Goal: Task Accomplishment & Management: Contribute content

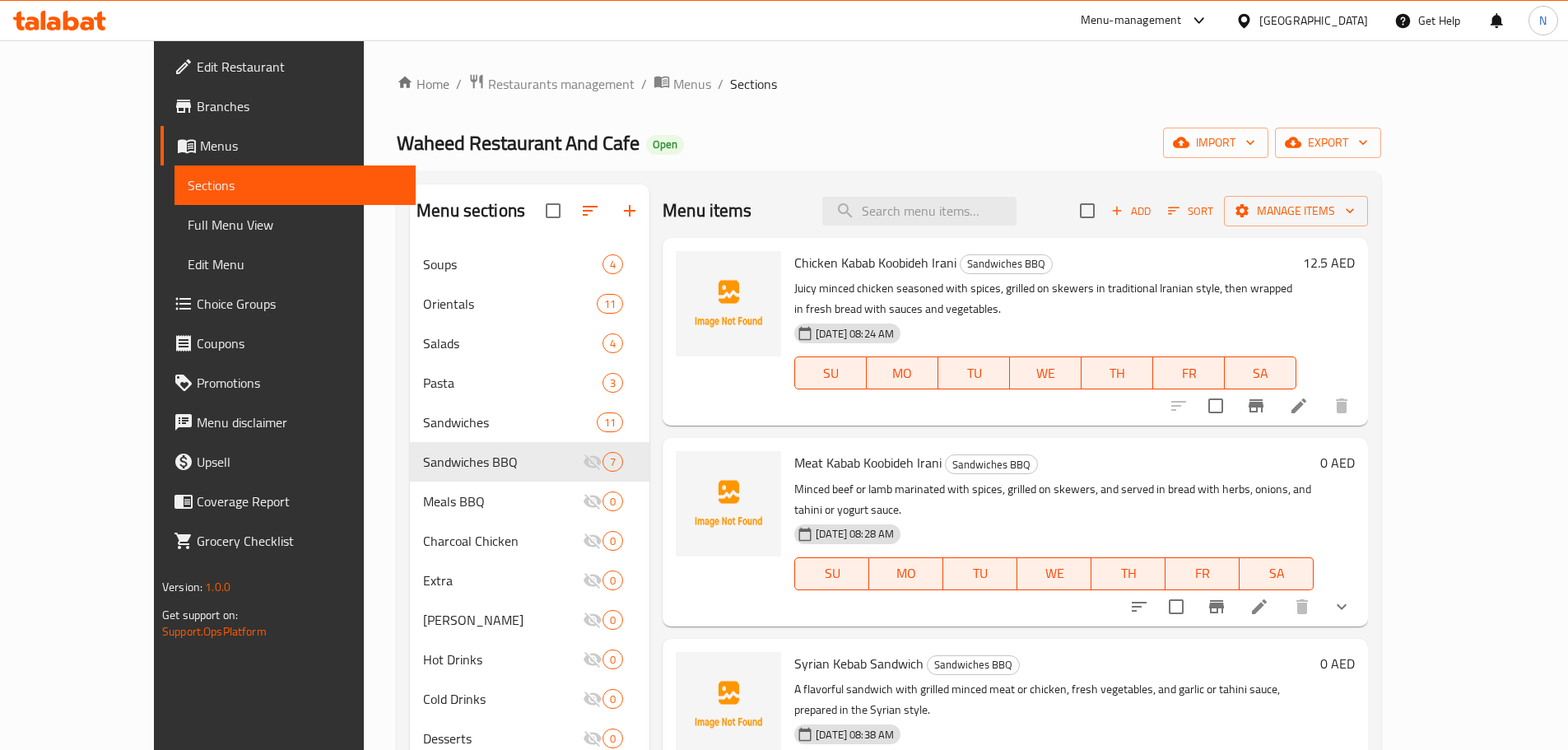
scroll to position [571, 0]
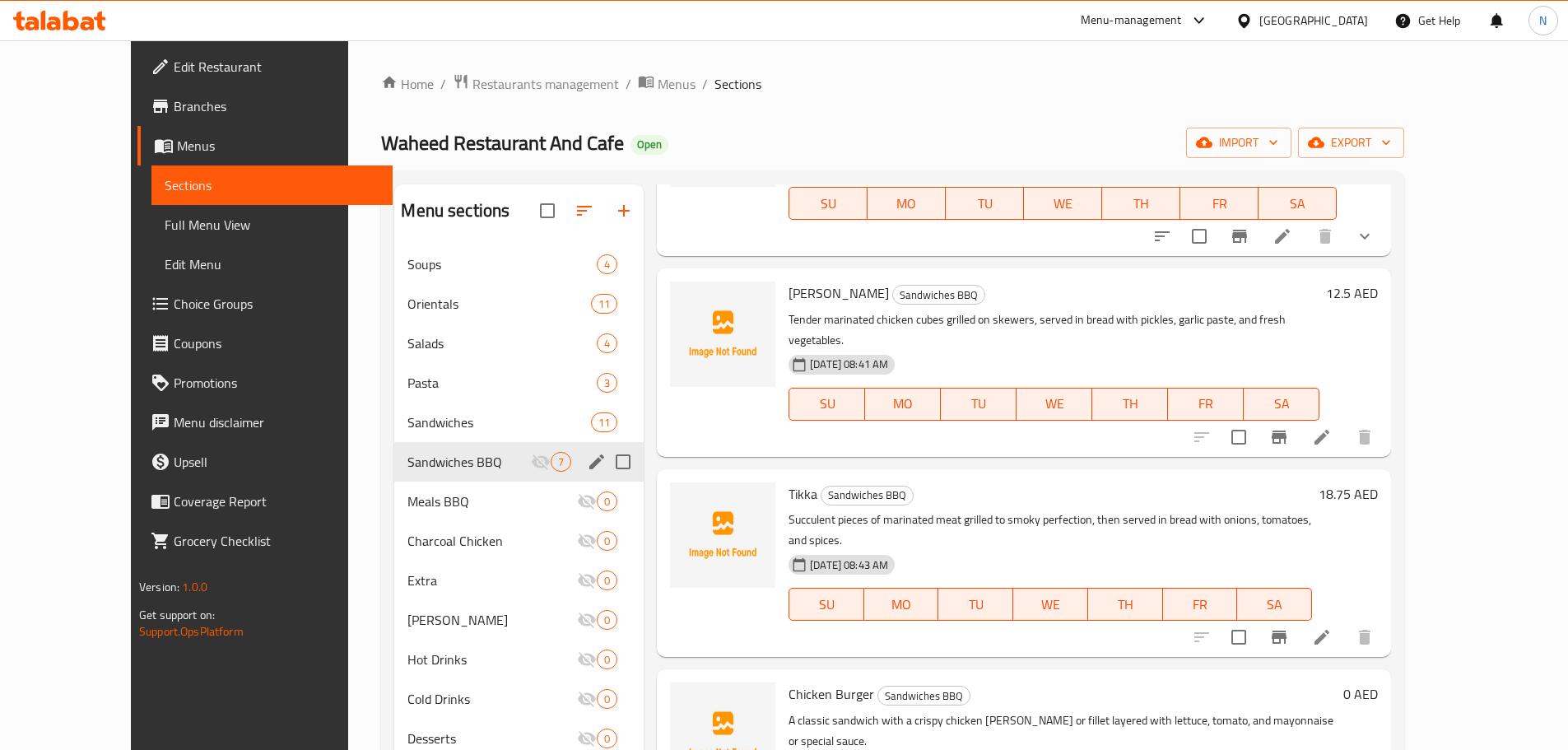
click at [587, 461] on icon "edit" at bounding box center [597, 462] width 20 height 20
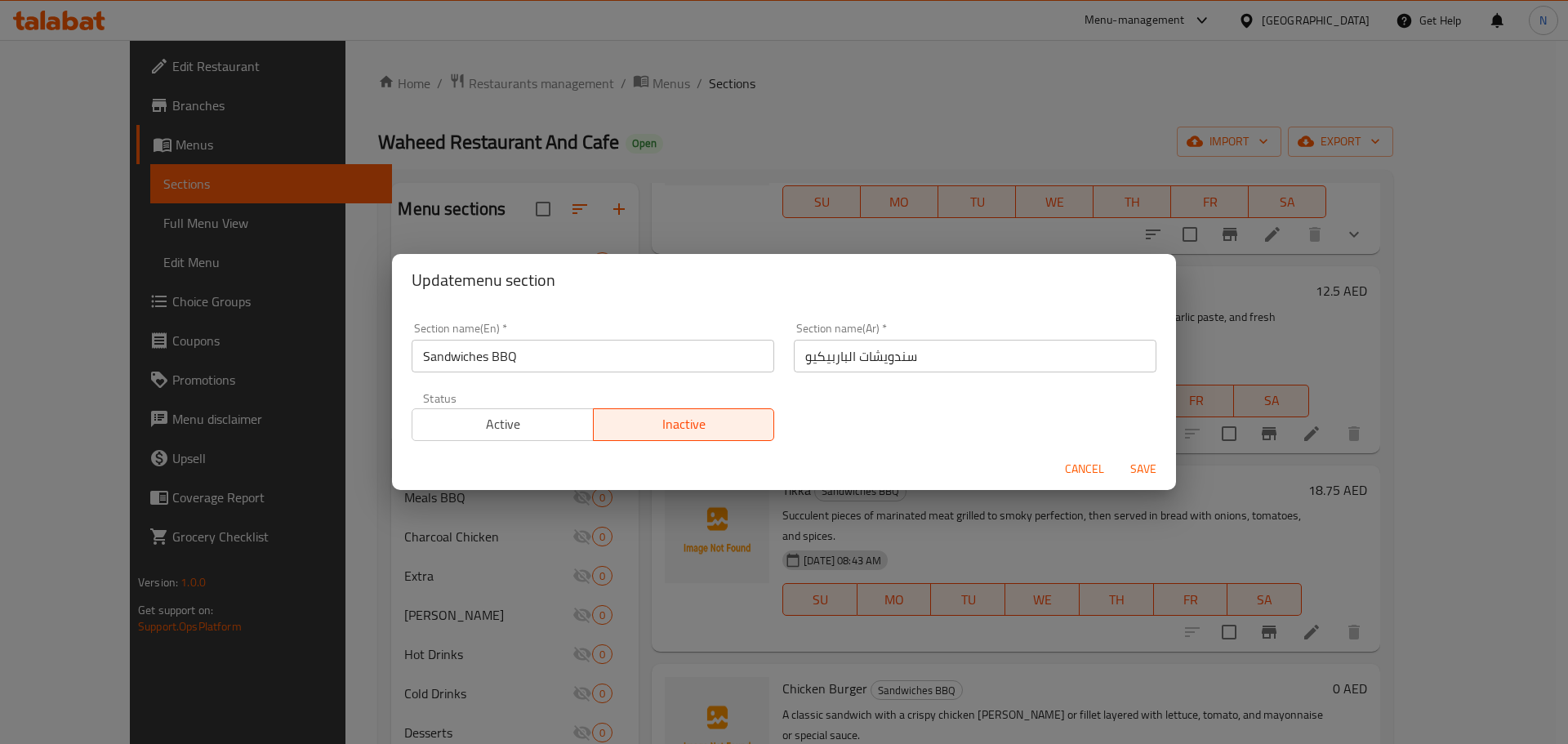
click at [552, 431] on span "Active" at bounding box center [503, 424] width 169 height 24
click at [1145, 463] on span "Save" at bounding box center [1143, 469] width 39 height 20
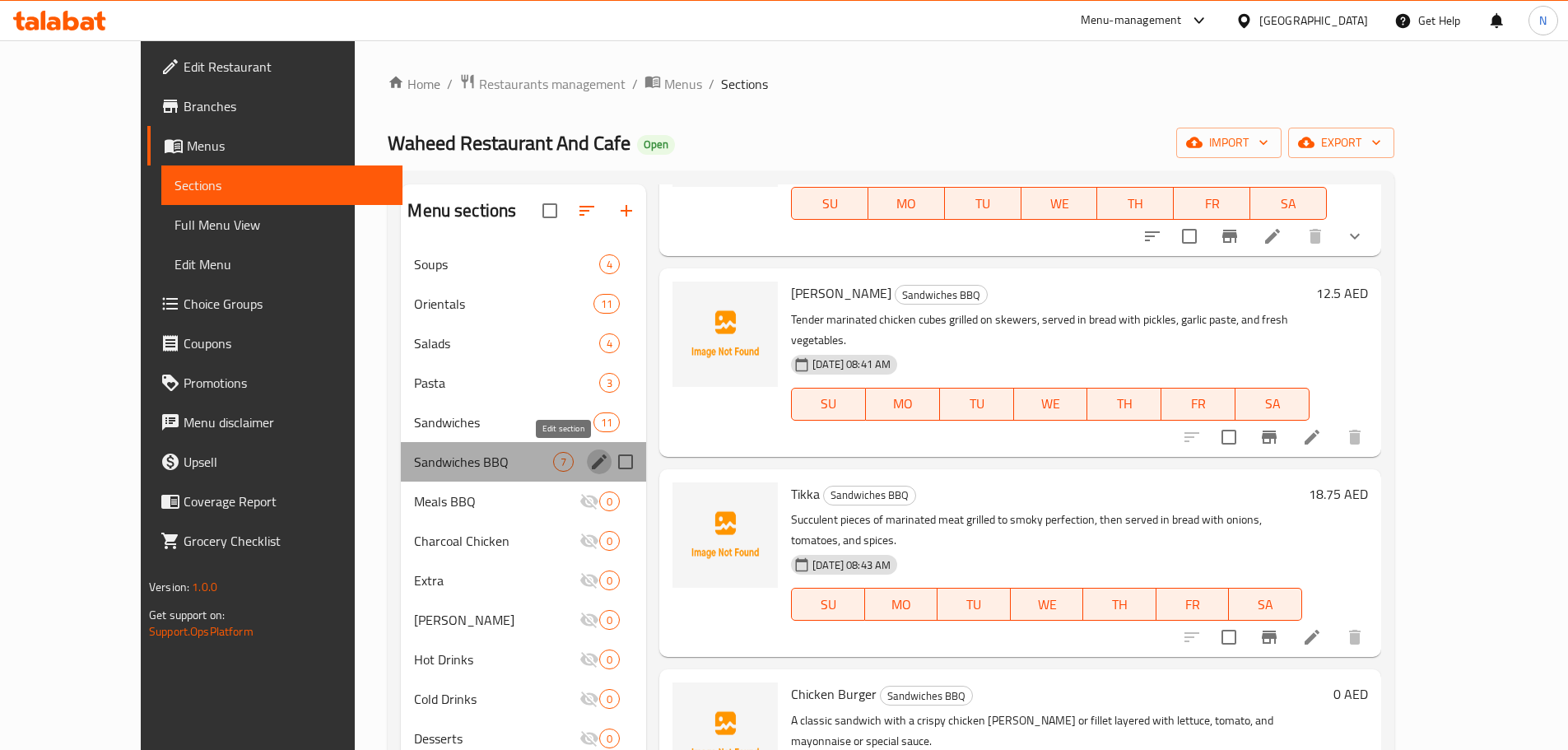
click at [589, 456] on icon "edit" at bounding box center [599, 462] width 20 height 20
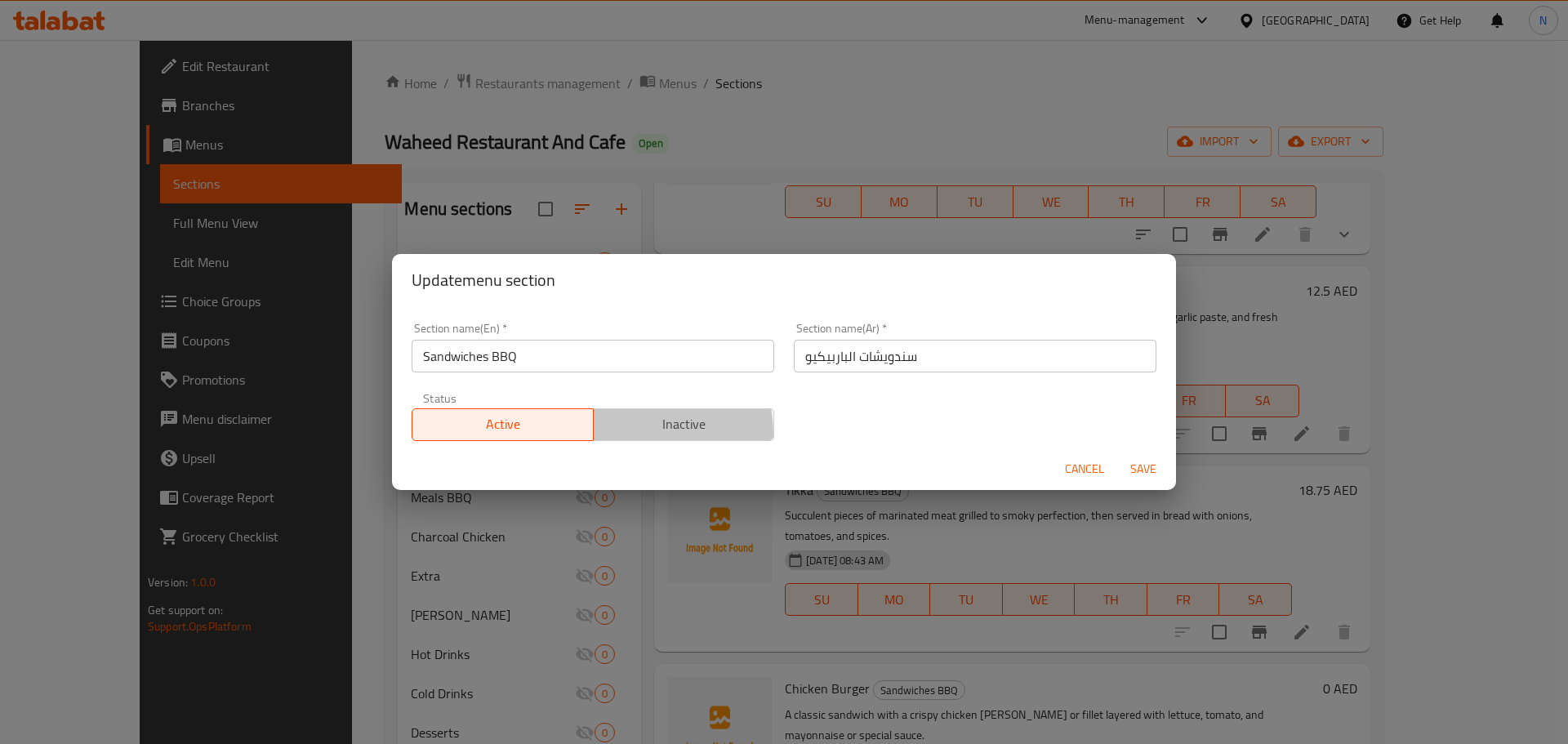
click at [627, 433] on span "Inactive" at bounding box center [684, 424] width 169 height 24
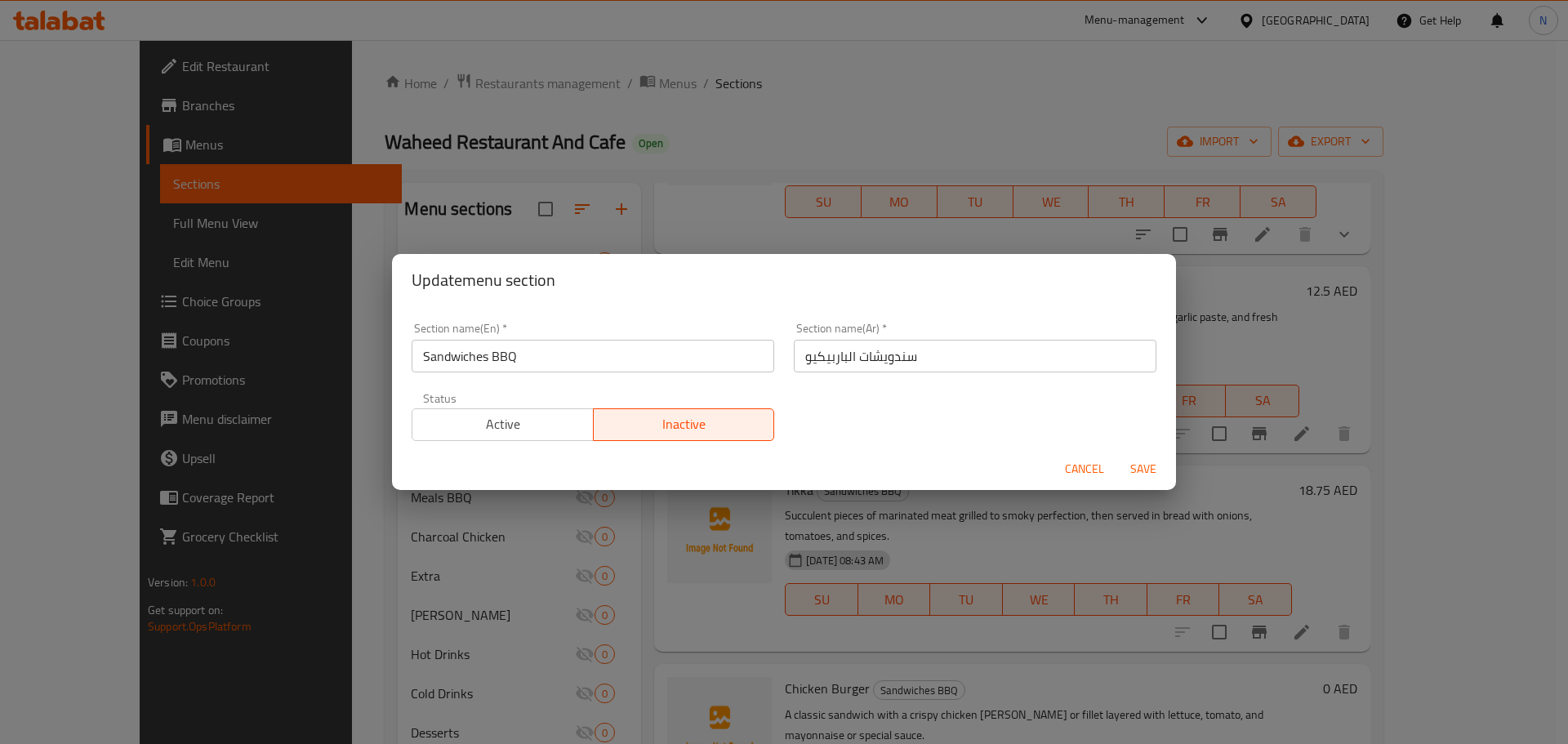
click at [1138, 460] on span "Save" at bounding box center [1143, 469] width 39 height 20
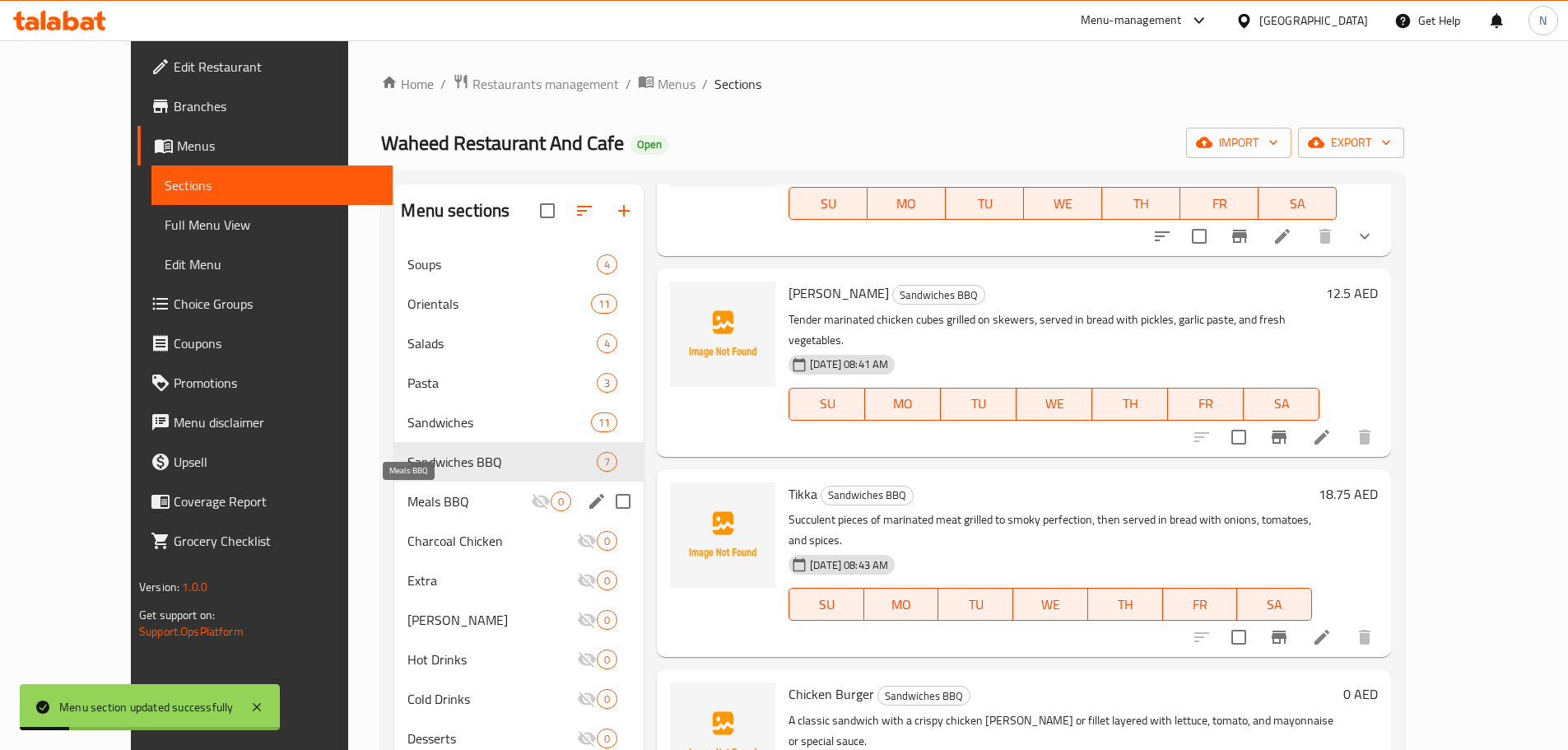
click at [449, 491] on span "Meals BBQ" at bounding box center [469, 501] width 123 height 20
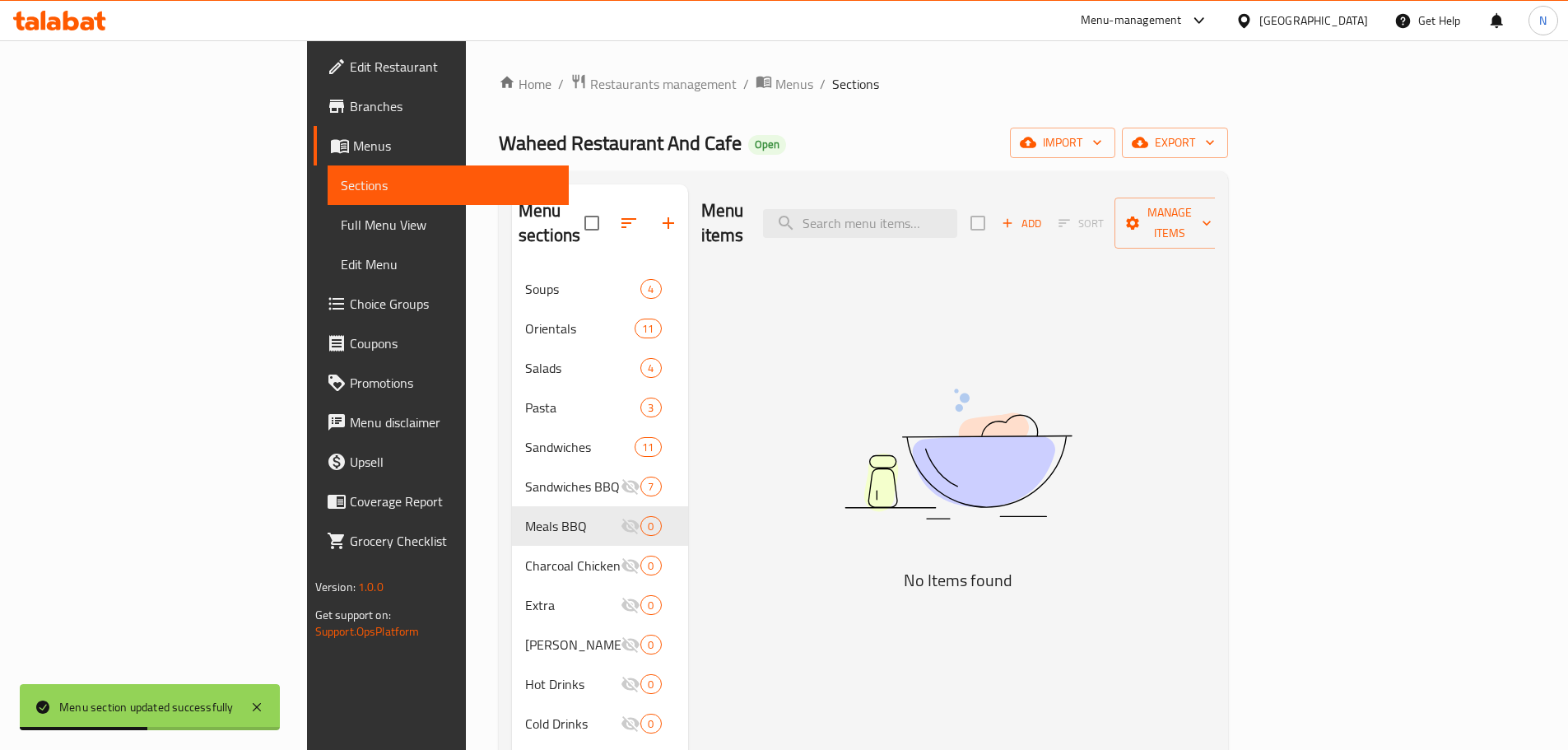
click at [1044, 214] on span "Add" at bounding box center [1021, 223] width 45 height 19
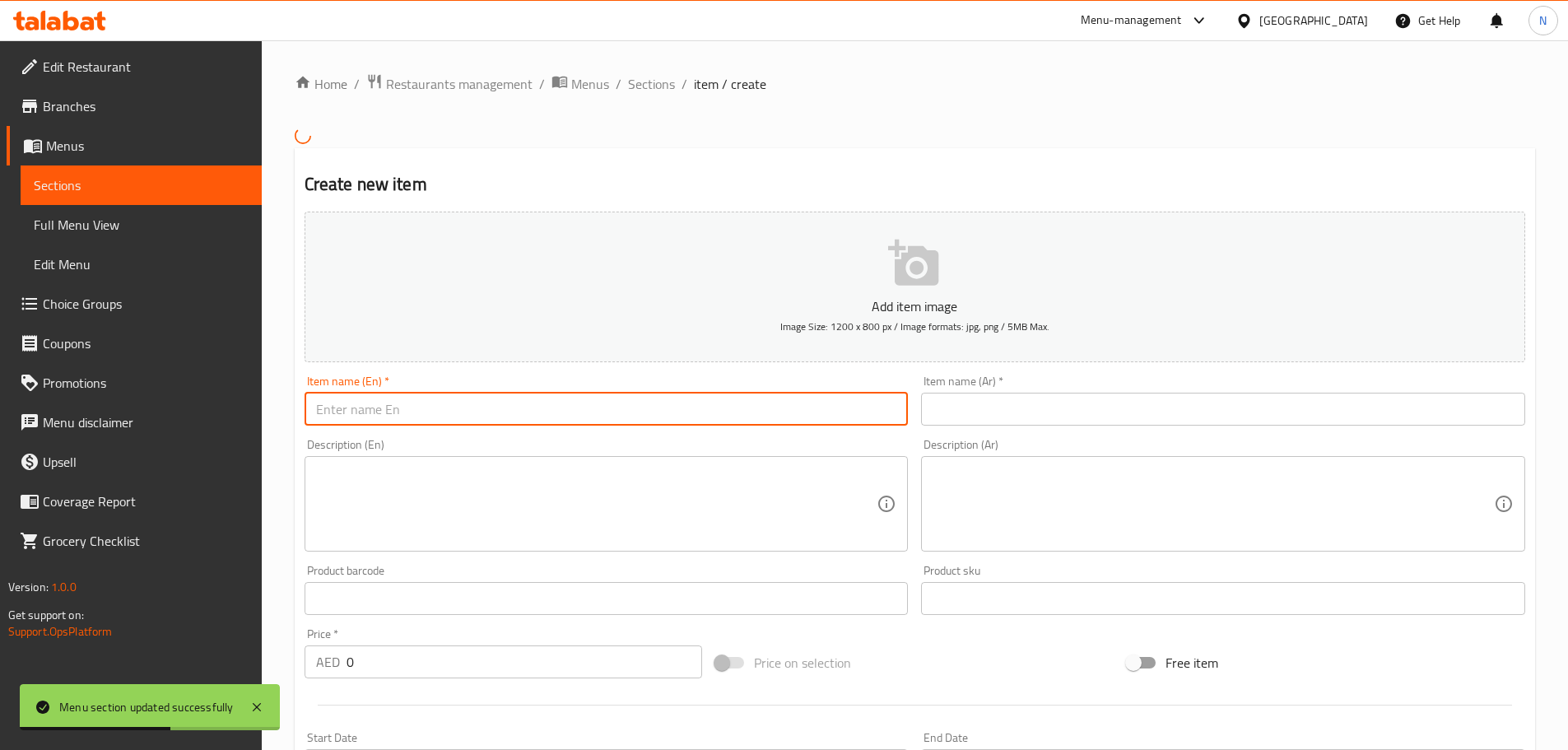
click at [707, 412] on input "text" at bounding box center [606, 409] width 604 height 33
paste input "Chicken Kabab Koobideh Irani"
type input "Chicken Kabab Koobideh Irani"
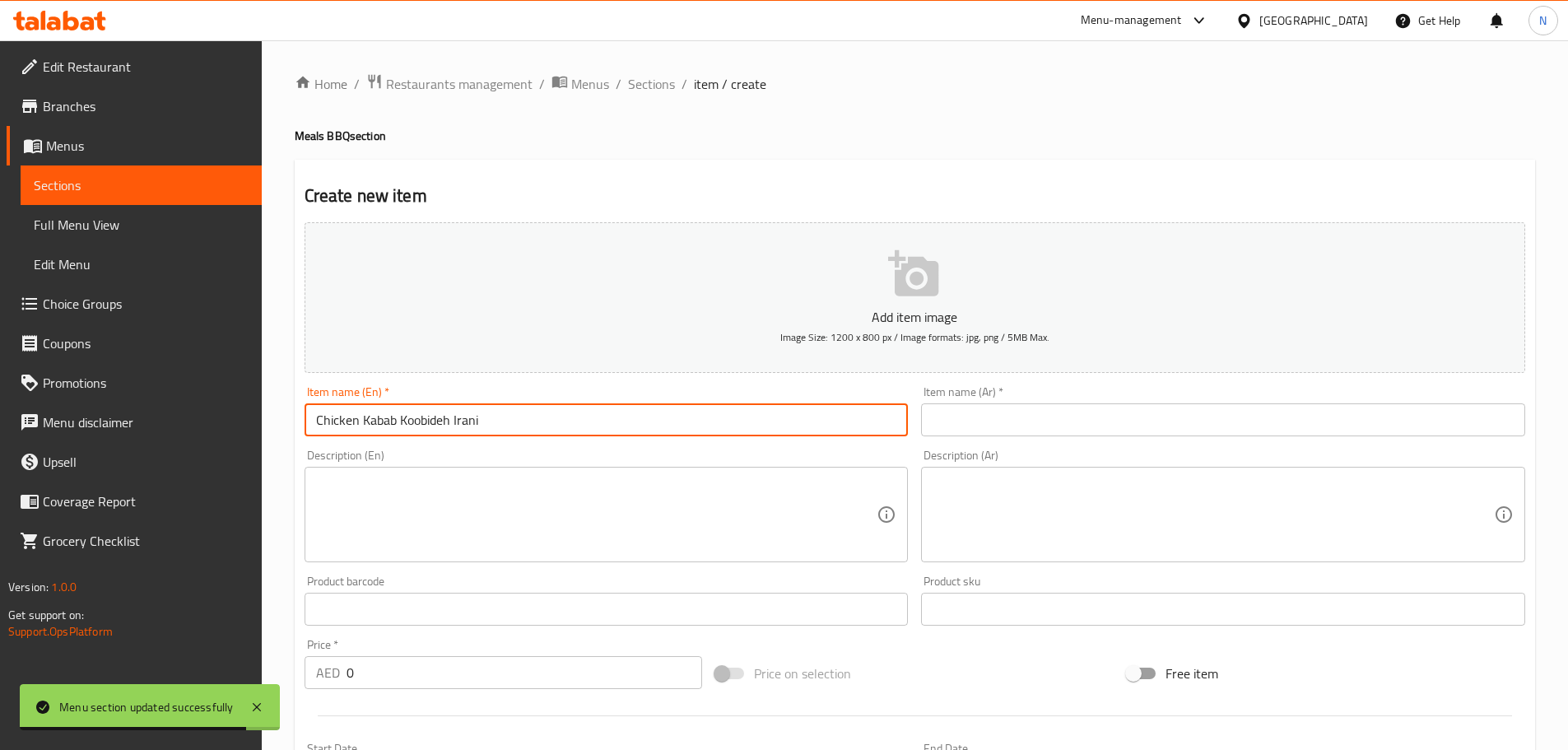
click at [1208, 421] on input "text" at bounding box center [1223, 420] width 604 height 33
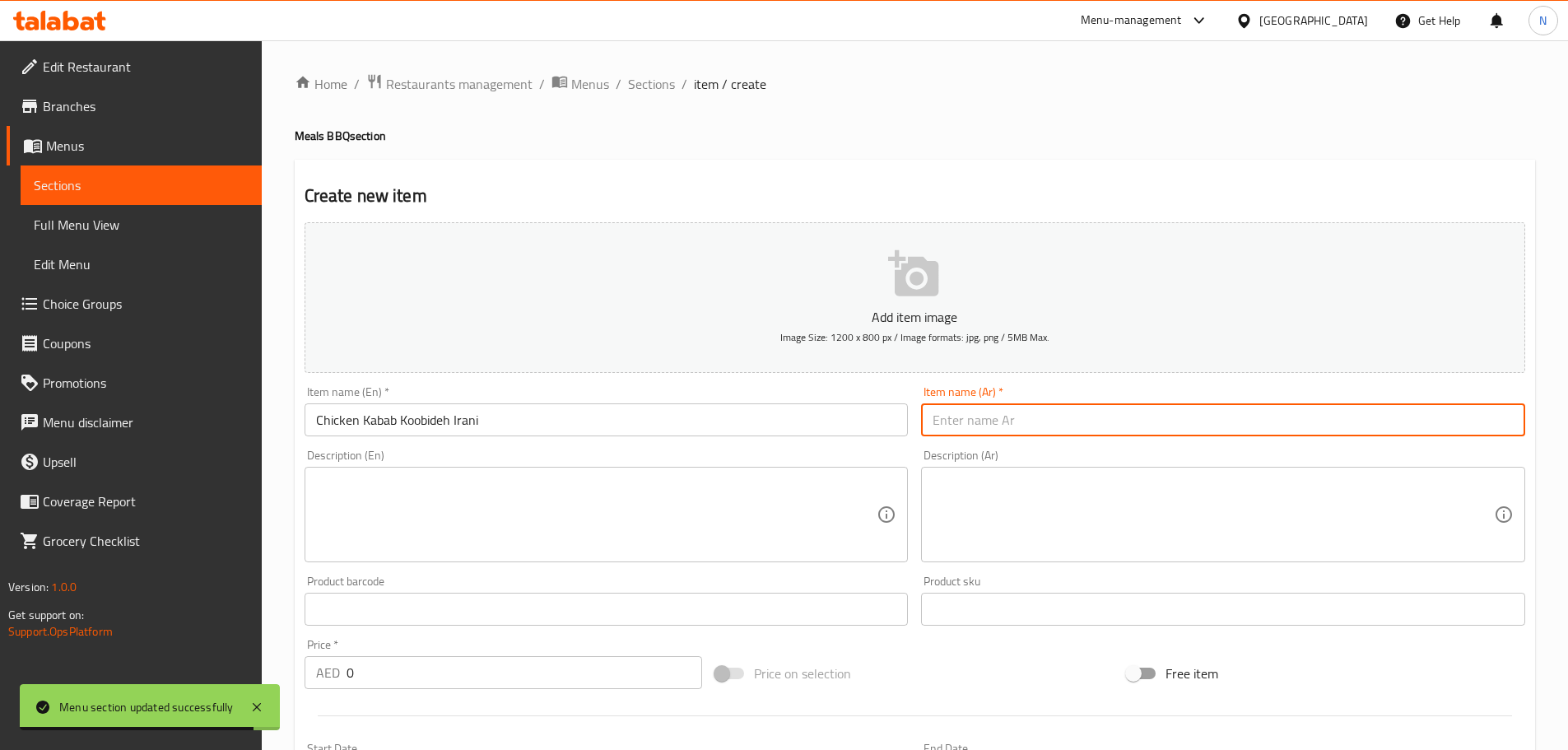
paste input "كباب دجاج كوبيده ايراني"
type input "كباب دجاج كوبيده ايراني"
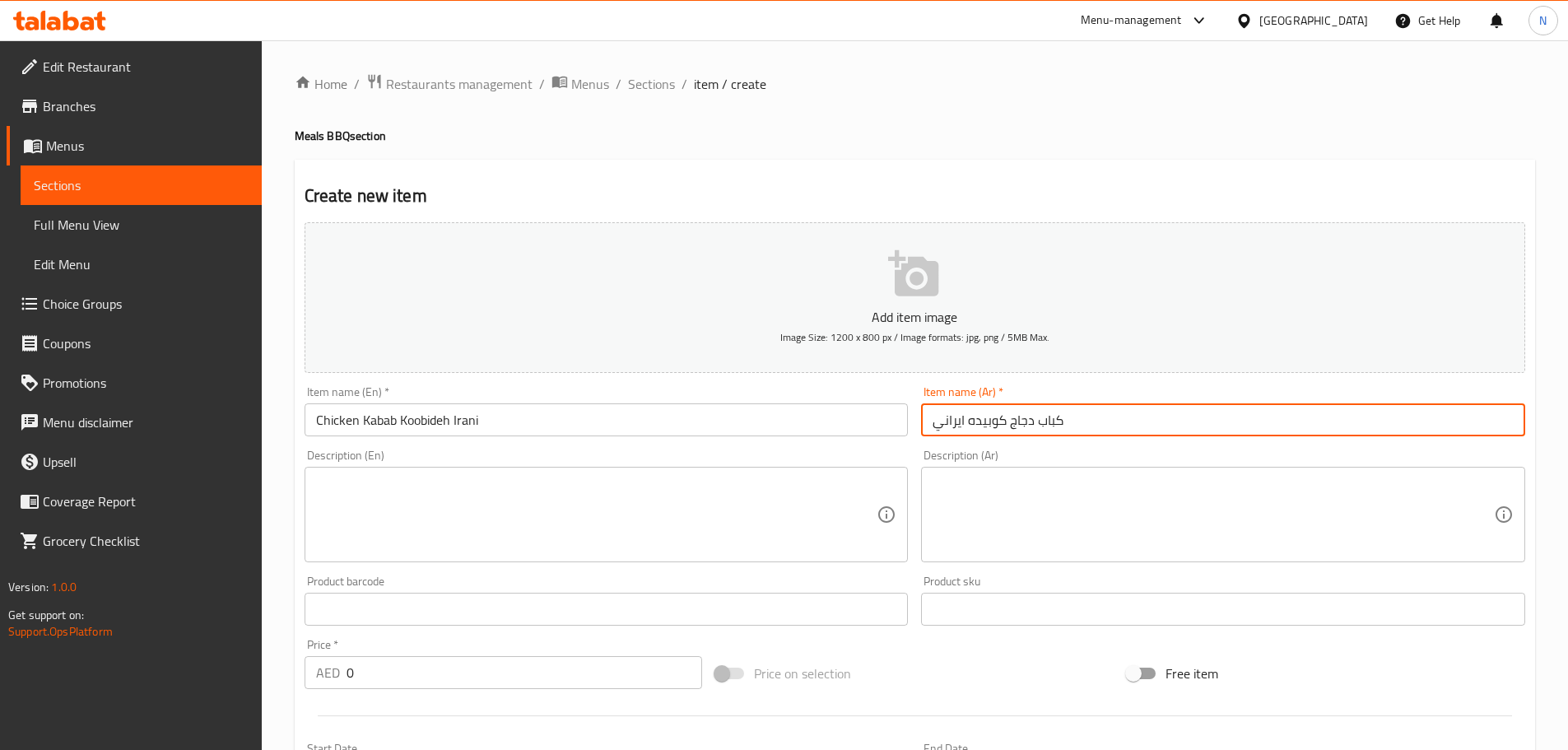
click at [693, 524] on textarea at bounding box center [597, 515] width 562 height 78
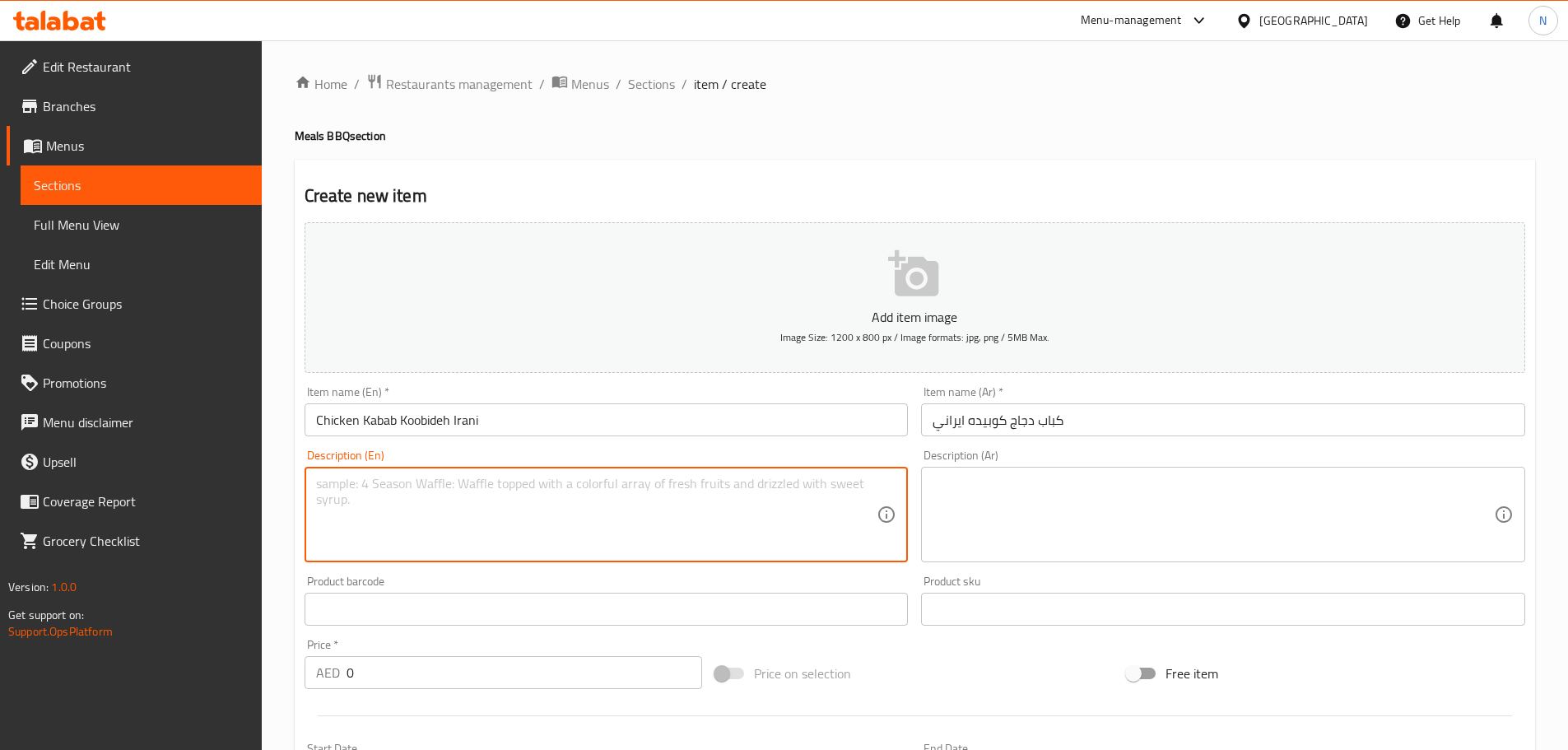
paste textarea "Minced chicken blended with spices, grilled on skewers in traditional Iranian s…"
type textarea "Minced chicken blended with spices, grilled on skewers in traditional Iranian s…"
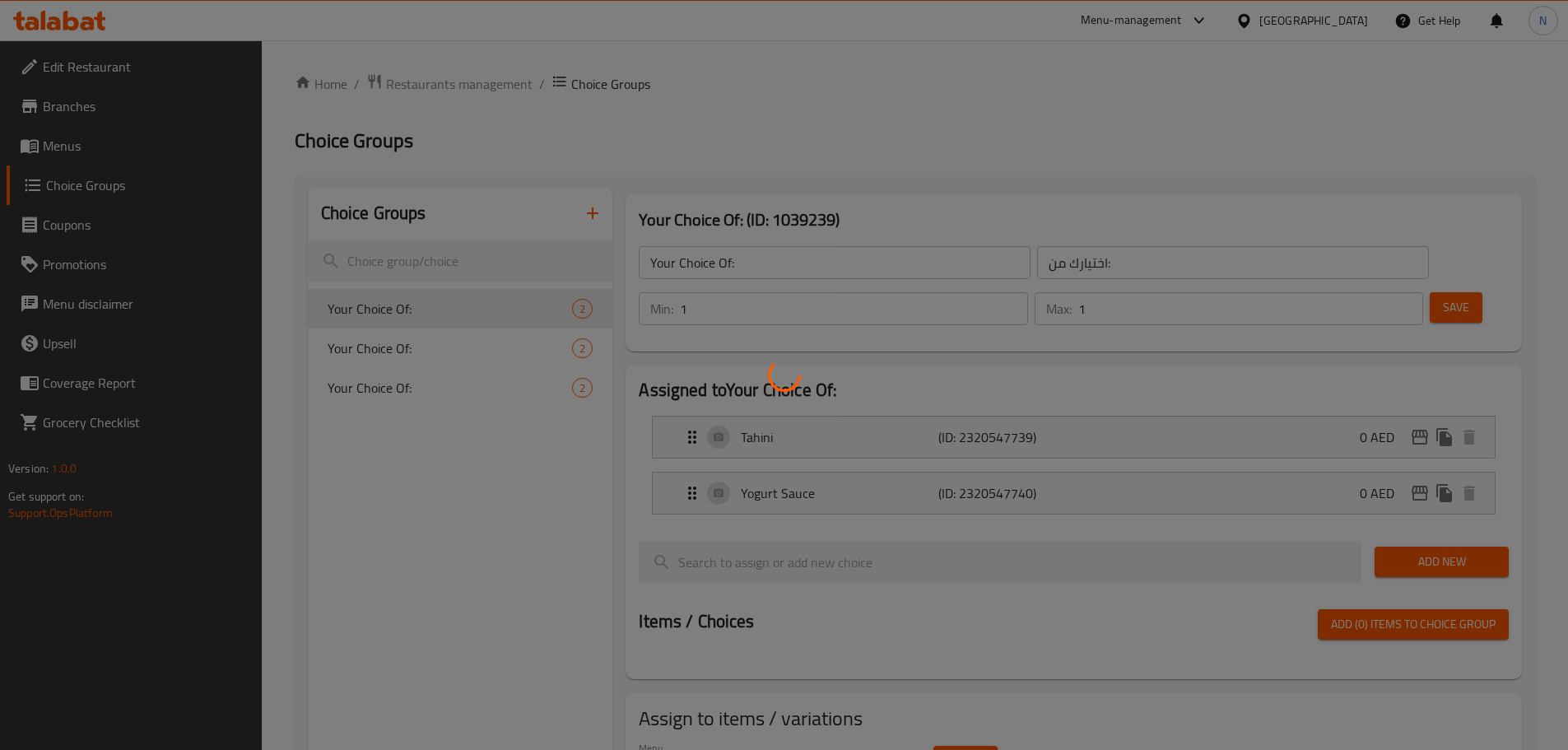
click at [140, 148] on div at bounding box center [784, 375] width 1568 height 750
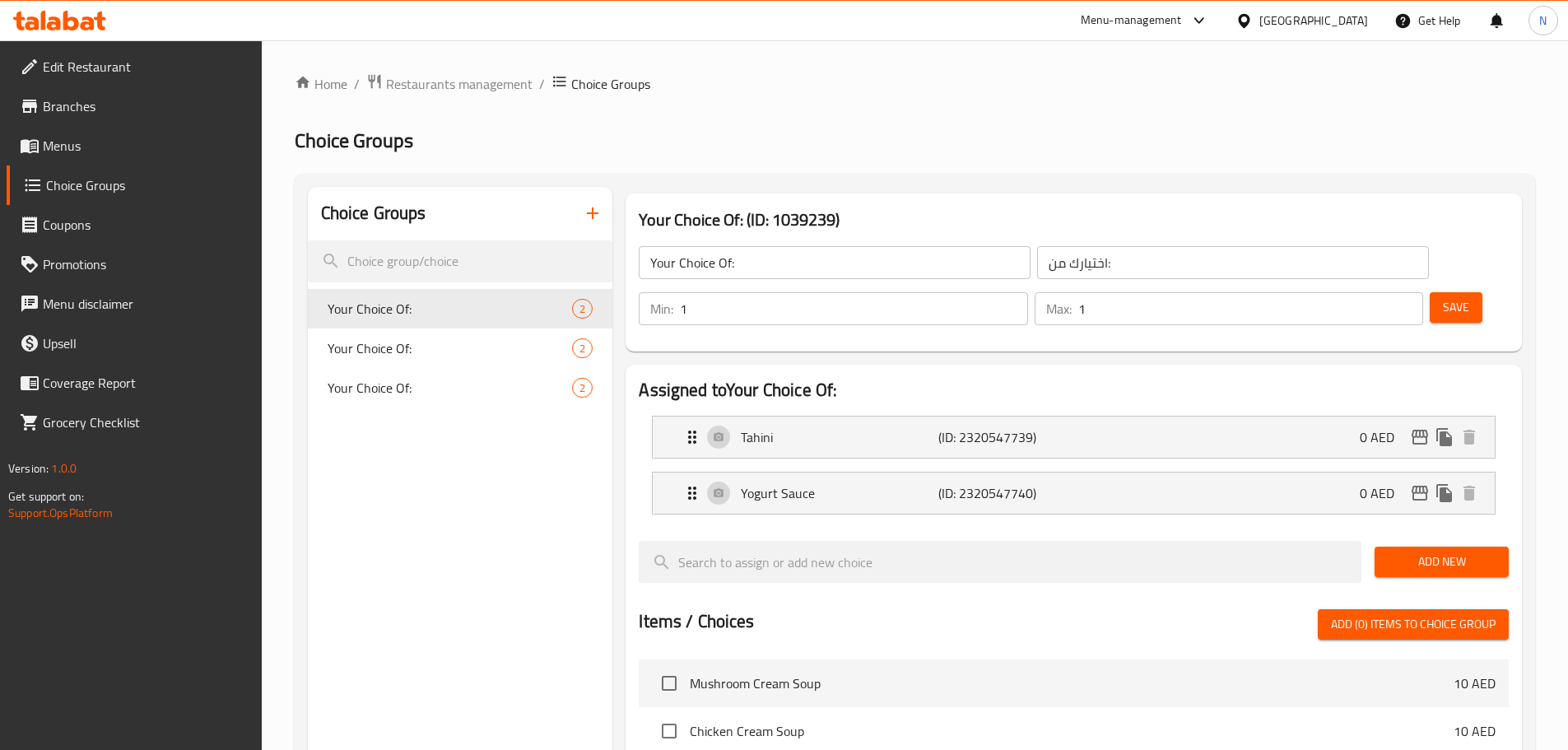
click at [369, 618] on div "Choice Groups Your Choice Of: 2 Your Choice Of: 2 Your Choice Of: 2" at bounding box center [460, 712] width 305 height 1052
click at [104, 142] on span "Menus" at bounding box center [146, 146] width 206 height 20
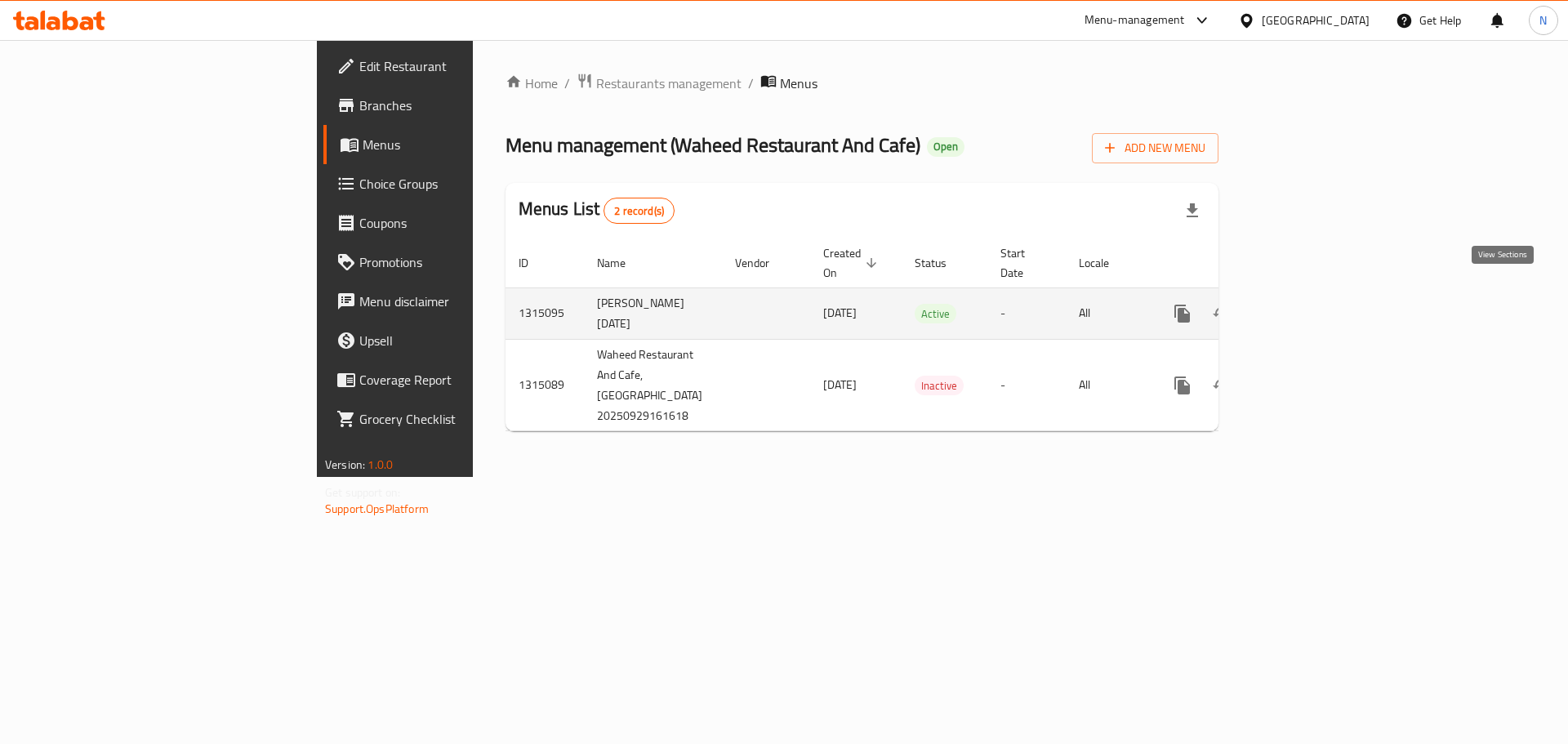
click at [1310, 304] on icon "enhanced table" at bounding box center [1300, 313] width 20 height 20
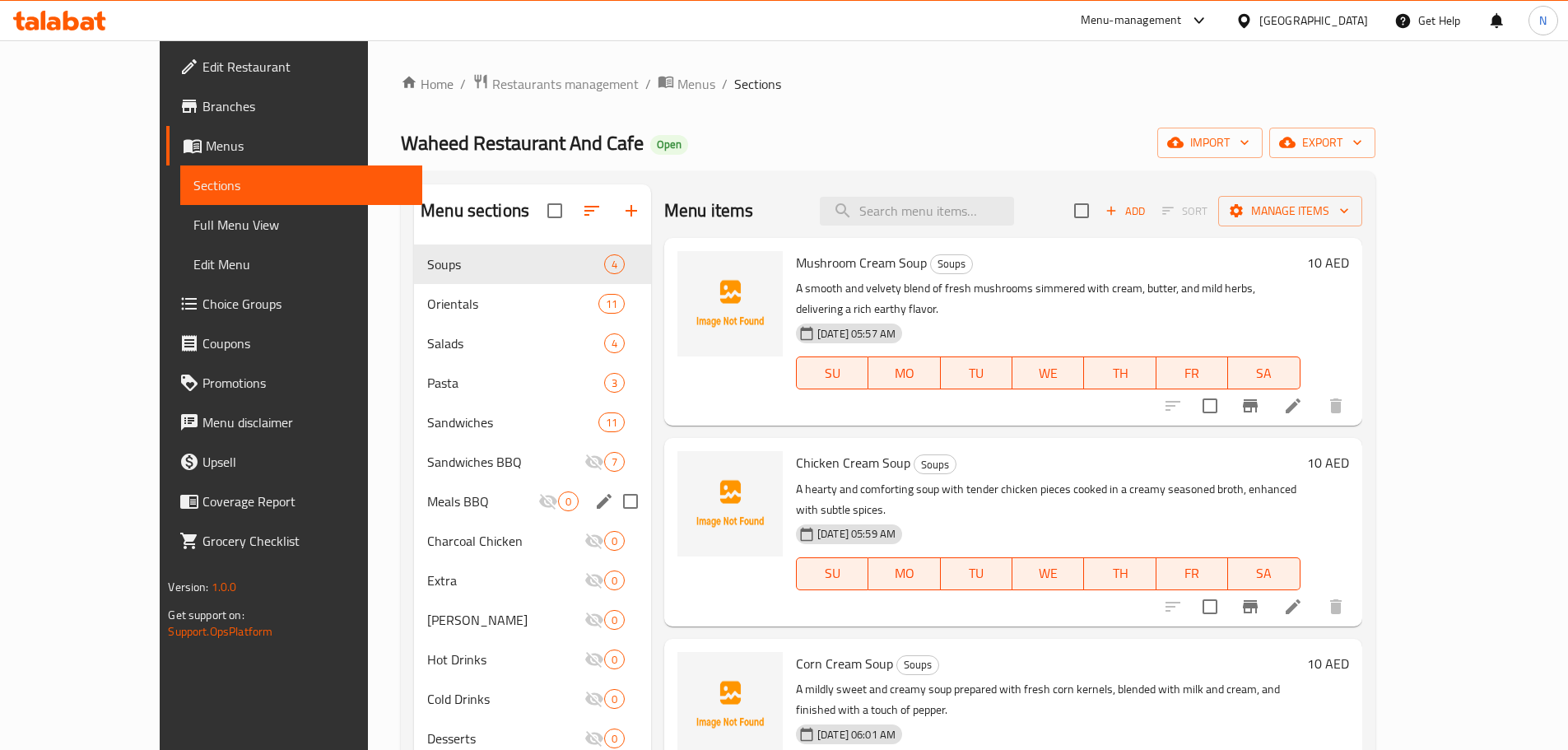
click at [428, 493] on span "Meals BBQ" at bounding box center [483, 501] width 111 height 20
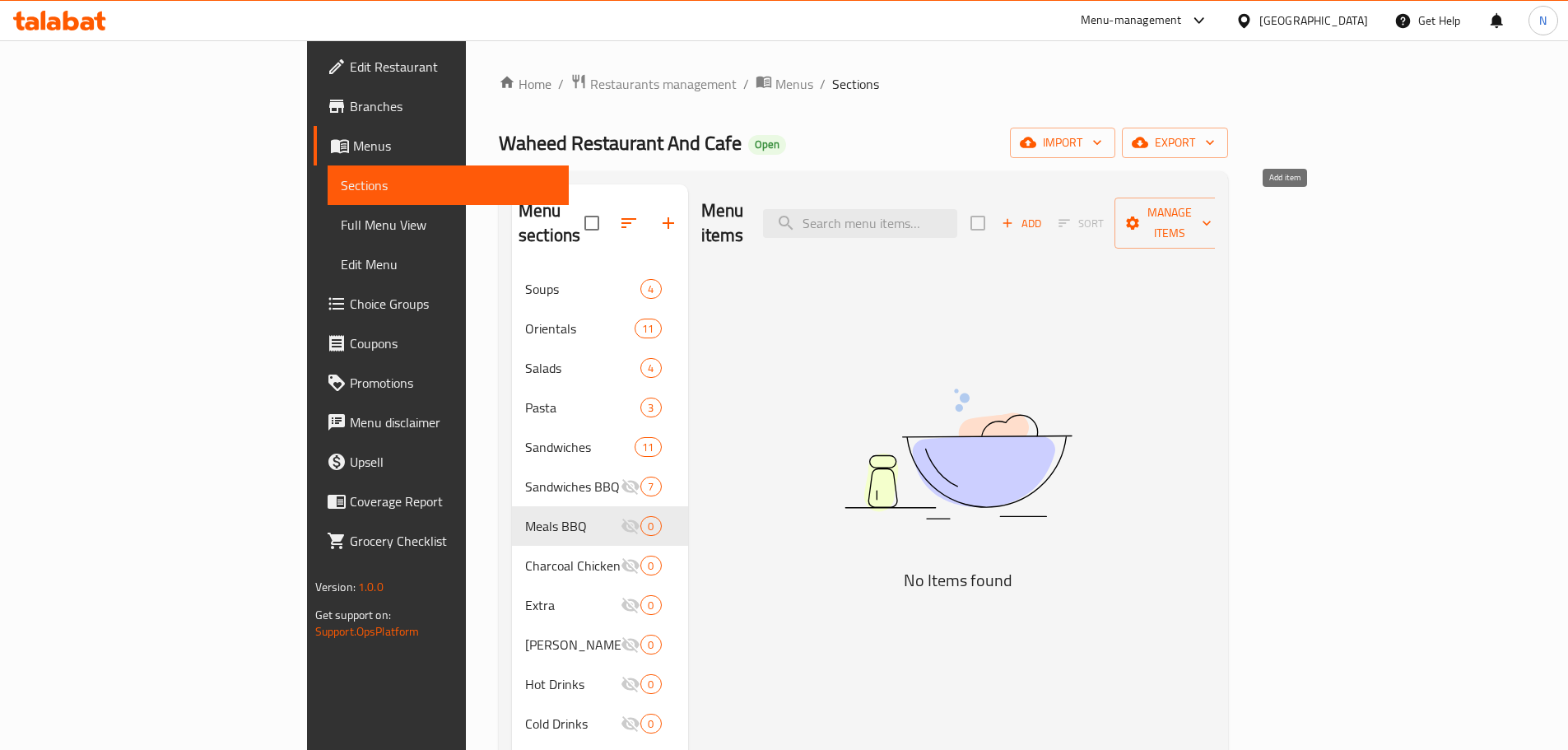
click at [1044, 214] on span "Add" at bounding box center [1021, 223] width 45 height 19
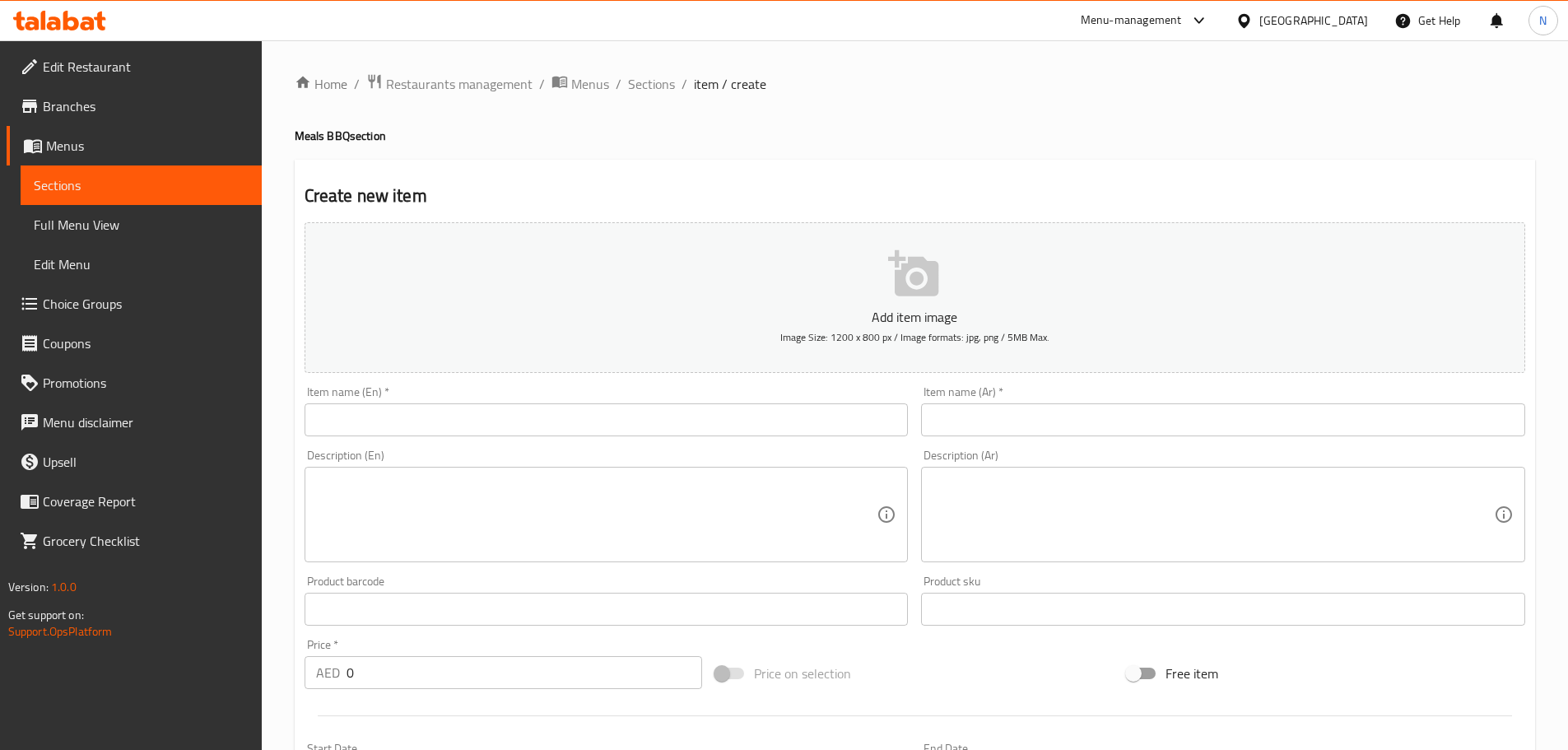
click at [716, 505] on textarea at bounding box center [597, 515] width 562 height 78
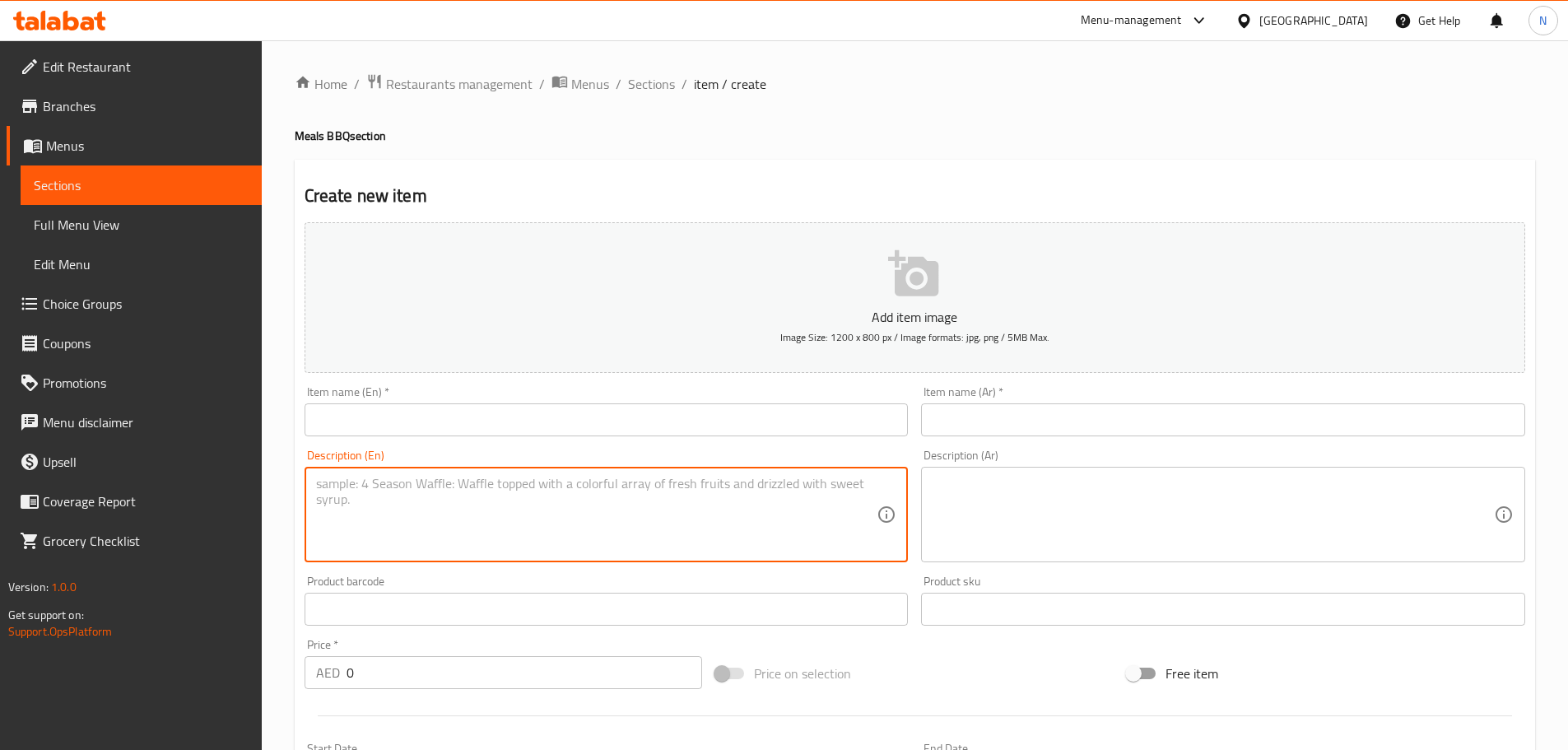
paste textarea "Minced chicken blended with spices, grilled on skewers in traditional Iranian s…"
type textarea "Minced chicken blended with spices, grilled on skewers in traditional Iranian s…"
click at [555, 422] on input "text" at bounding box center [606, 420] width 604 height 33
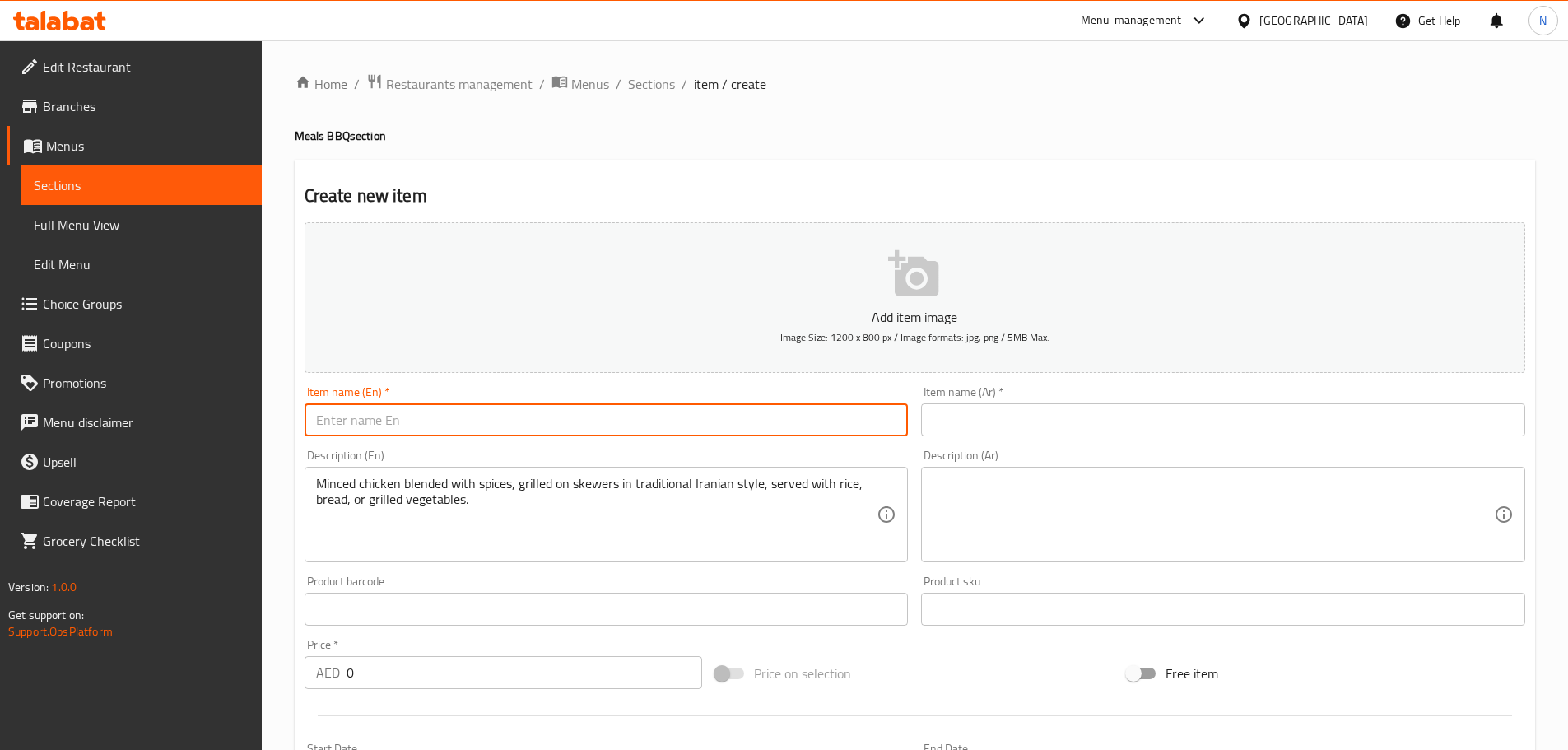
paste input "Chicken Kabab Koobideh Irani"
type input "Chicken Kabab Koobideh Irani"
click at [1144, 400] on div "Item name (Ar)   * Item name (Ar) *" at bounding box center [1223, 412] width 604 height 50
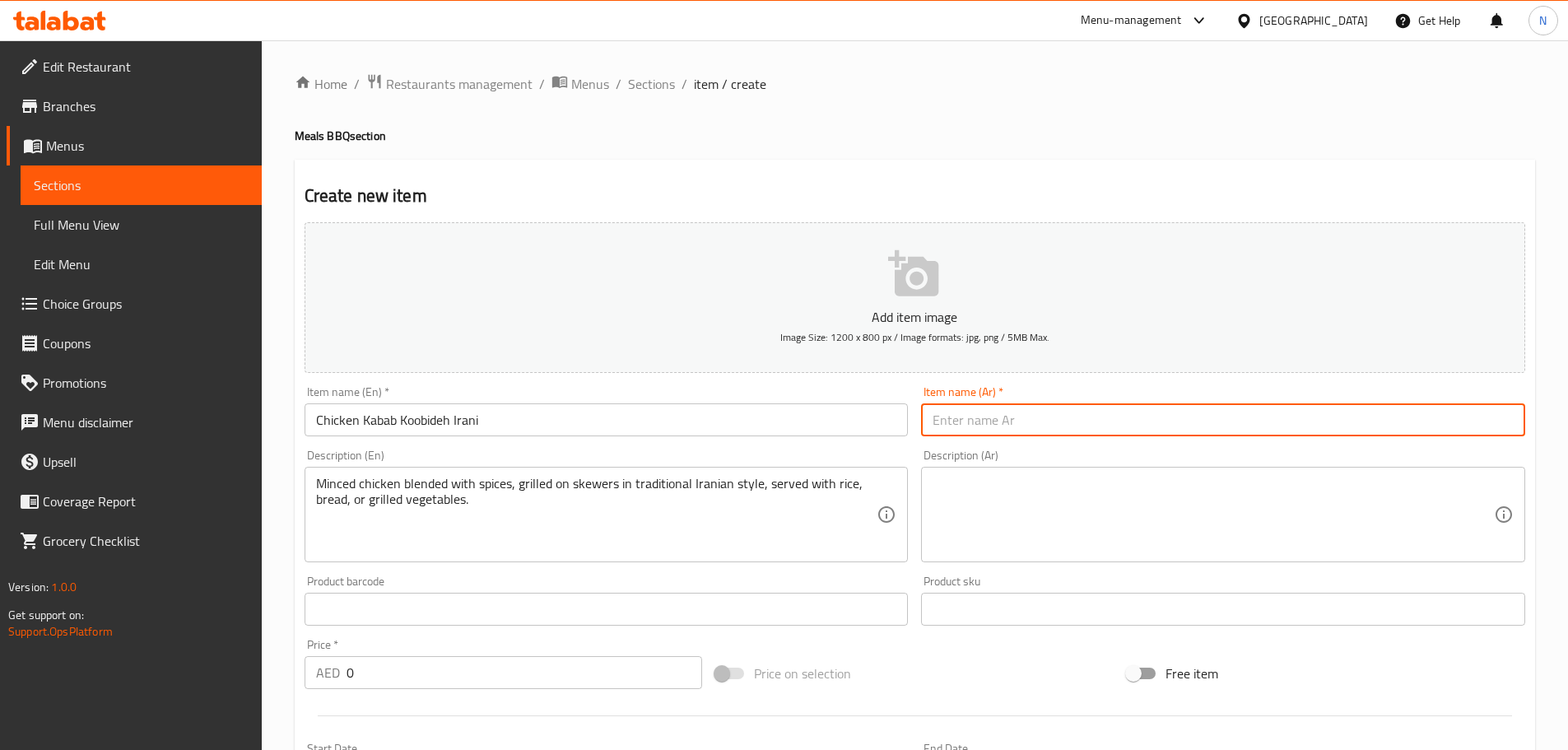
click at [1140, 407] on input "text" at bounding box center [1223, 420] width 604 height 33
paste input "كباب دجاج كوبيده ايراني"
type input "كباب دجاج كوبيده ايراني"
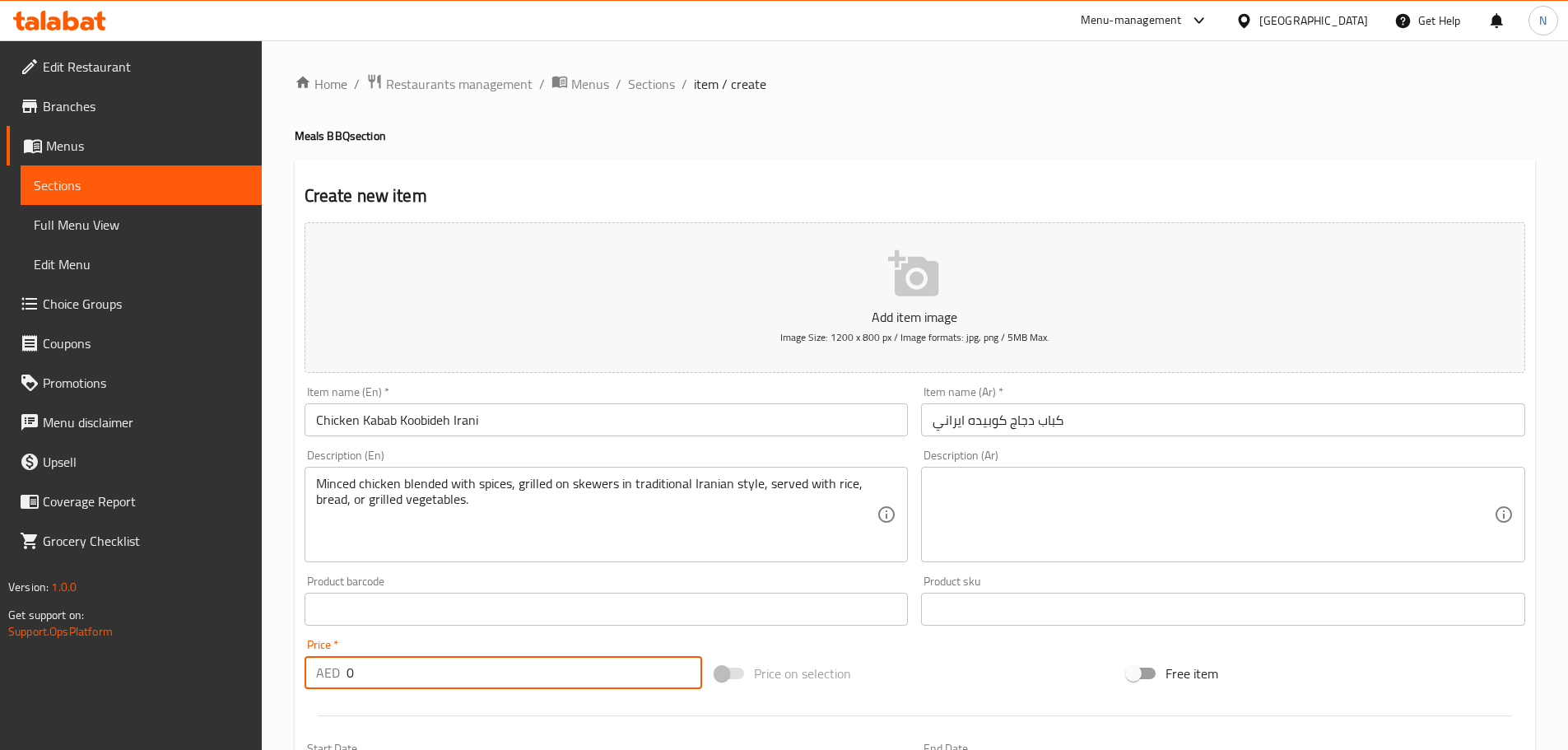
drag, startPoint x: 511, startPoint y: 675, endPoint x: 335, endPoint y: 676, distance: 176.0
click at [335, 676] on div "AED 0 Price *" at bounding box center [503, 672] width 398 height 33
paste input "28.75"
type input "28.75"
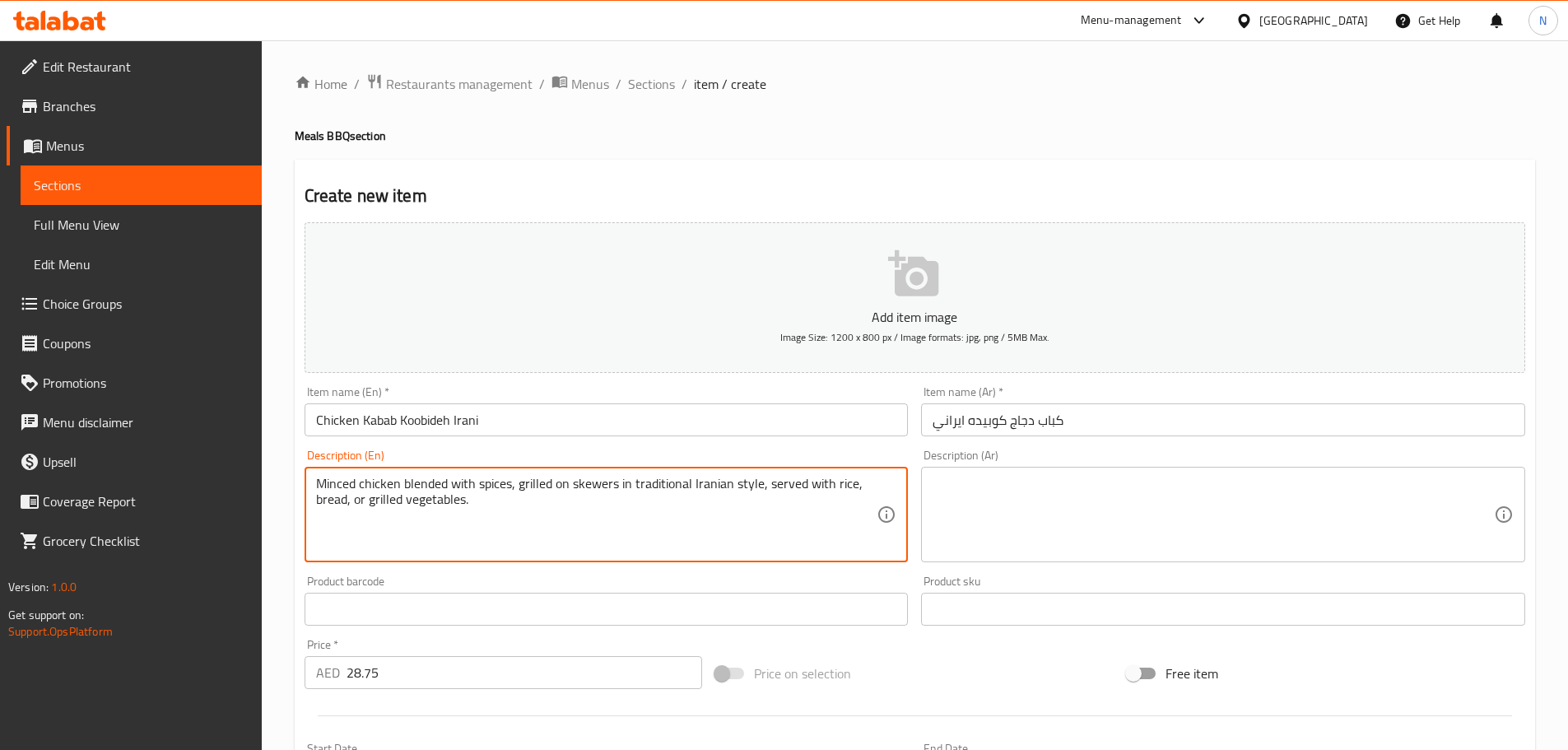
click at [612, 485] on textarea "Minced chicken blended with spices, grilled on skewers in traditional Iranian s…" at bounding box center [597, 515] width 562 height 78
click at [967, 531] on textarea at bounding box center [1214, 515] width 562 height 78
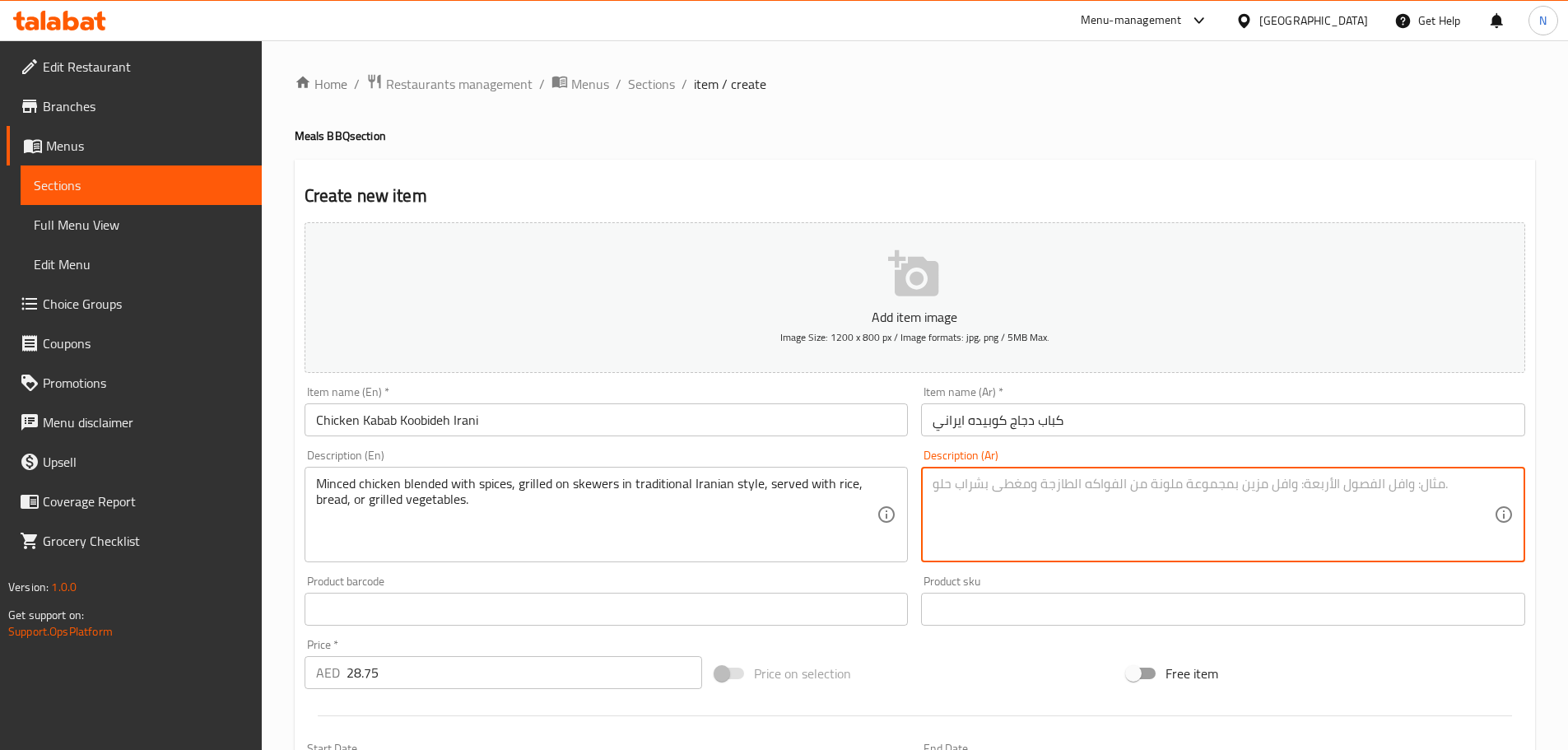
paste textarea "دجاج مفروم ممزوج بالبهارات، مشوي على أسياخ على الطريقة الإيرانية التقليدية، يقد…"
click at [999, 480] on textarea "دجاج مفروم ممزوج بالبهارات، مشوي على أسياخ على الطريقة الإيرانية التقليدية، يقد…" at bounding box center [1214, 515] width 562 height 78
click at [964, 483] on textarea "دجاج مفروم ممزوج بالبهارات، مشوي على أسياخ على الطريقة الإيرانية التقليدية، يقد…" at bounding box center [1214, 515] width 562 height 78
click at [1007, 499] on textarea "دجاج مفروم ممزوج بالبهارات، مشوي على أسياخ على الطريقة الإيرانية التقليدية، يقد…" at bounding box center [1214, 515] width 562 height 78
click at [970, 503] on textarea "دجاج مفروم ممزوج بالبهارات، مشوي على أسياخ على الطريقة الإيرانية التقليدية، يقد…" at bounding box center [1214, 515] width 562 height 78
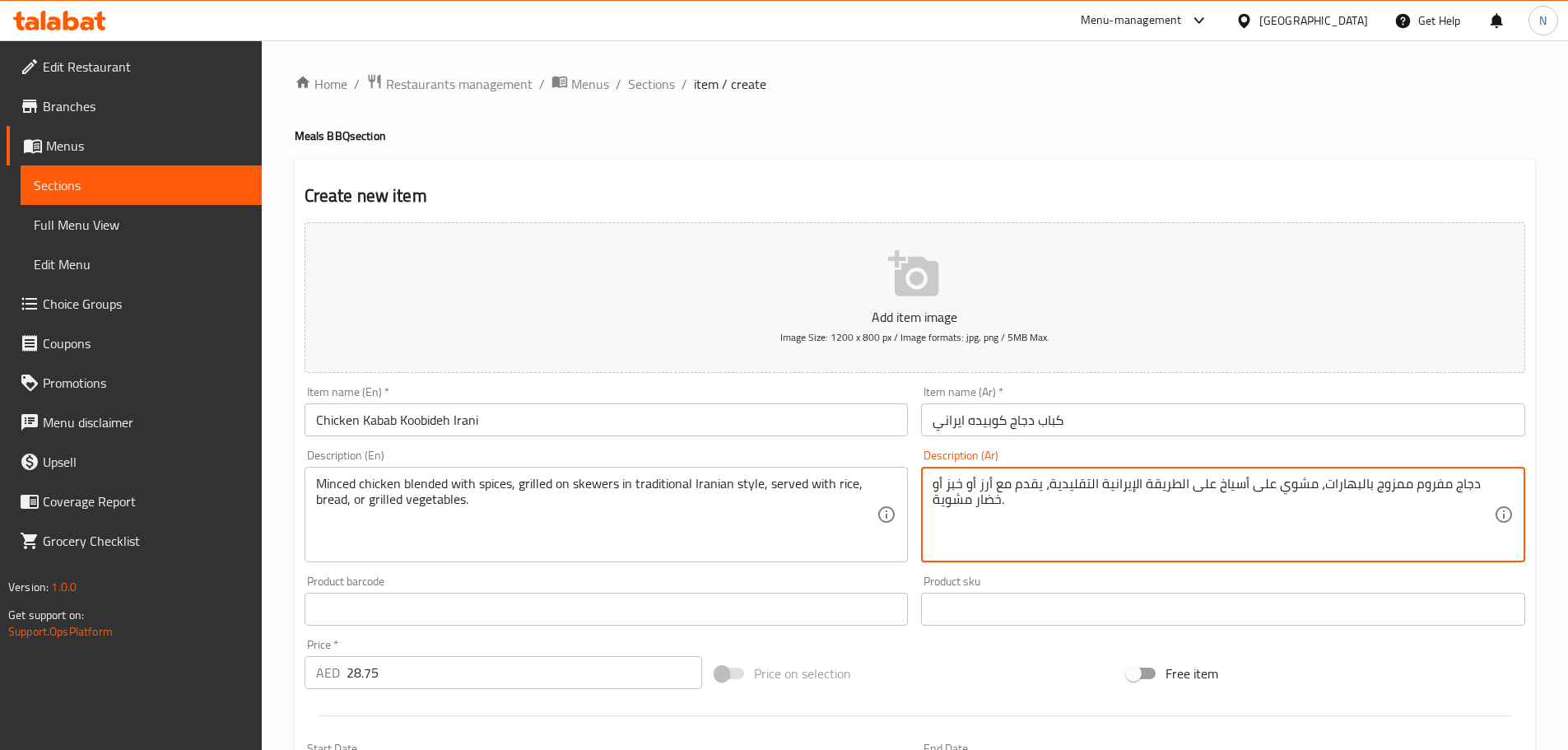
type textarea "دجاج مفروم ممزوج بالبهارات، مشوي على أسياخ على الطريقة الإيرانية التقليدية، يقد…"
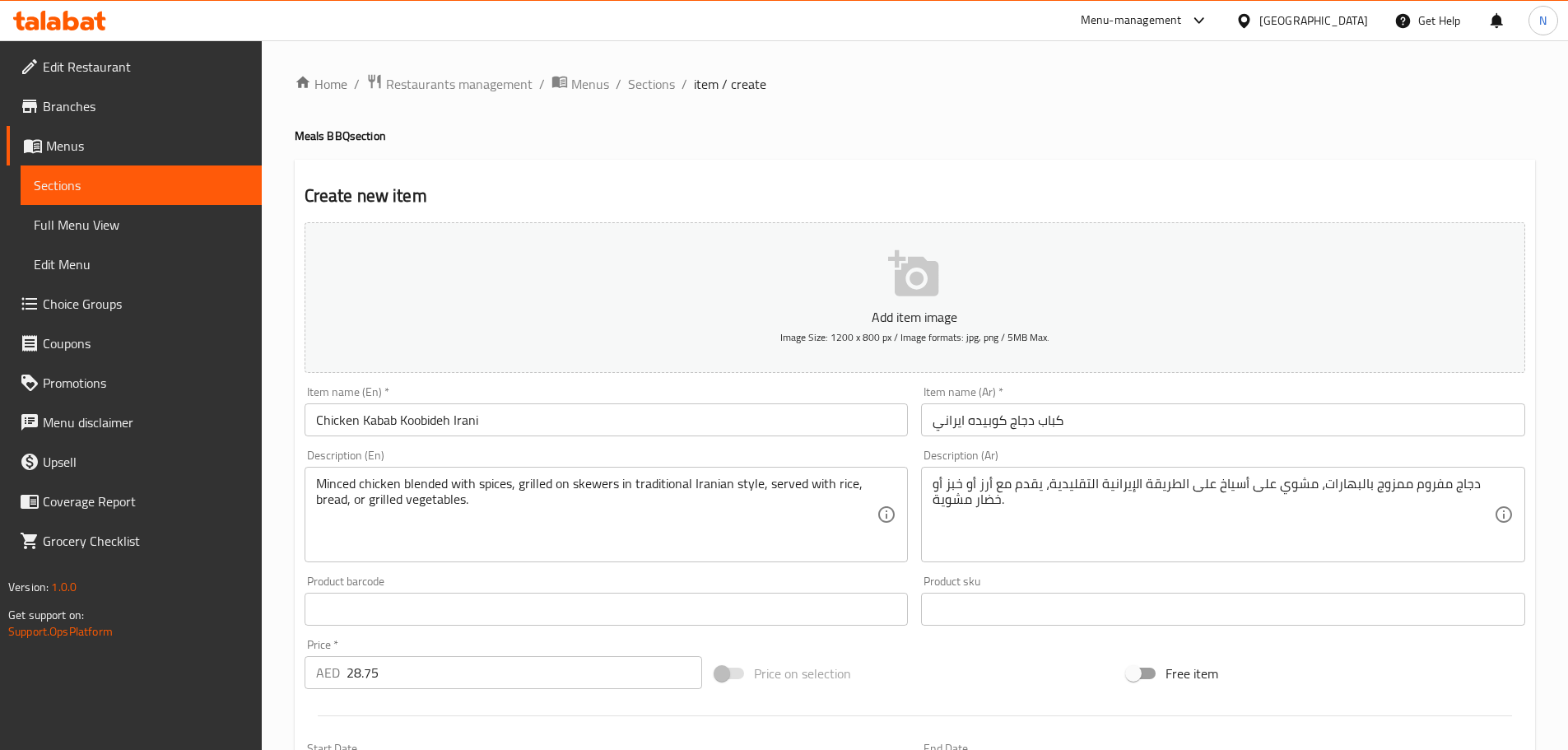
click at [956, 668] on div "Price on selection" at bounding box center [914, 674] width 411 height 45
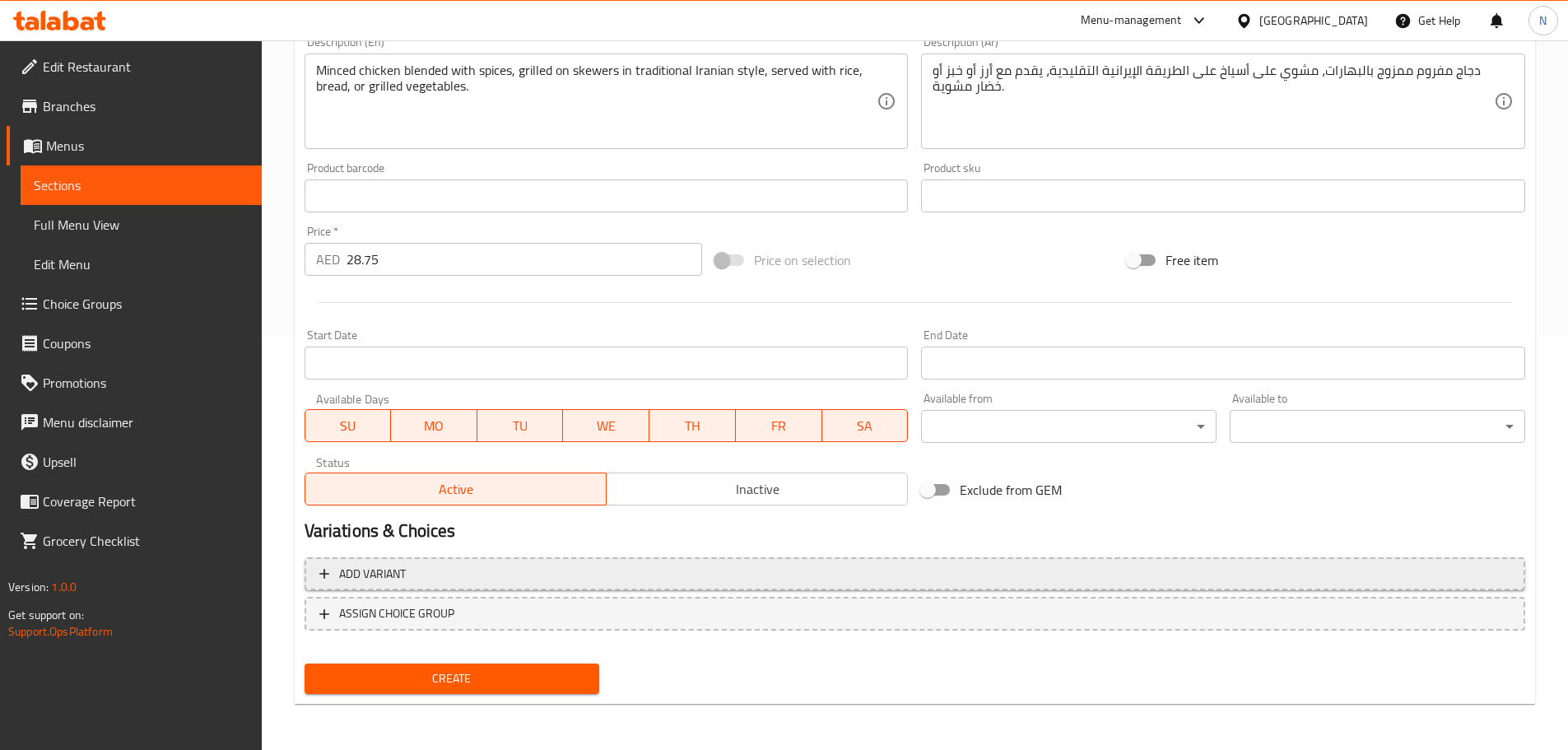
click at [1285, 573] on span "Add variant" at bounding box center [914, 574] width 1191 height 21
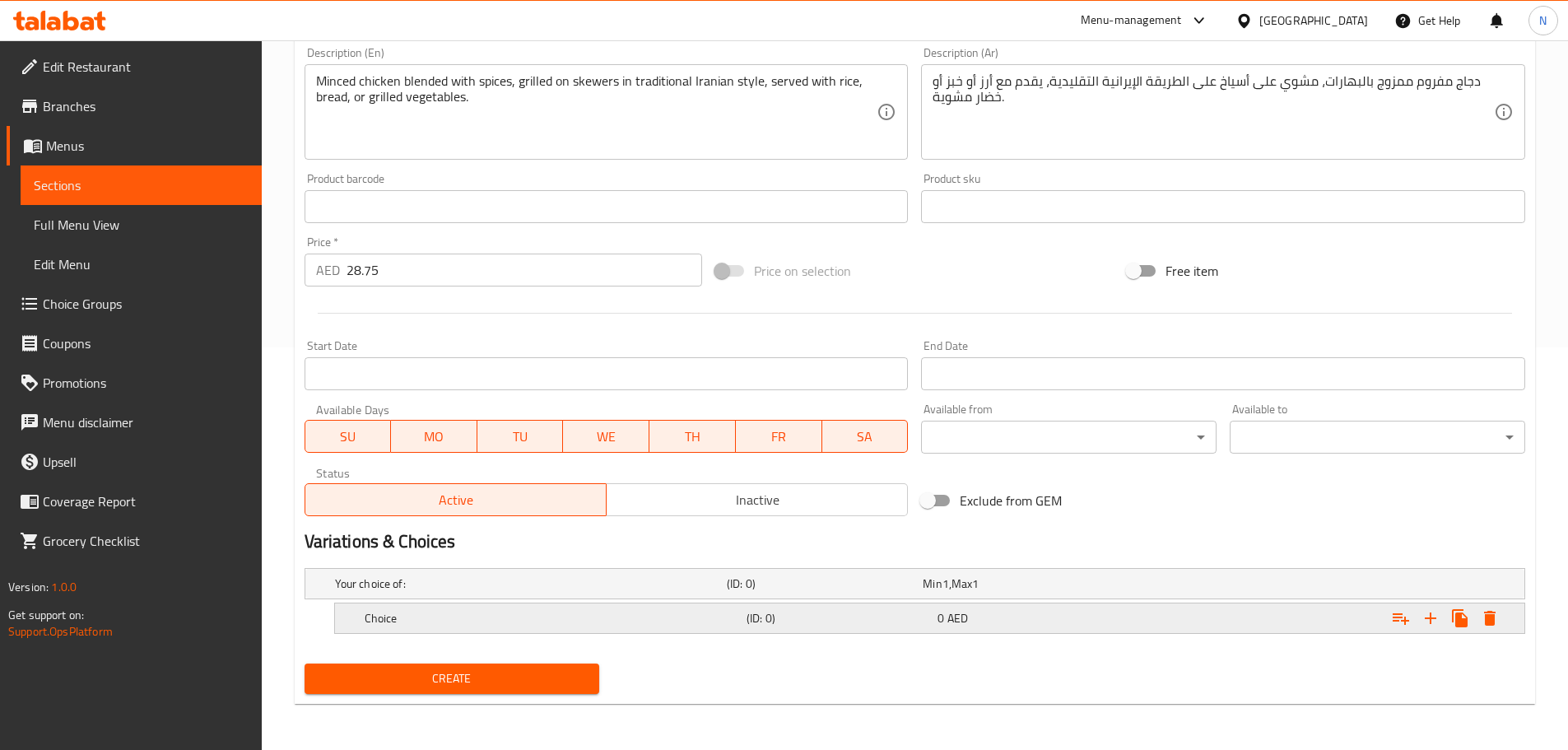
scroll to position [403, 0]
click at [1430, 629] on button "Expand" at bounding box center [1430, 618] width 30 height 30
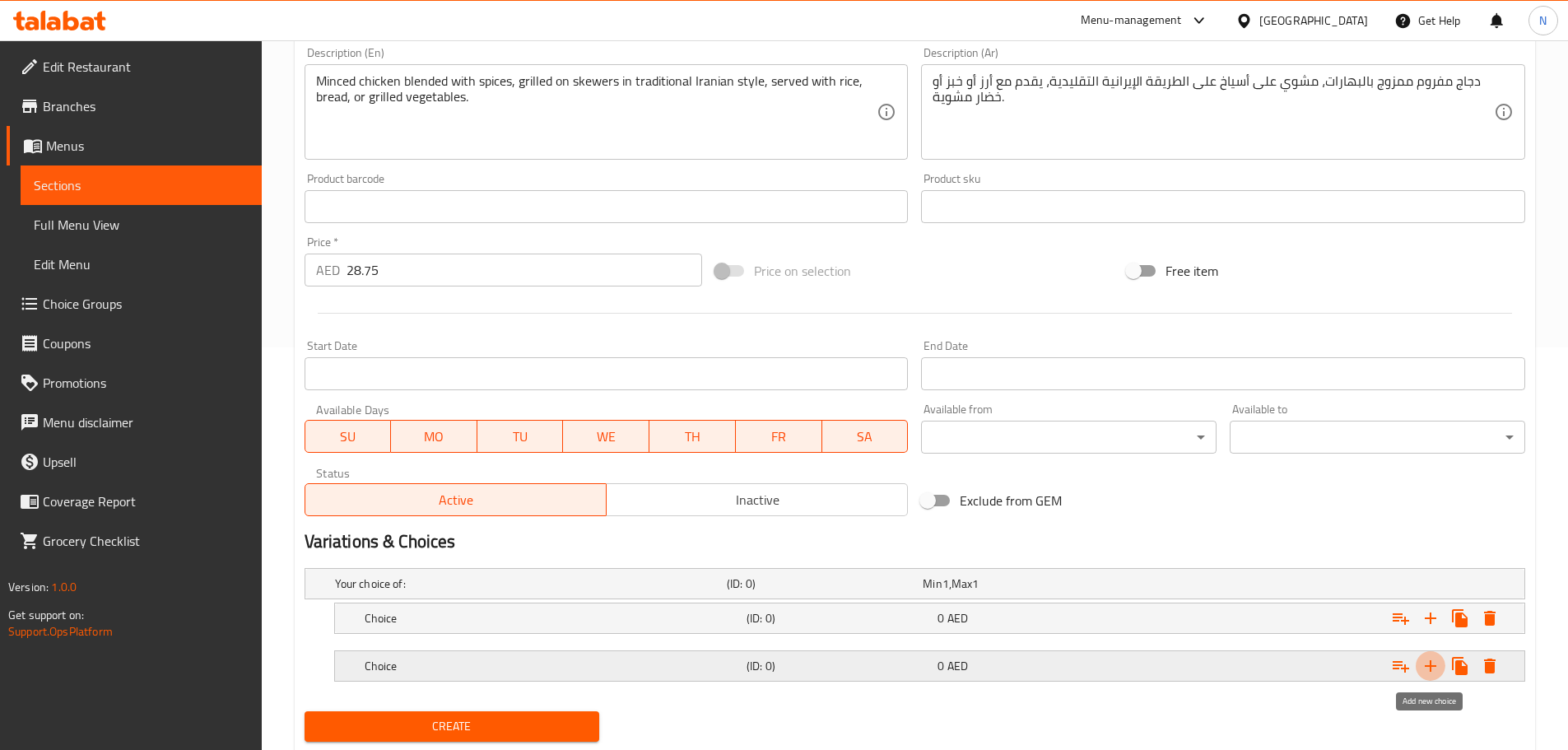
click at [1428, 669] on icon "Expand" at bounding box center [1430, 666] width 20 height 20
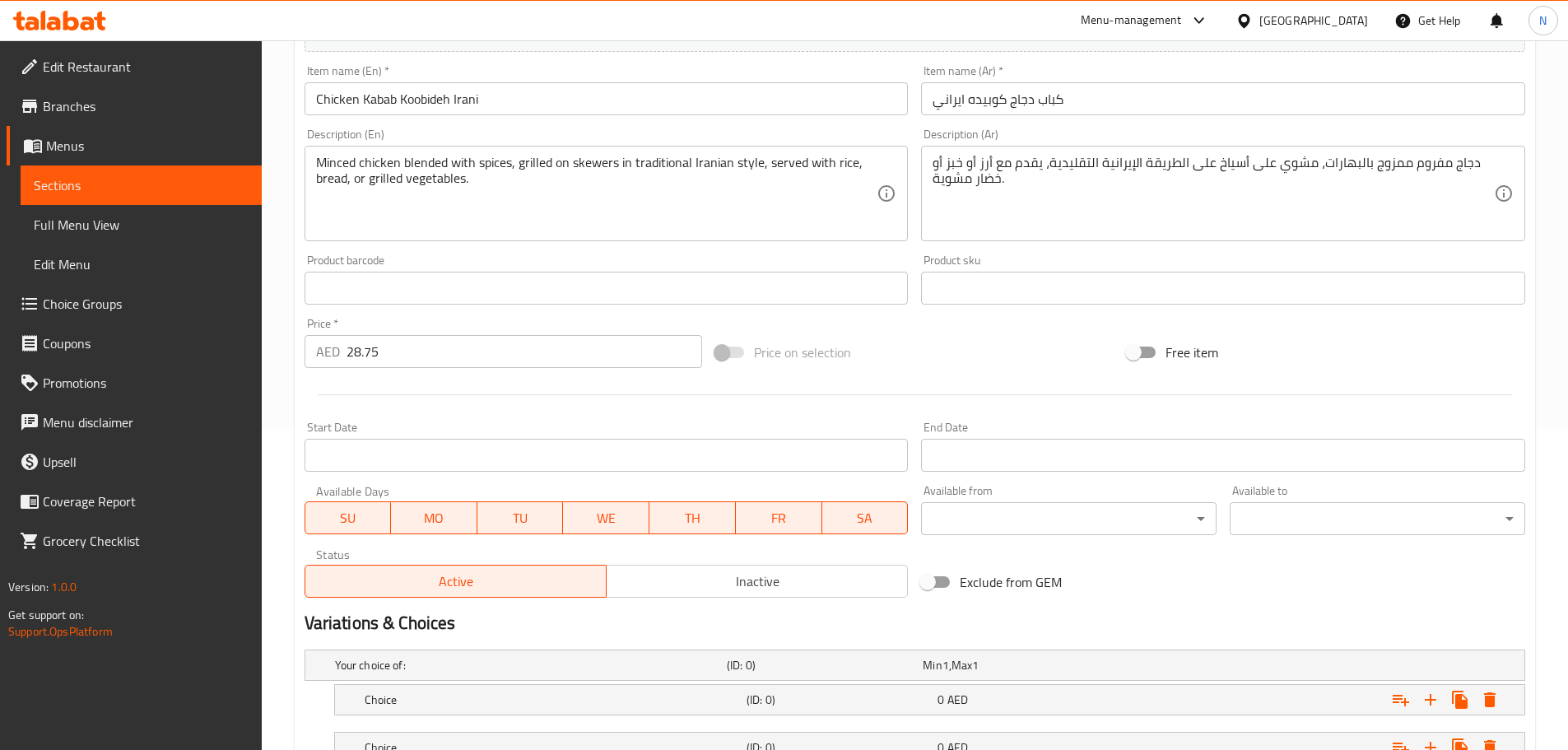
scroll to position [320, 0]
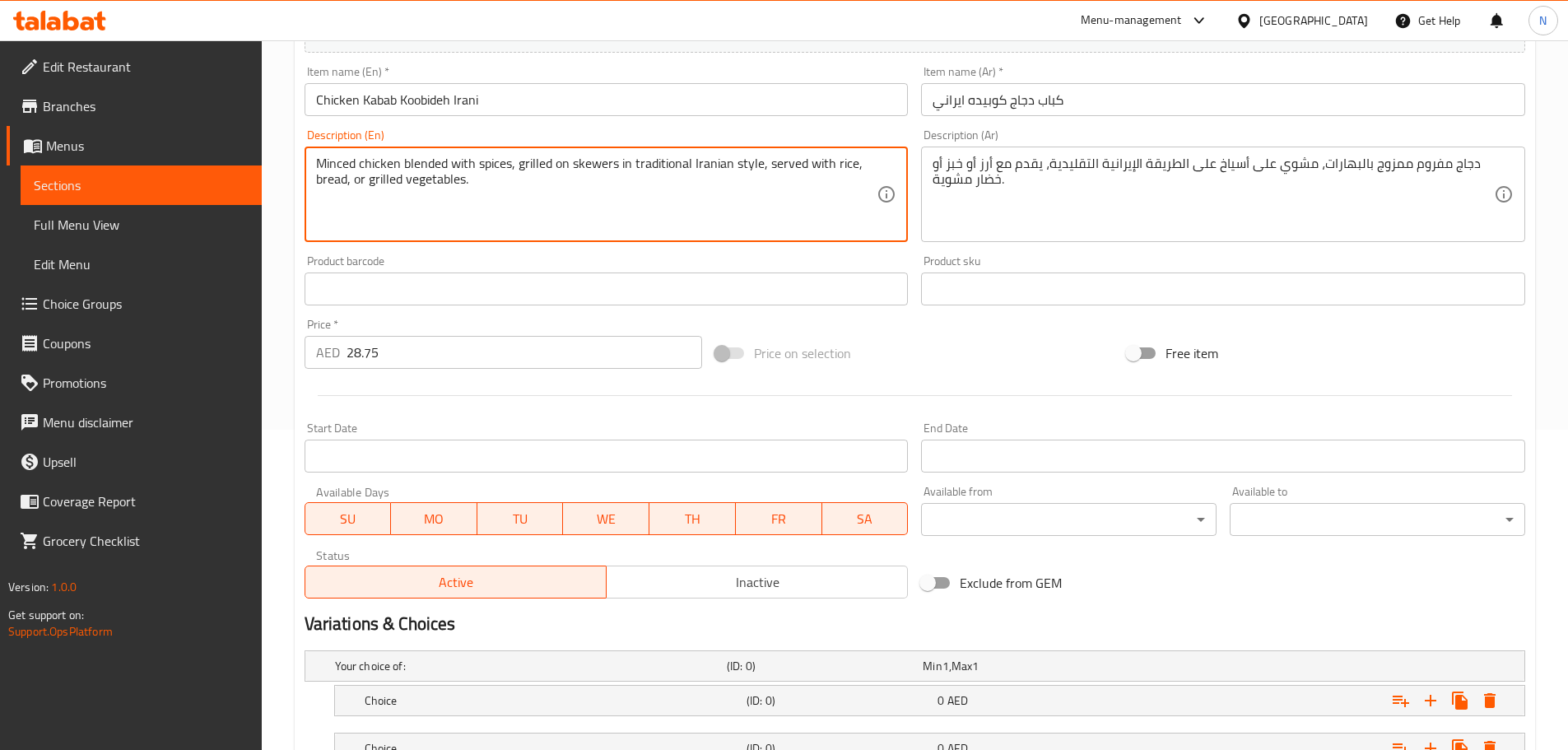
click at [841, 166] on textarea "Minced chicken blended with spices, grilled on skewers in traditional Iranian s…" at bounding box center [597, 194] width 562 height 78
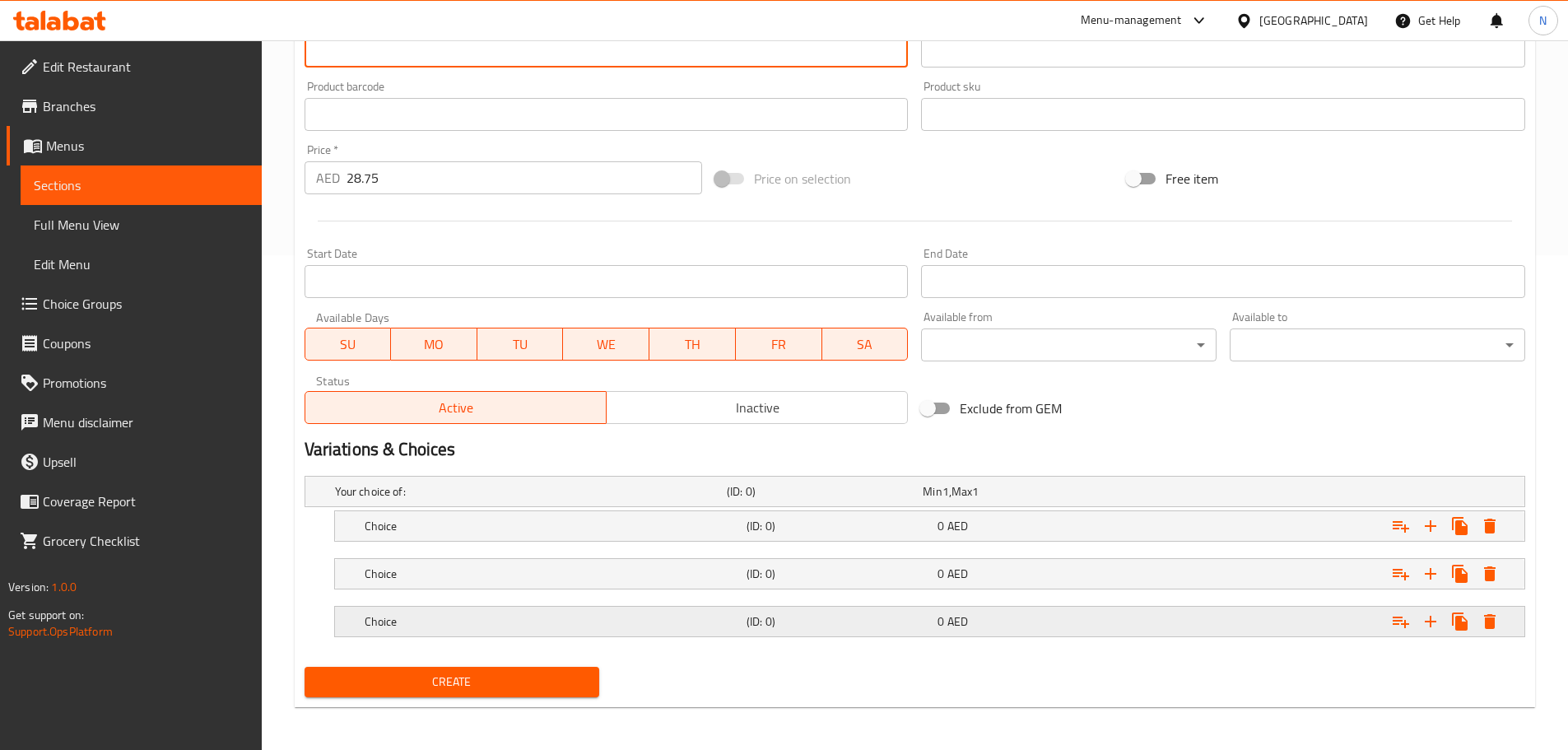
scroll to position [499, 0]
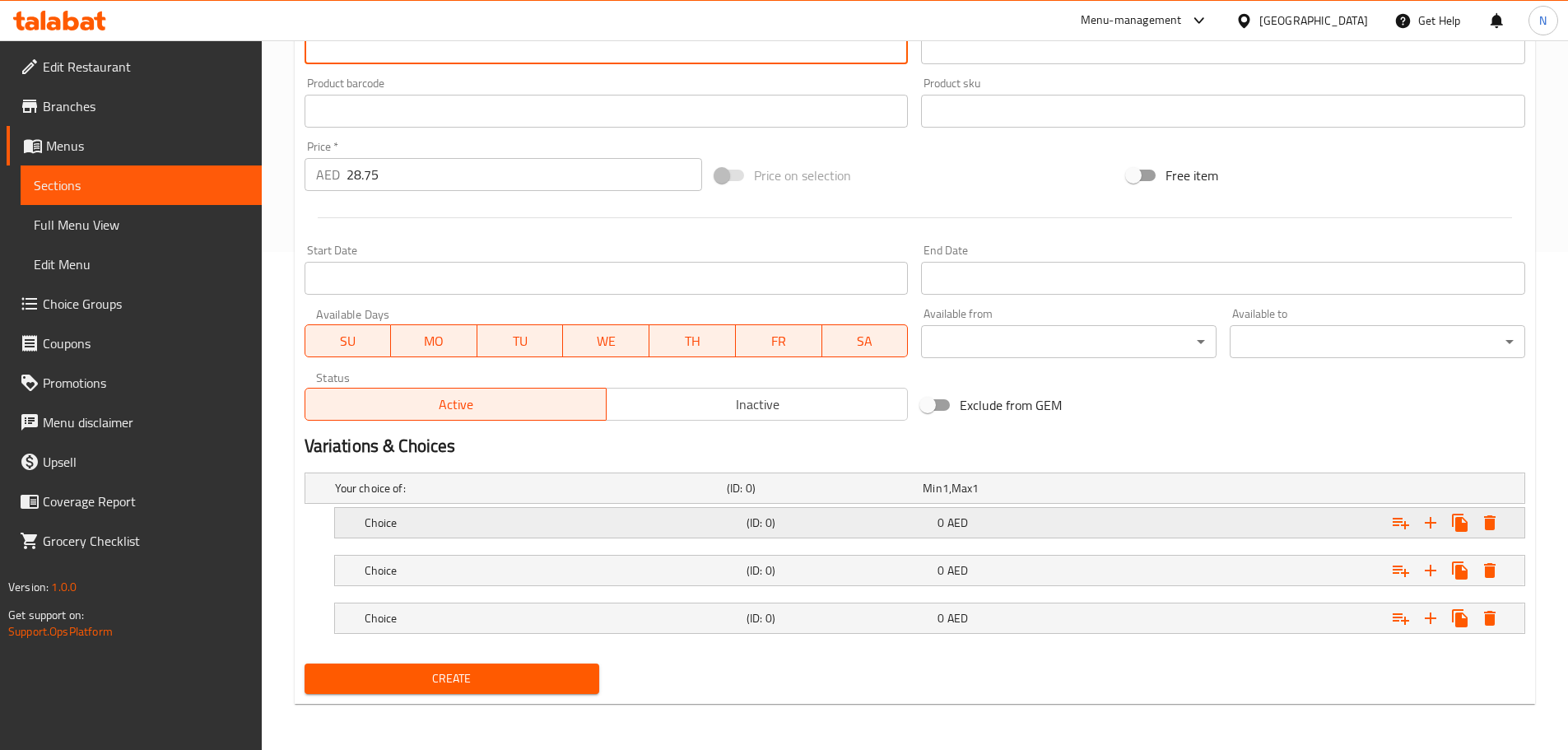
click at [441, 528] on h5 "Choice" at bounding box center [553, 523] width 376 height 16
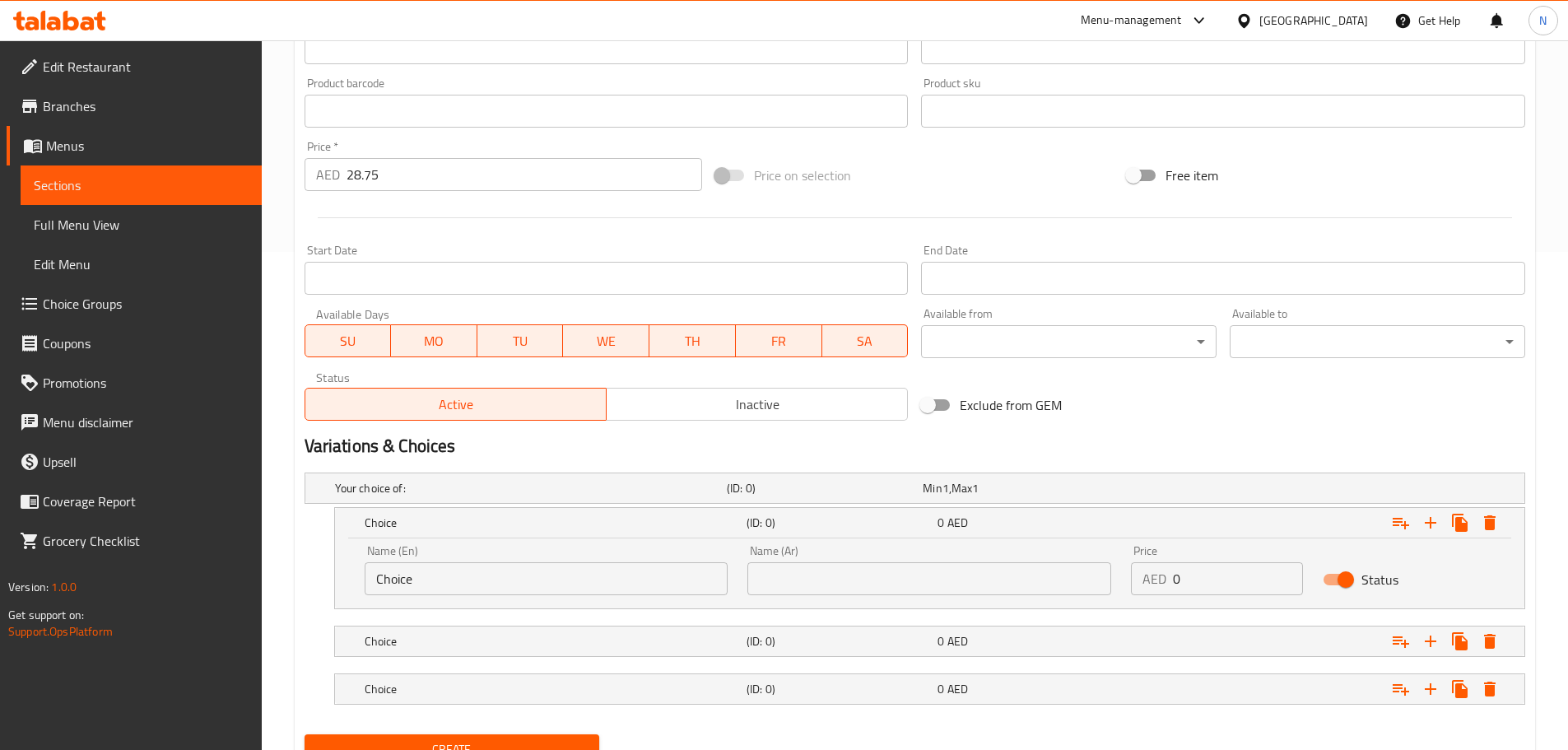
click at [438, 584] on input "Choice" at bounding box center [547, 578] width 364 height 33
paste input "r"
type input "Rice"
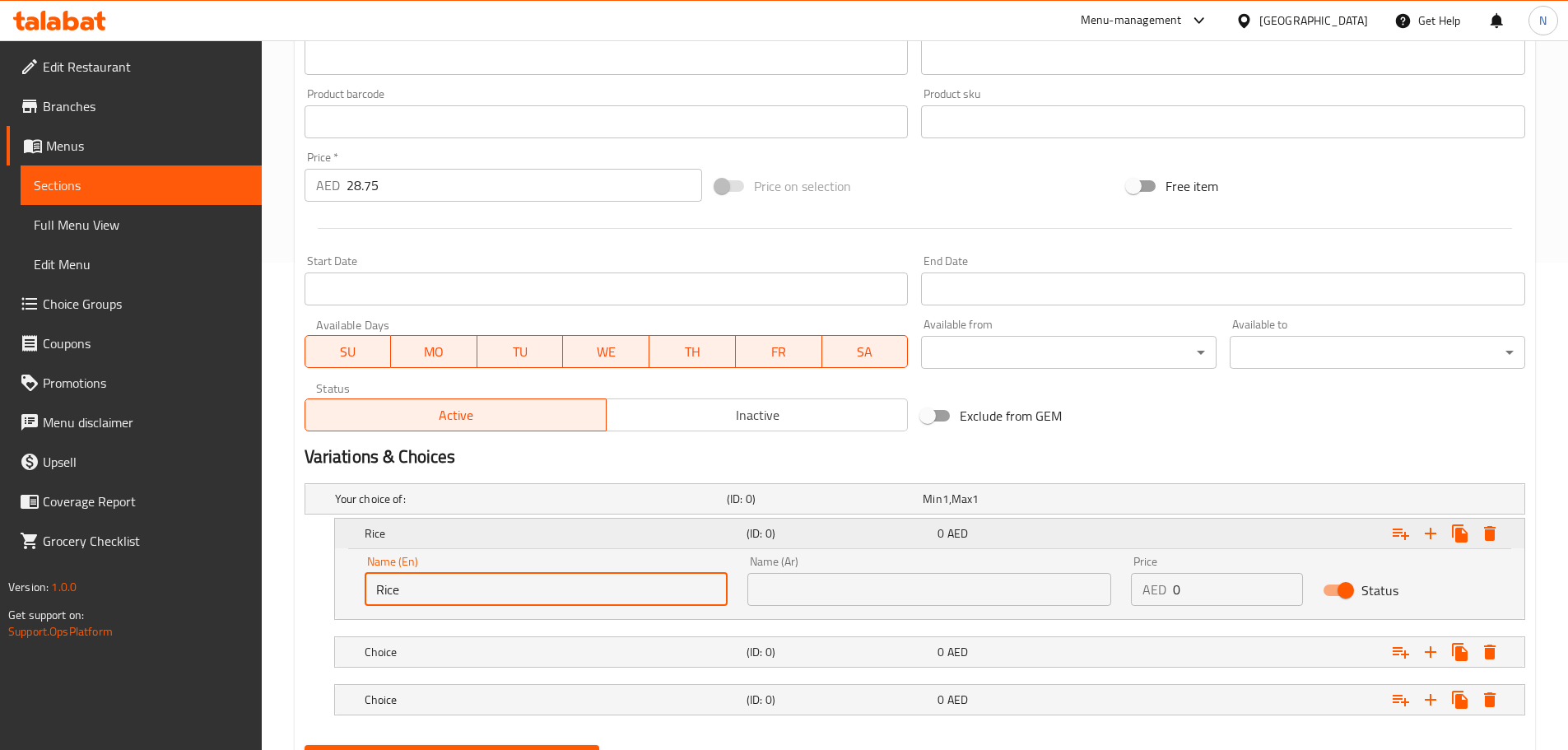
scroll to position [334, 0]
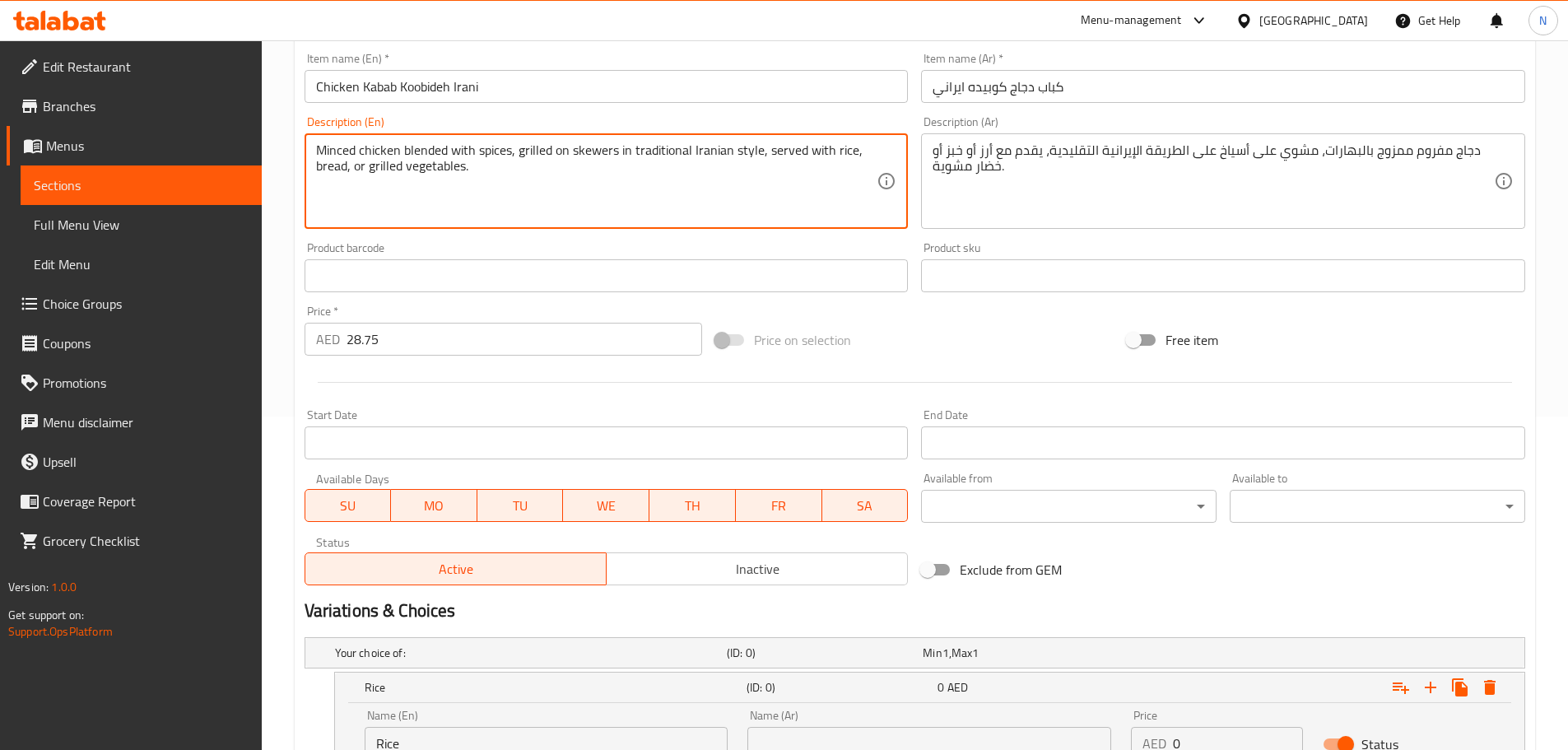
click at [334, 171] on textarea "Minced chicken blended with spices, grilled on skewers in traditional Iranian s…" at bounding box center [597, 181] width 562 height 78
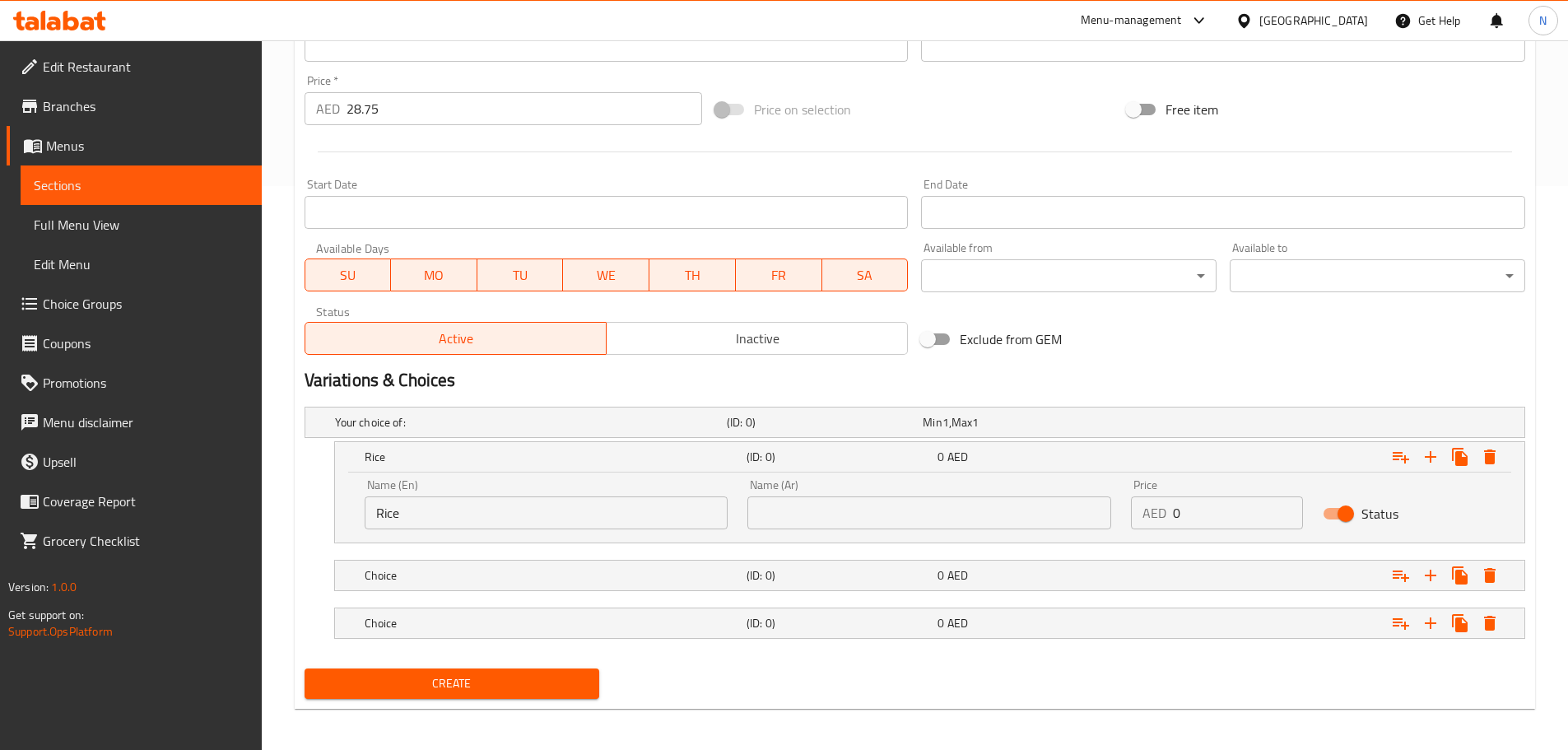
scroll to position [569, 0]
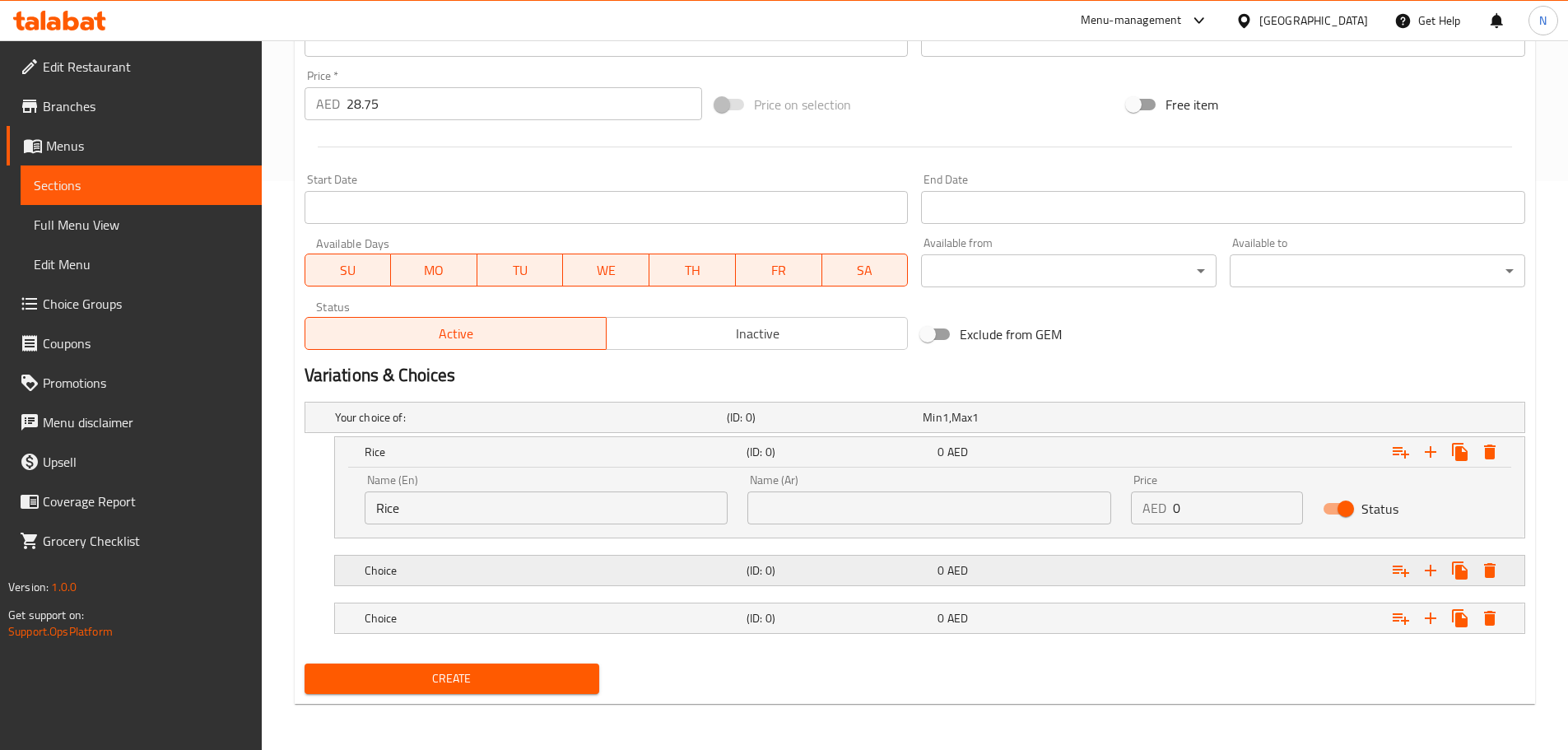
click at [471, 566] on h5 "Choice" at bounding box center [553, 570] width 376 height 16
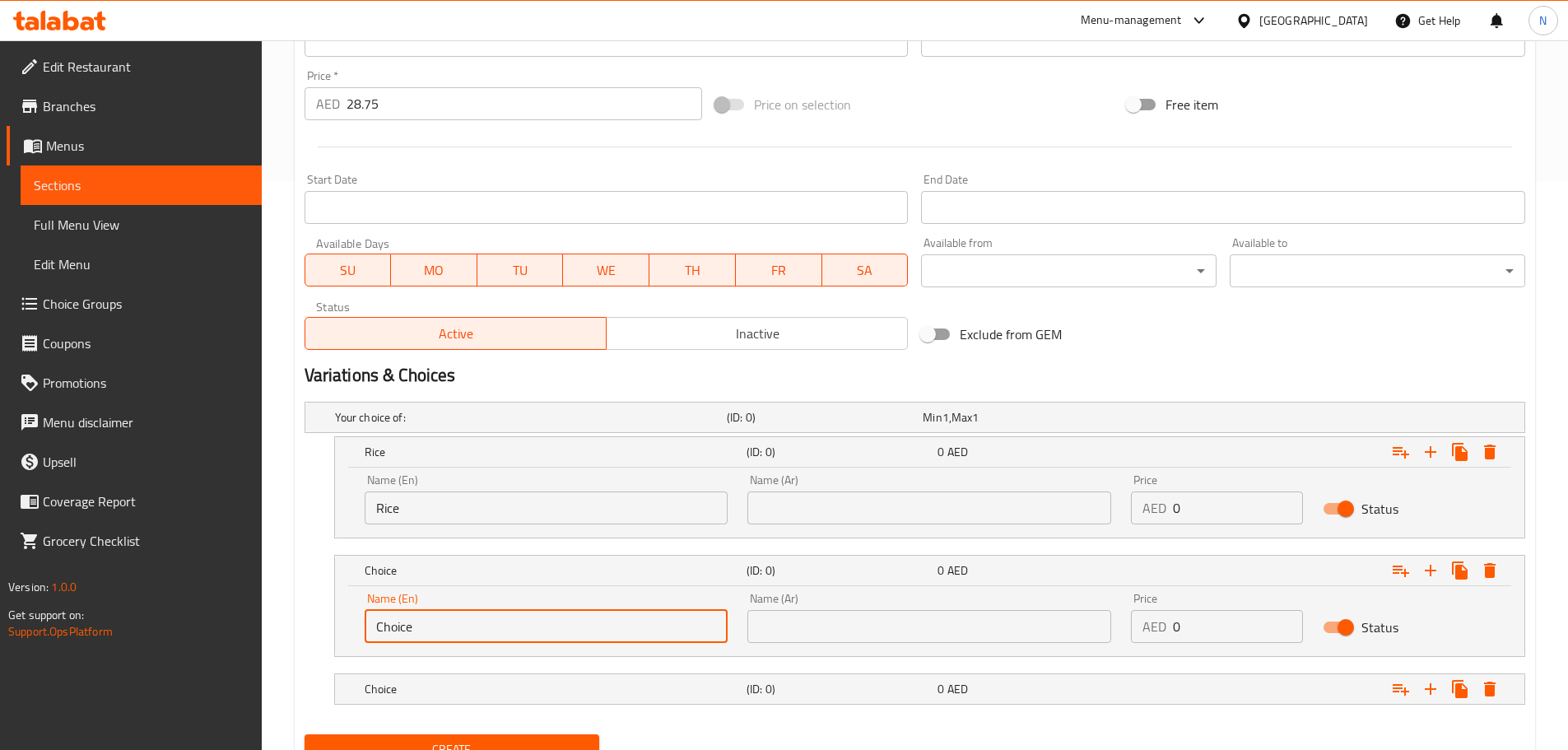
click at [460, 623] on input "Choice" at bounding box center [547, 626] width 364 height 33
paste input "bread"
click at [396, 631] on input "bread" at bounding box center [547, 626] width 364 height 33
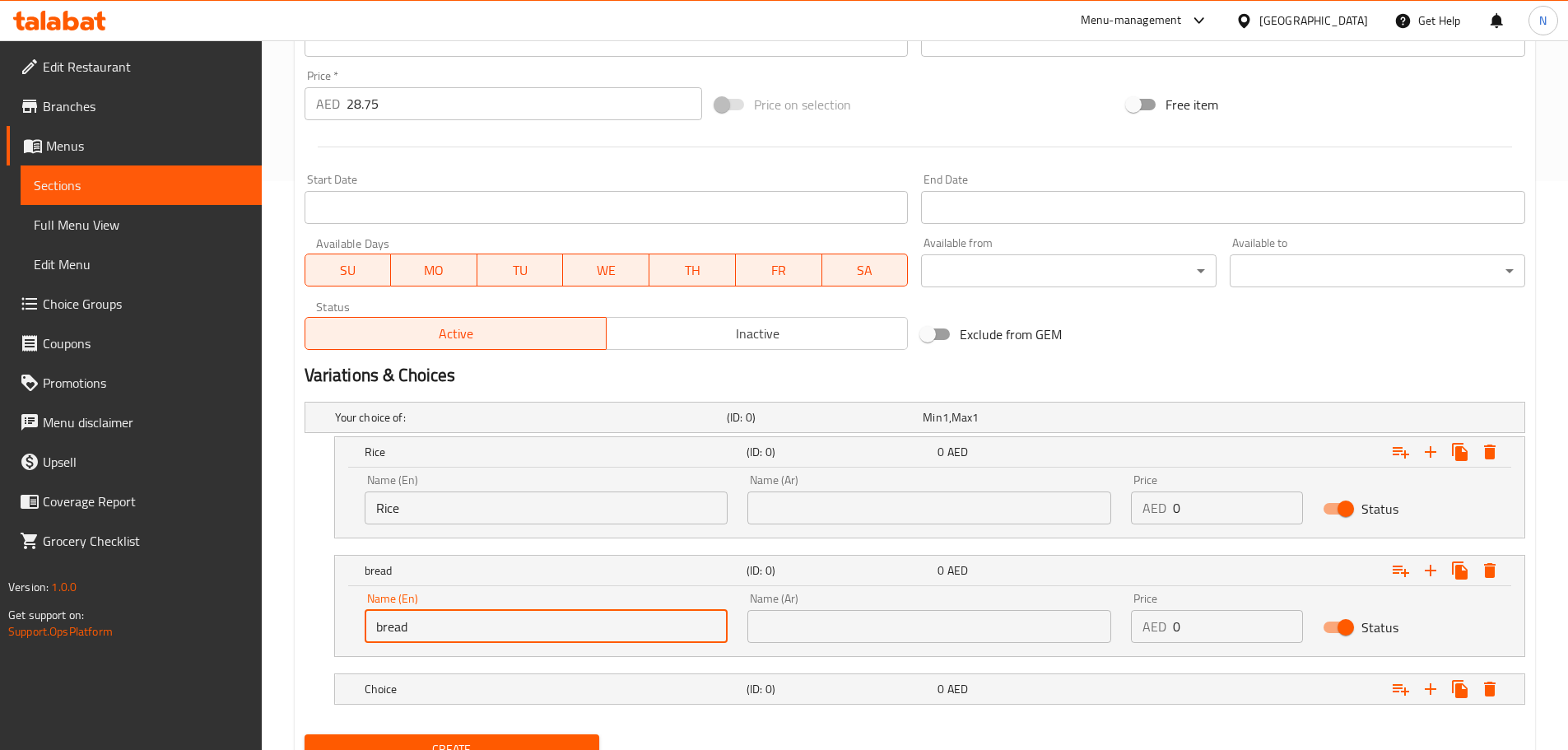
click at [396, 631] on input "bread" at bounding box center [547, 626] width 364 height 33
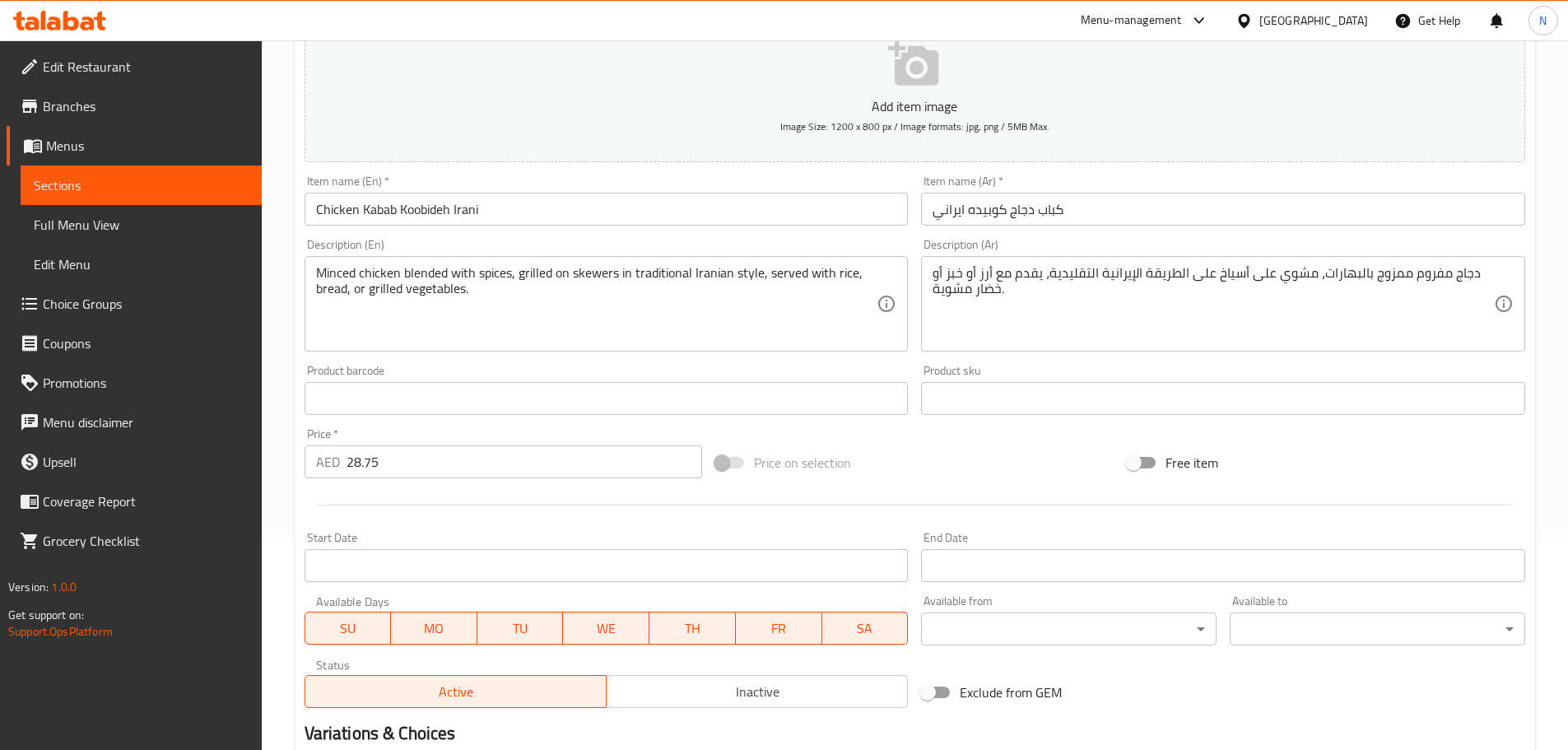
scroll to position [158, 0]
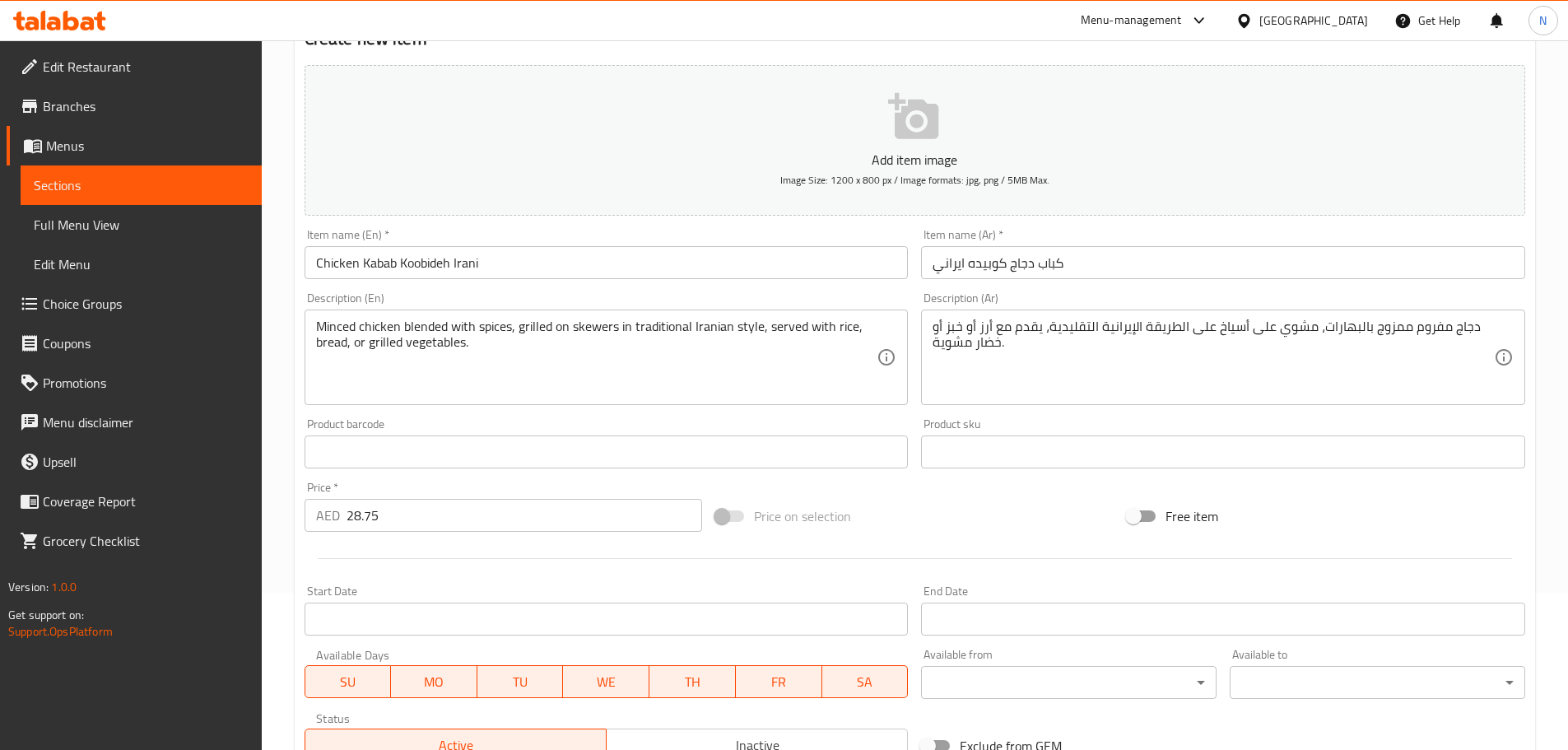
type input "Bread"
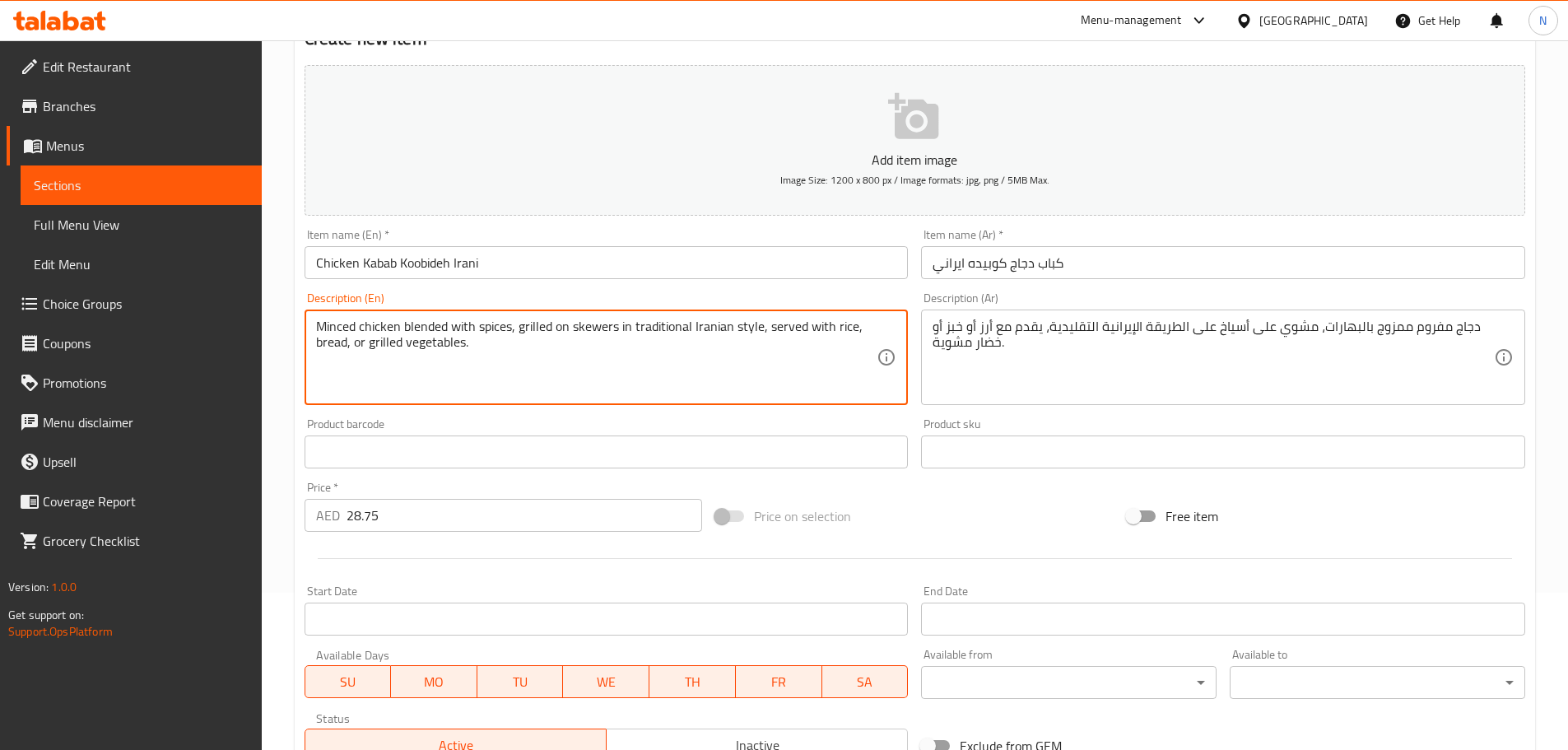
drag, startPoint x: 386, startPoint y: 342, endPoint x: 449, endPoint y: 362, distance: 66.1
click at [449, 362] on textarea "Minced chicken blended with spices, grilled on skewers in traditional Iranian s…" at bounding box center [597, 357] width 562 height 78
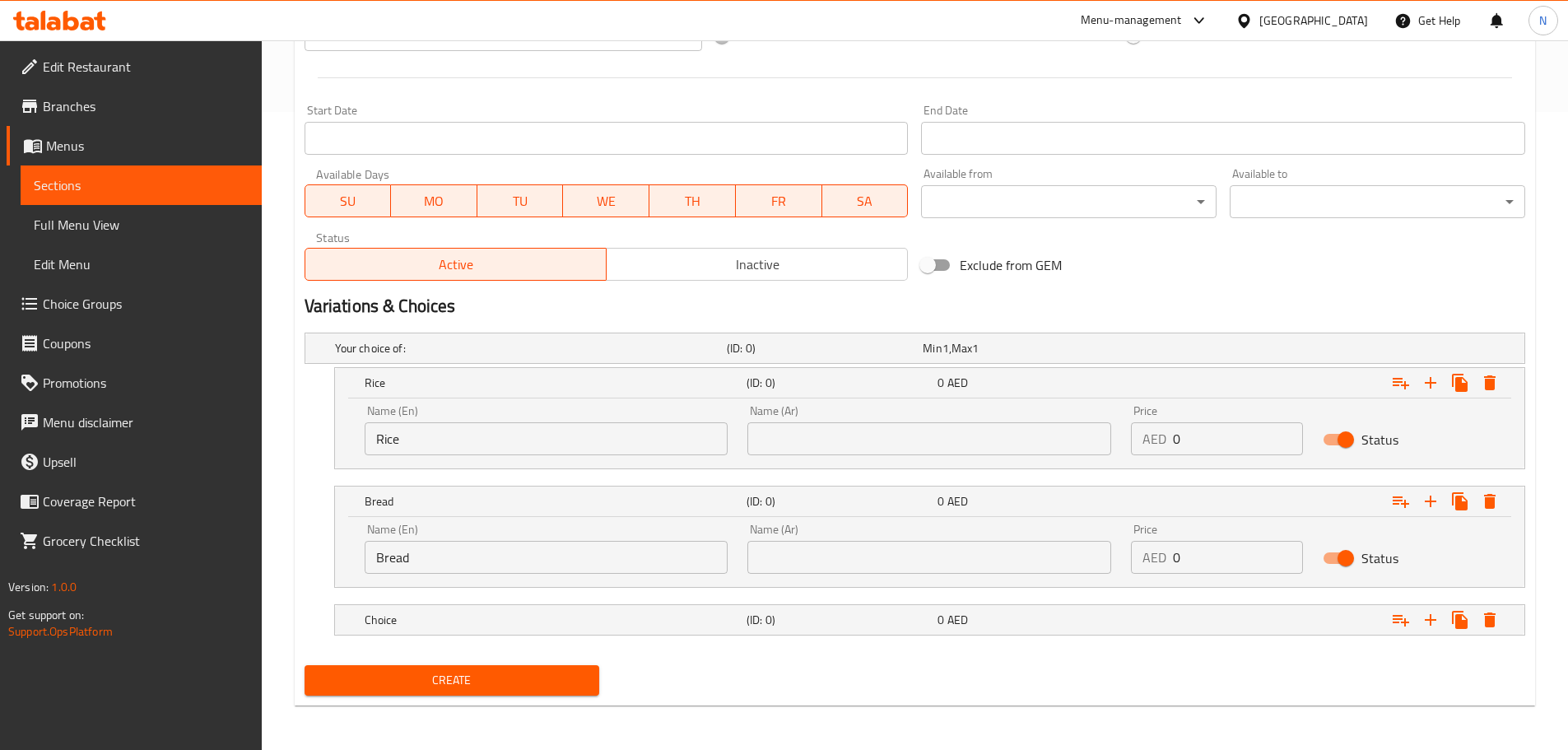
scroll to position [640, 0]
click at [436, 624] on h5 "Choice" at bounding box center [553, 618] width 376 height 16
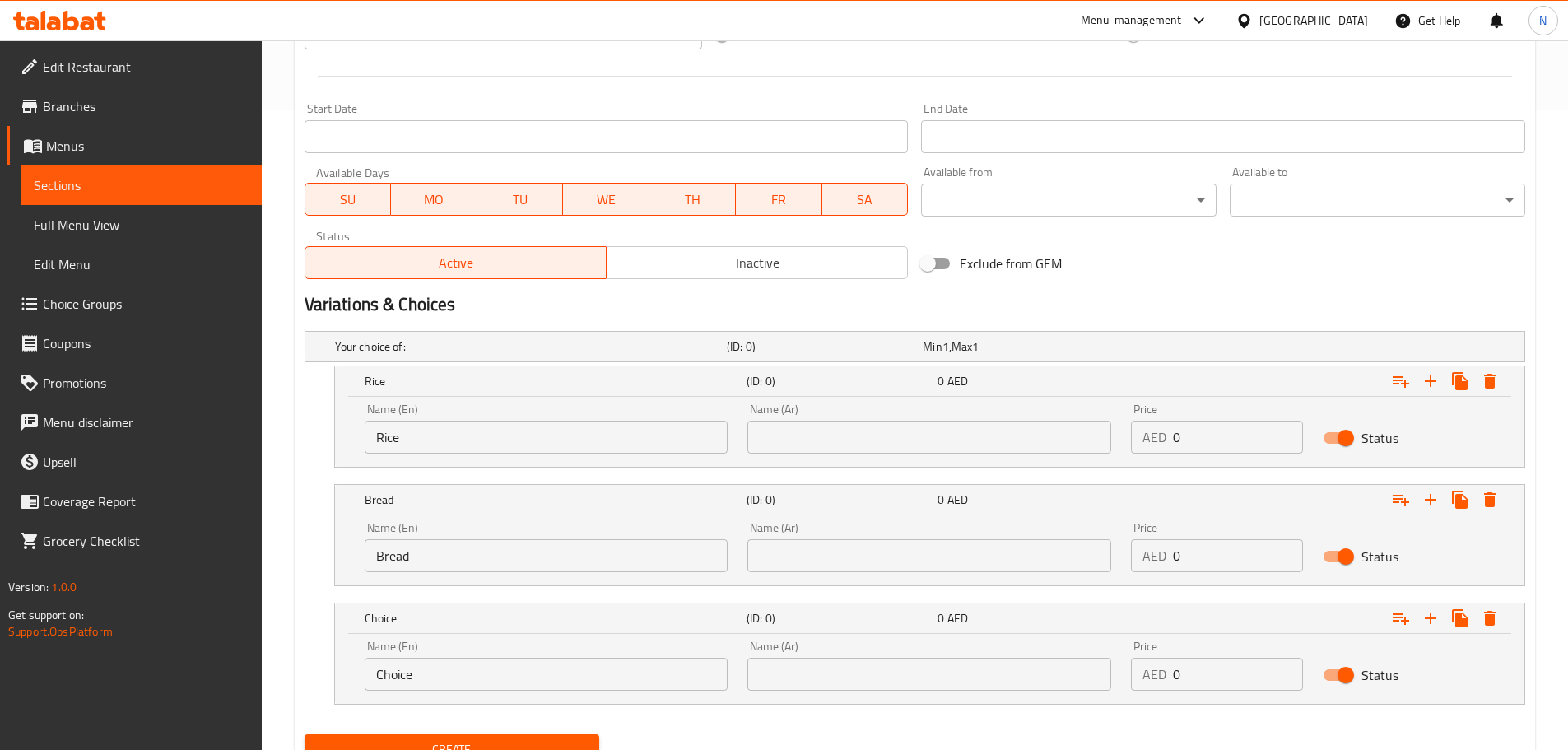
click at [458, 676] on input "Choice" at bounding box center [547, 674] width 364 height 33
paste input "grilled vegetables."
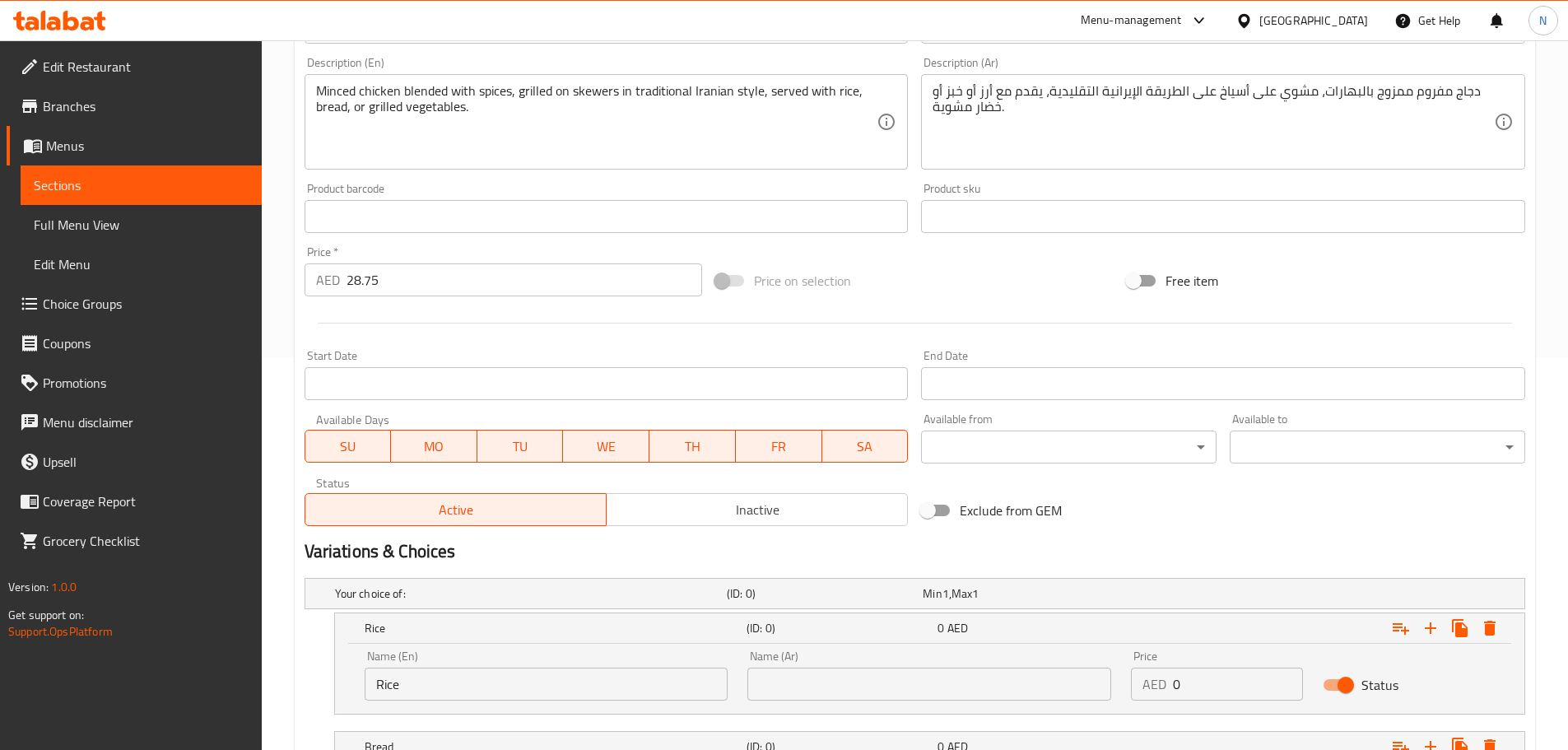
scroll to position [711, 0]
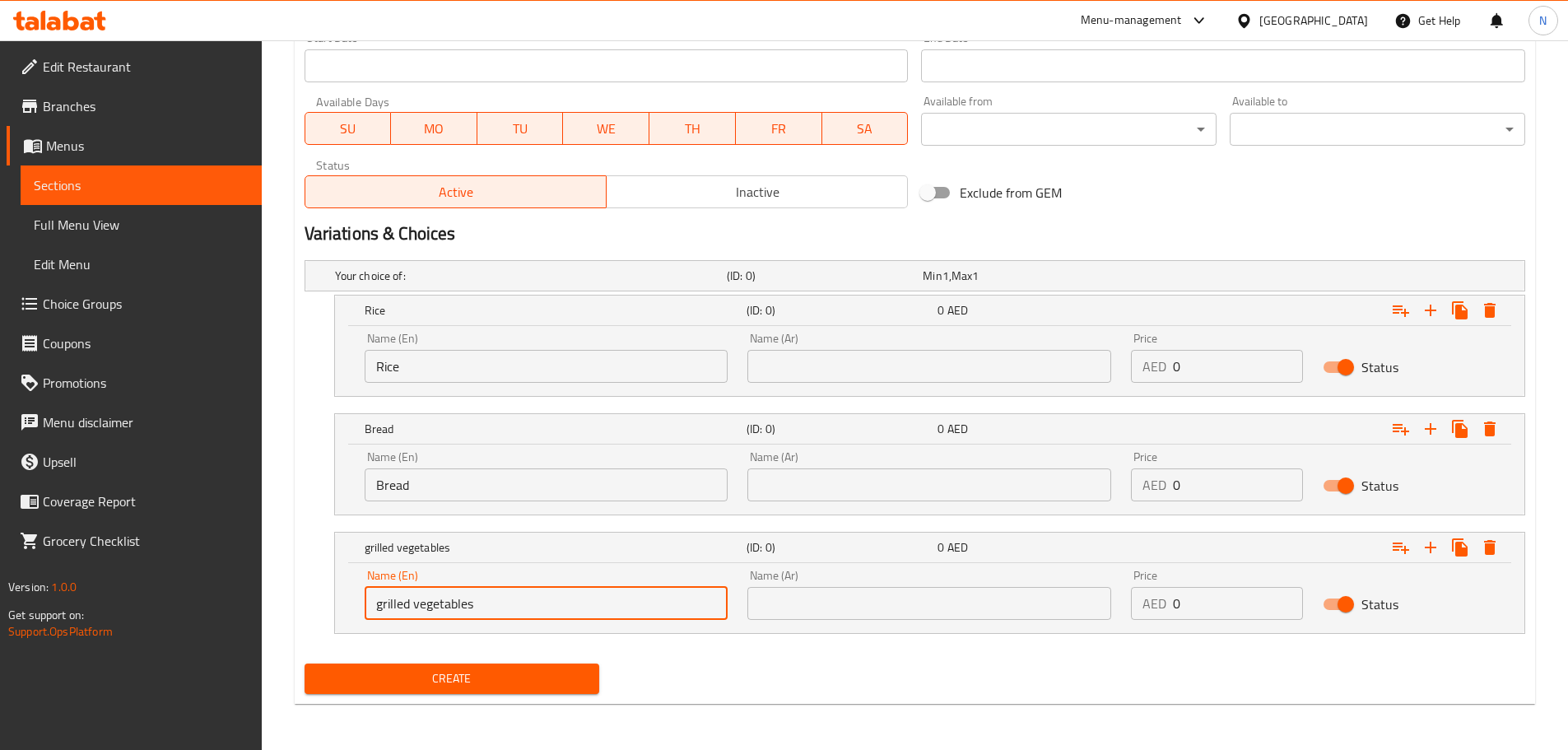
click at [406, 603] on input "grilled vegetables" at bounding box center [547, 603] width 364 height 33
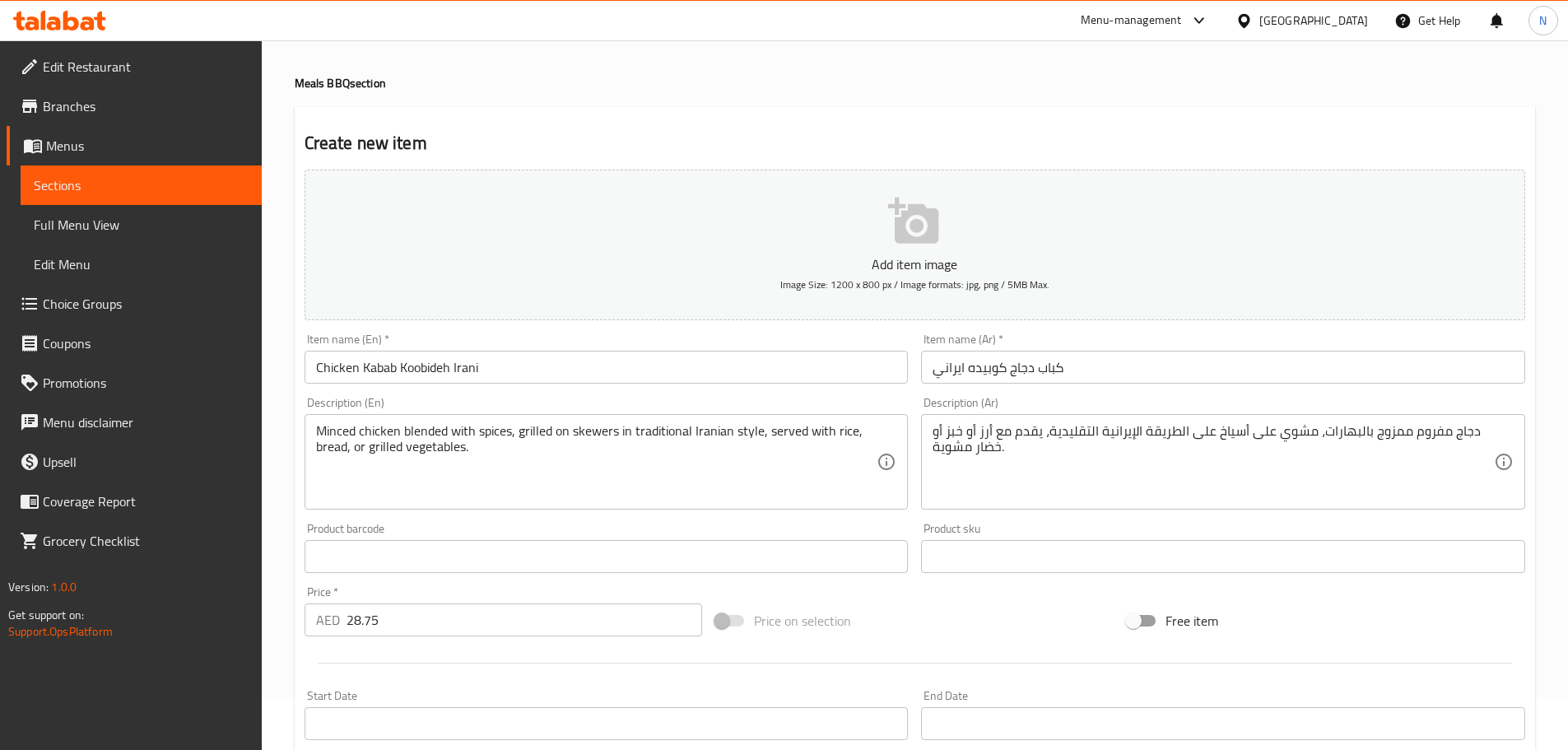
scroll to position [52, 0]
type input "Grilled Vegetables"
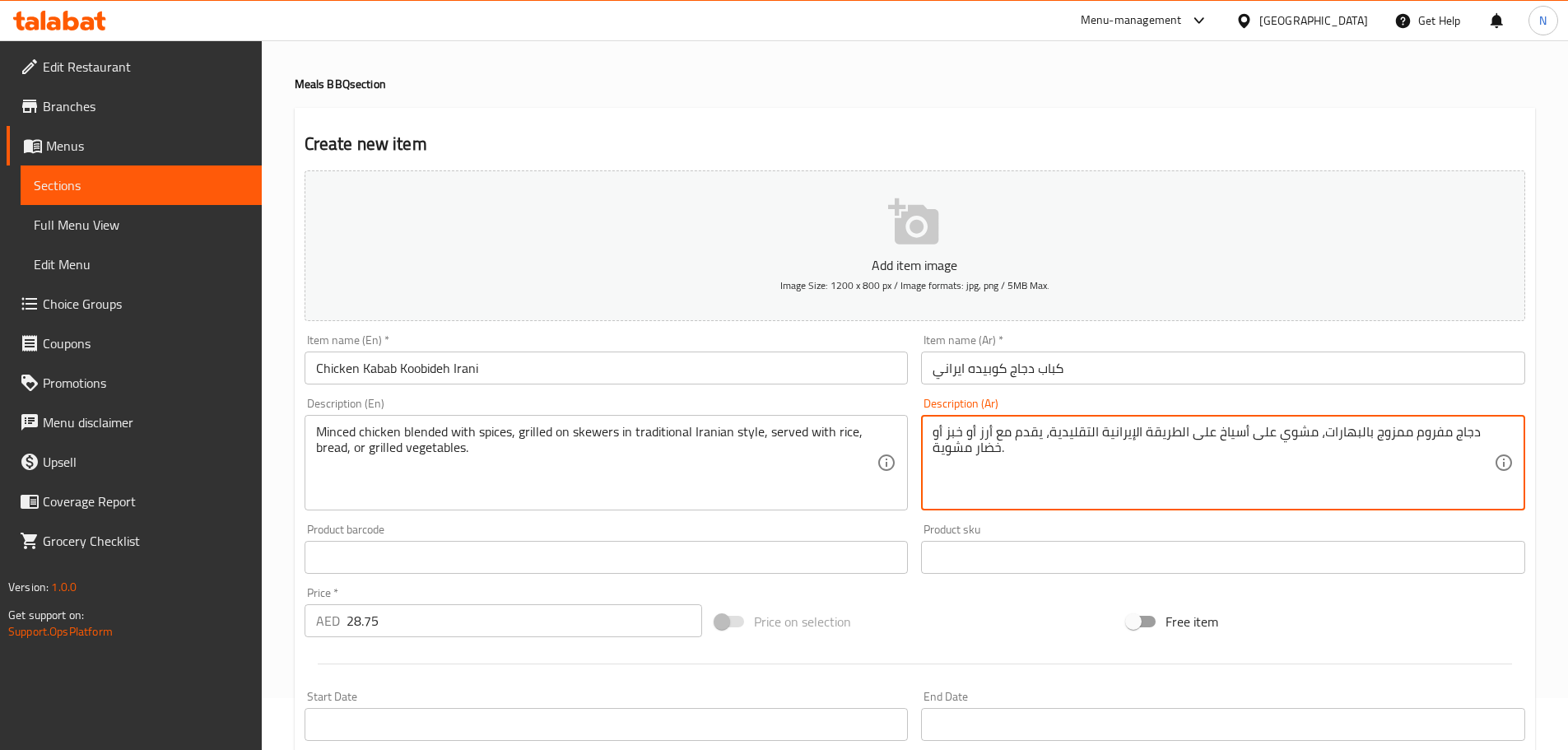
click at [985, 437] on textarea "دجاج مفروم ممزوج بالبهارات، مشوي على أسياخ على الطريقة الإيرانية التقليدية، يقد…" at bounding box center [1214, 463] width 562 height 78
click at [986, 436] on textarea "دجاج مفروم ممزوج بالبهارات، مشوي على أسياخ على الطريقة الإيرانية التقليدية، يقد…" at bounding box center [1214, 463] width 562 height 78
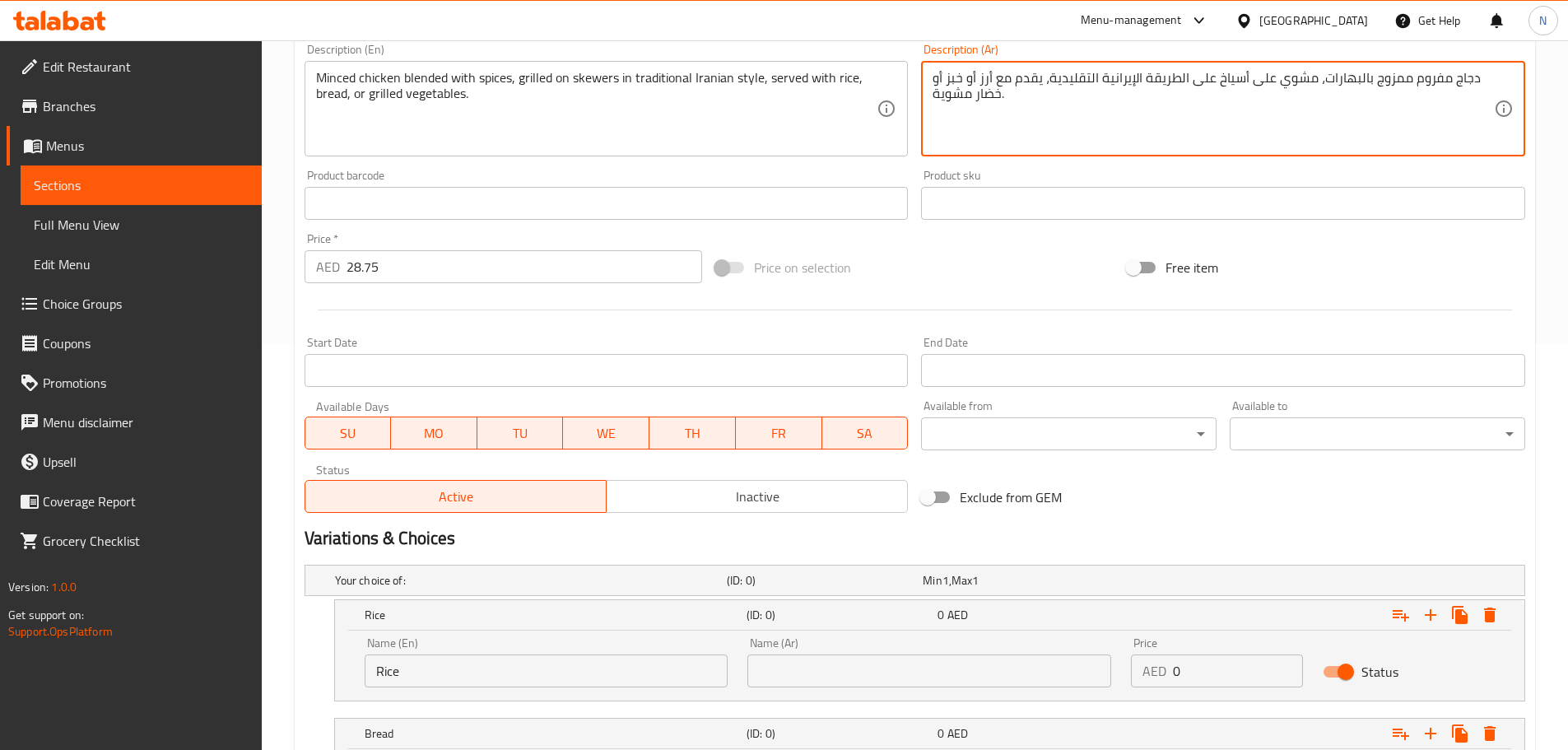
scroll to position [711, 0]
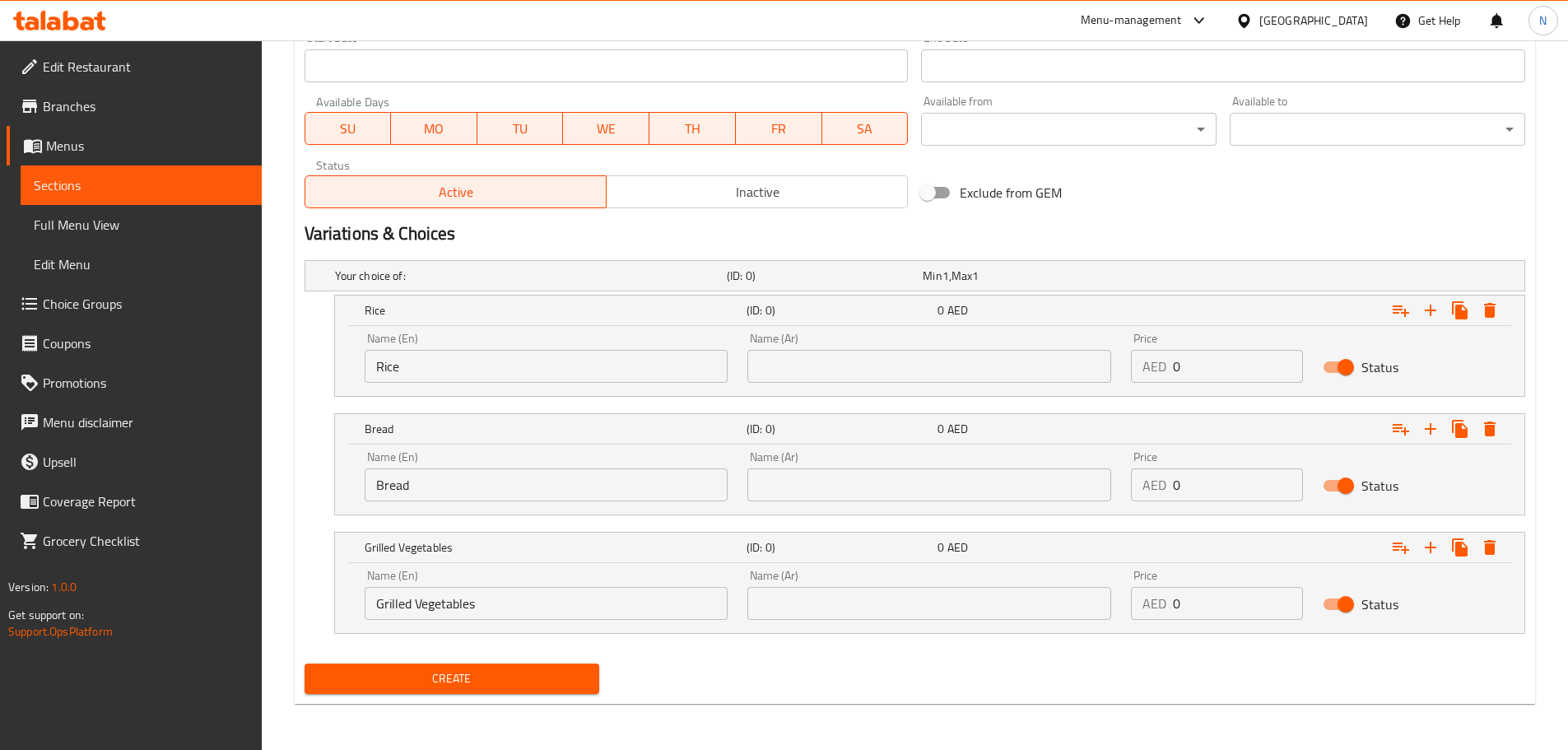
drag, startPoint x: 1063, startPoint y: 367, endPoint x: 1053, endPoint y: 367, distance: 10.0
click at [1063, 367] on input "text" at bounding box center [929, 366] width 364 height 33
paste input "أرز"
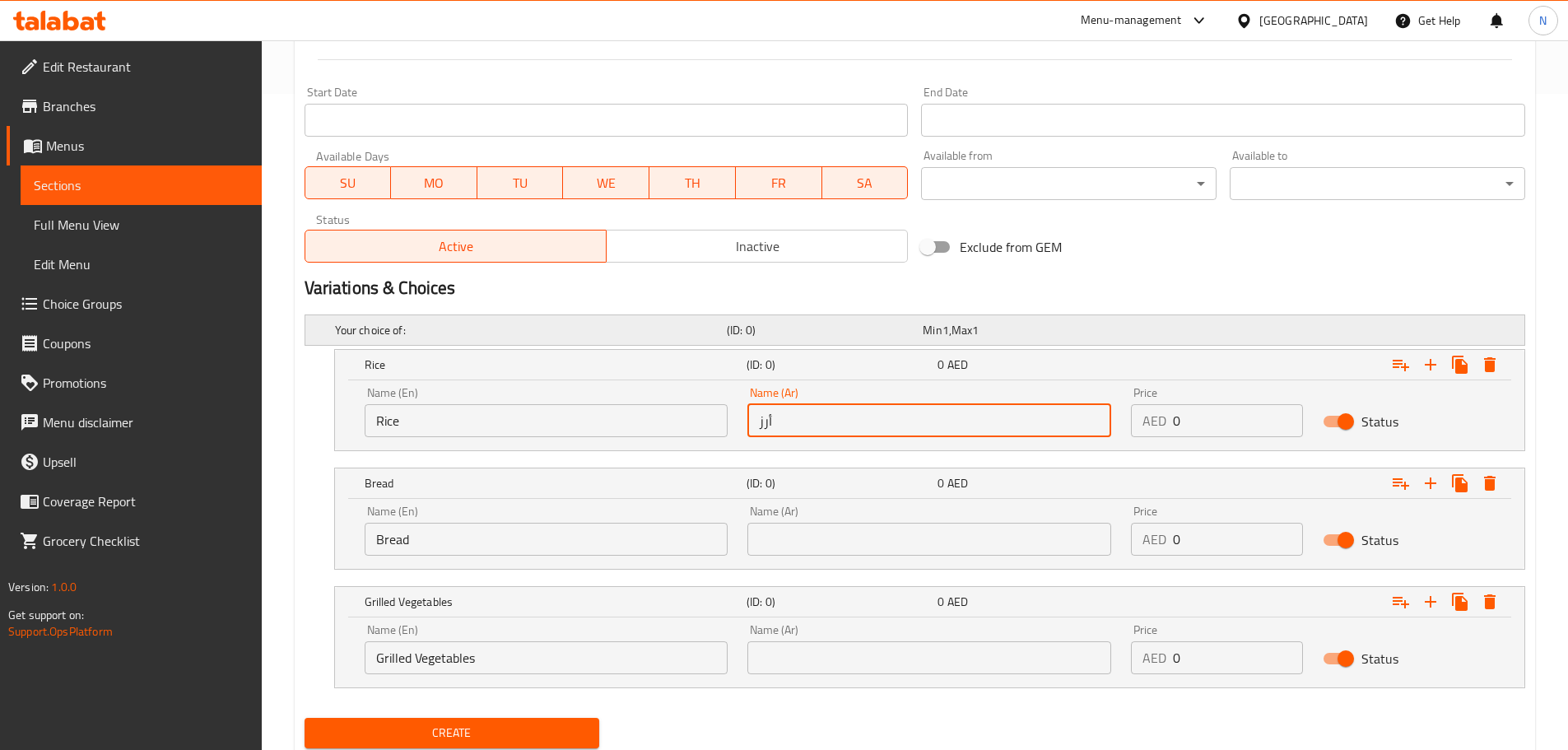
scroll to position [299, 0]
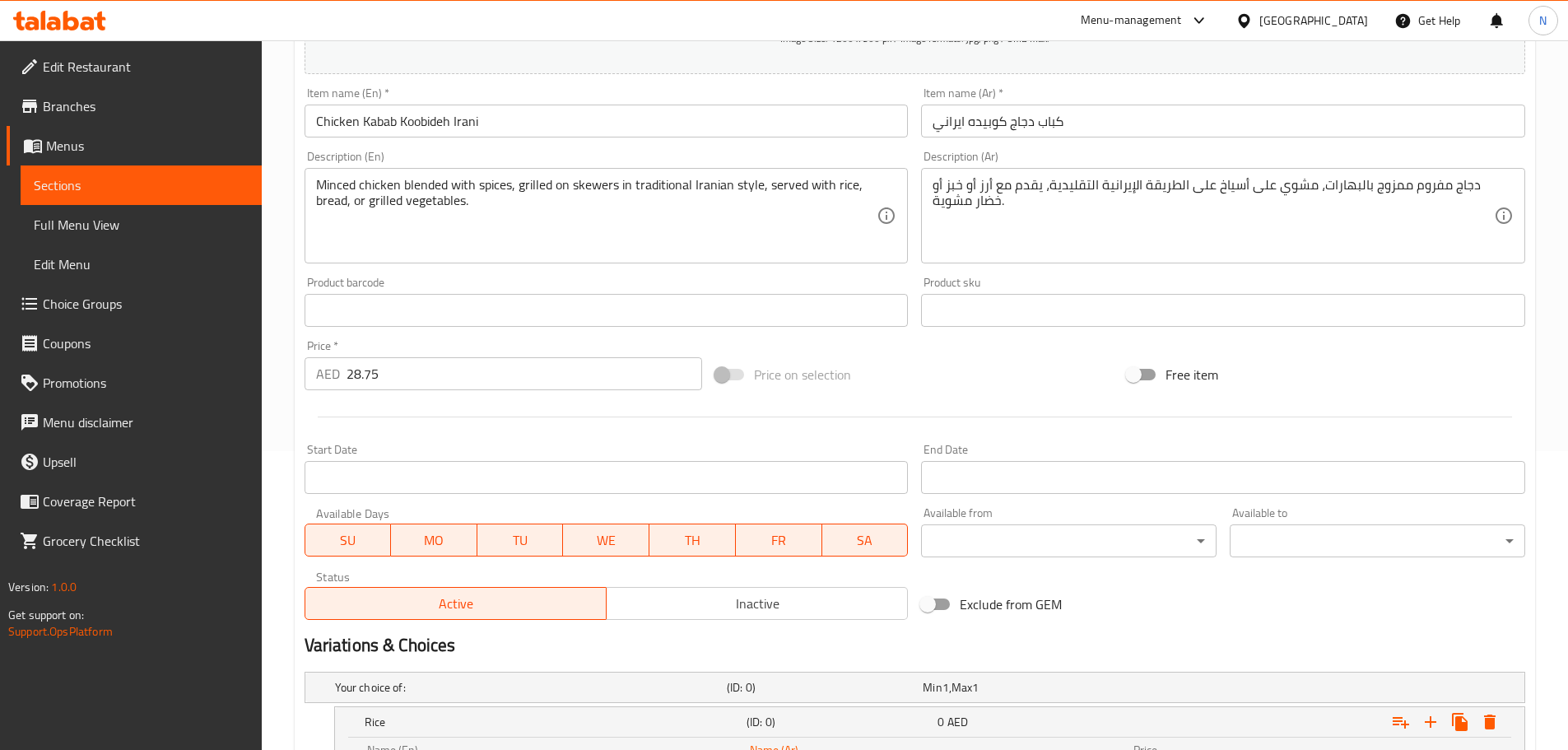
type input "أرز"
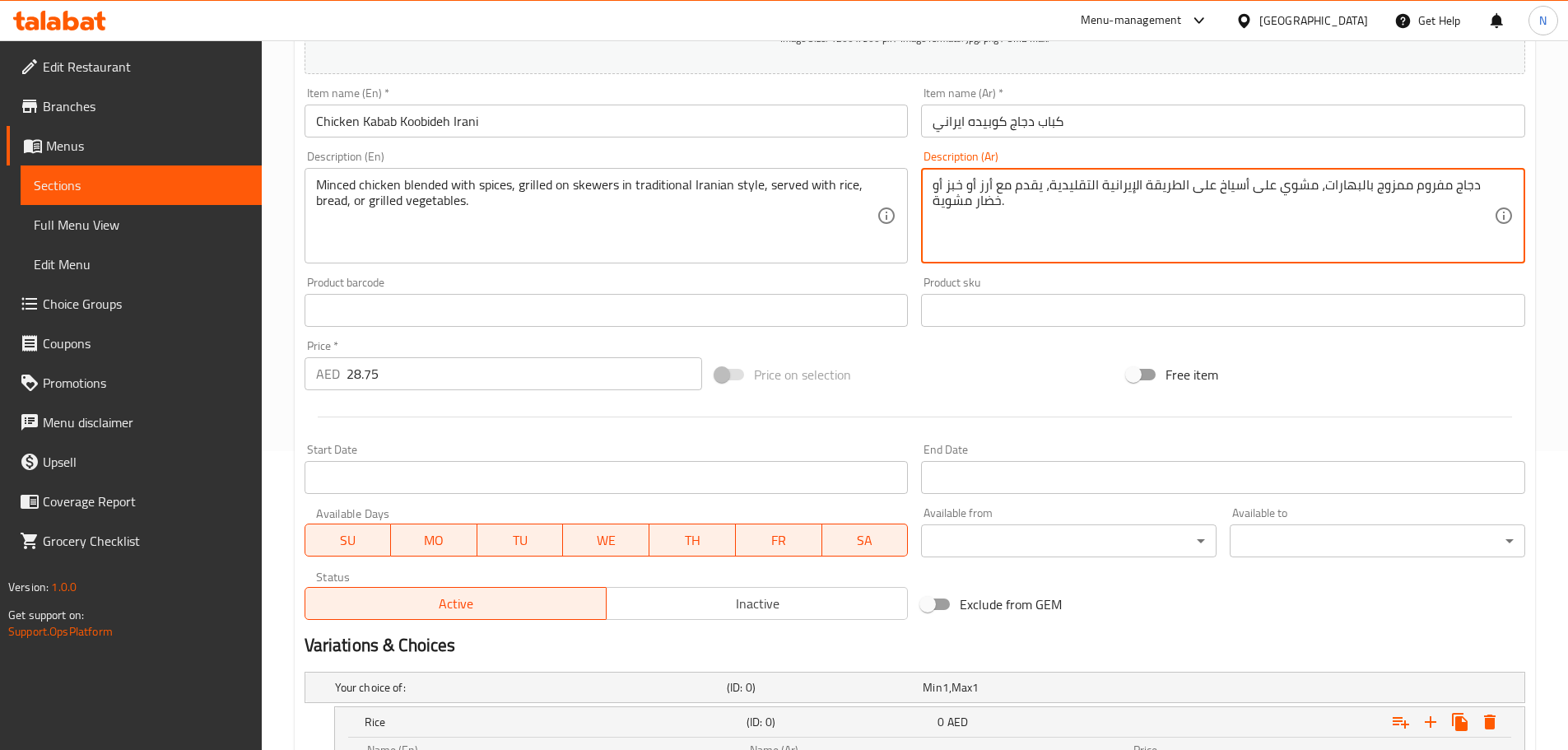
click at [955, 183] on textarea "دجاج مفروم ممزوج بالبهارات، مشوي على أسياخ على الطريقة الإيرانية التقليدية، يقد…" at bounding box center [1214, 216] width 562 height 78
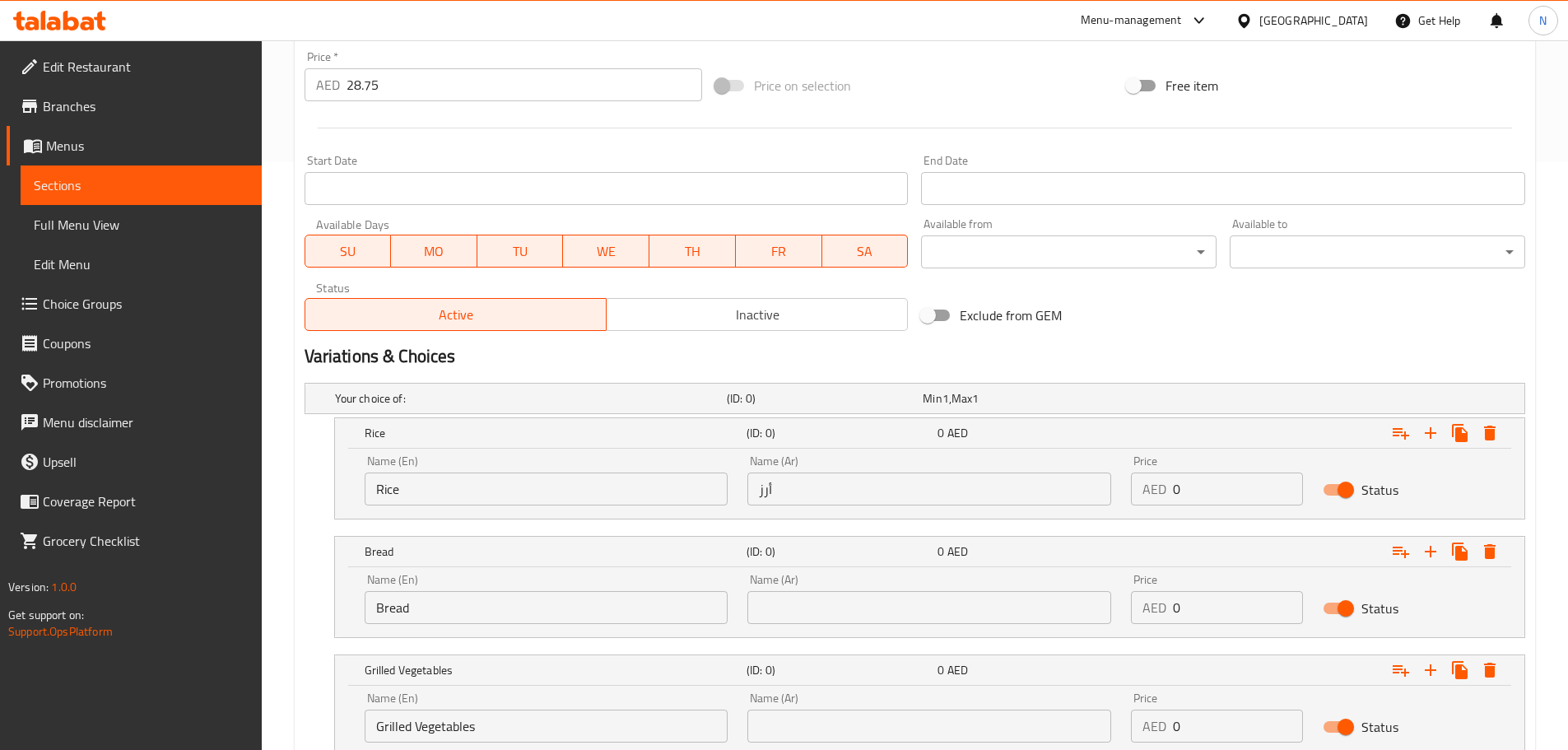
scroll to position [711, 0]
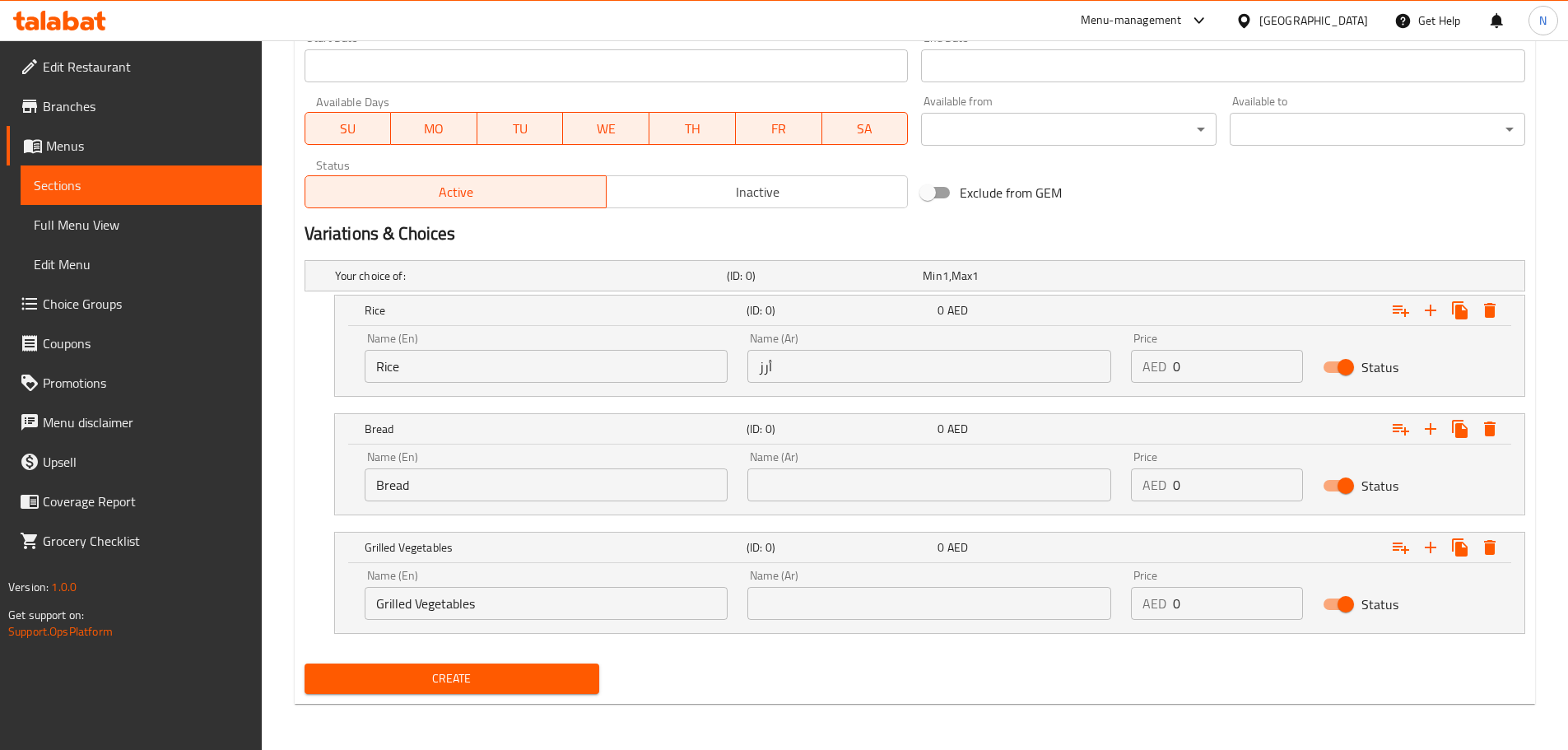
click at [935, 479] on input "text" at bounding box center [929, 485] width 364 height 33
paste input "خبز"
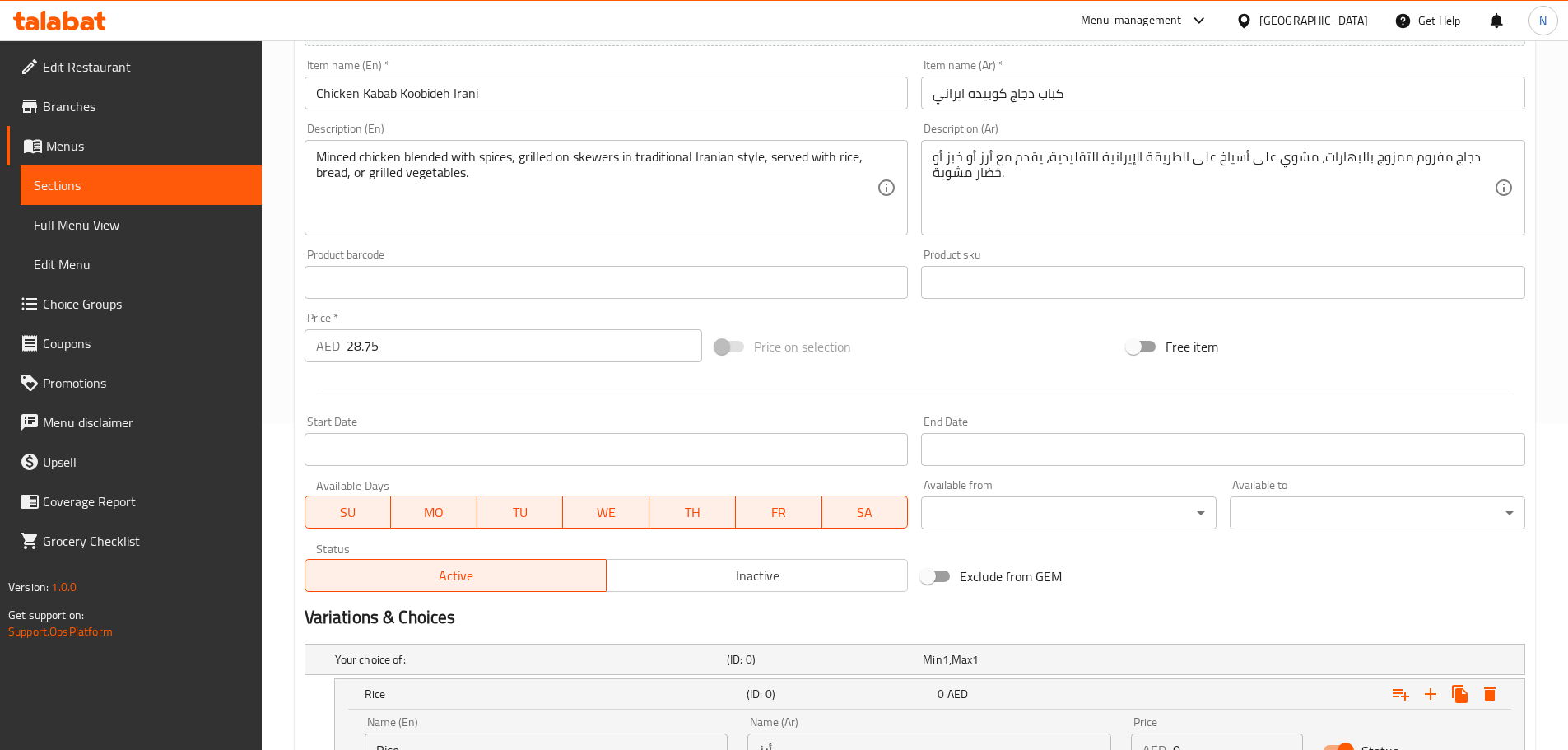
scroll to position [299, 0]
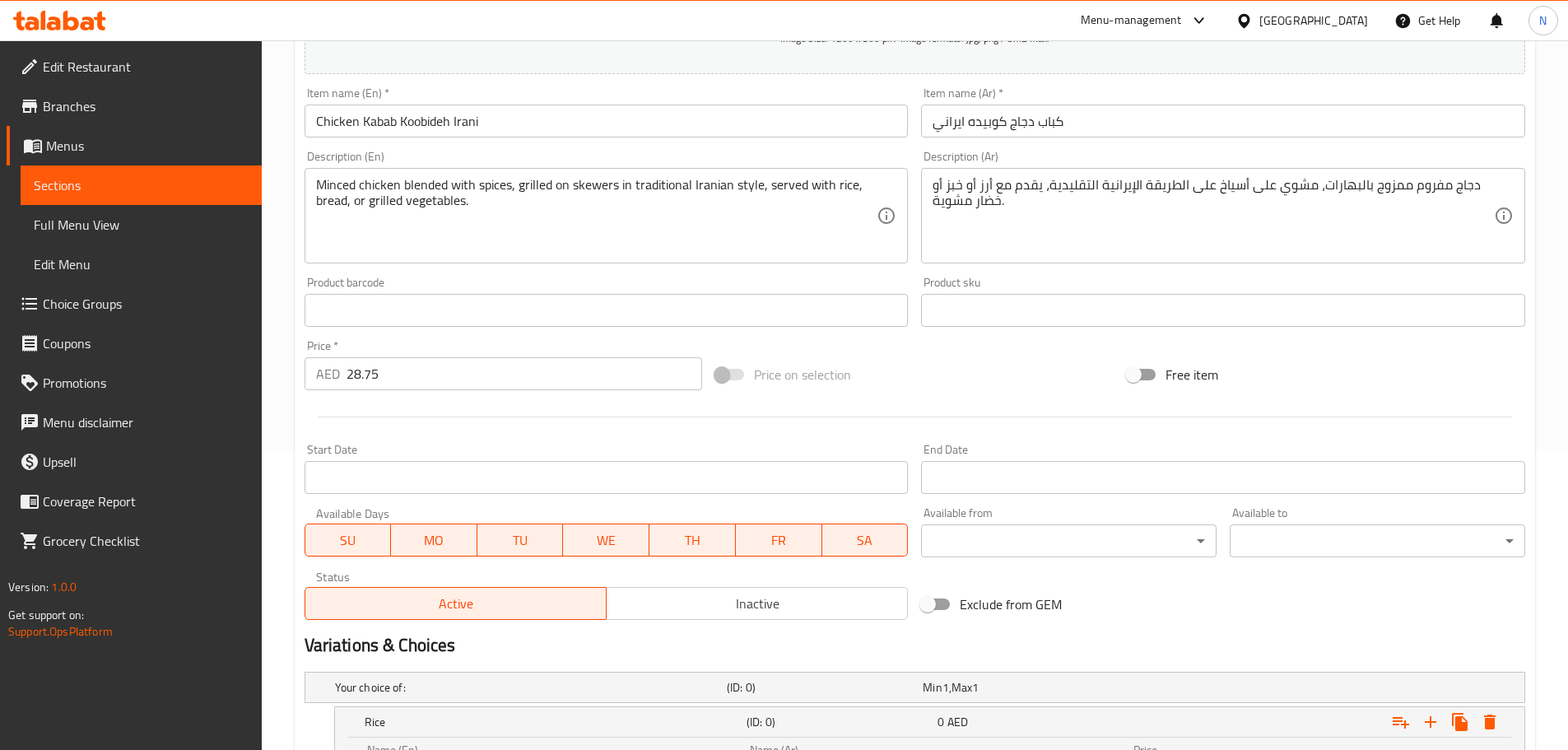
type input "خبز"
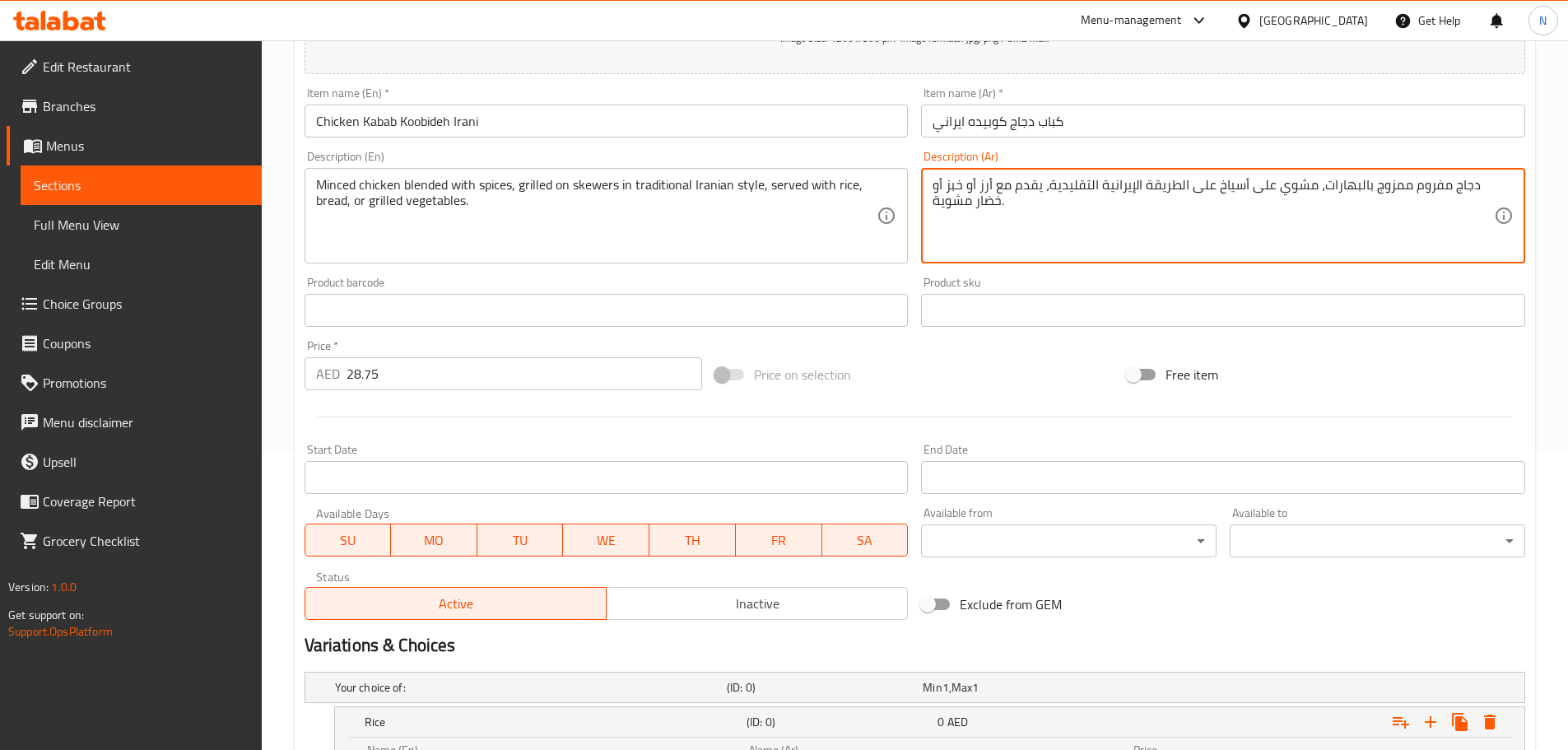
drag, startPoint x: 989, startPoint y: 206, endPoint x: 946, endPoint y: 200, distance: 43.4
click at [946, 200] on textarea "دجاج مفروم ممزوج بالبهارات، مشوي على أسياخ على الطريقة الإيرانية التقليدية، يقد…" at bounding box center [1214, 216] width 562 height 78
click at [936, 203] on textarea "دجاج مفروم ممزوج بالبهارات، مشوي على أسياخ على الطريقة الإيرانية التقليدية، يقد…" at bounding box center [1214, 216] width 562 height 78
drag, startPoint x: 936, startPoint y: 203, endPoint x: 978, endPoint y: 210, distance: 42.6
click at [978, 210] on textarea "دجاج مفروم ممزوج بالبهارات، مشوي على أسياخ على الطريقة الإيرانية التقليدية، يقد…" at bounding box center [1214, 216] width 562 height 78
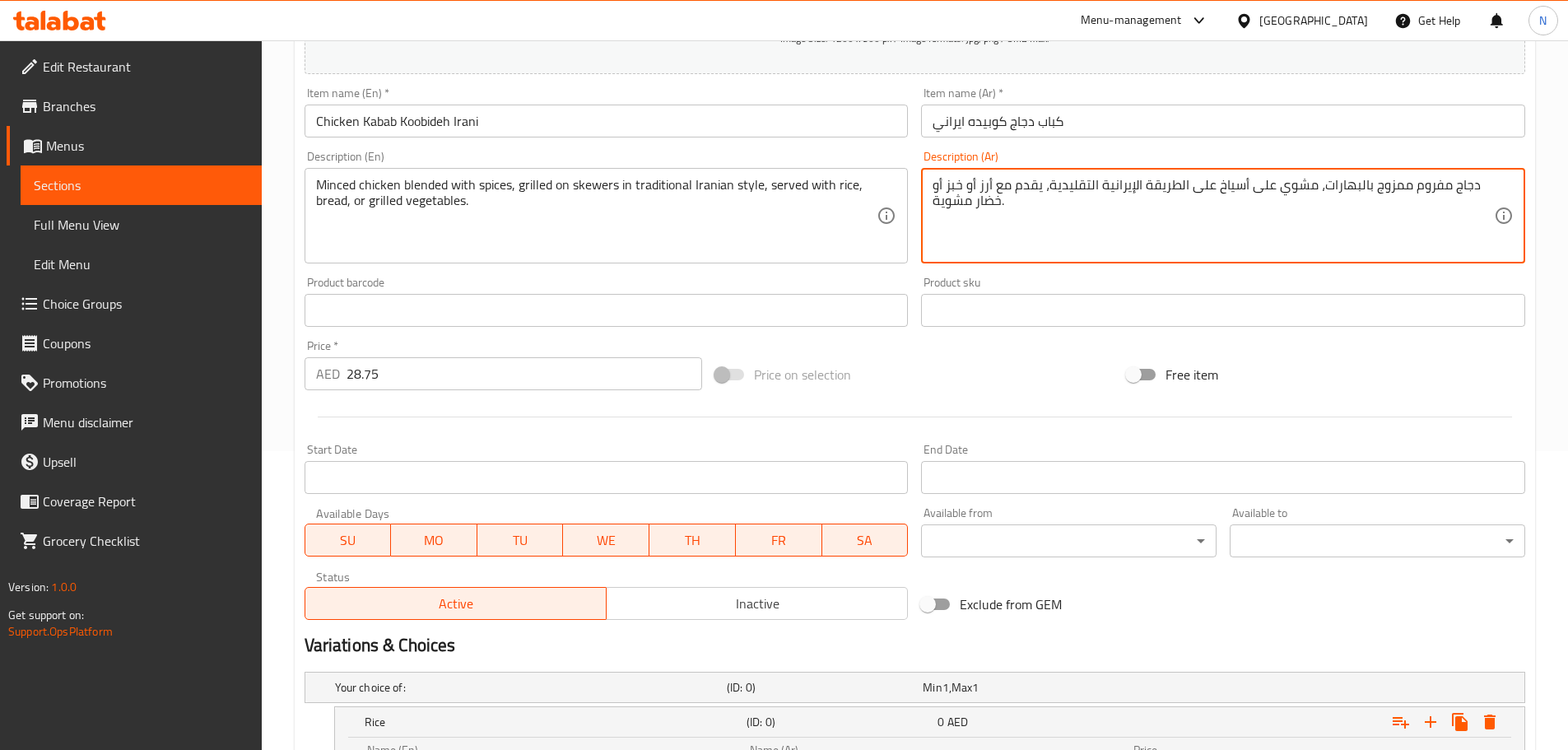
click at [983, 210] on textarea "دجاج مفروم ممزوج بالبهارات، مشوي على أسياخ على الطريقة الإيرانية التقليدية، يقد…" at bounding box center [1214, 216] width 562 height 78
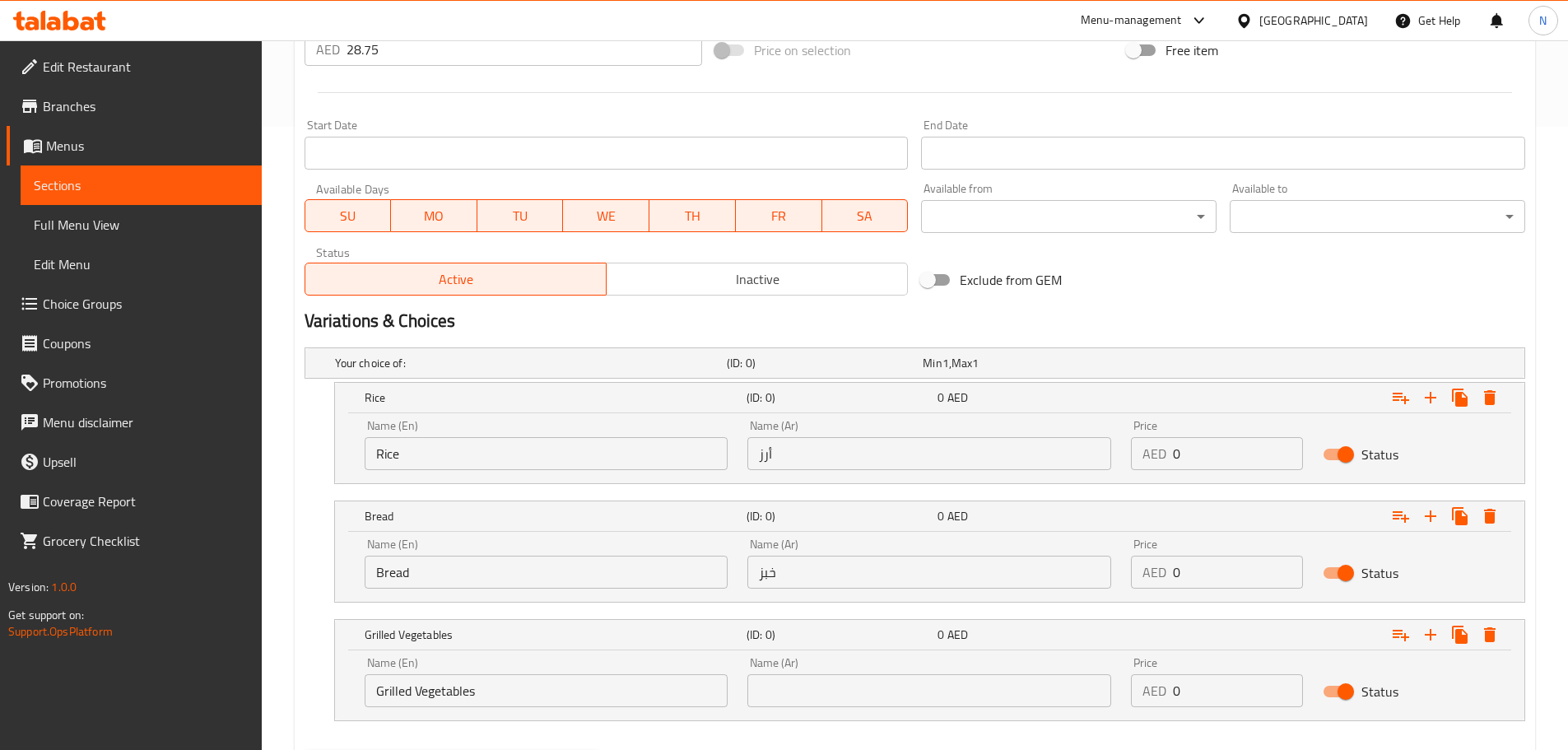
scroll to position [711, 0]
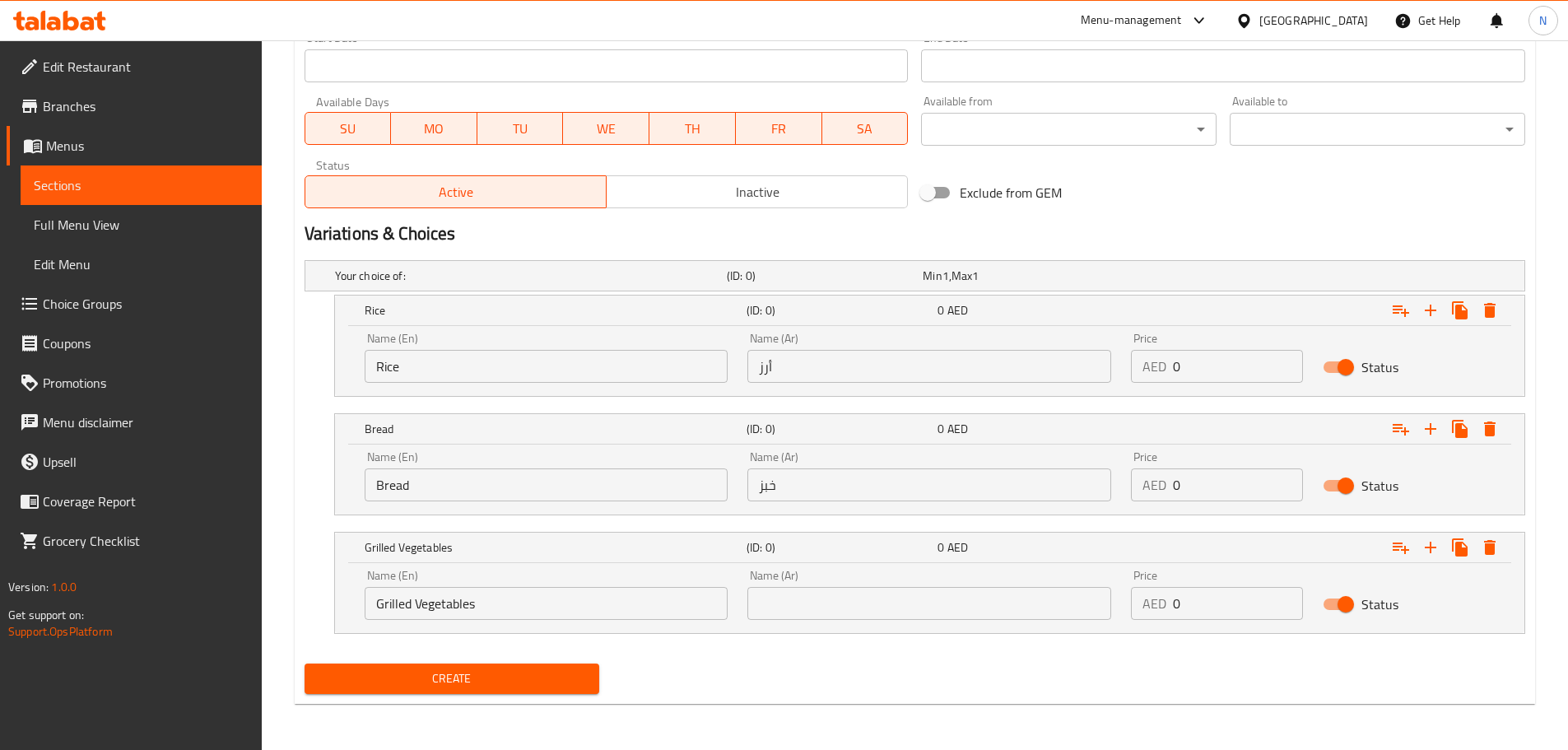
click at [911, 604] on input "text" at bounding box center [929, 603] width 364 height 33
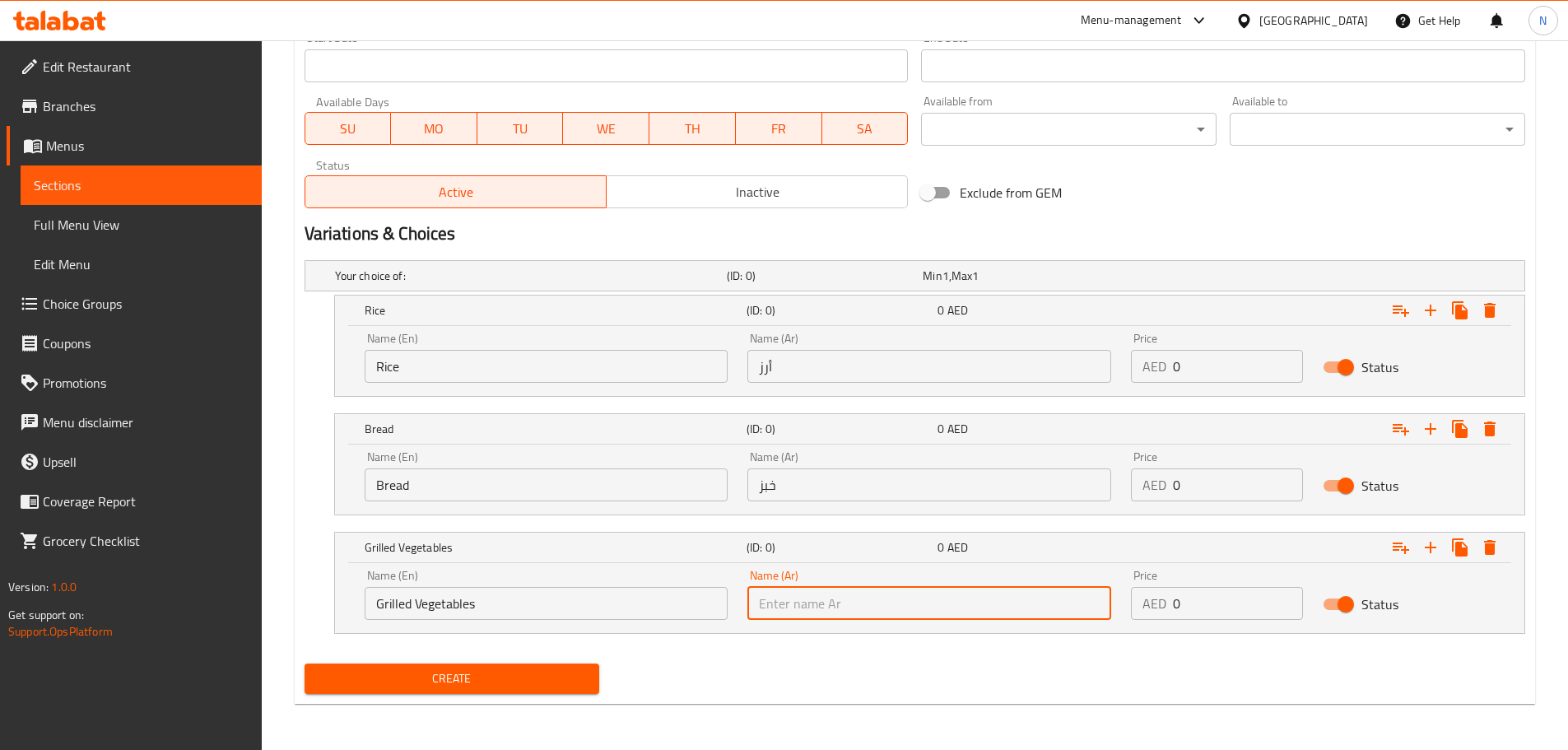
paste input "خضار"
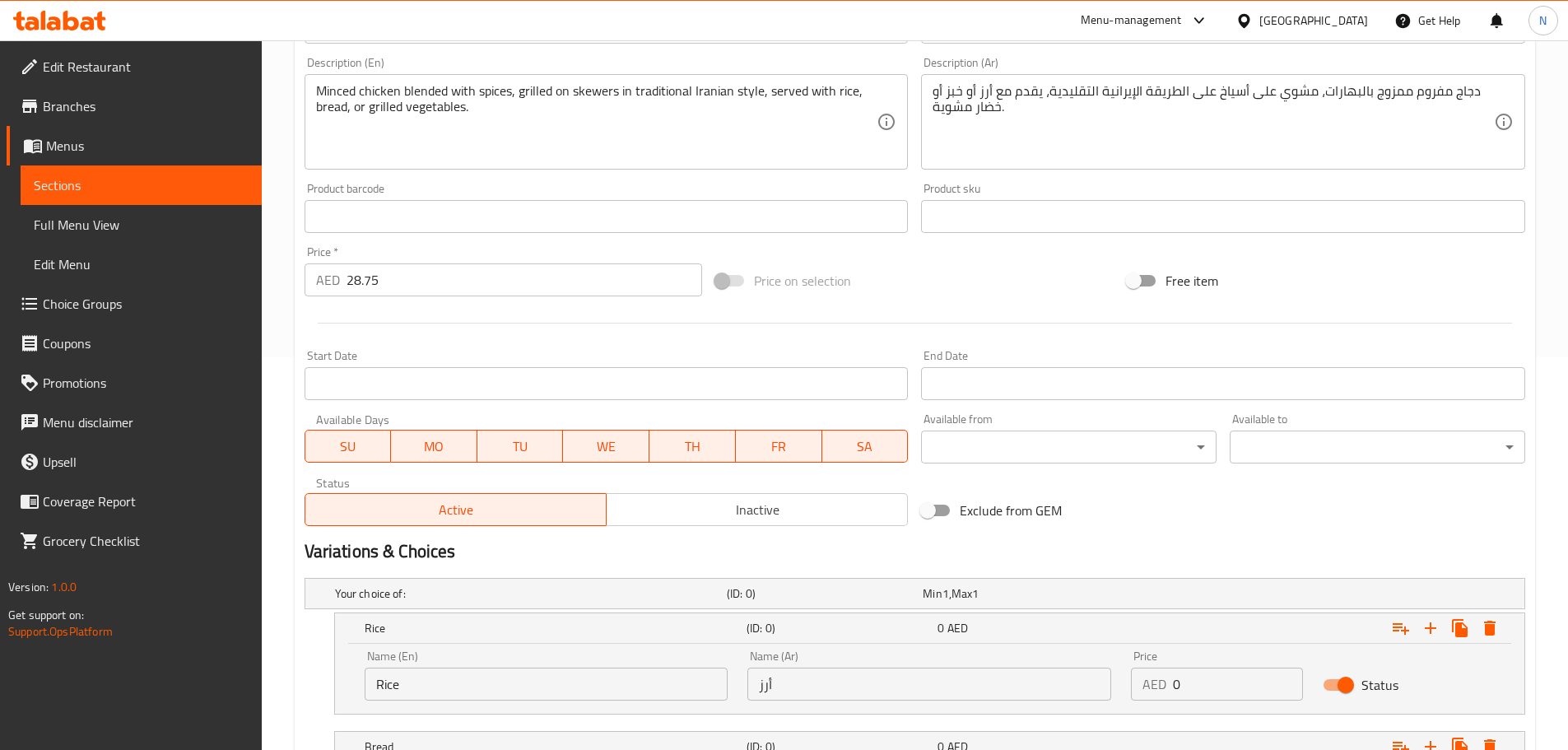
scroll to position [381, 0]
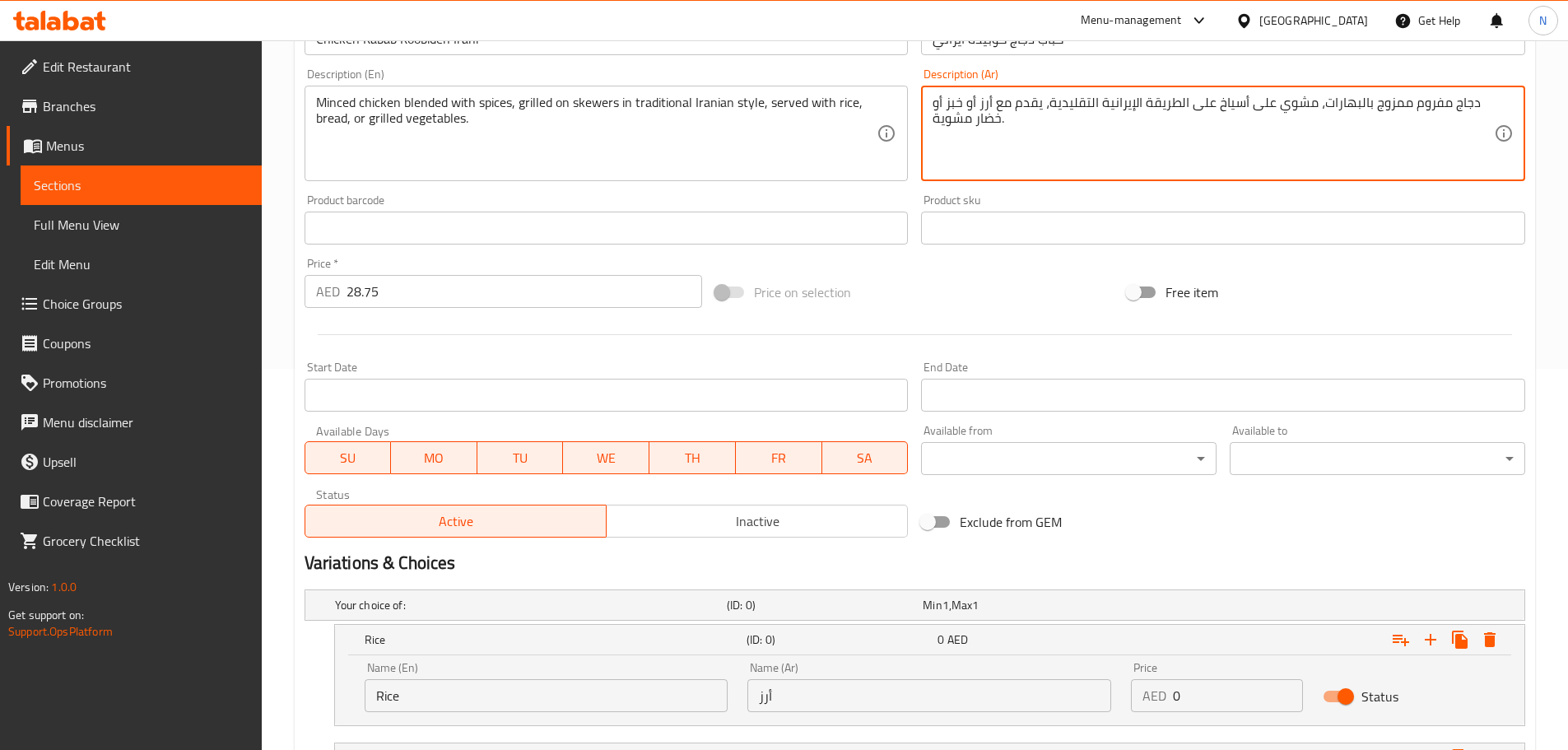
click at [945, 120] on textarea "دجاج مفروم ممزوج بالبهارات، مشوي على أسياخ على الطريقة الإيرانية التقليدية، يقد…" at bounding box center [1214, 133] width 562 height 78
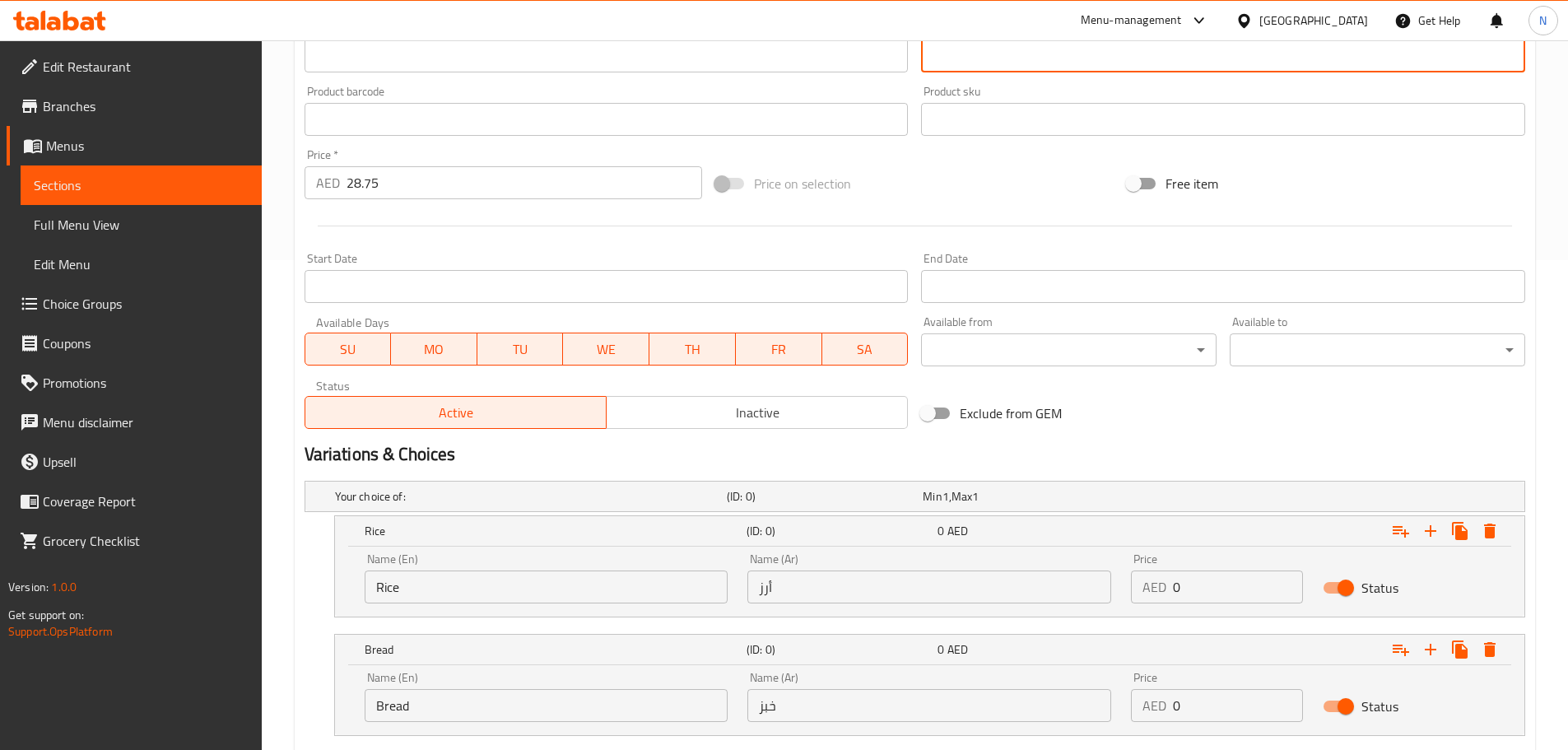
scroll to position [711, 0]
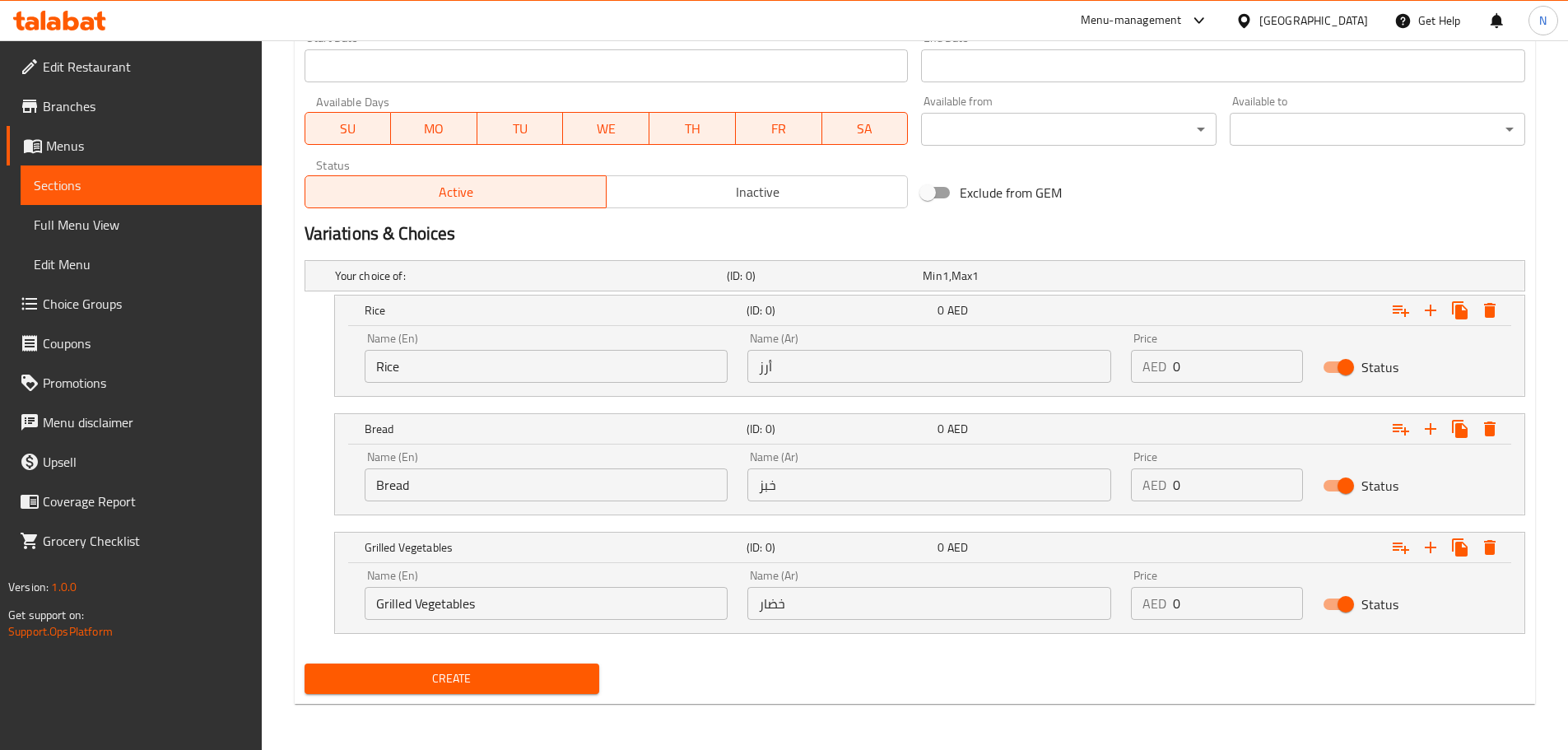
click at [847, 609] on input "خضار" at bounding box center [929, 603] width 364 height 33
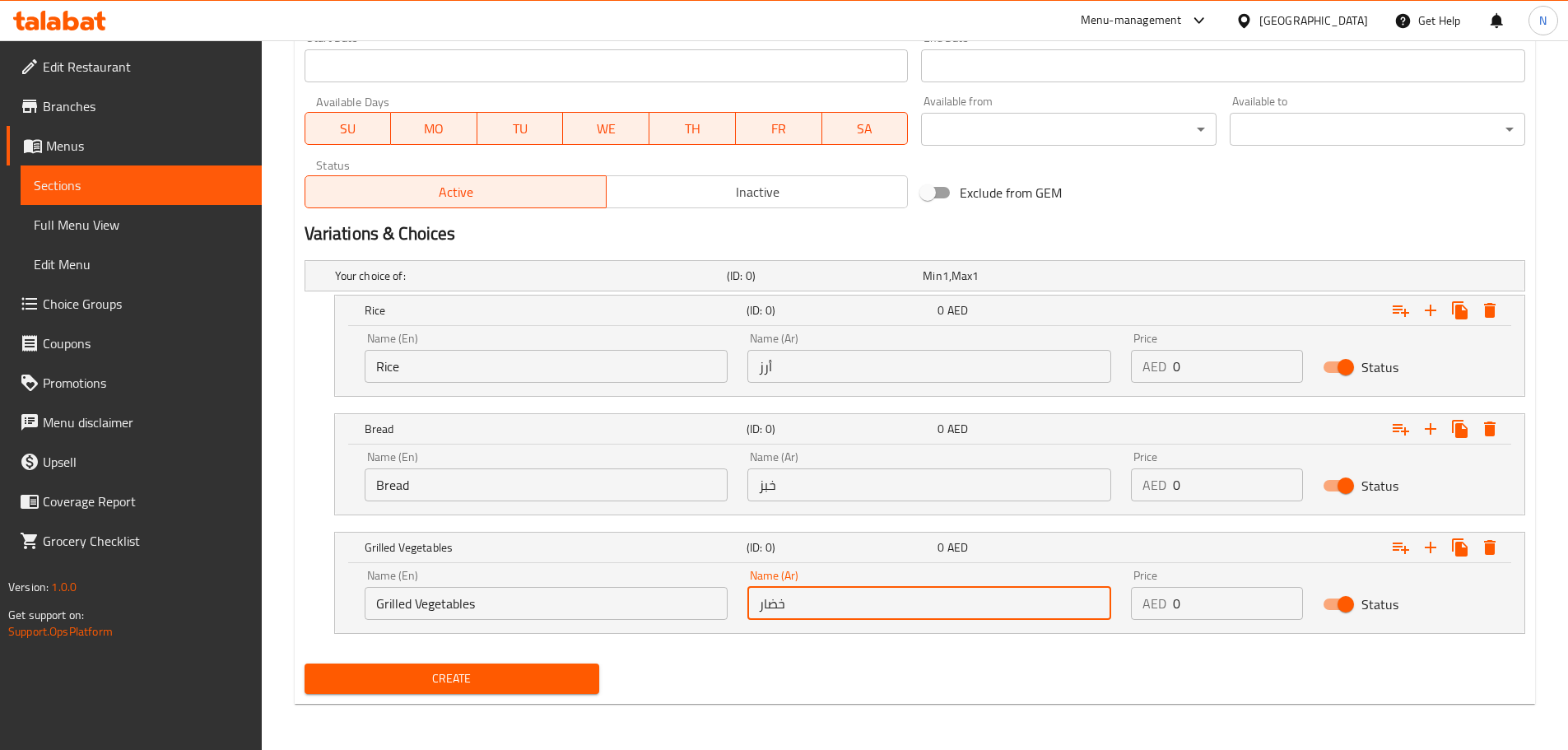
paste input "مشوية"
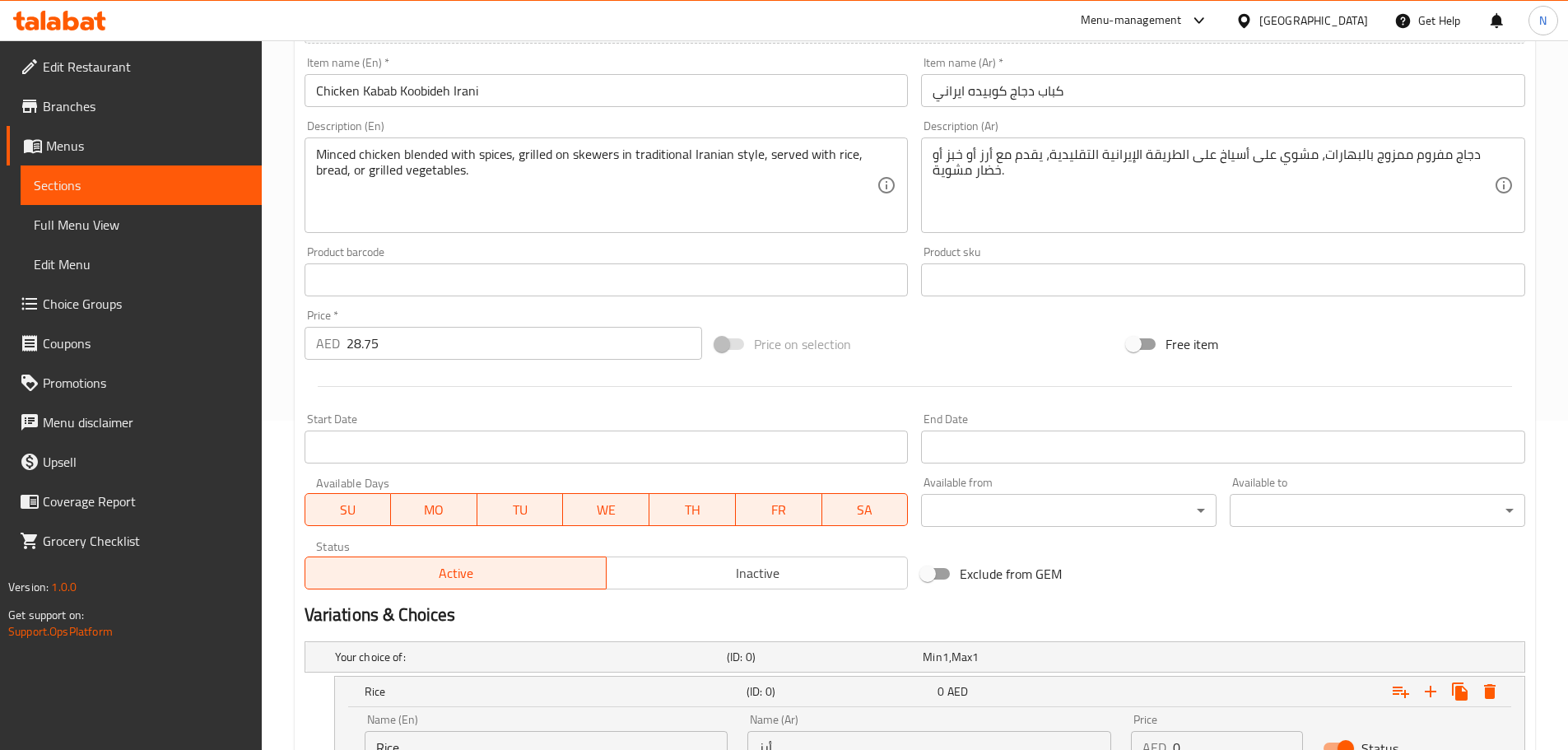
scroll to position [299, 0]
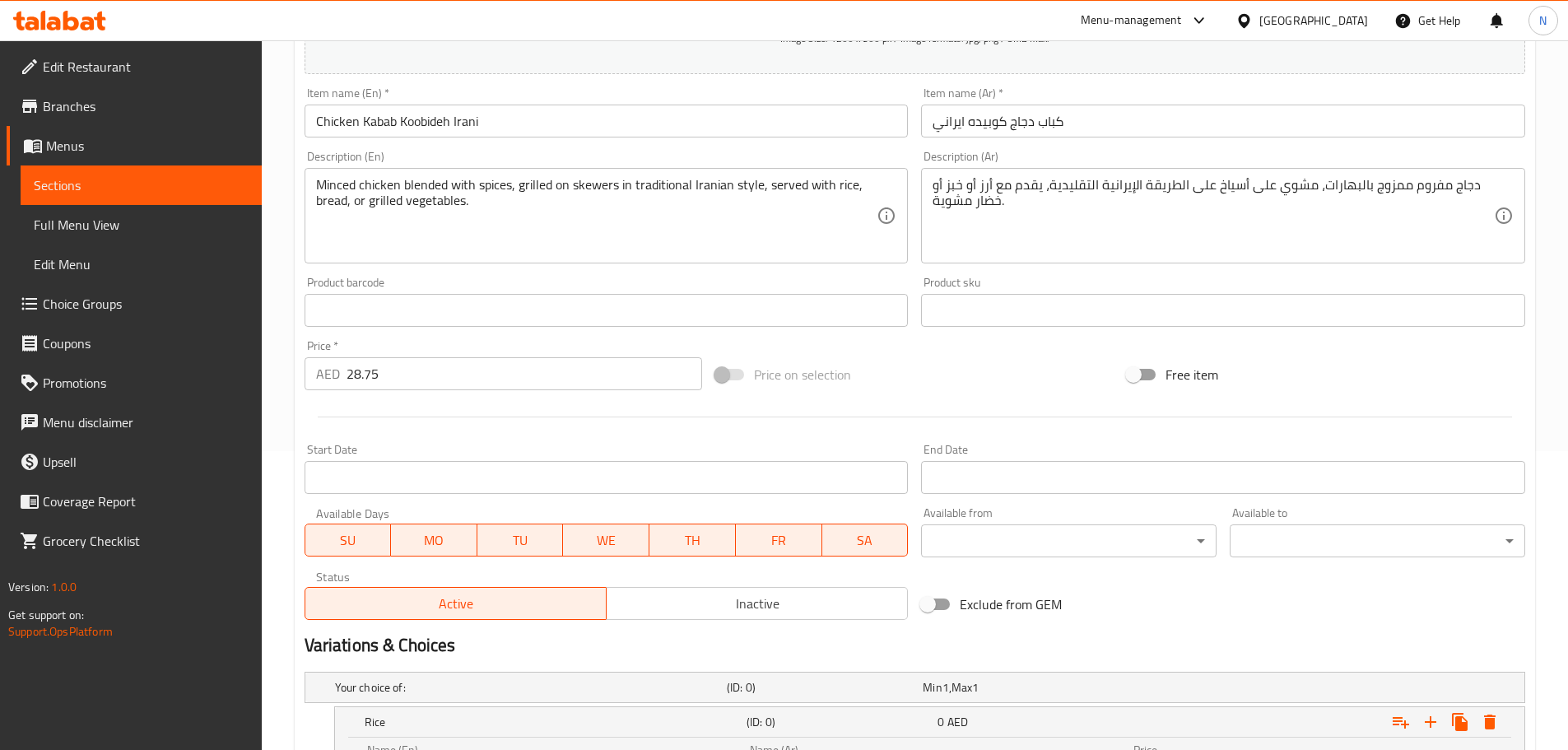
type input "خضار مشوية"
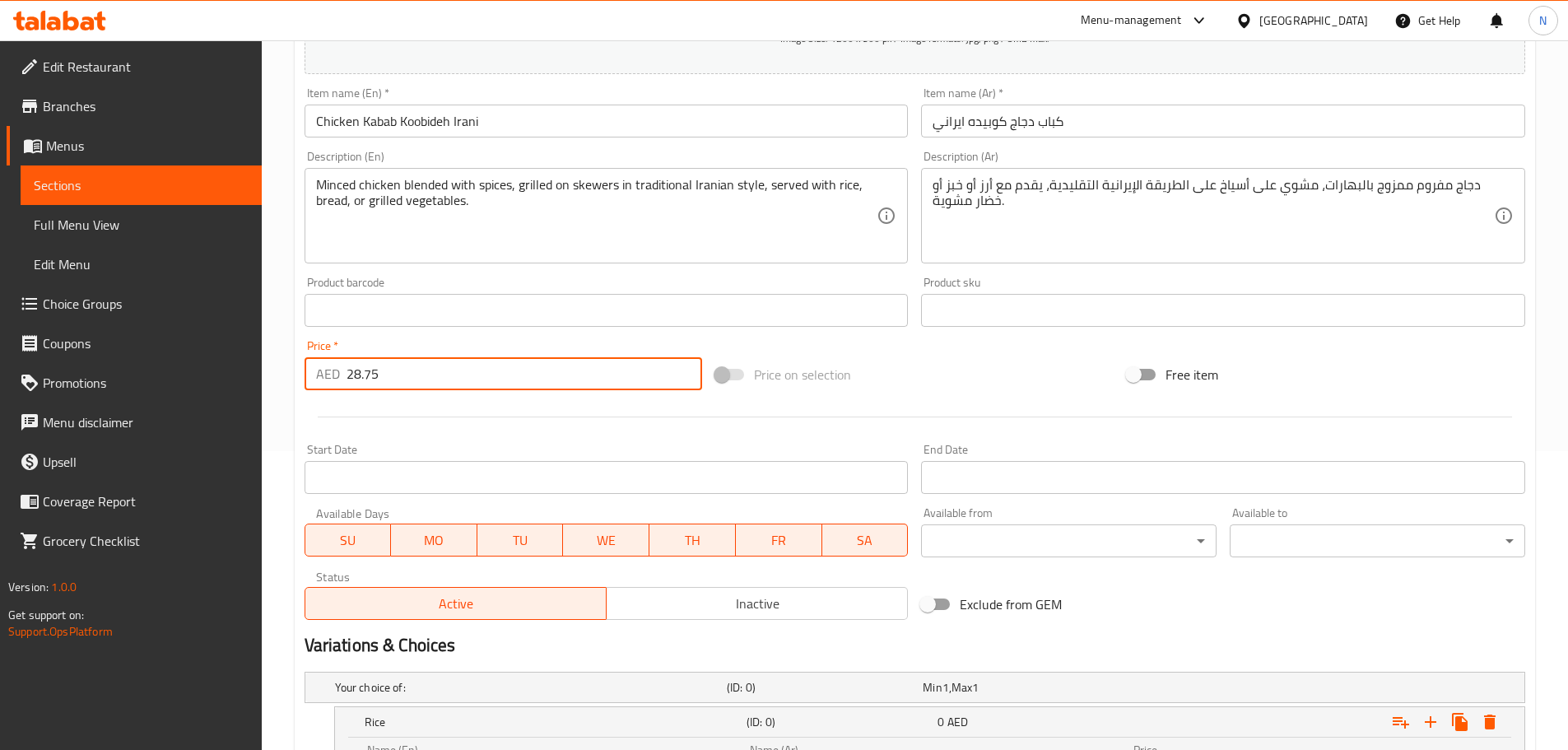
click at [369, 376] on input "28.75" at bounding box center [524, 373] width 356 height 33
click at [427, 373] on input "number" at bounding box center [524, 373] width 356 height 33
type input "0"
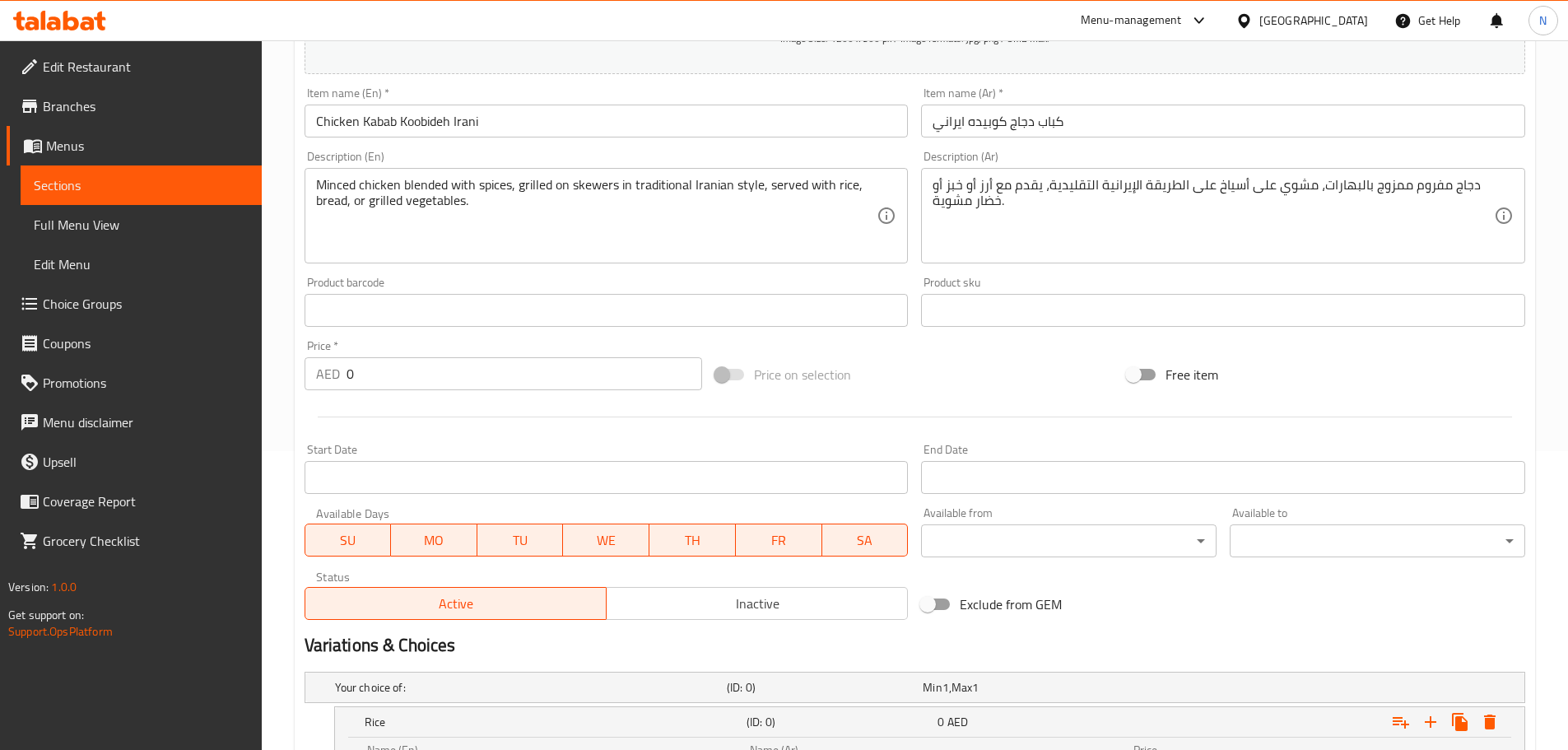
click at [923, 345] on div "Add item image Image Size: 1200 x 800 px / Image formats: jpg, png / 5MB Max. I…" at bounding box center [914, 271] width 1233 height 710
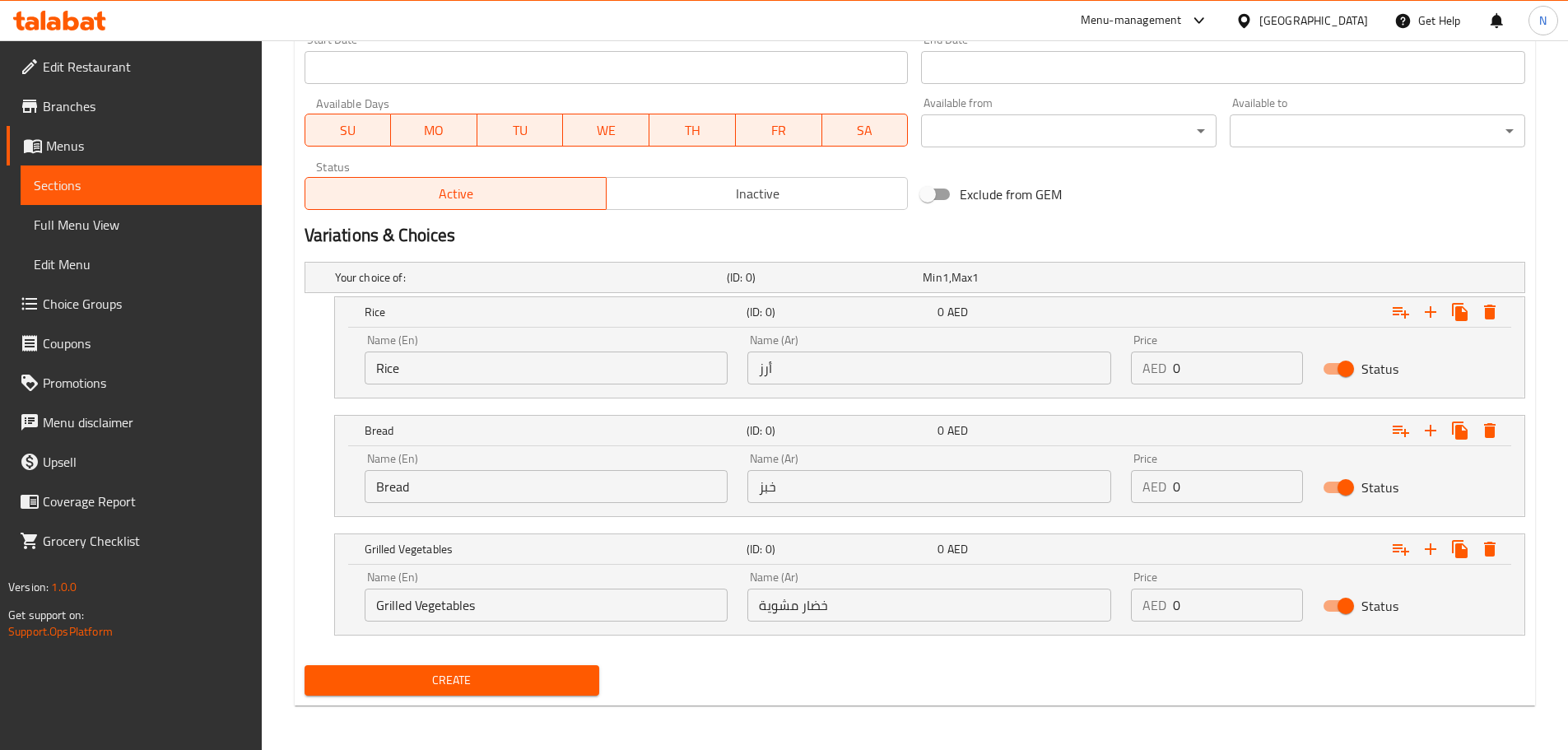
scroll to position [711, 0]
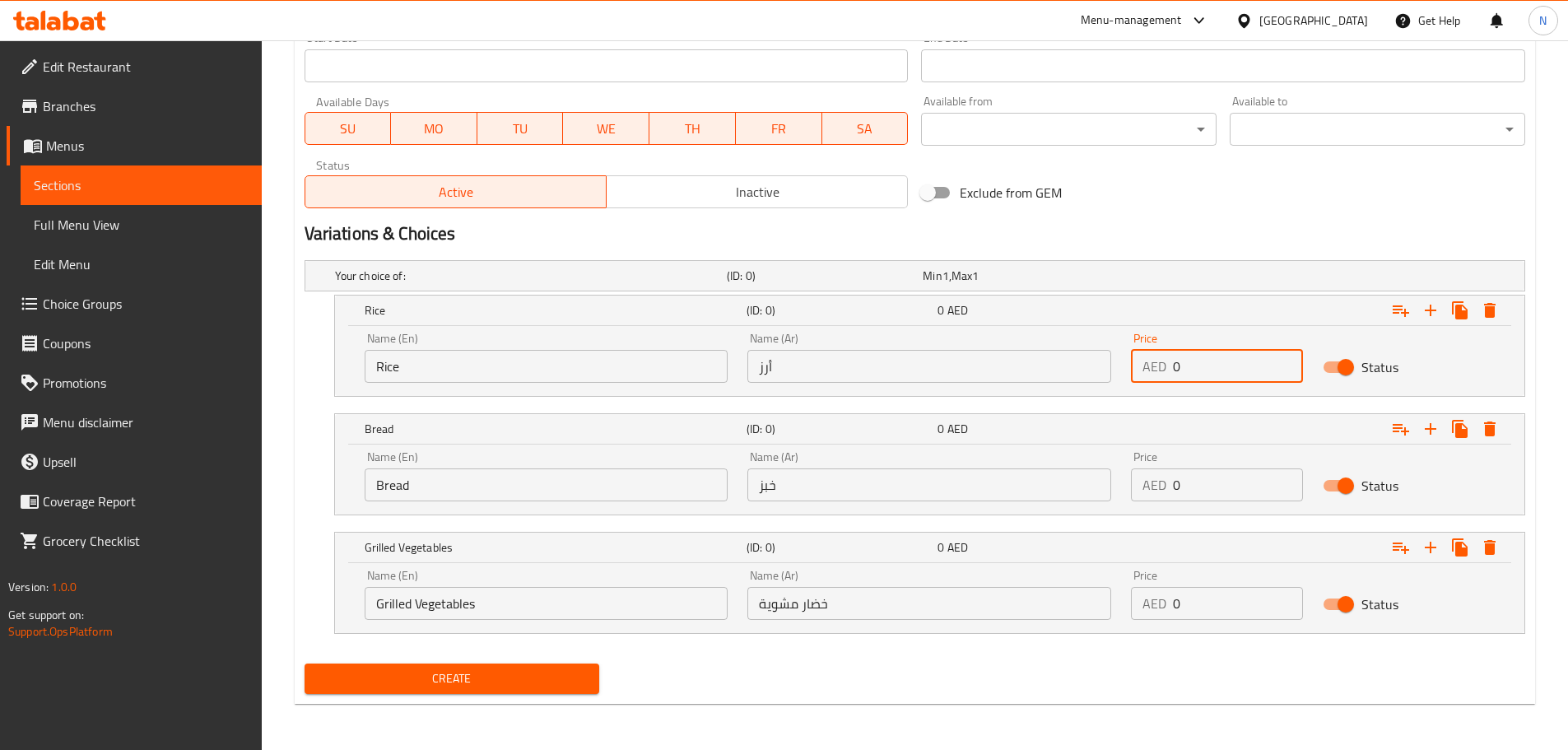
drag, startPoint x: 1205, startPoint y: 376, endPoint x: 1172, endPoint y: 377, distance: 33.0
click at [1173, 377] on input "0" at bounding box center [1237, 366] width 130 height 33
paste input "28.75"
type input "28.75"
drag, startPoint x: 1199, startPoint y: 473, endPoint x: 1179, endPoint y: 485, distance: 23.3
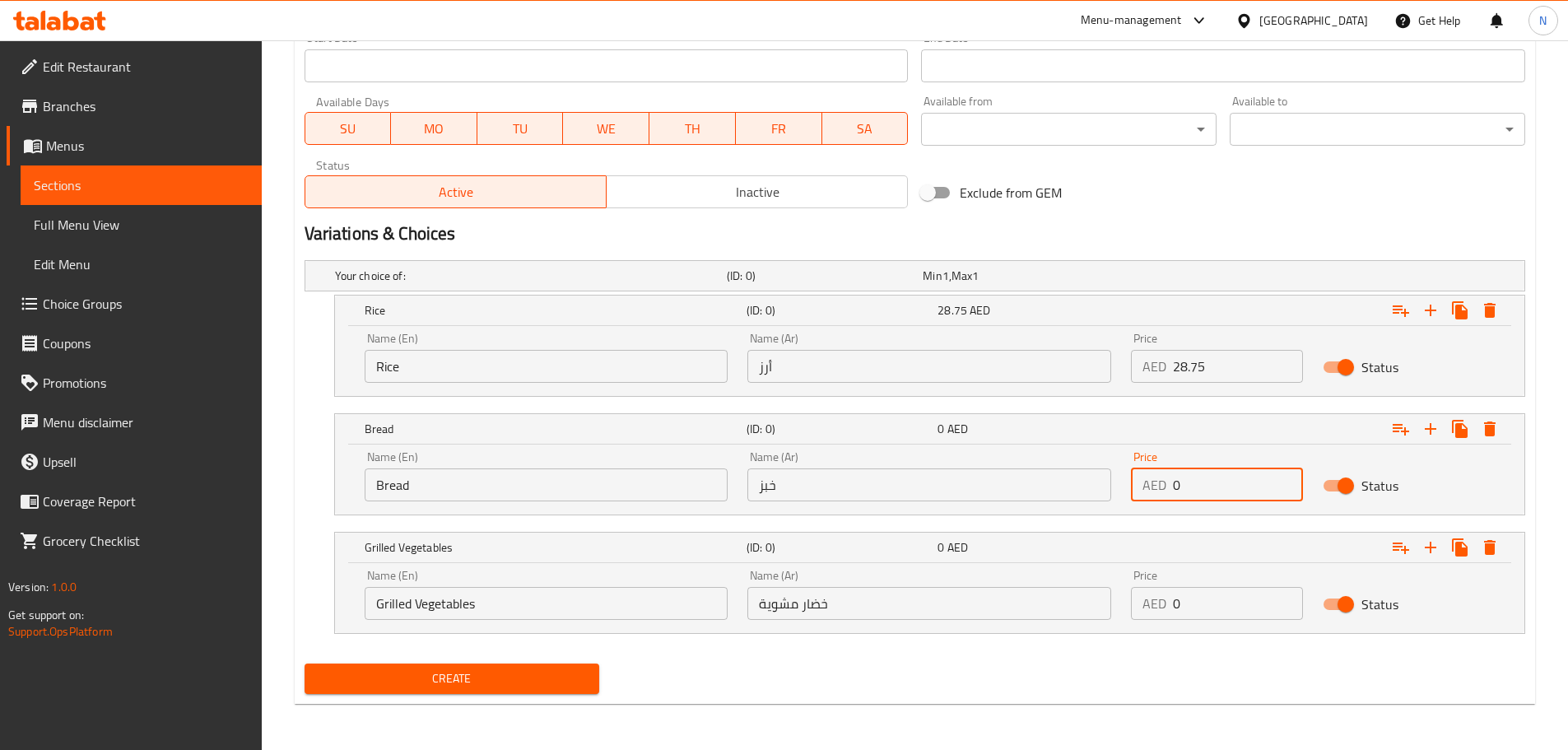
click at [1179, 485] on input "0" at bounding box center [1237, 485] width 130 height 33
paste input "28.75"
click at [1177, 486] on input "028.75" at bounding box center [1237, 485] width 130 height 33
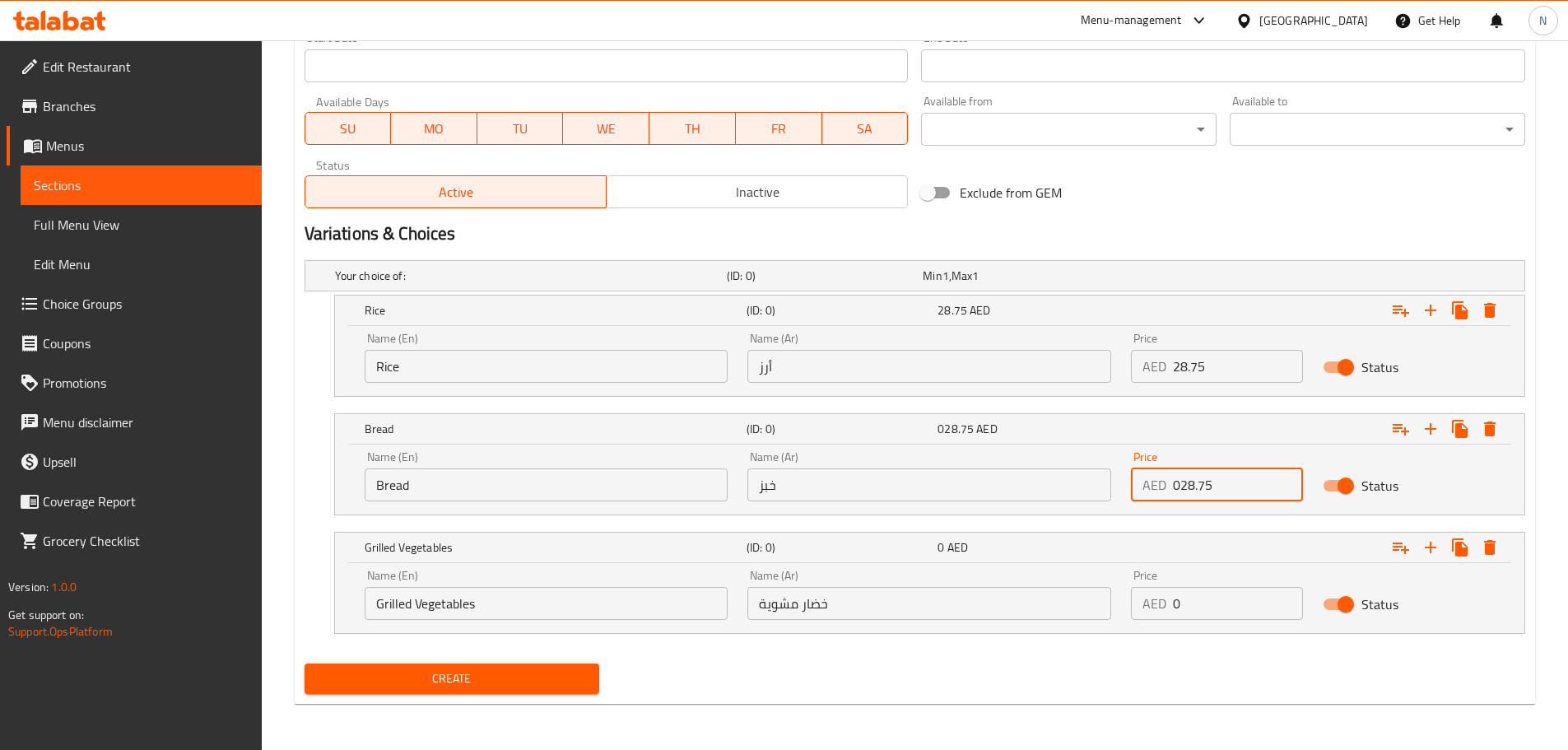
paste input "number"
type input "28.75"
drag, startPoint x: 1185, startPoint y: 611, endPoint x: 1171, endPoint y: 610, distance: 14.0
click at [1173, 610] on input "0" at bounding box center [1237, 603] width 130 height 33
paste input "28.75"
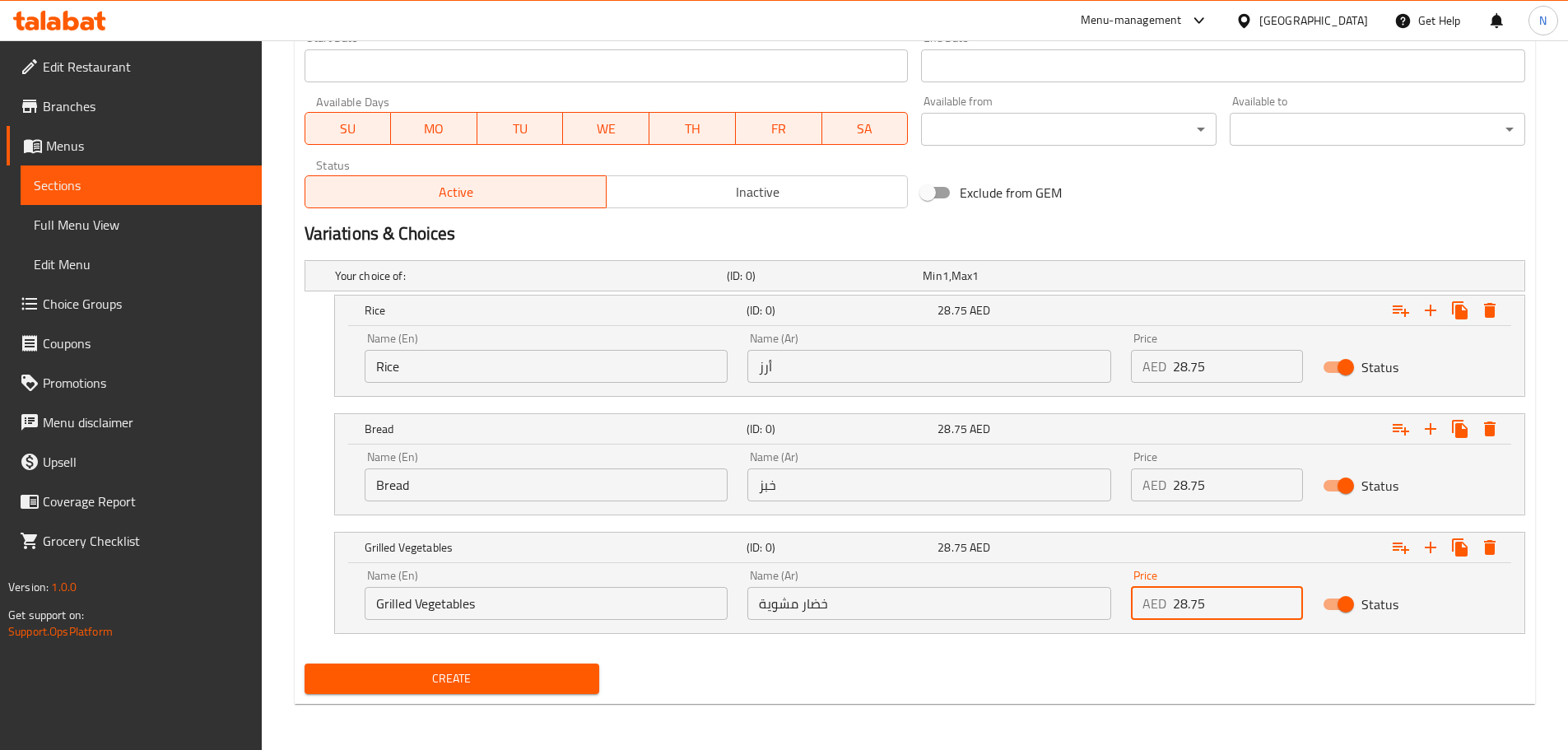
type input "28.75"
click at [1263, 224] on h2 "Variations & Choices" at bounding box center [914, 234] width 1221 height 25
click at [462, 675] on span "Create" at bounding box center [452, 678] width 269 height 21
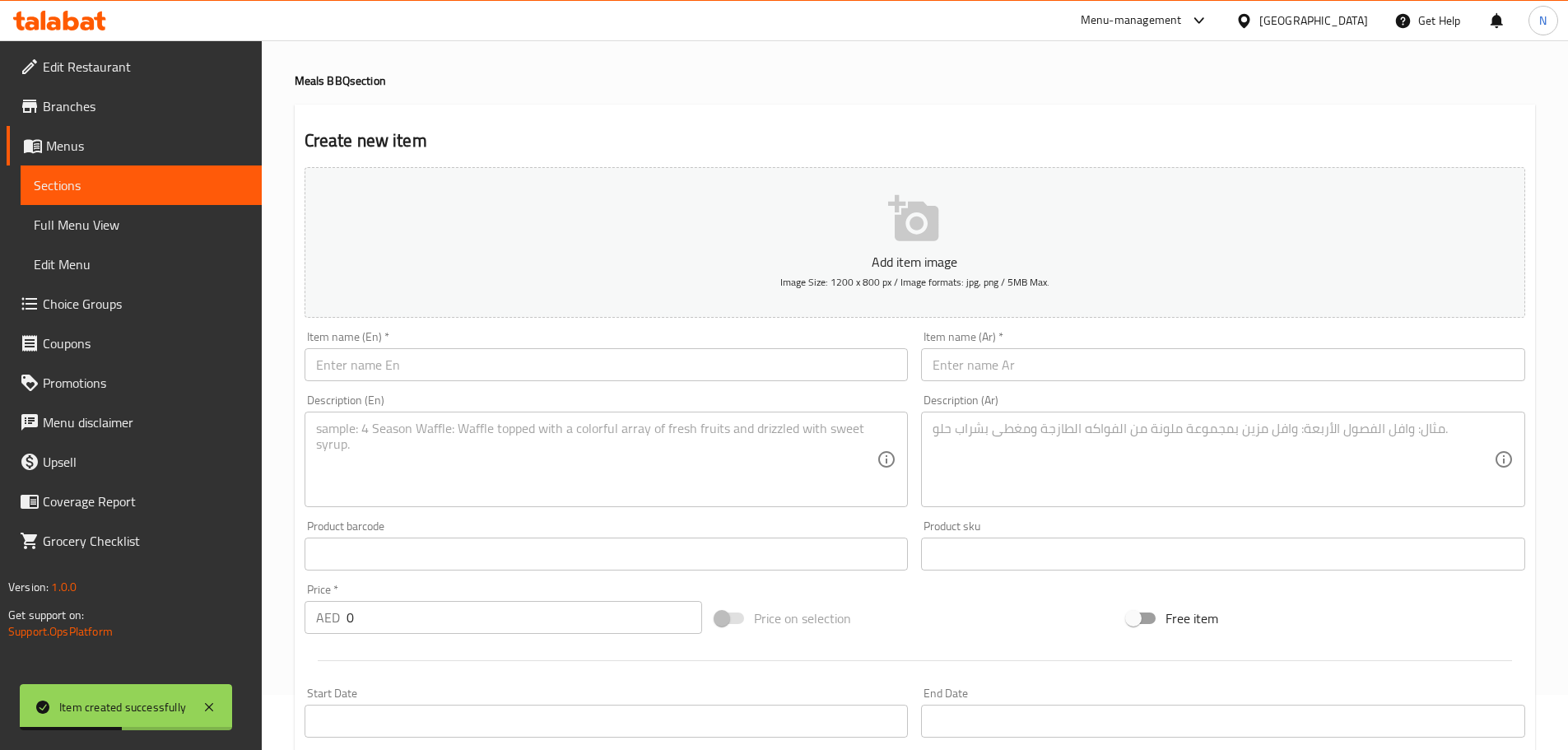
scroll to position [0, 0]
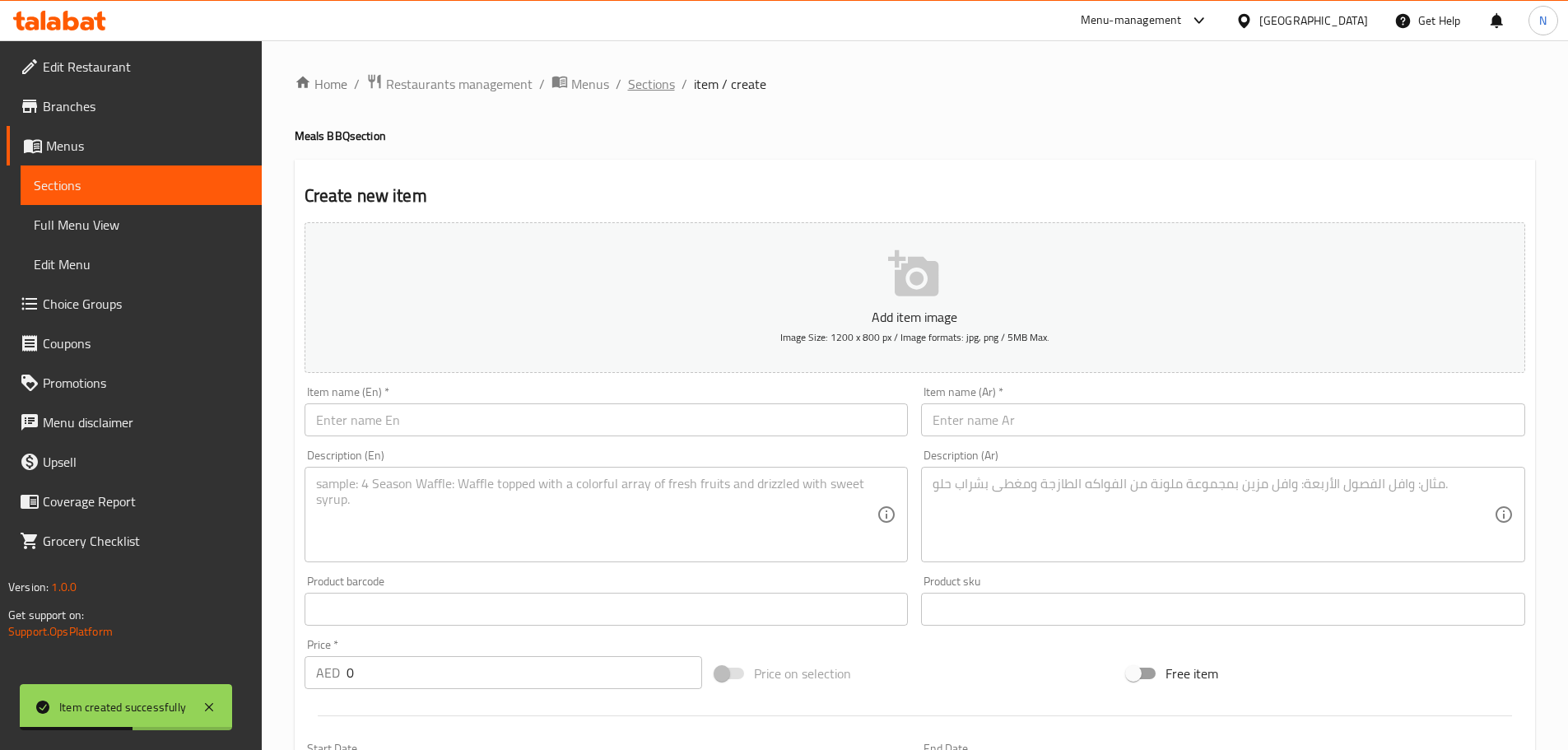
click at [657, 82] on span "Sections" at bounding box center [651, 84] width 47 height 20
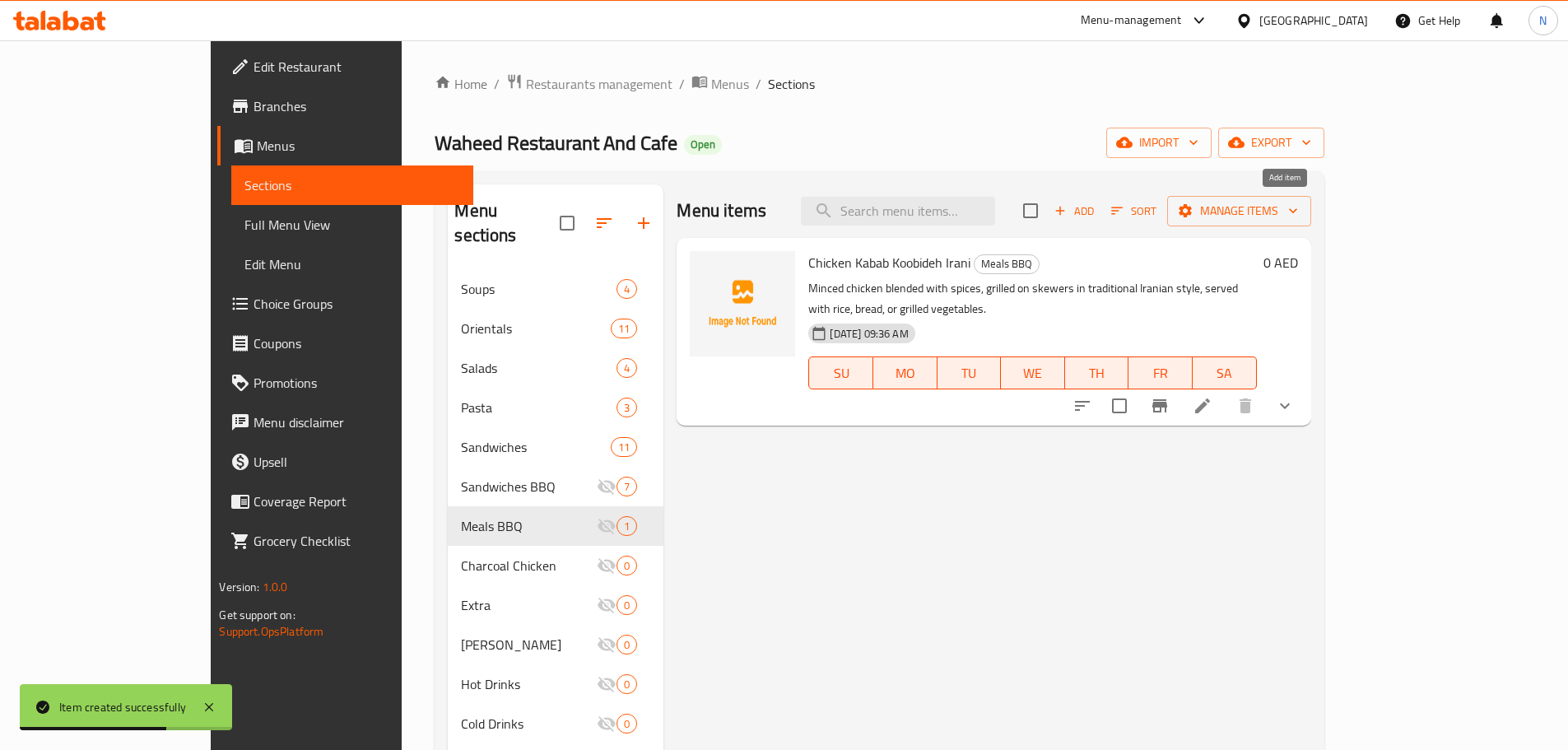
click at [1097, 218] on span "Add" at bounding box center [1074, 210] width 45 height 19
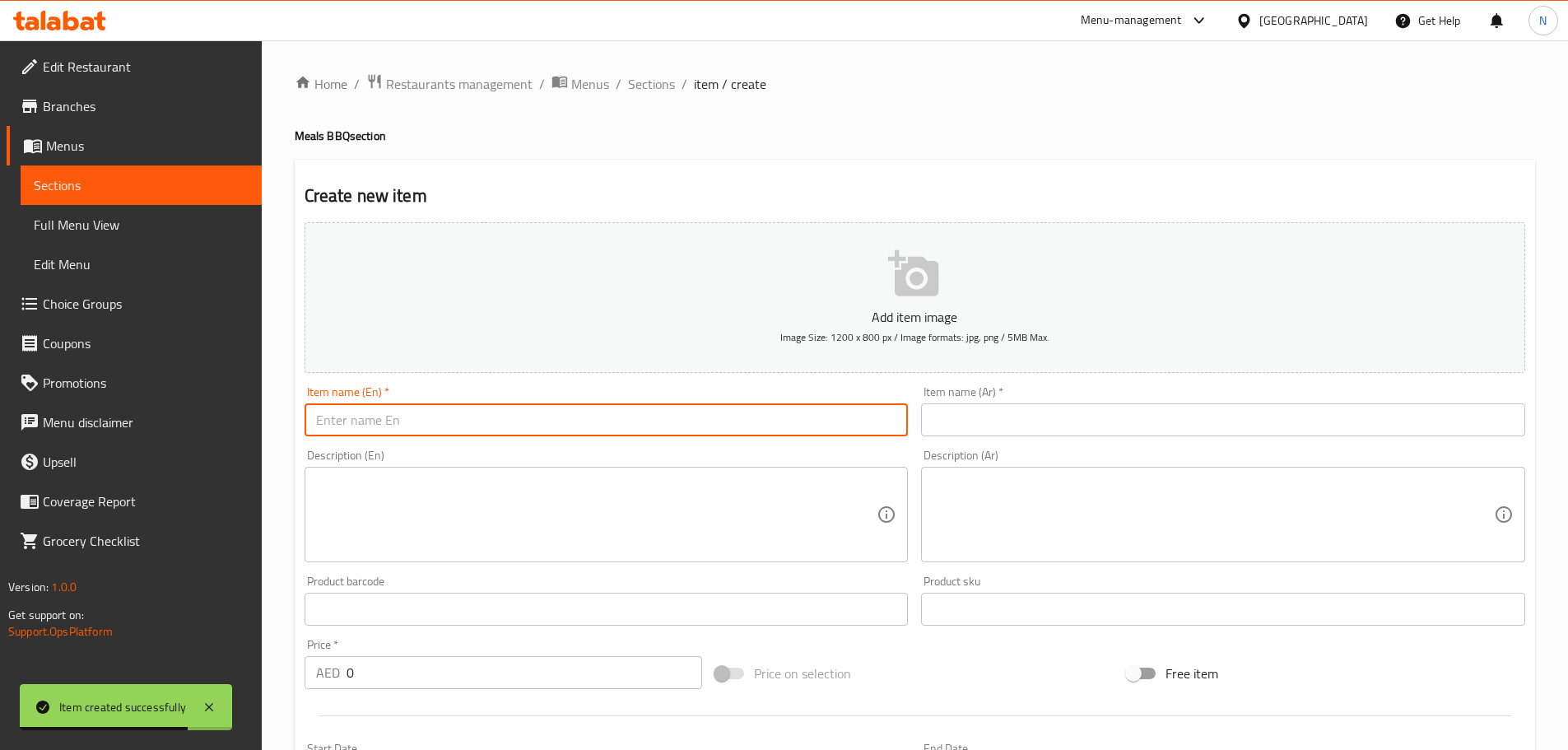
click at [642, 407] on input "text" at bounding box center [606, 420] width 604 height 33
paste input "Meat Kabab Koobideh Irani"
type input "Meat Kabab Koobideh Irani"
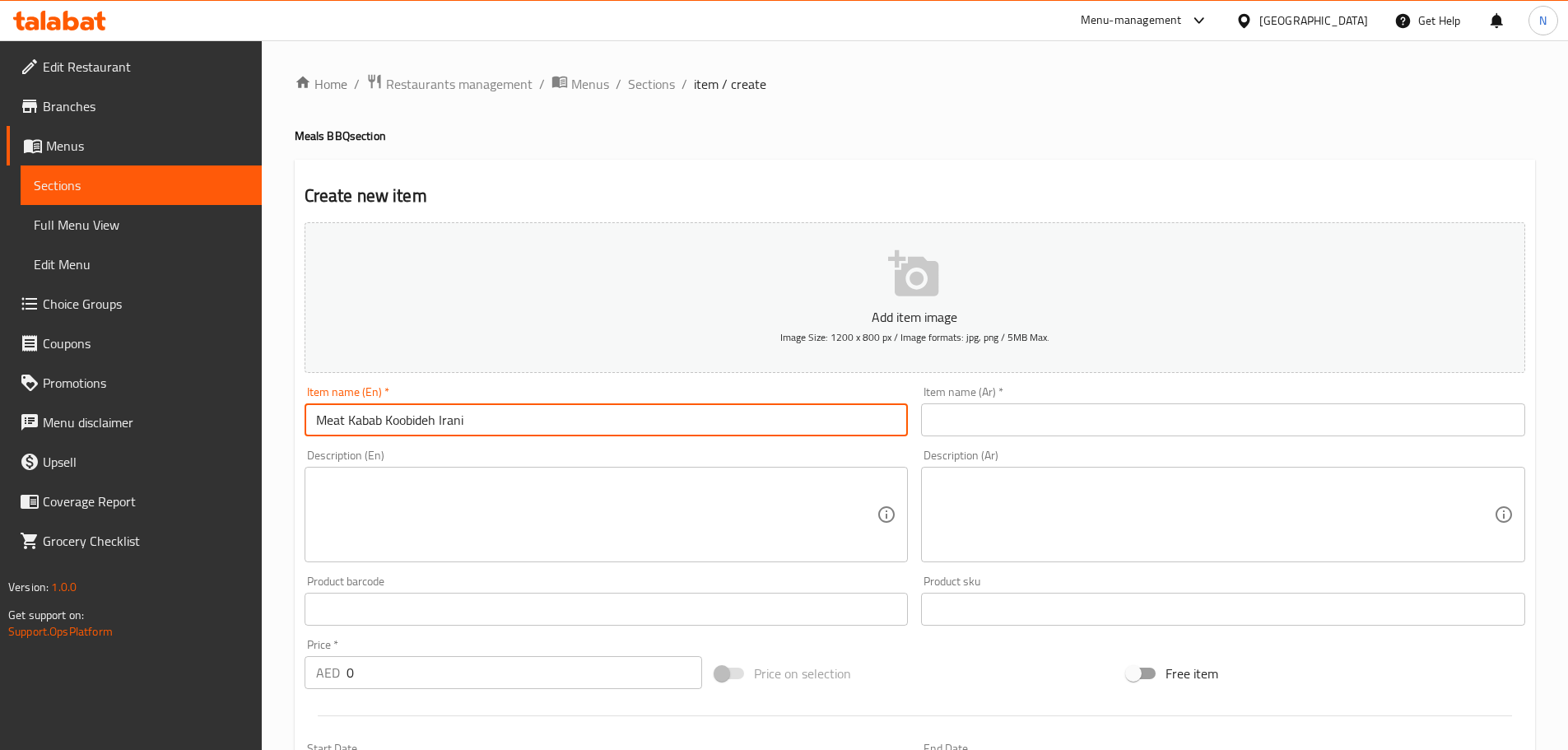
click at [1203, 432] on input "text" at bounding box center [1223, 420] width 604 height 33
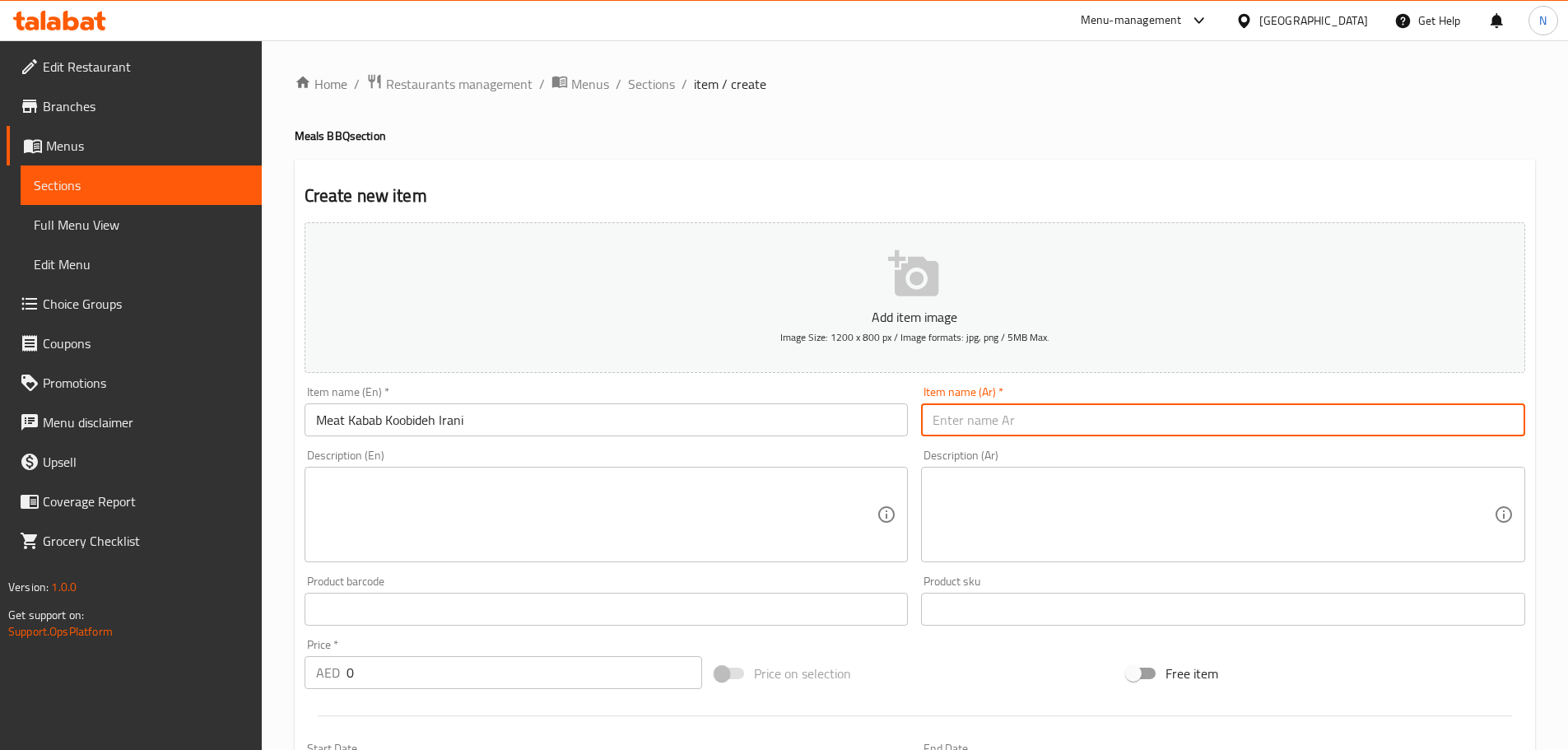
paste input ""كباب لحم كوبيده ايراني كباب خشخاش""
drag, startPoint x: 941, startPoint y: 421, endPoint x: 930, endPoint y: 421, distance: 11.0
click at [930, 421] on input ""كباب لحم كوبيده ايراني كباب خشخاش" at bounding box center [1223, 420] width 604 height 33
type input "كباب لحم كوبيده ايراني كباب خشخاش"
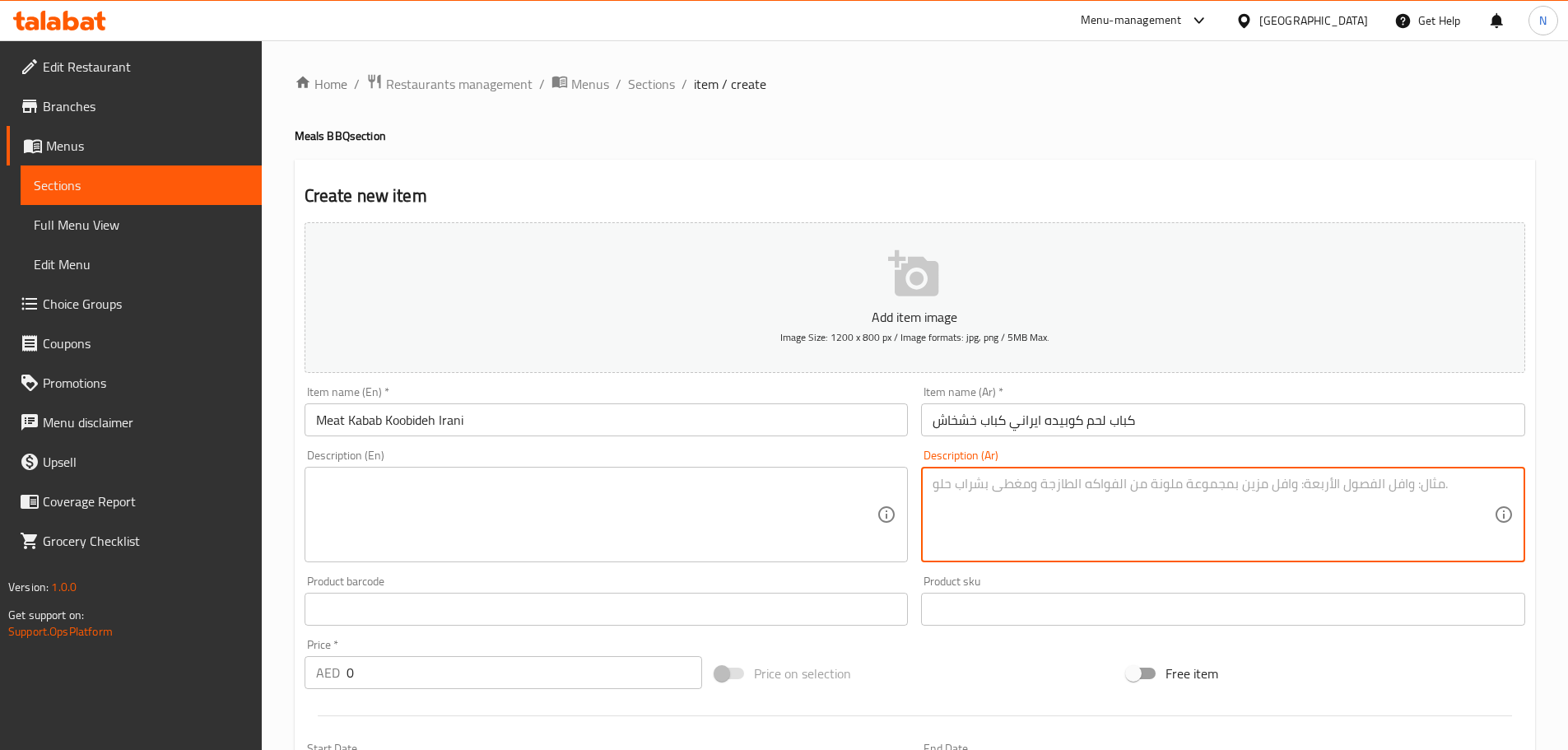
click at [1060, 489] on textarea at bounding box center [1214, 515] width 562 height 78
paste textarea ""كباب لحم كوبيده ايراني كباب خشخاش""
type textarea ""كباب لحم كوبيده ايراني كباب خشخاش""
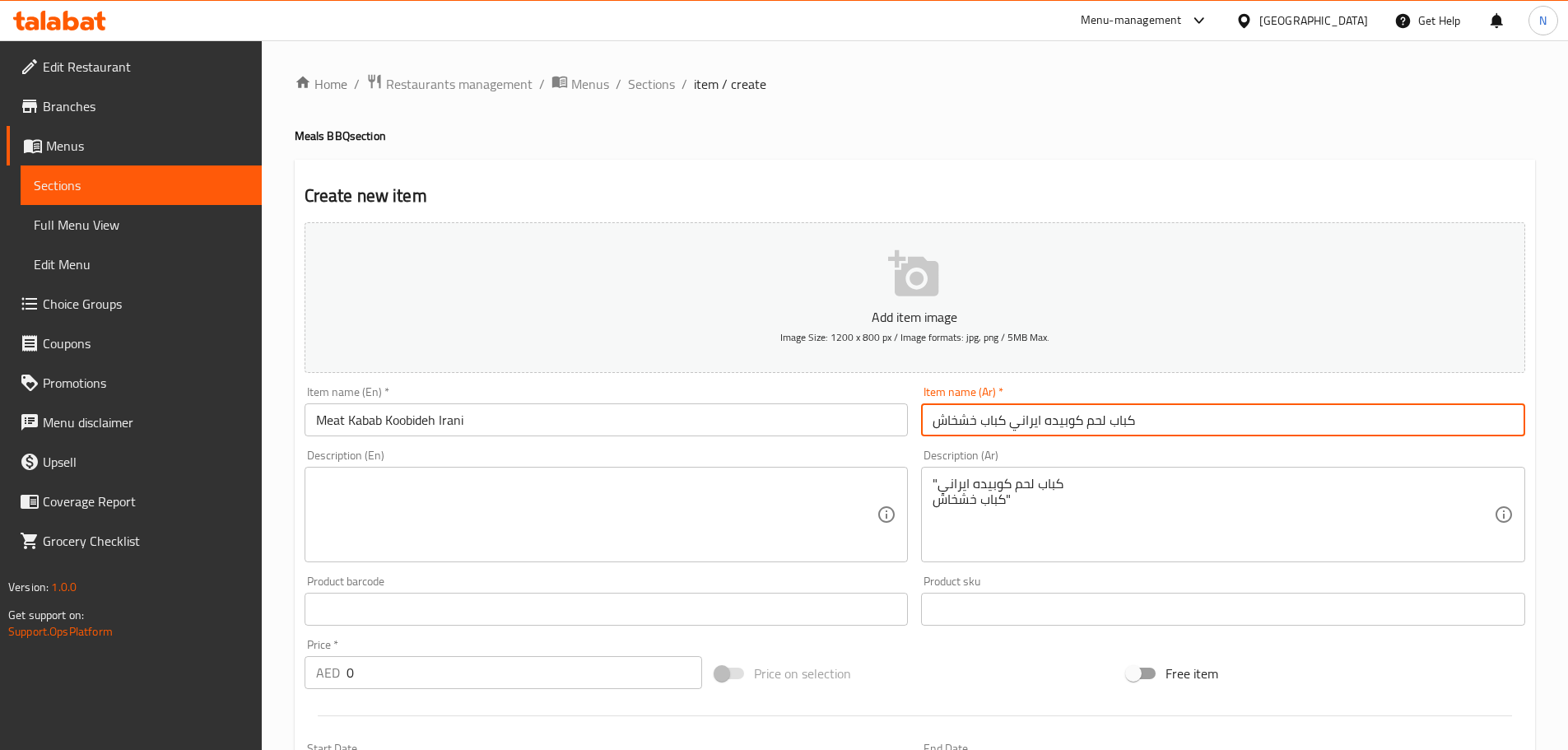
click at [995, 426] on input "كباب لحم كوبيده ايراني كباب خشخاش" at bounding box center [1223, 420] width 604 height 33
click at [519, 418] on input "Meat Kabab Koobideh Irani" at bounding box center [606, 420] width 604 height 33
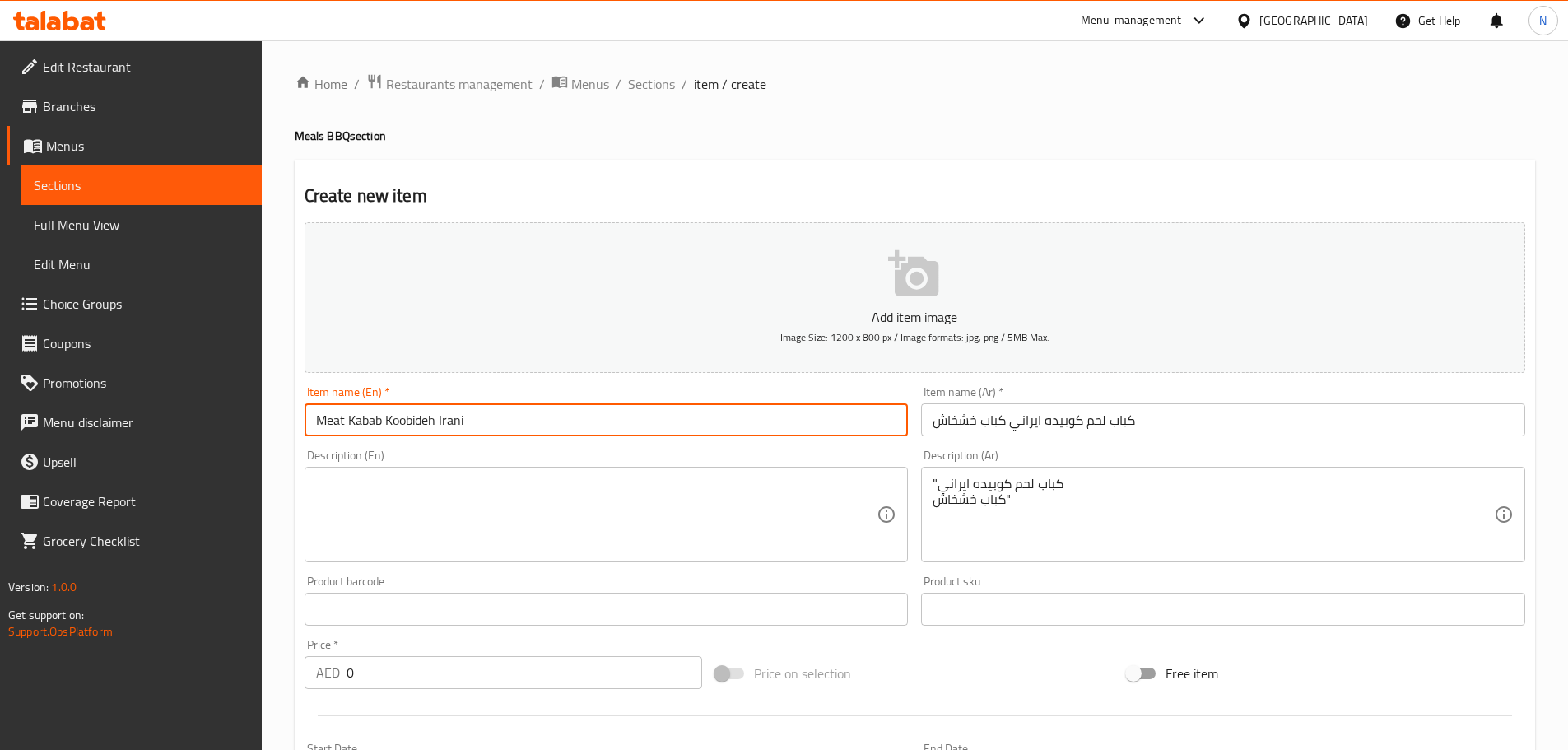
click at [512, 417] on input "Meat Kabab Koobideh Irani" at bounding box center [606, 420] width 604 height 33
paste input "kebab khashkhash"
type input "Meat Kabab Koobideh Irani kebab khashkhash"
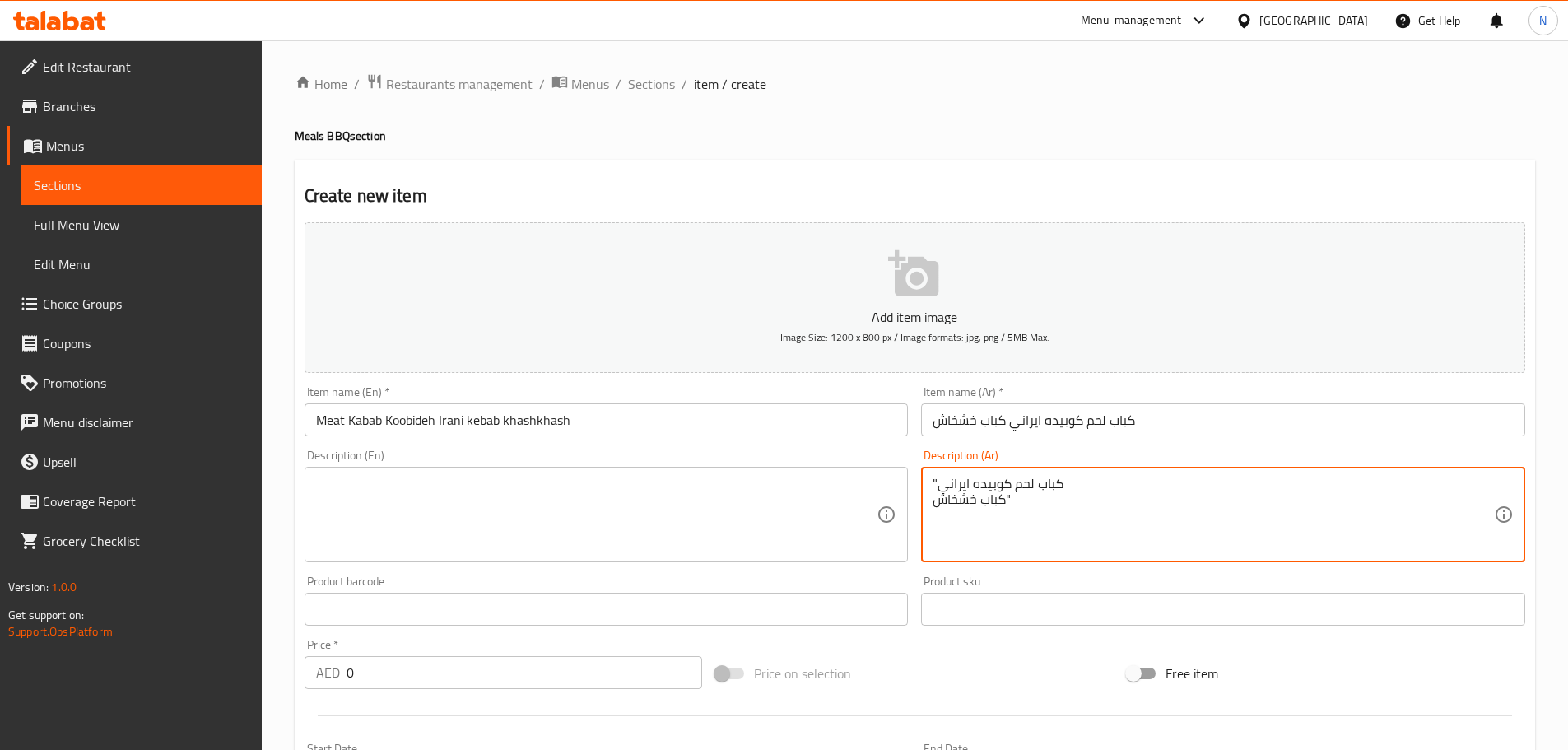
click at [1000, 480] on textarea ""كباب لحم كوبيده ايراني كباب خشخاش"" at bounding box center [1214, 515] width 562 height 78
drag, startPoint x: 1000, startPoint y: 480, endPoint x: 995, endPoint y: 498, distance: 18.7
click at [995, 498] on textarea ""كباب لحم كوبيده ايراني كباب خشخاش"" at bounding box center [1214, 515] width 562 height 78
click at [598, 515] on textarea at bounding box center [597, 515] width 562 height 78
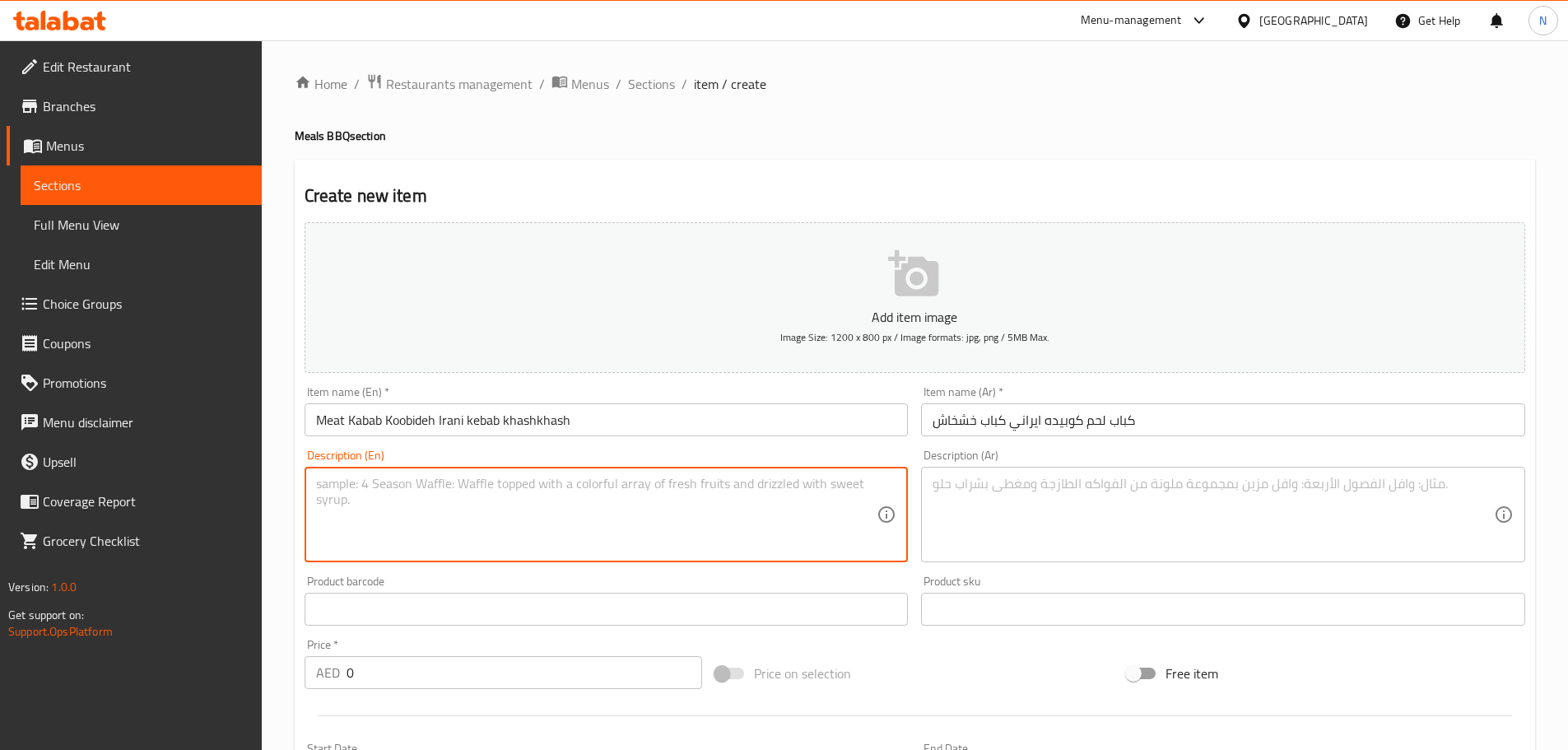
paste textarea "Minced lamb or beef seasoned with spices, skewered and grilled over charcoal, o…"
type textarea "Minced lamb or beef seasoned with spices, skewered and grilled over charcoal, o…"
click at [1118, 531] on textarea at bounding box center [1214, 515] width 562 height 78
paste textarea "لحم ضأن مفروم أو لحم بقري متبل بالبهارات، مشوي على الفحم، يعطي نكهة مدخنة وعصير…"
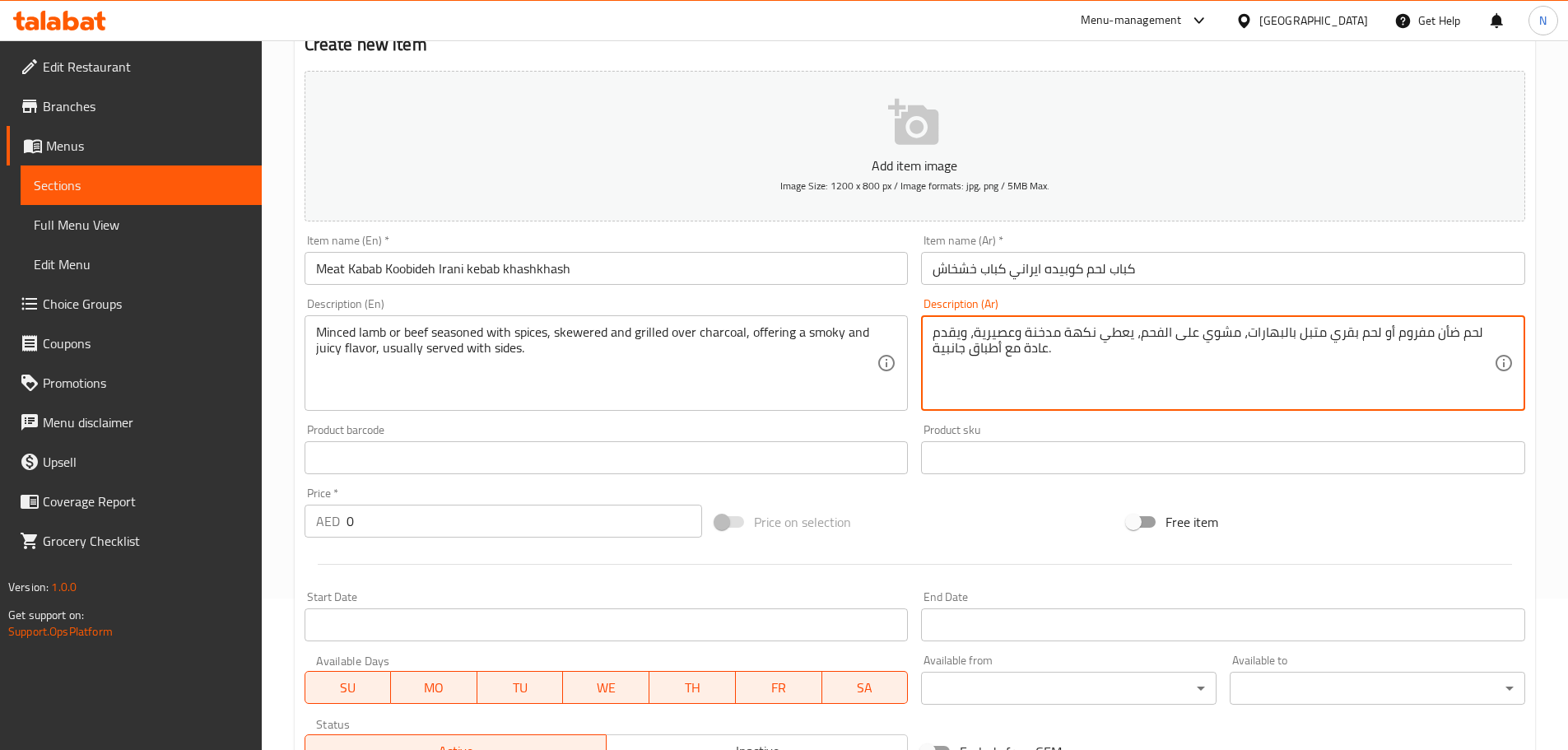
scroll to position [412, 0]
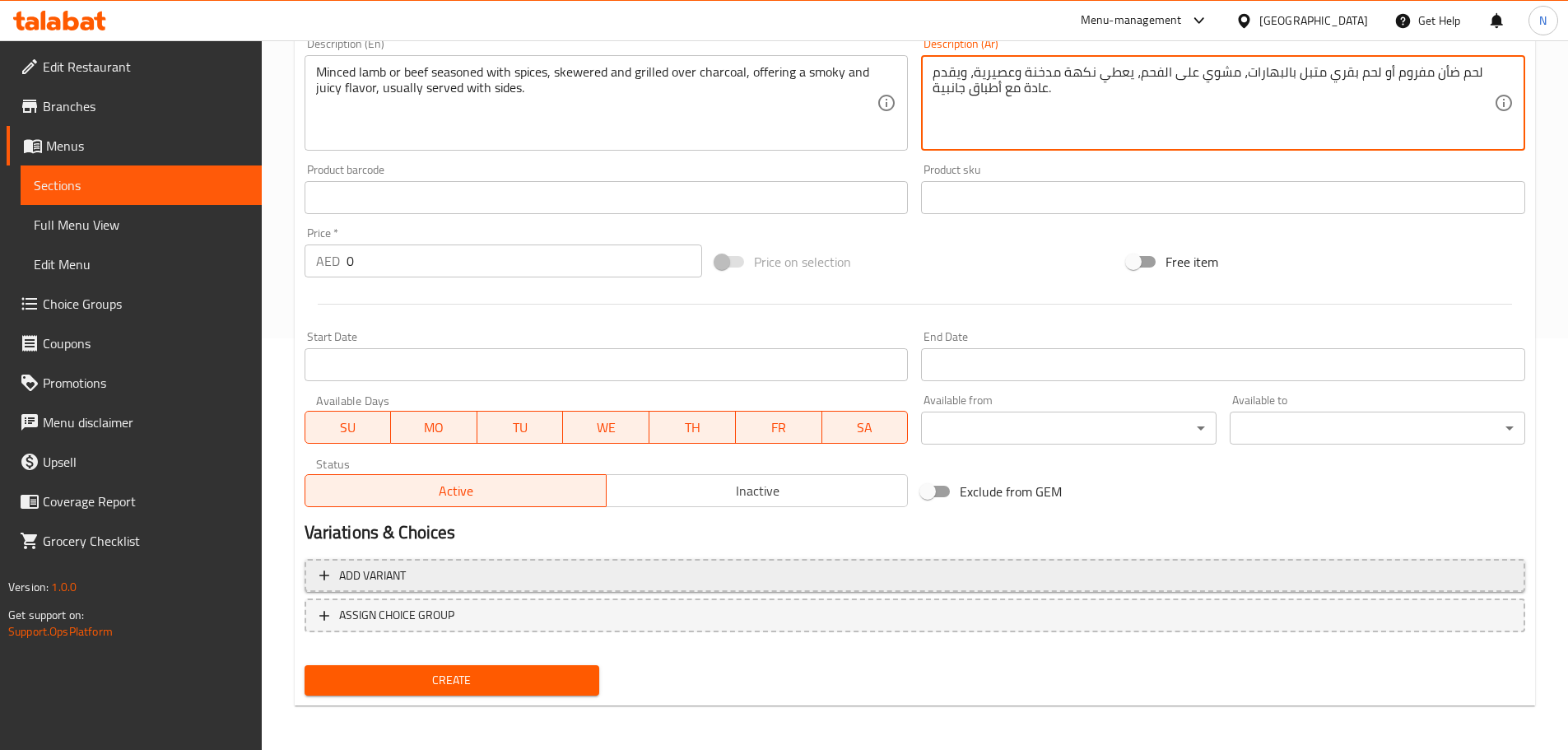
type textarea "لحم ضأن مفروم أو لحم بقري متبل بالبهارات، مشوي على الفحم، يعطي نكهة مدخنة وعصير…"
click at [1328, 582] on span "Add variant" at bounding box center [914, 575] width 1191 height 21
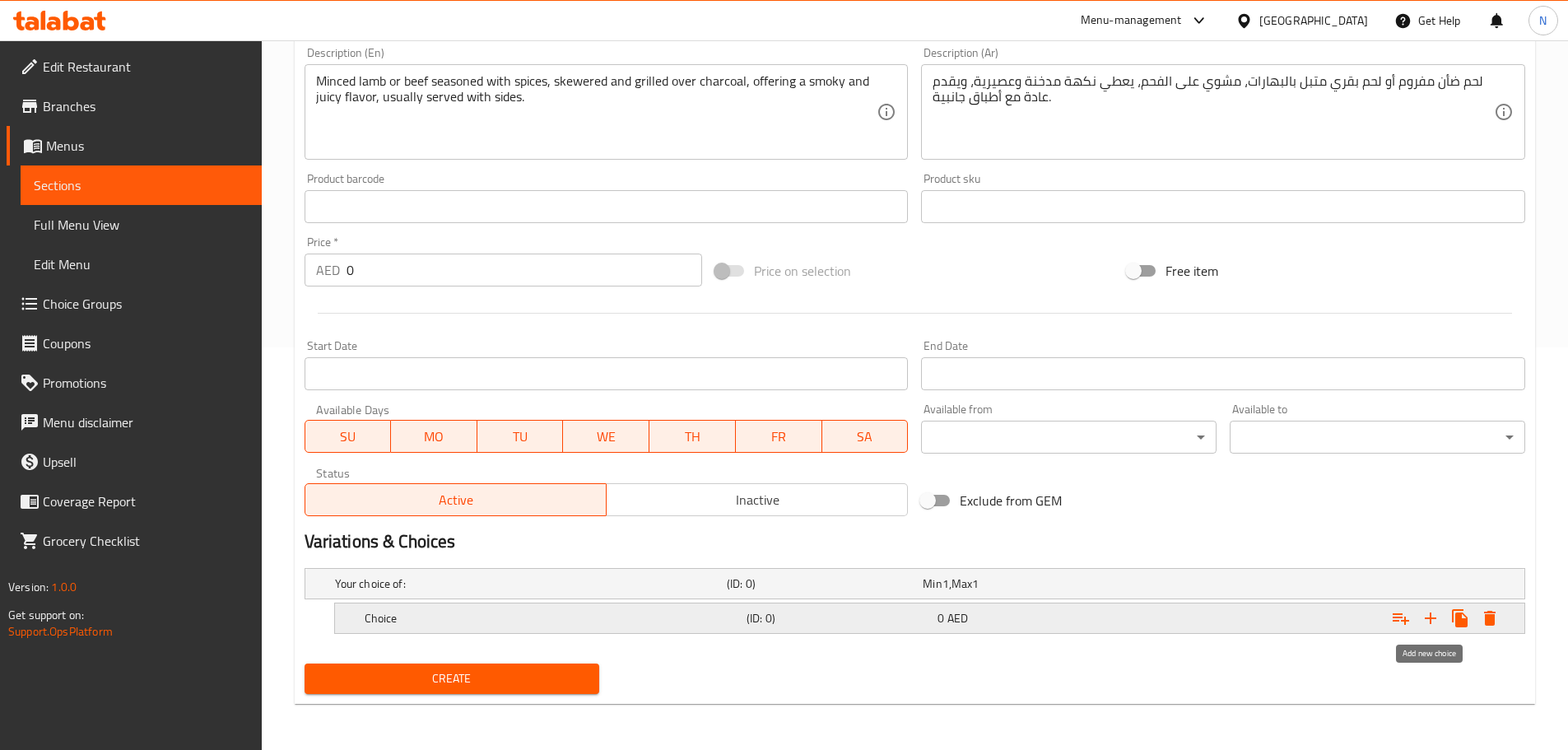
click at [1433, 624] on icon "Expand" at bounding box center [1430, 618] width 20 height 20
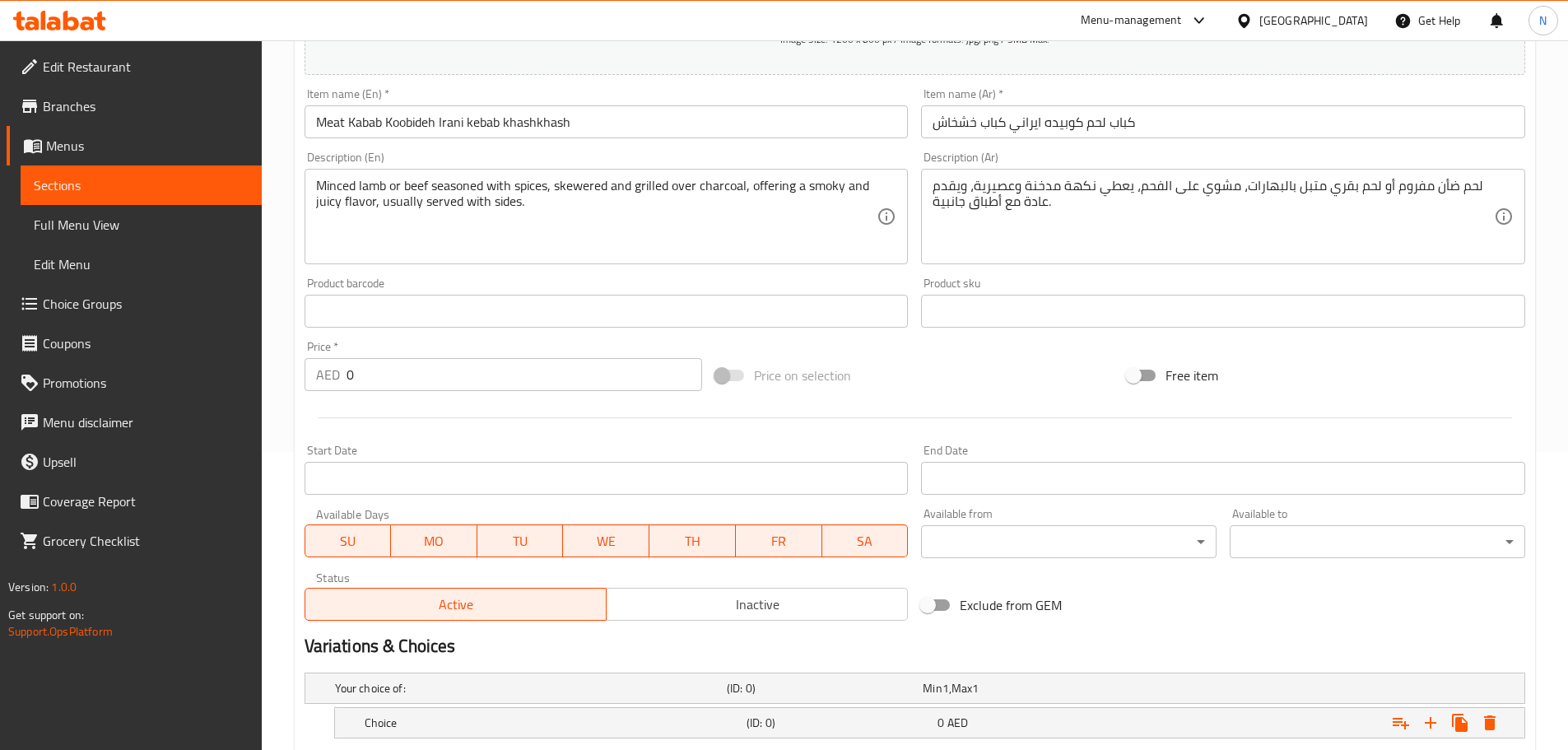
scroll to position [238, 0]
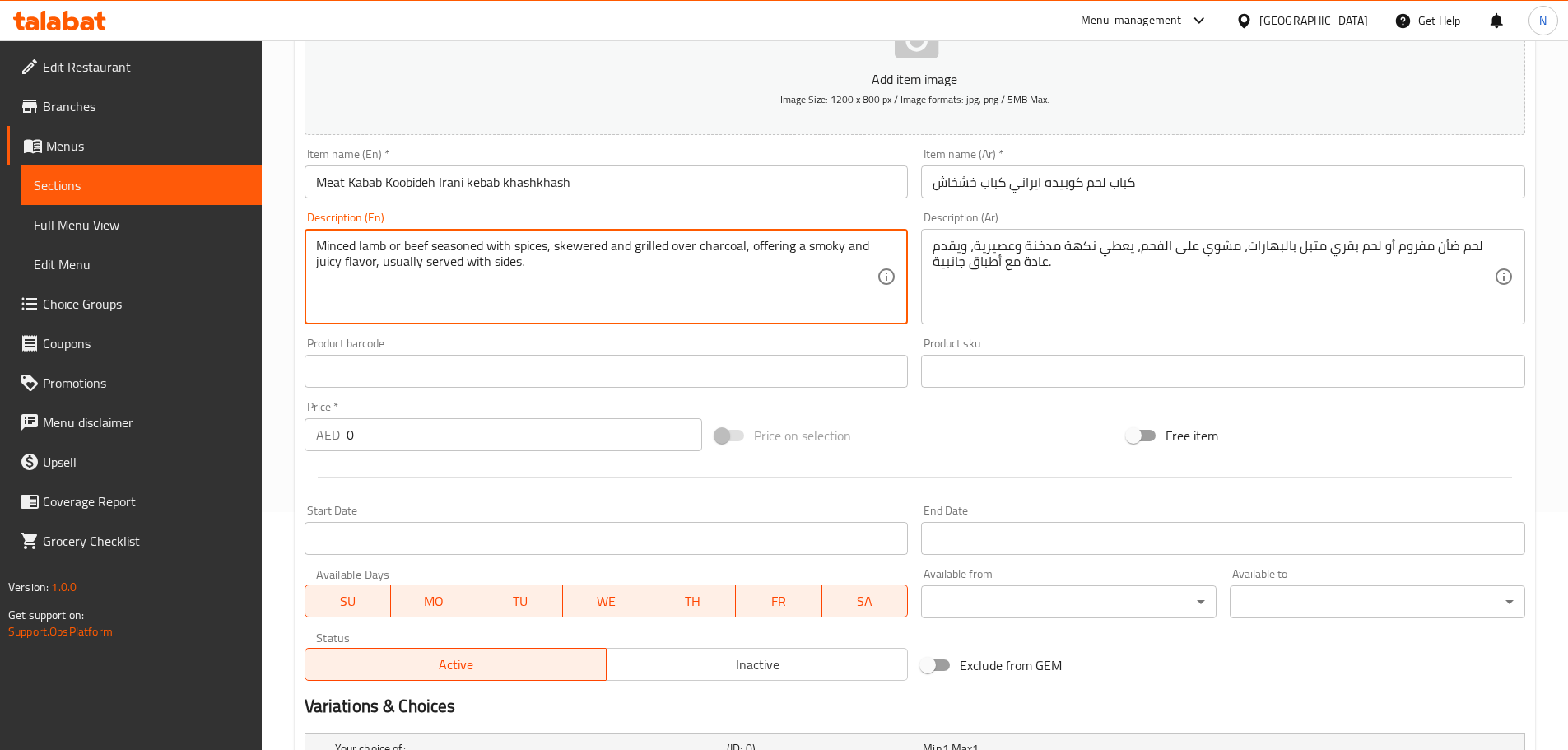
drag, startPoint x: 316, startPoint y: 243, endPoint x: 385, endPoint y: 252, distance: 69.6
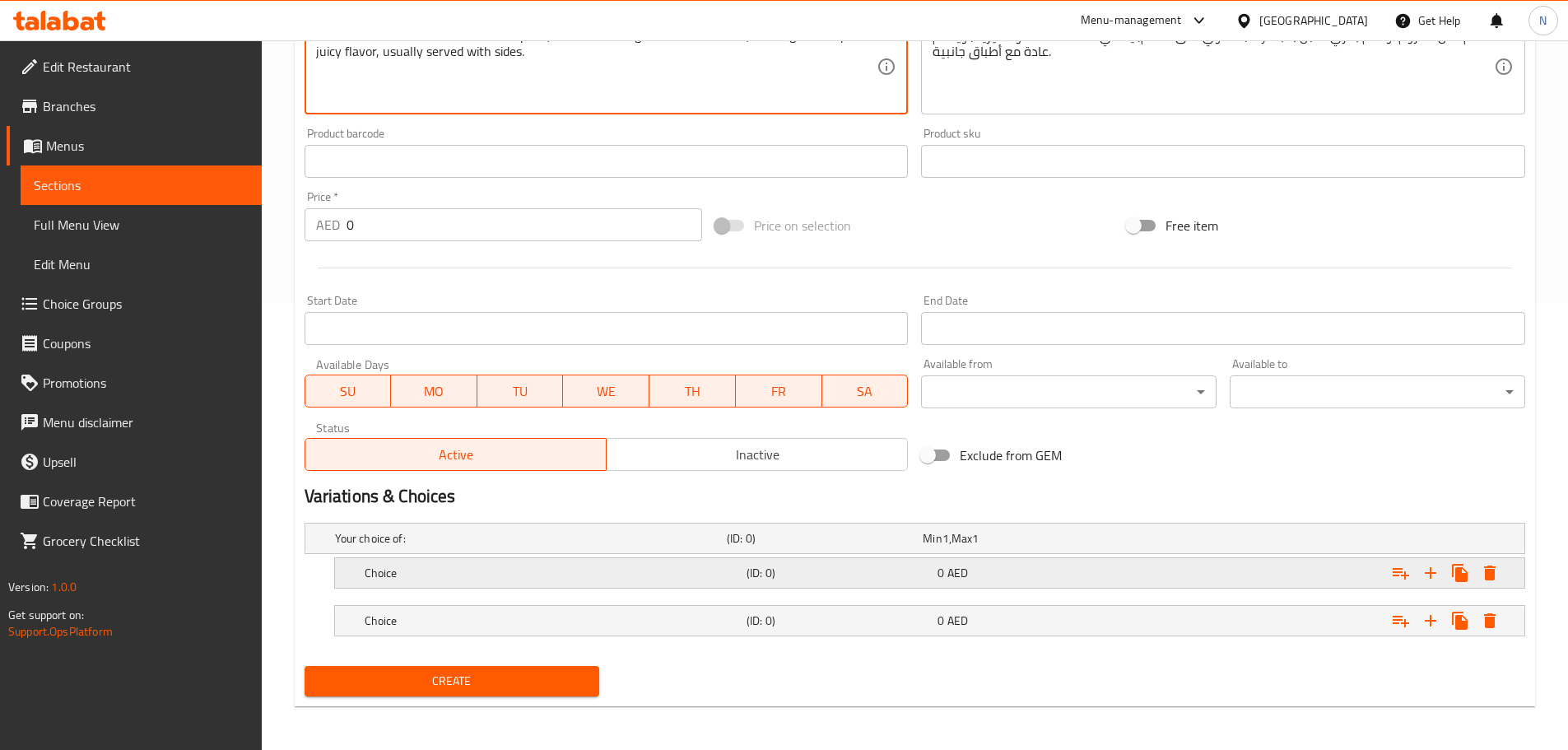
scroll to position [450, 0]
click at [423, 575] on h5 "Choice" at bounding box center [553, 570] width 376 height 16
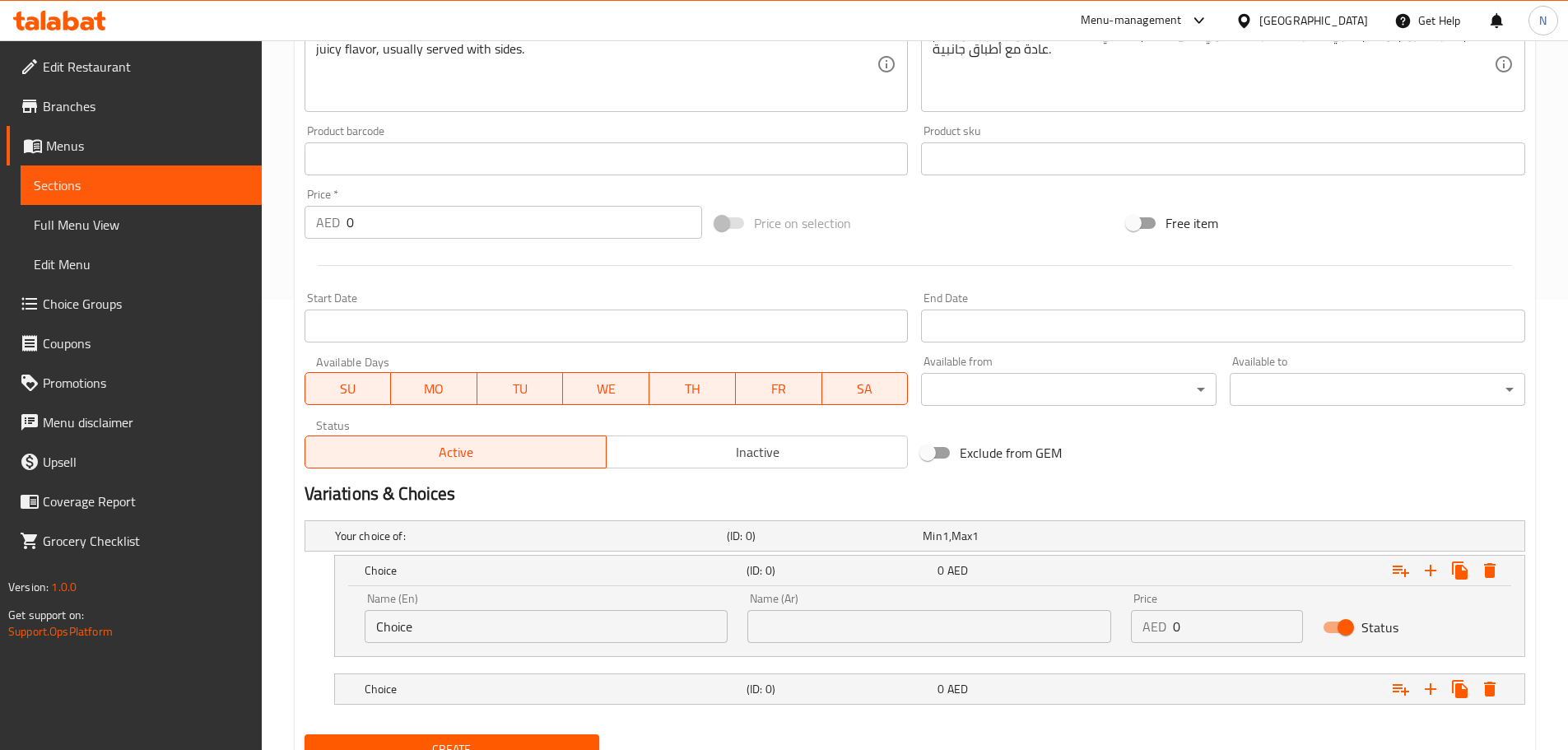
click at [436, 616] on input "Choice" at bounding box center [547, 626] width 364 height 33
paste input "Minced lamb"
click at [436, 616] on input "Minced lamb" at bounding box center [547, 626] width 364 height 33
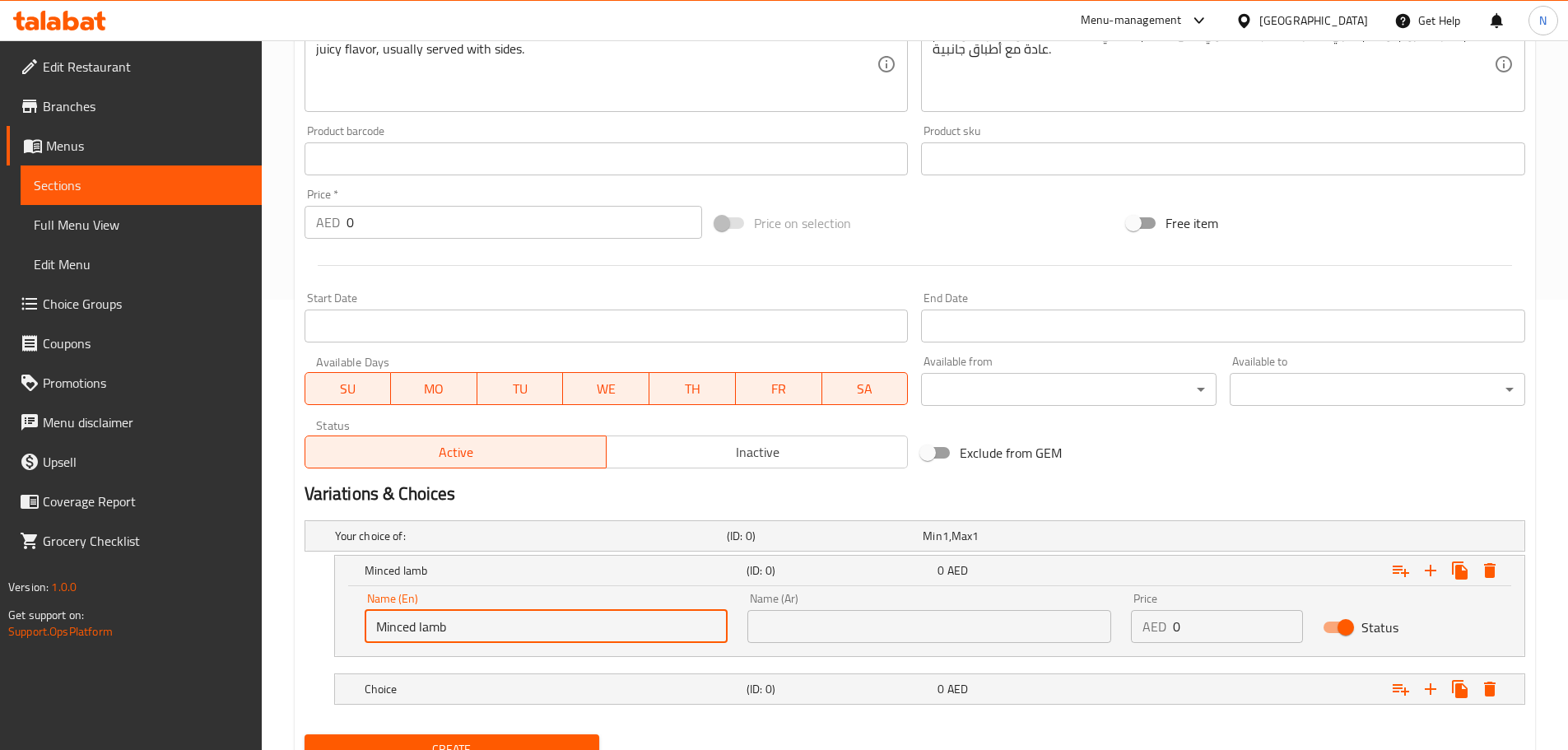
click at [436, 616] on input "Minced lamb" at bounding box center [547, 626] width 364 height 33
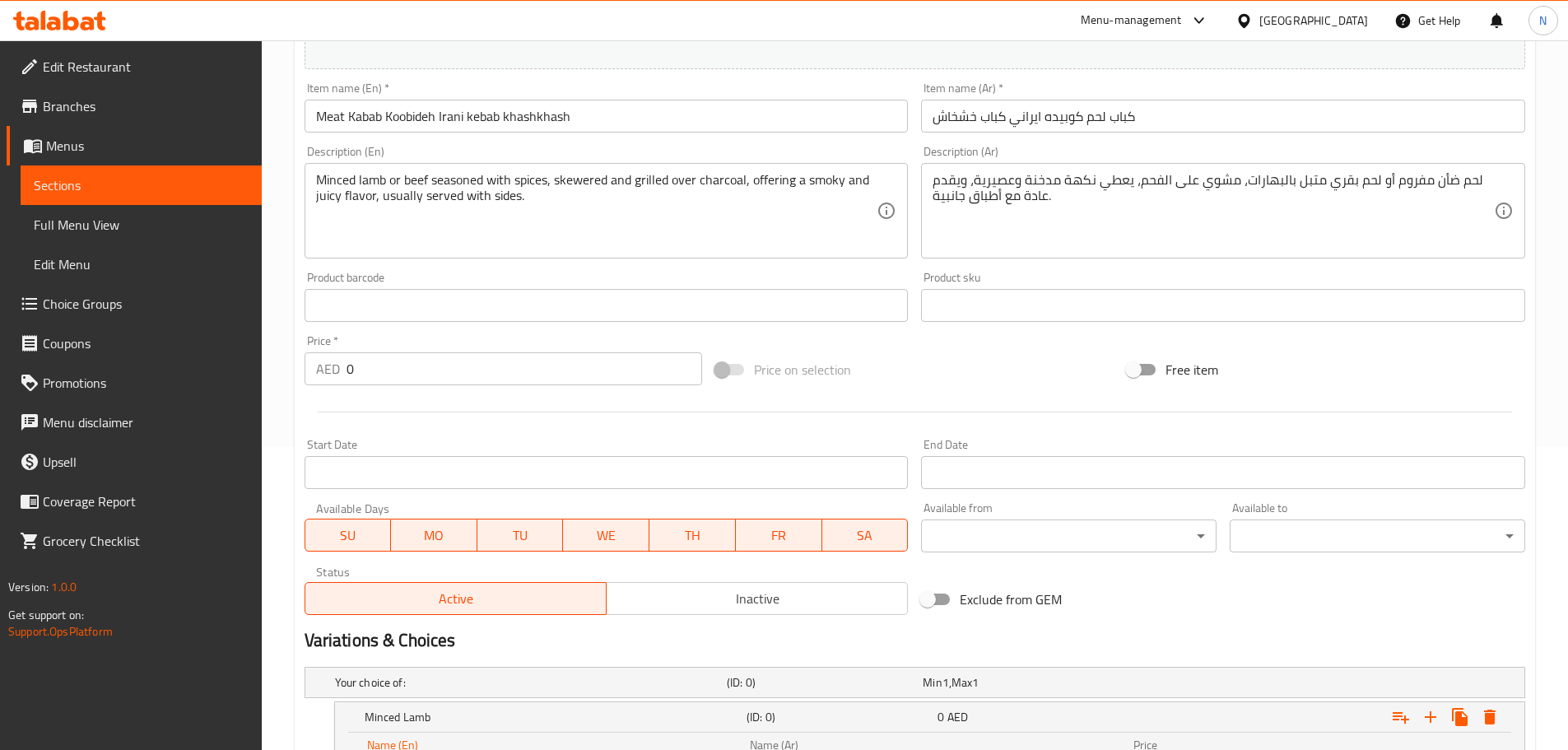
scroll to position [203, 0]
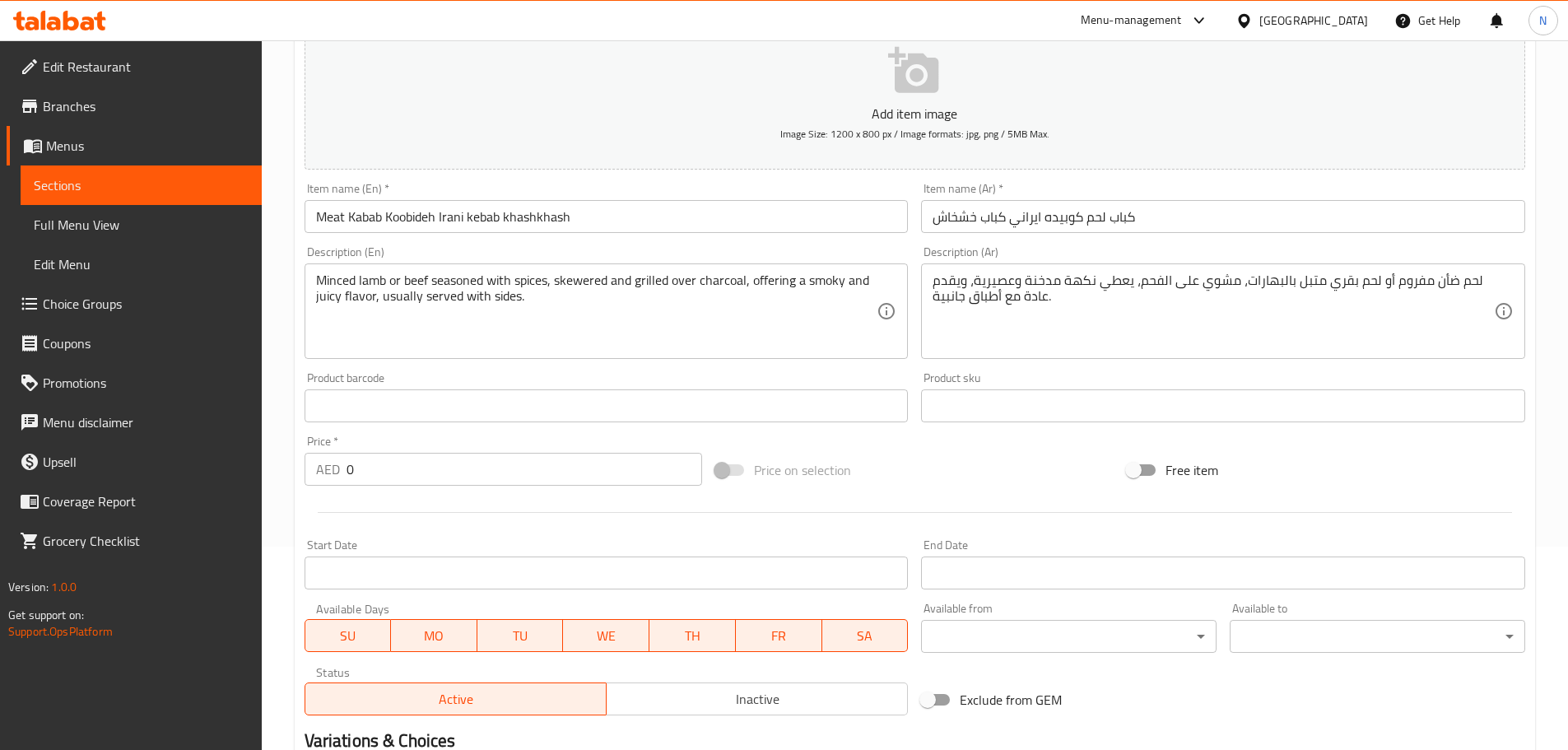
type input "Minced Lamb"
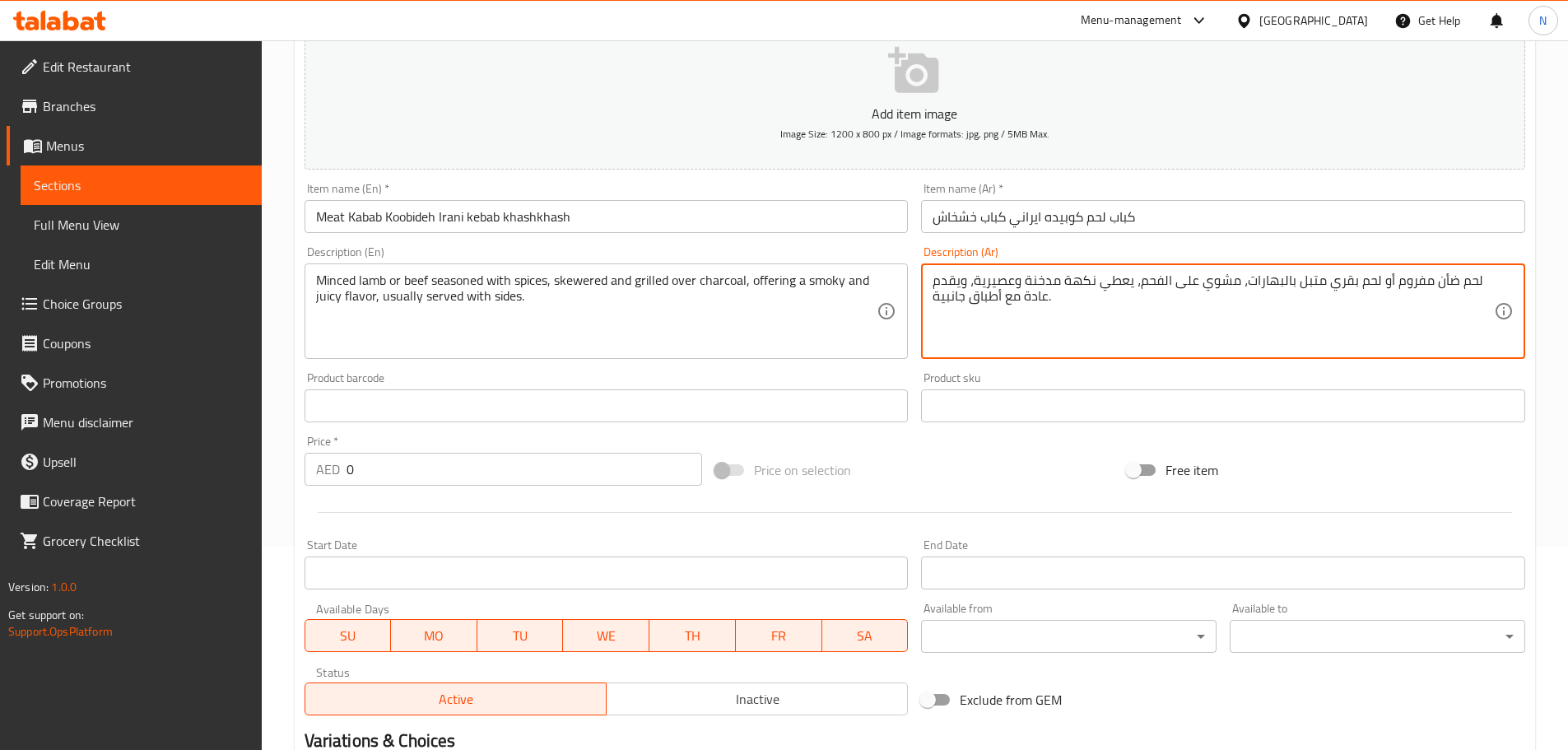
drag, startPoint x: 1389, startPoint y: 285, endPoint x: 1472, endPoint y: 283, distance: 83.0
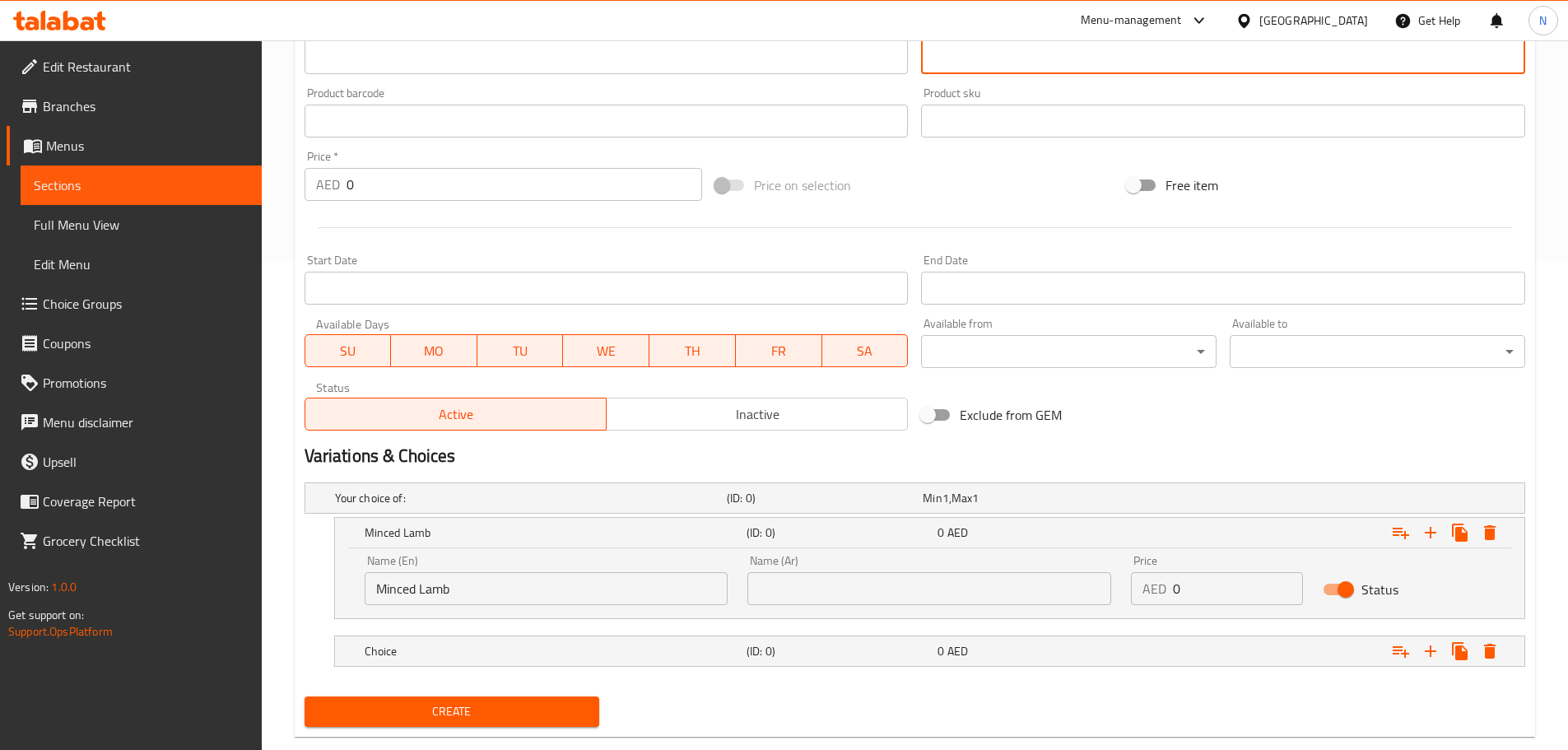
scroll to position [521, 0]
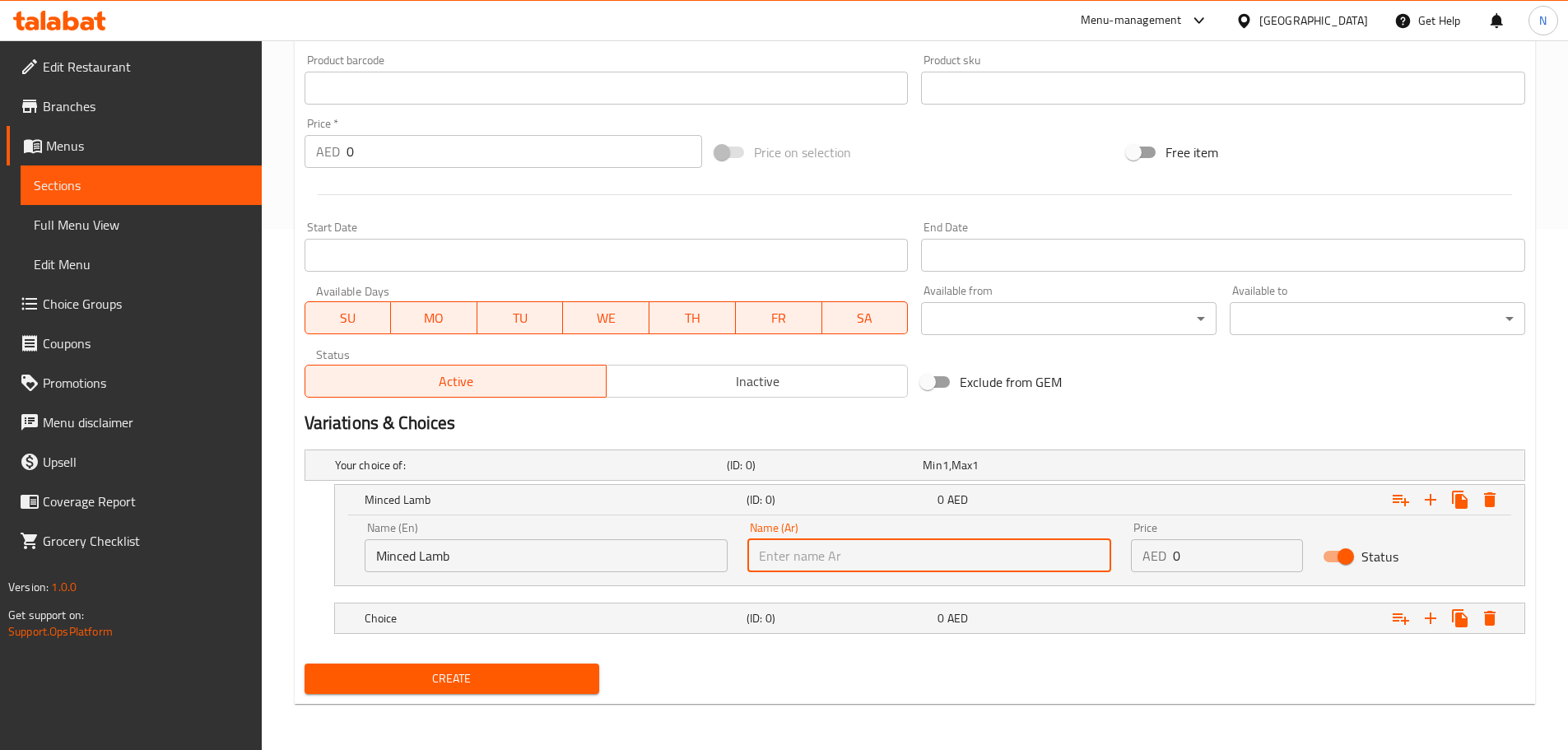
click at [1084, 560] on input "text" at bounding box center [929, 556] width 364 height 33
paste input "لحم ضأن مفروم"
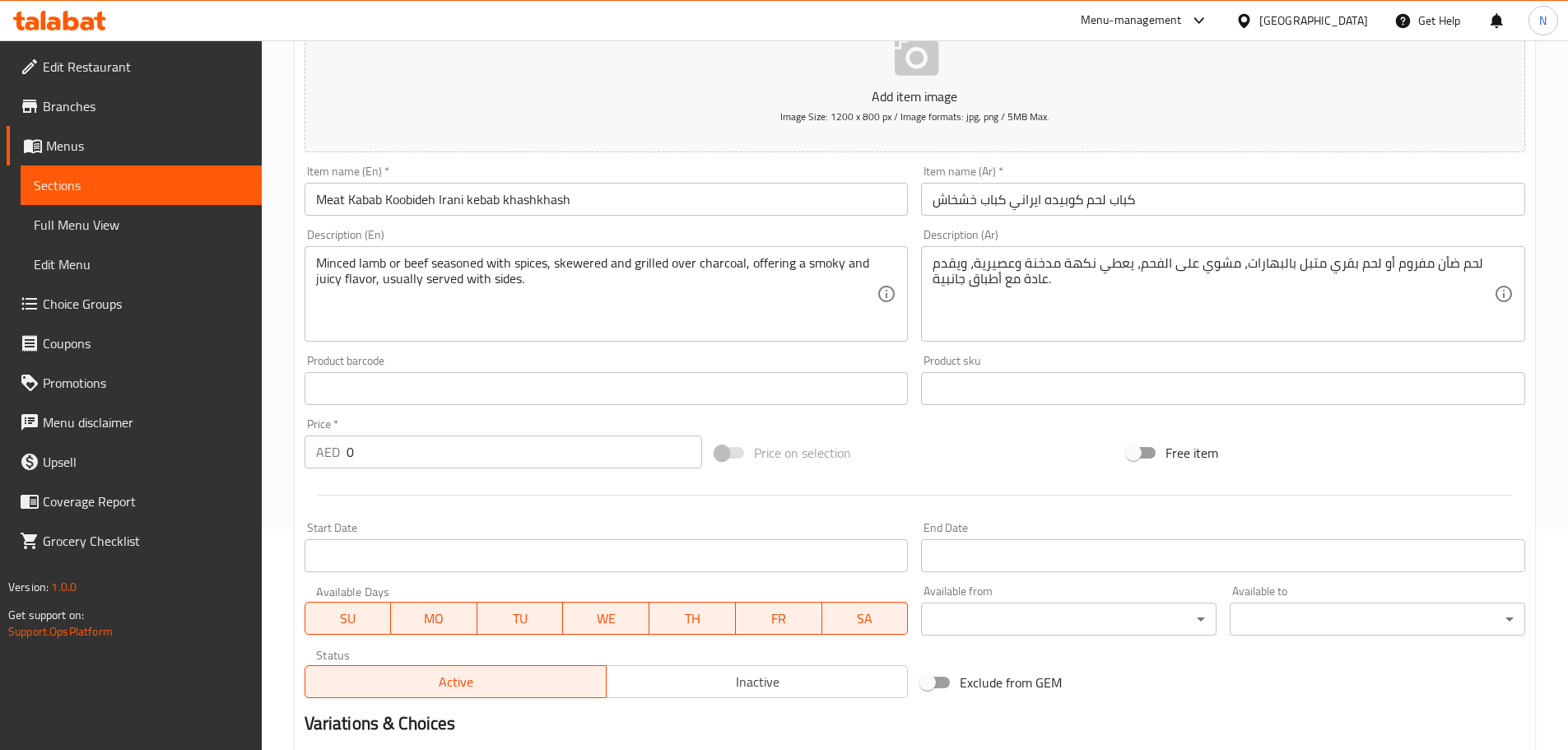
scroll to position [192, 0]
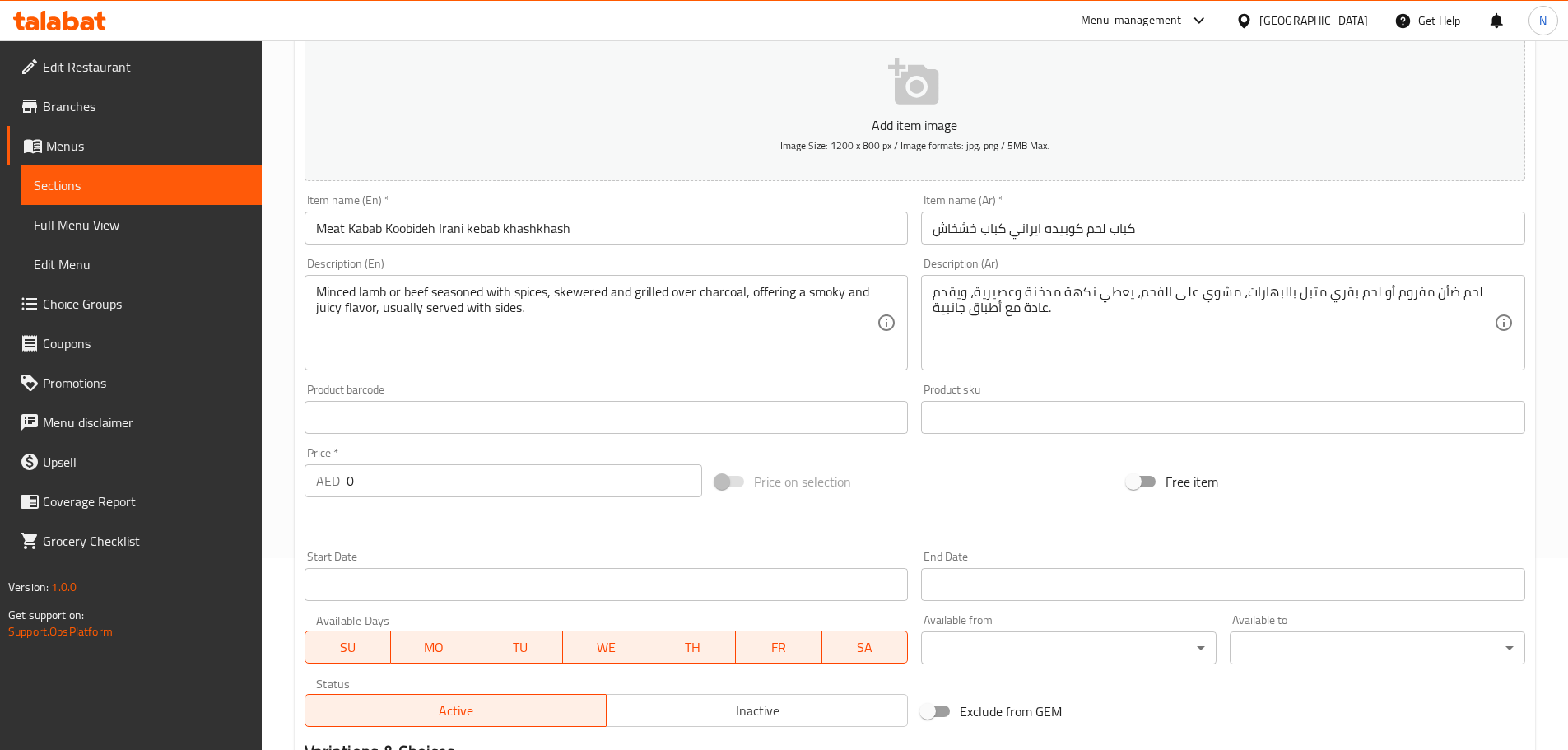
type input "لحم ضأن مفروم"
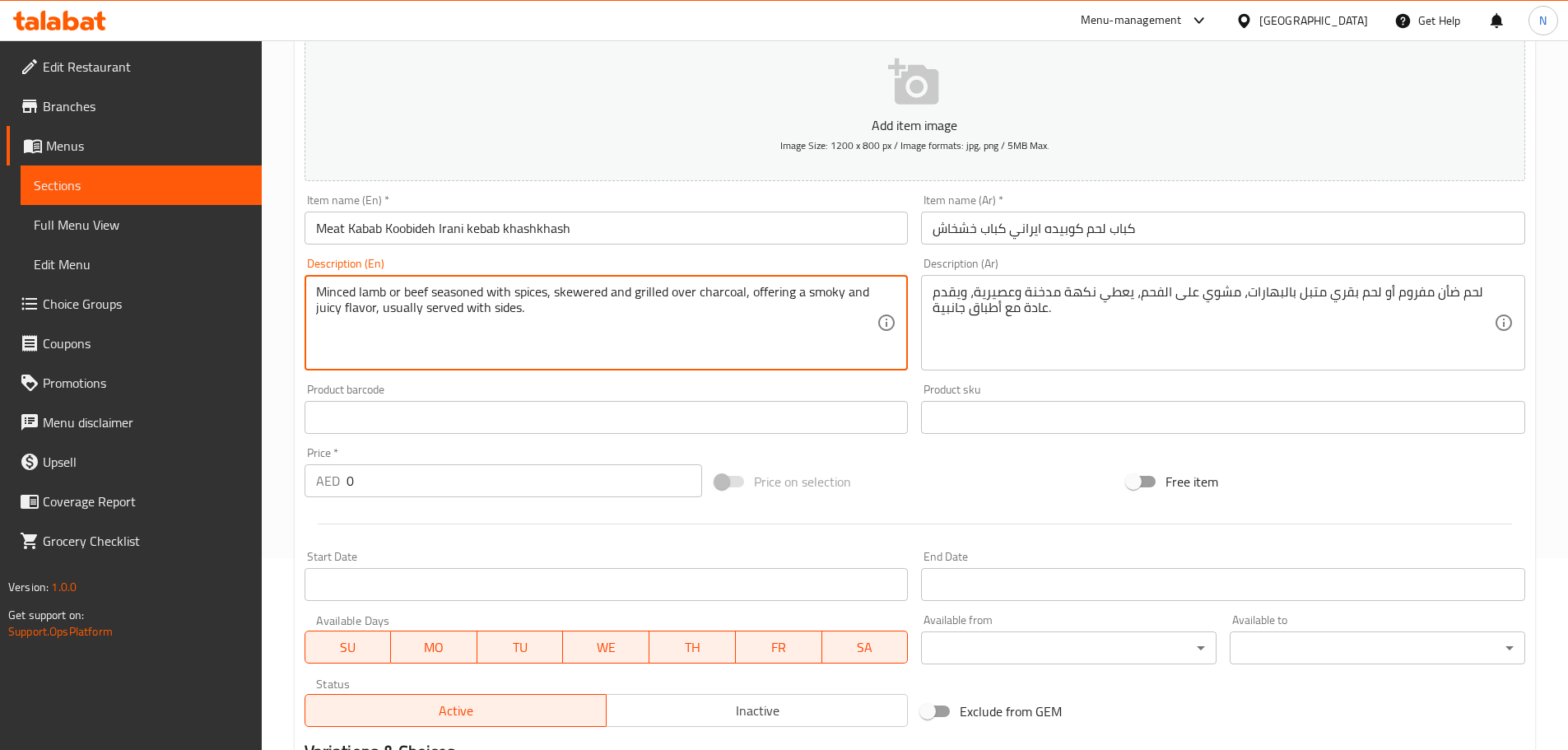
drag, startPoint x: 403, startPoint y: 290, endPoint x: 549, endPoint y: 294, distance: 146.1
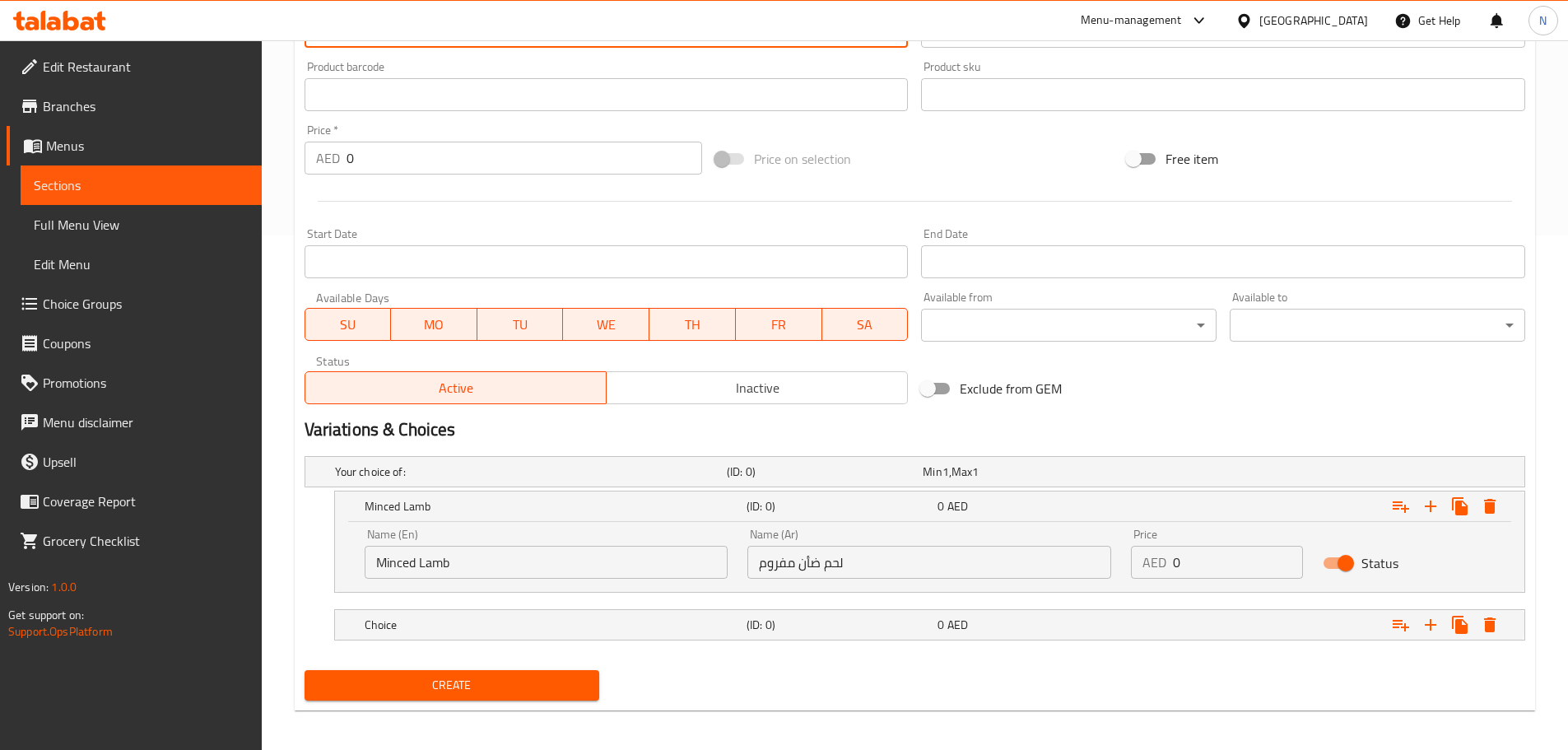
scroll to position [521, 0]
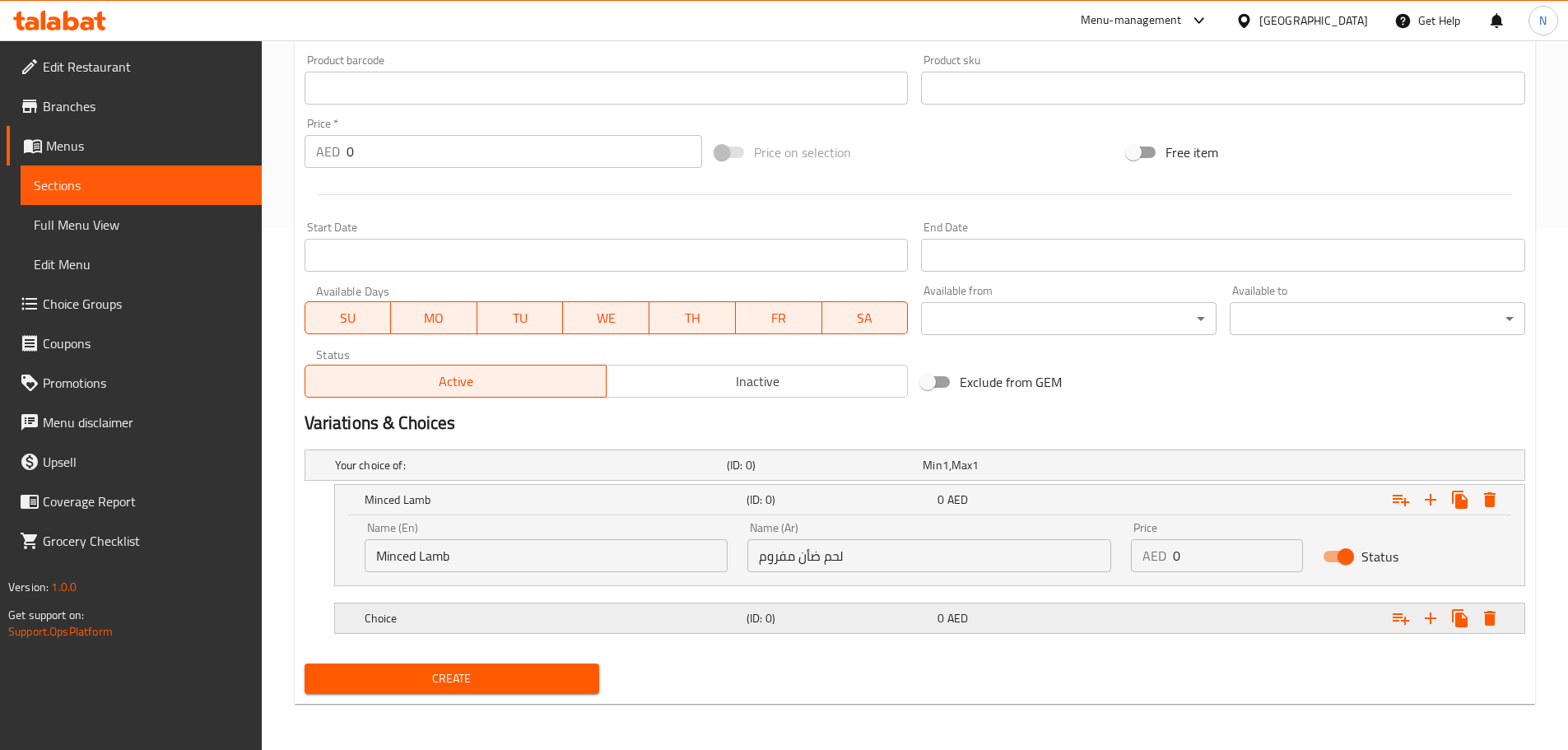
click at [485, 615] on h5 "Choice" at bounding box center [553, 618] width 376 height 16
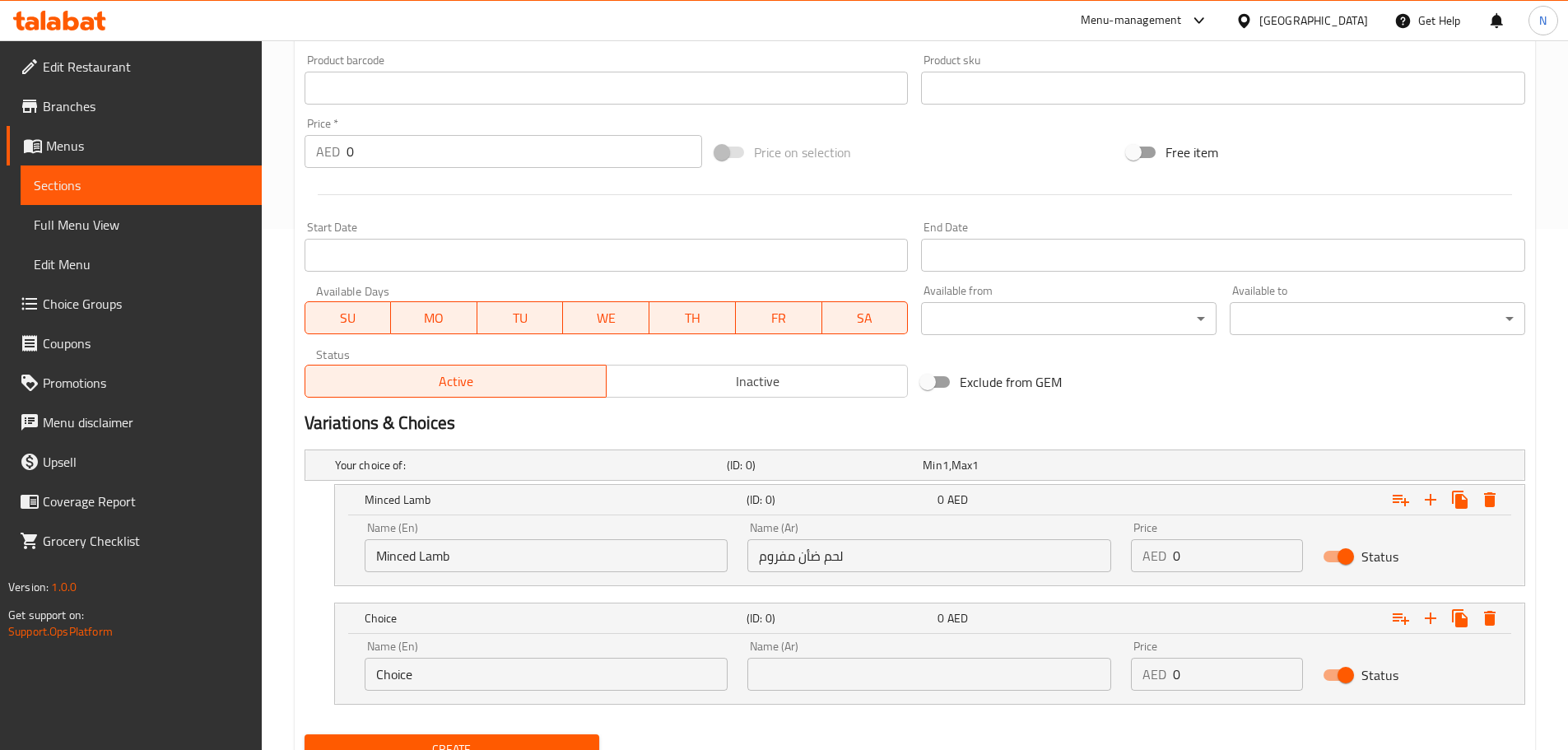
click at [487, 678] on input "Choice" at bounding box center [547, 674] width 364 height 33
paste input "beef seasoned with spices"
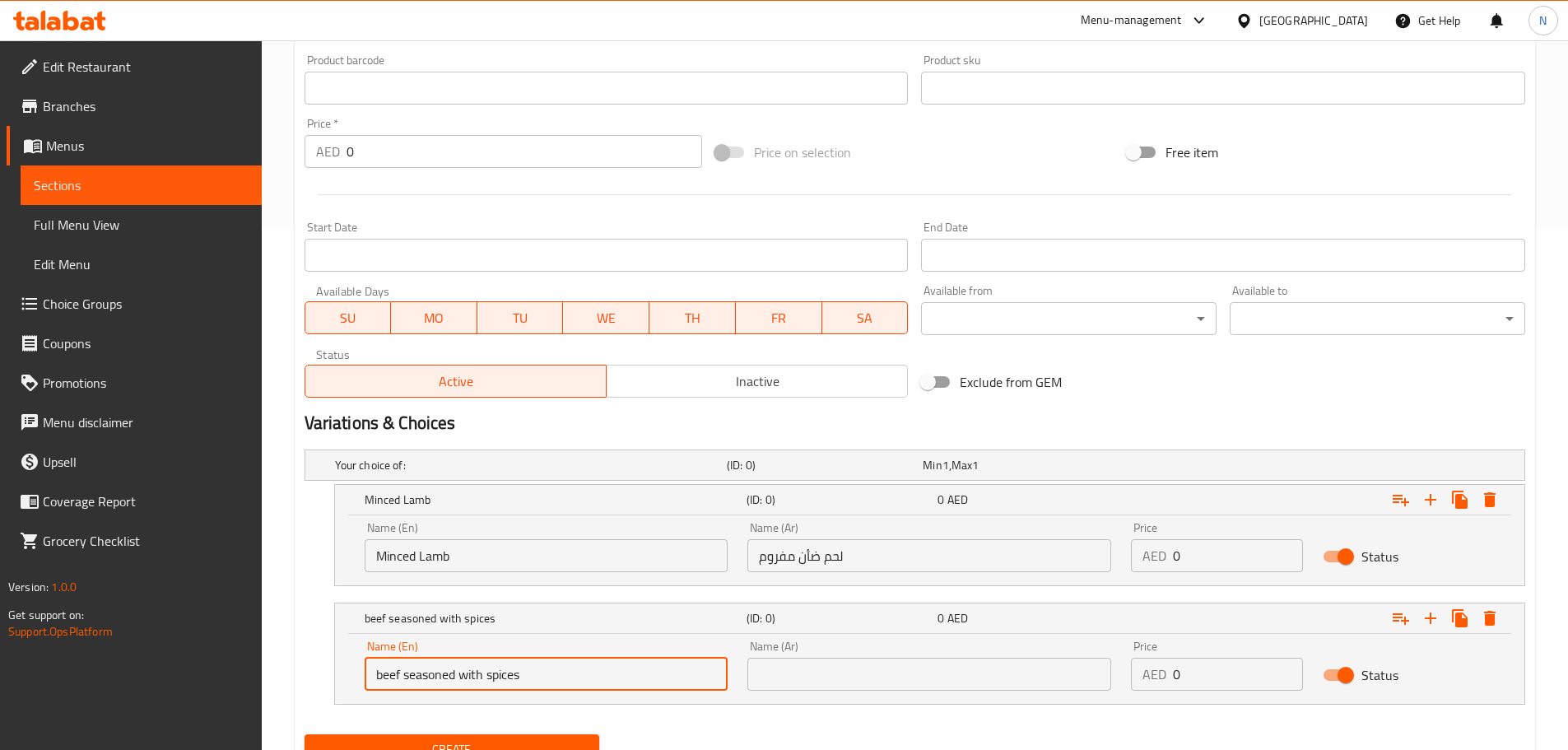
click at [473, 681] on input "beef seasoned with spices" at bounding box center [547, 674] width 364 height 33
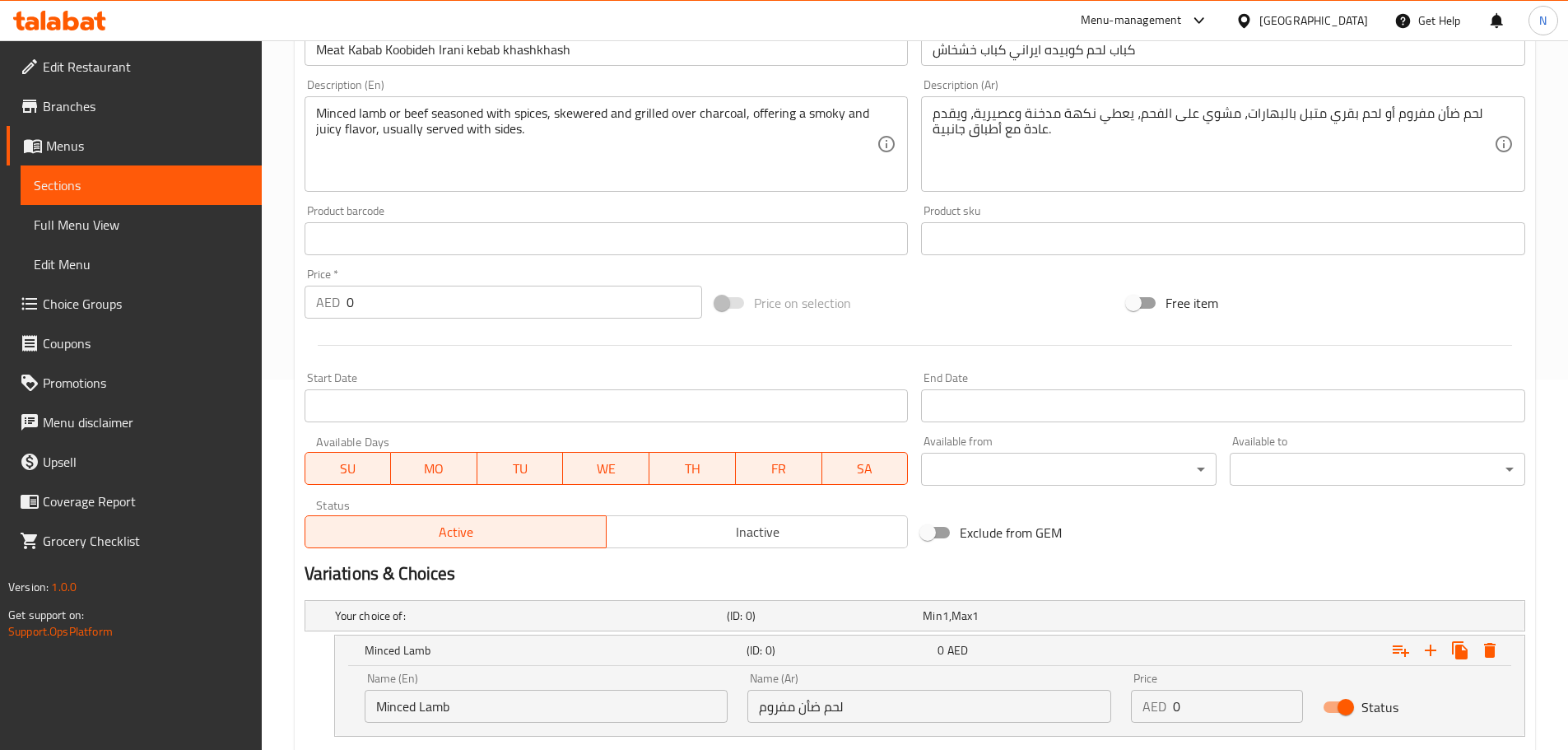
scroll to position [356, 0]
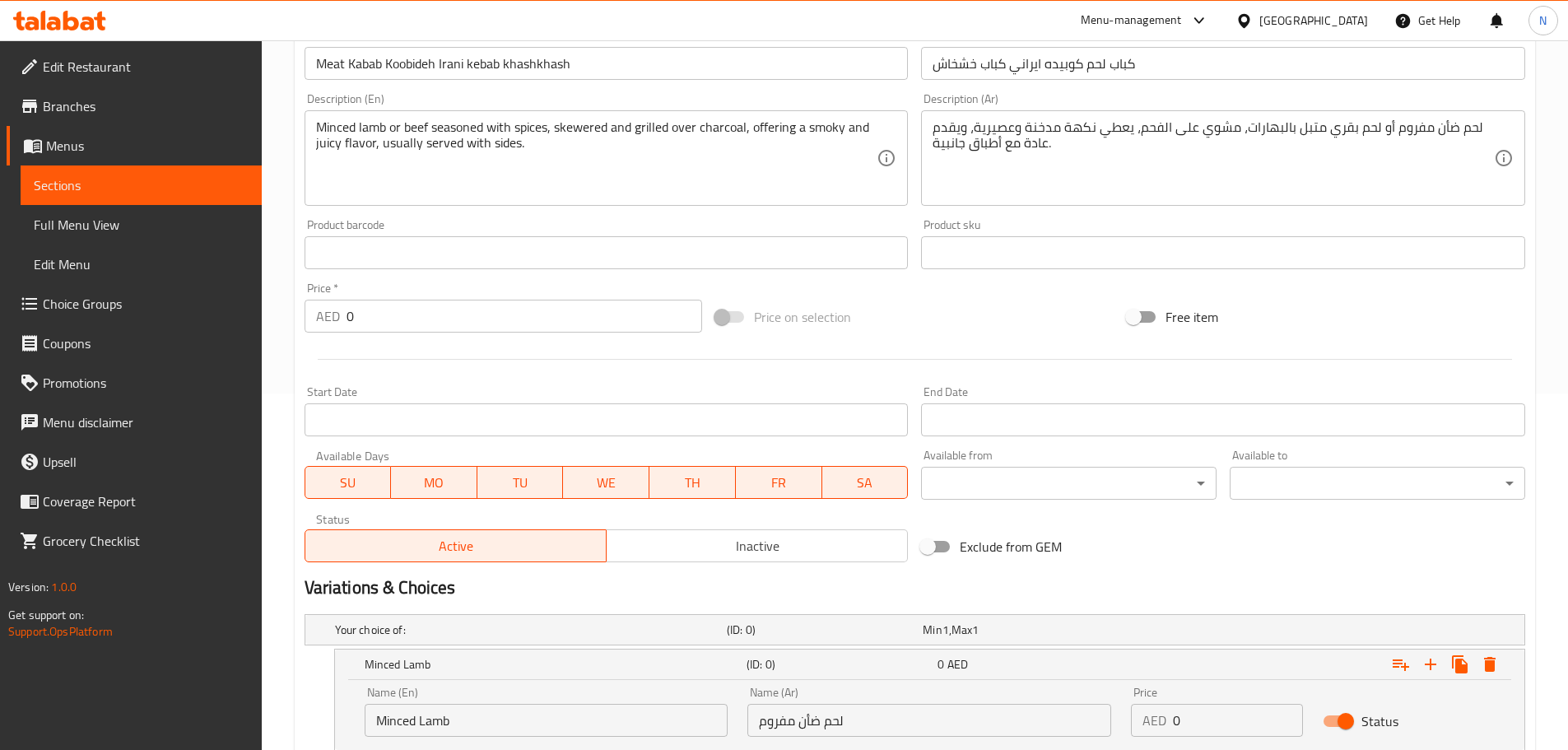
type input "Beef Seasoned with Spices"
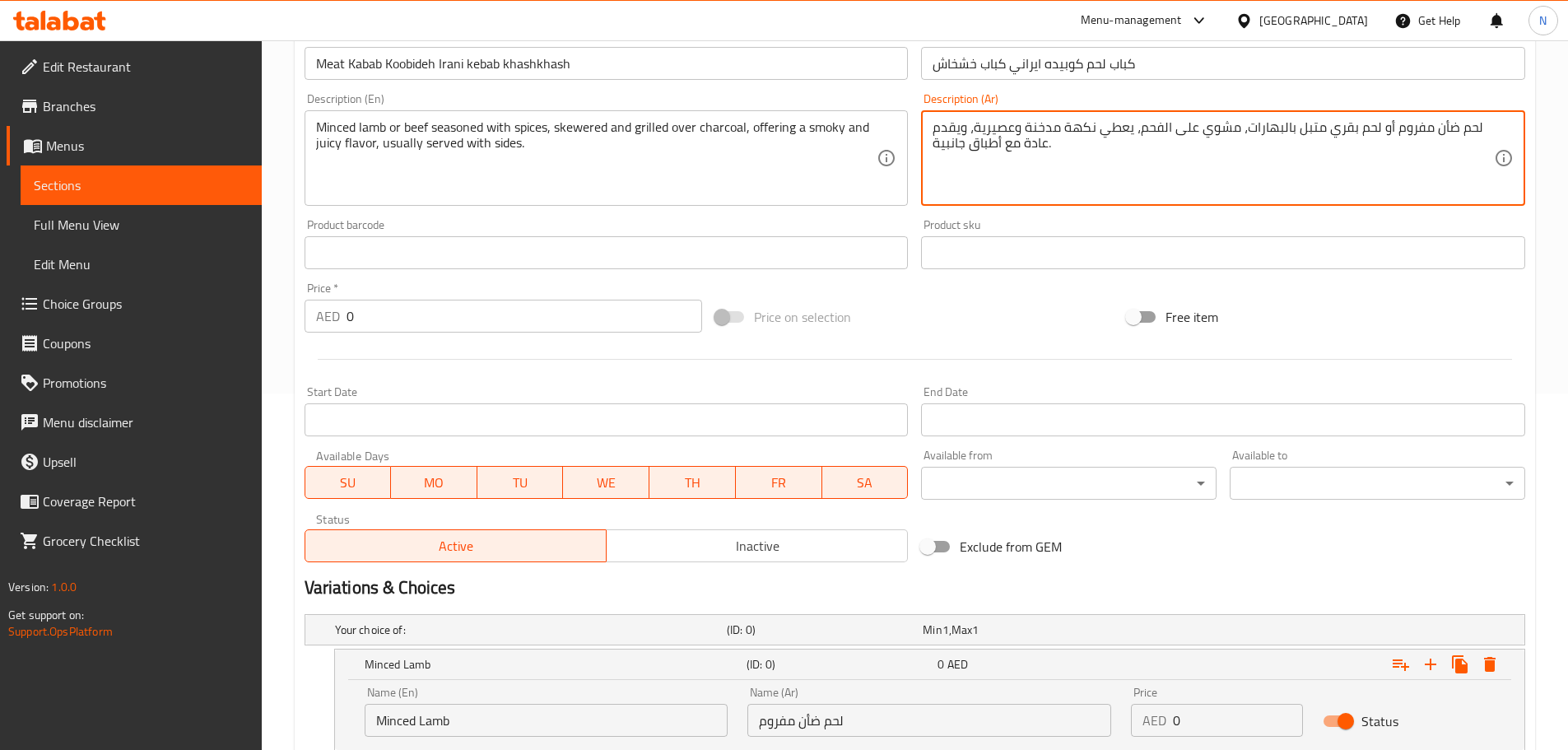
drag, startPoint x: 1371, startPoint y: 127, endPoint x: 1349, endPoint y: 130, distance: 22.2
click at [1376, 122] on textarea "لحم ضأن مفروم أو لحم بقري متبل بالبهارات، مشوي على الفحم، يعطي نكهة مدخنة وعصير…" at bounding box center [1214, 158] width 562 height 78
drag, startPoint x: 1373, startPoint y: 123, endPoint x: 1242, endPoint y: 130, distance: 131.2
click at [1242, 130] on textarea "لحم ضأن مفروم أو لحم بقري متبل بالبهارات، مشوي على الفحم، يعطي نكهة مدخنة وعصير…" at bounding box center [1214, 158] width 562 height 78
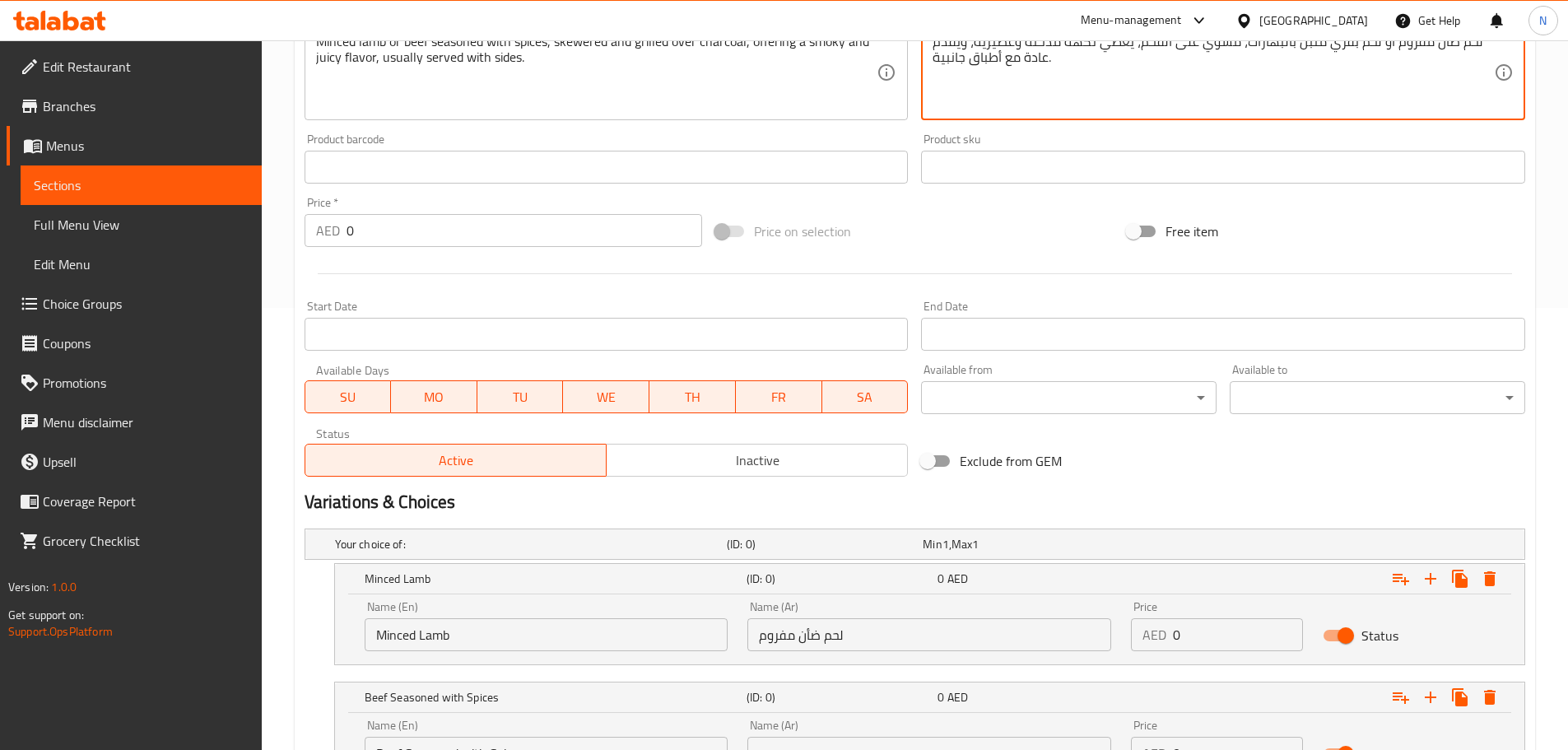
scroll to position [592, 0]
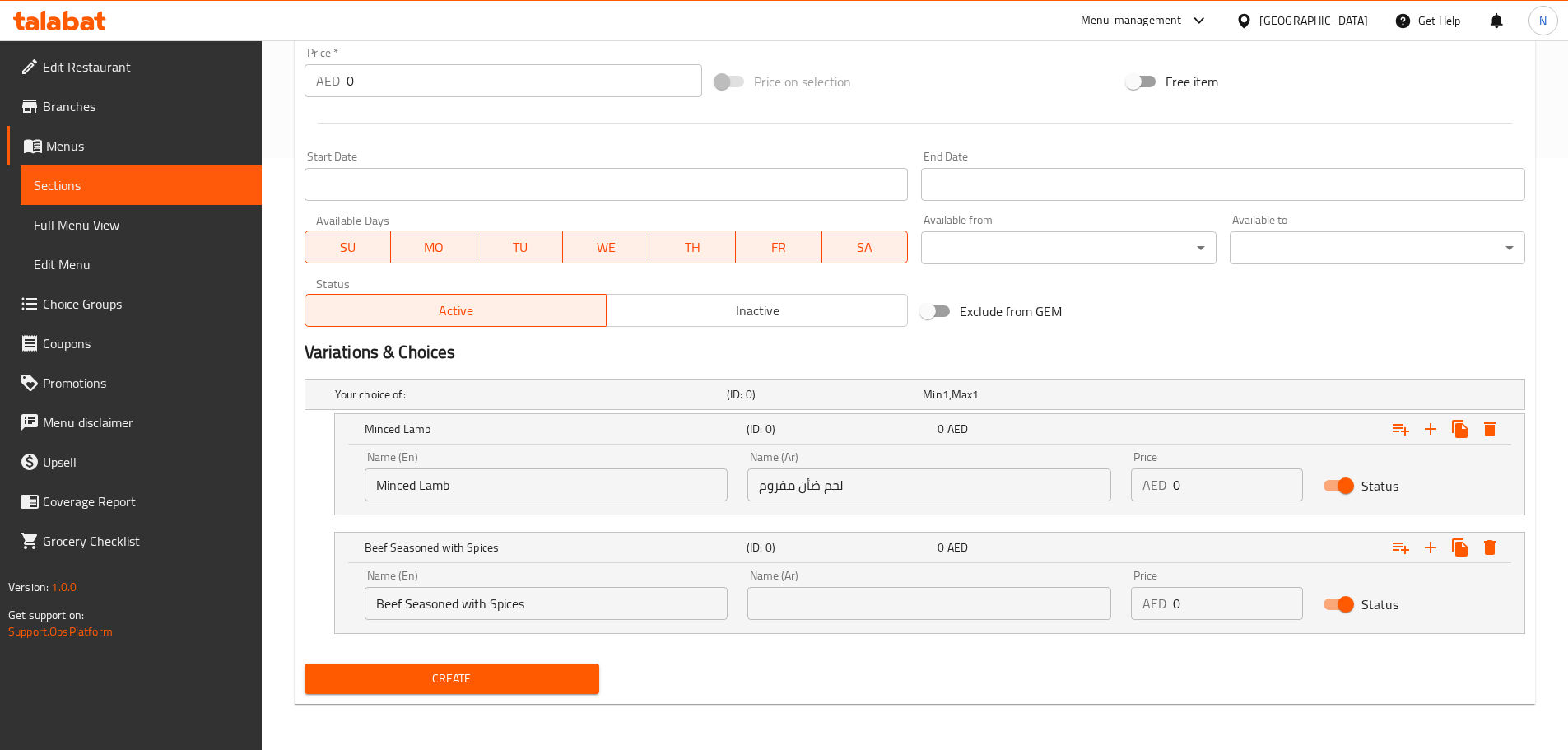
click at [1001, 605] on input "text" at bounding box center [929, 603] width 364 height 33
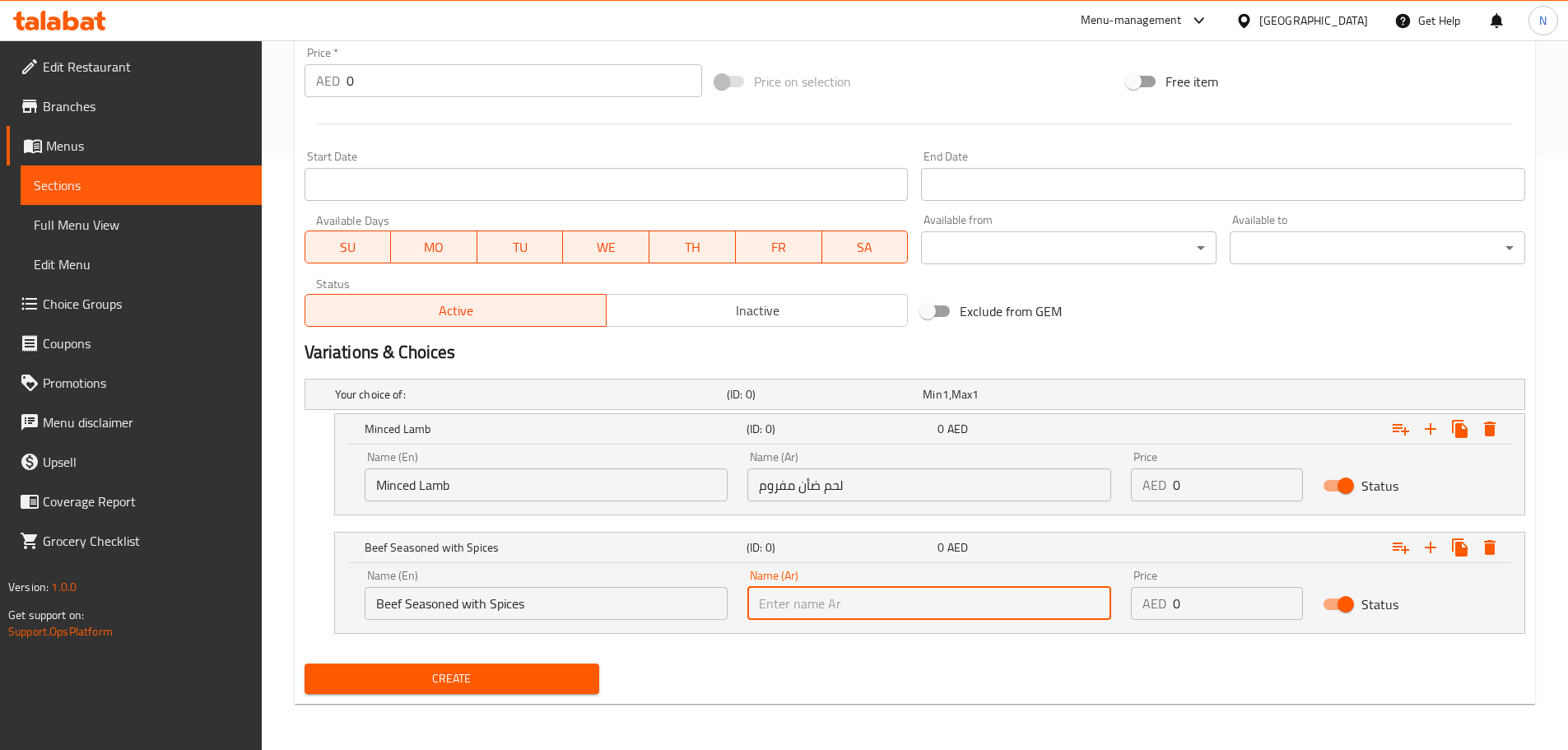
paste input "لحم بقري متبل بالبهارات"
type input "لحم بقري متبل بالبهارات"
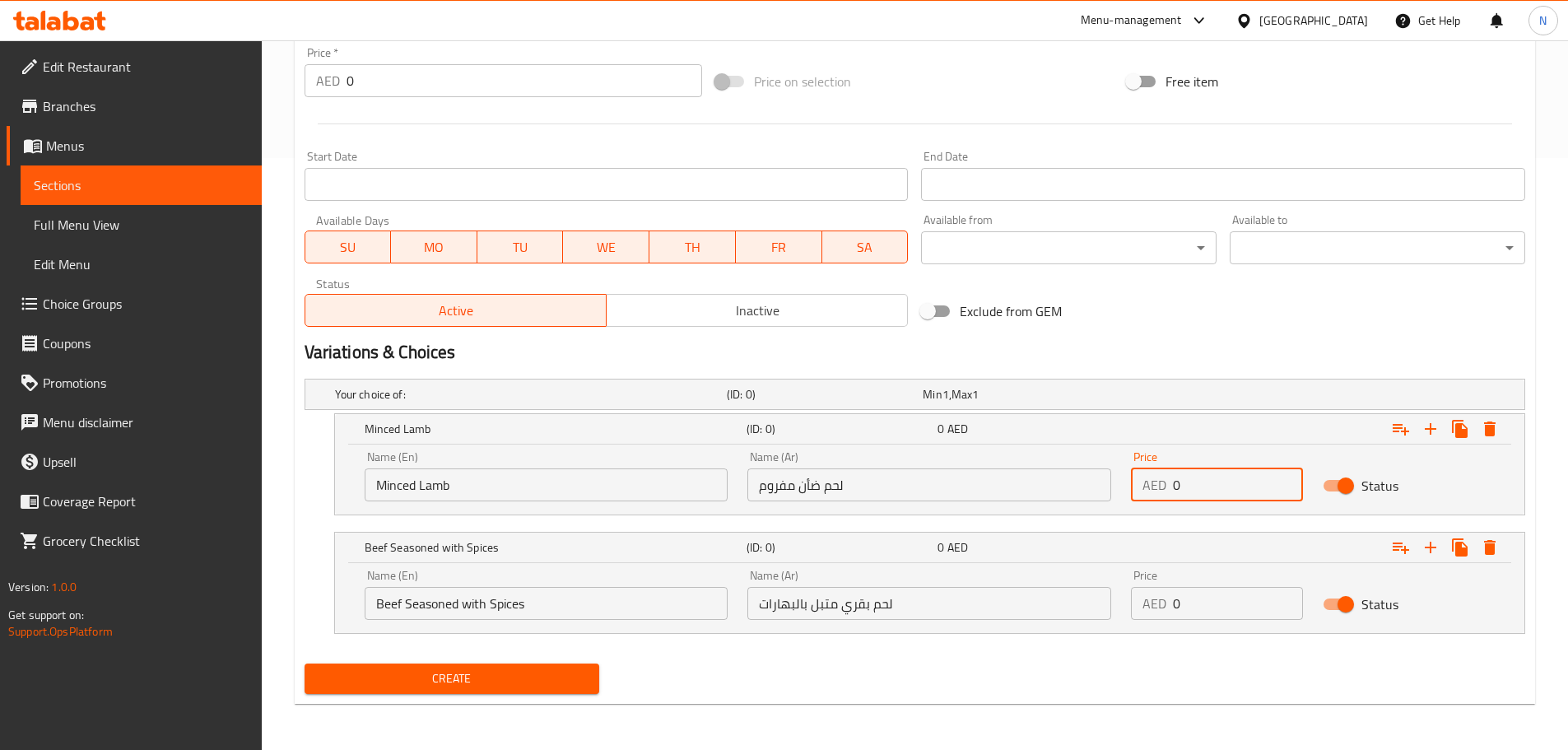
drag, startPoint x: 1216, startPoint y: 482, endPoint x: 1153, endPoint y: 489, distance: 63.4
click at [1153, 489] on div "AED 0 Price" at bounding box center [1216, 485] width 172 height 33
paste input "31.25"
type input "31.25"
drag, startPoint x: 1197, startPoint y: 604, endPoint x: 1158, endPoint y: 609, distance: 39.3
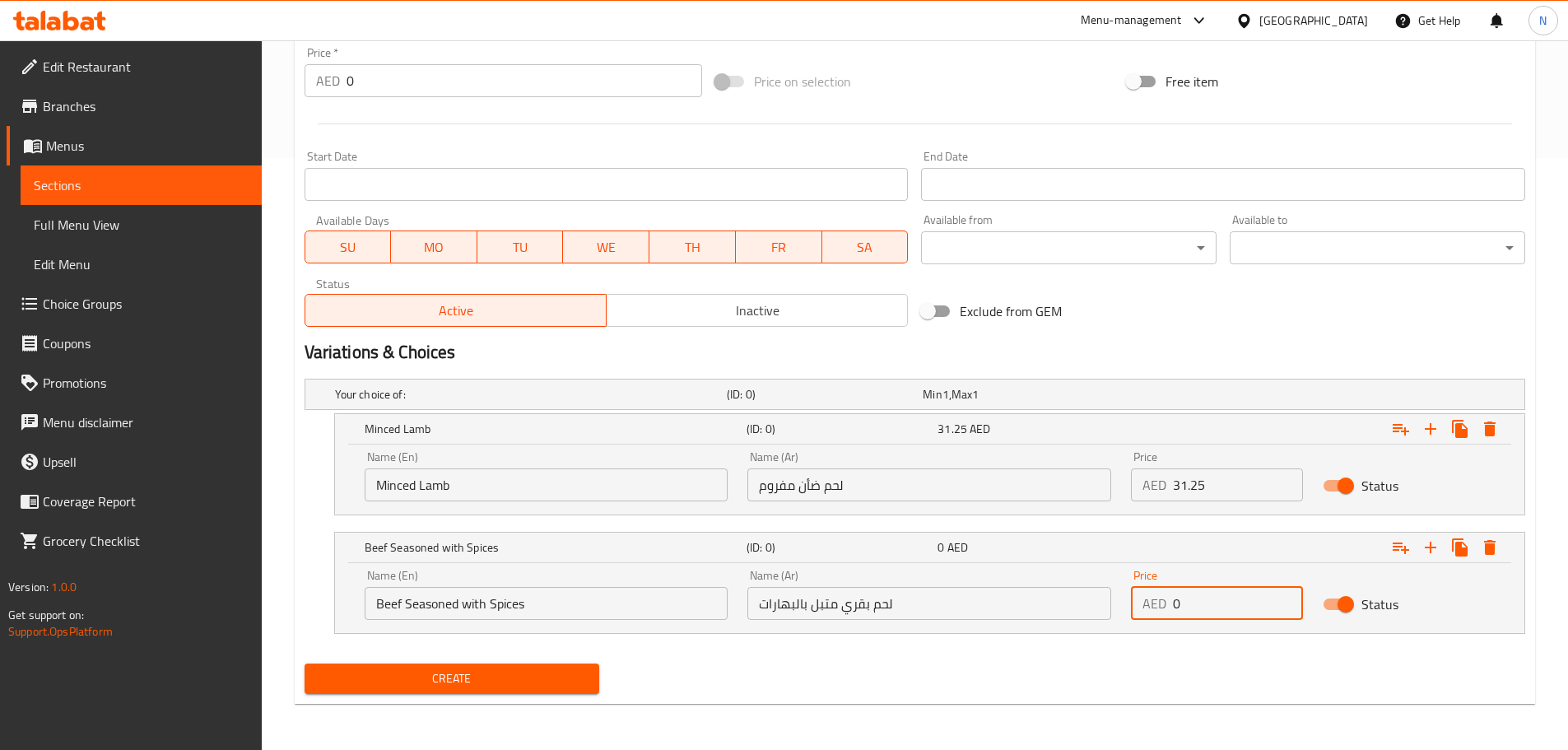
click at [1158, 609] on div "AED 0 Price" at bounding box center [1216, 603] width 172 height 33
paste input "31.25"
type input "31.25"
click at [1193, 361] on h2 "Variations & Choices" at bounding box center [914, 353] width 1221 height 25
click at [483, 605] on input "Beef Seasoned with Spices" at bounding box center [547, 603] width 364 height 33
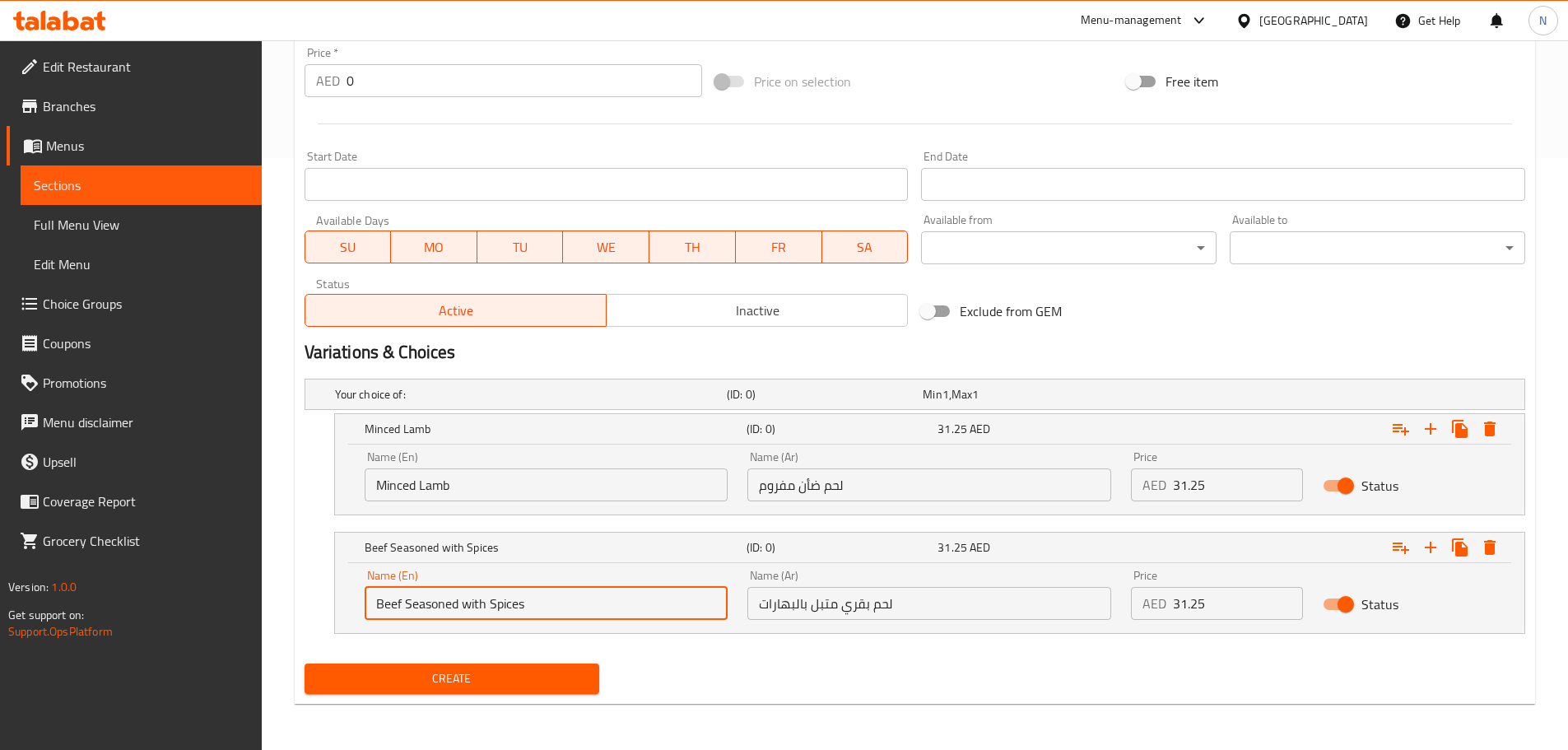
click at [478, 603] on input "Beef Seasoned with Spices" at bounding box center [547, 603] width 364 height 33
type input "Beef Seasoned With Spices"
click at [1068, 335] on div "Variations & Choices" at bounding box center [914, 353] width 1233 height 38
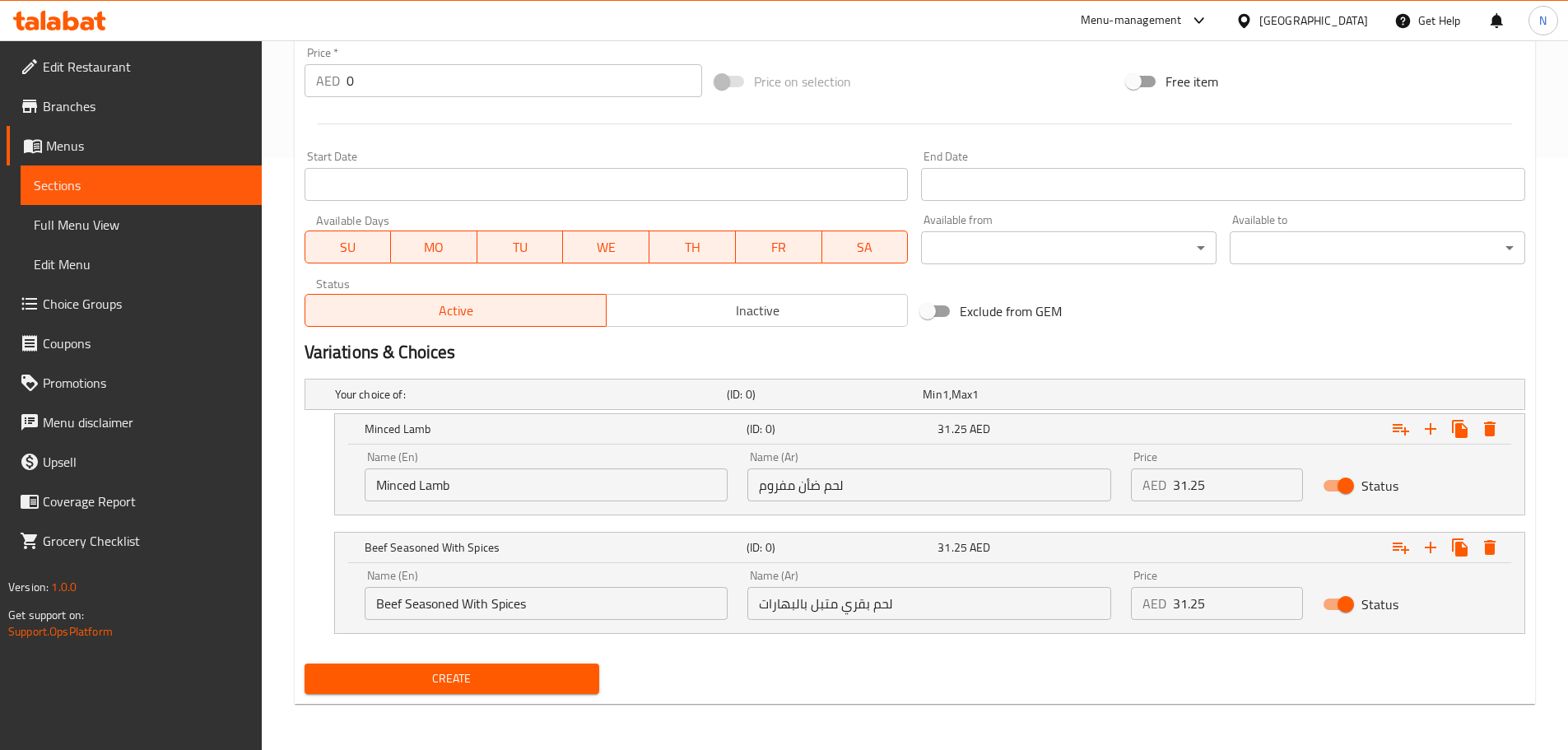
click at [547, 693] on button "Create" at bounding box center [452, 679] width 295 height 30
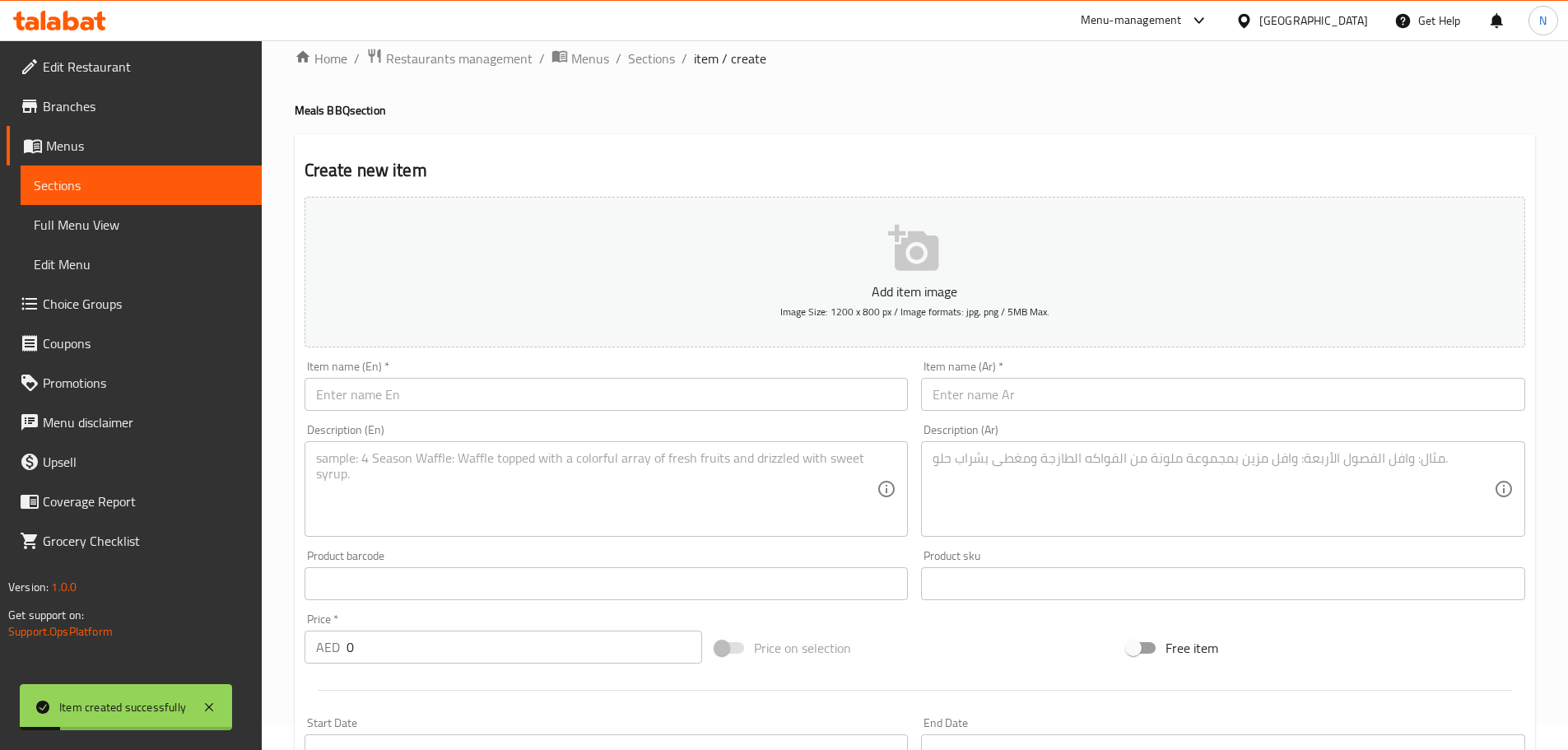
scroll to position [15, 0]
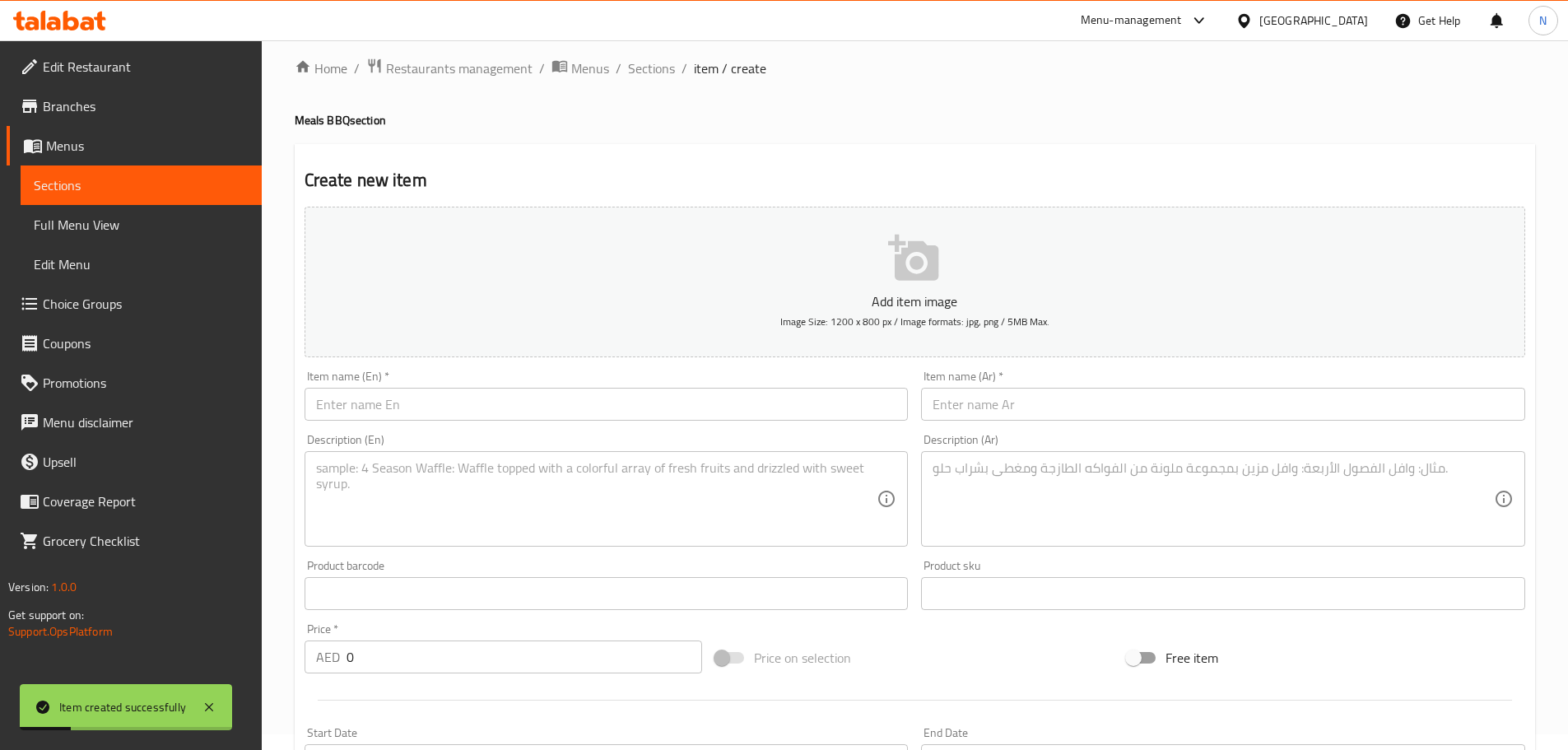
click at [652, 64] on span "Sections" at bounding box center [651, 68] width 47 height 20
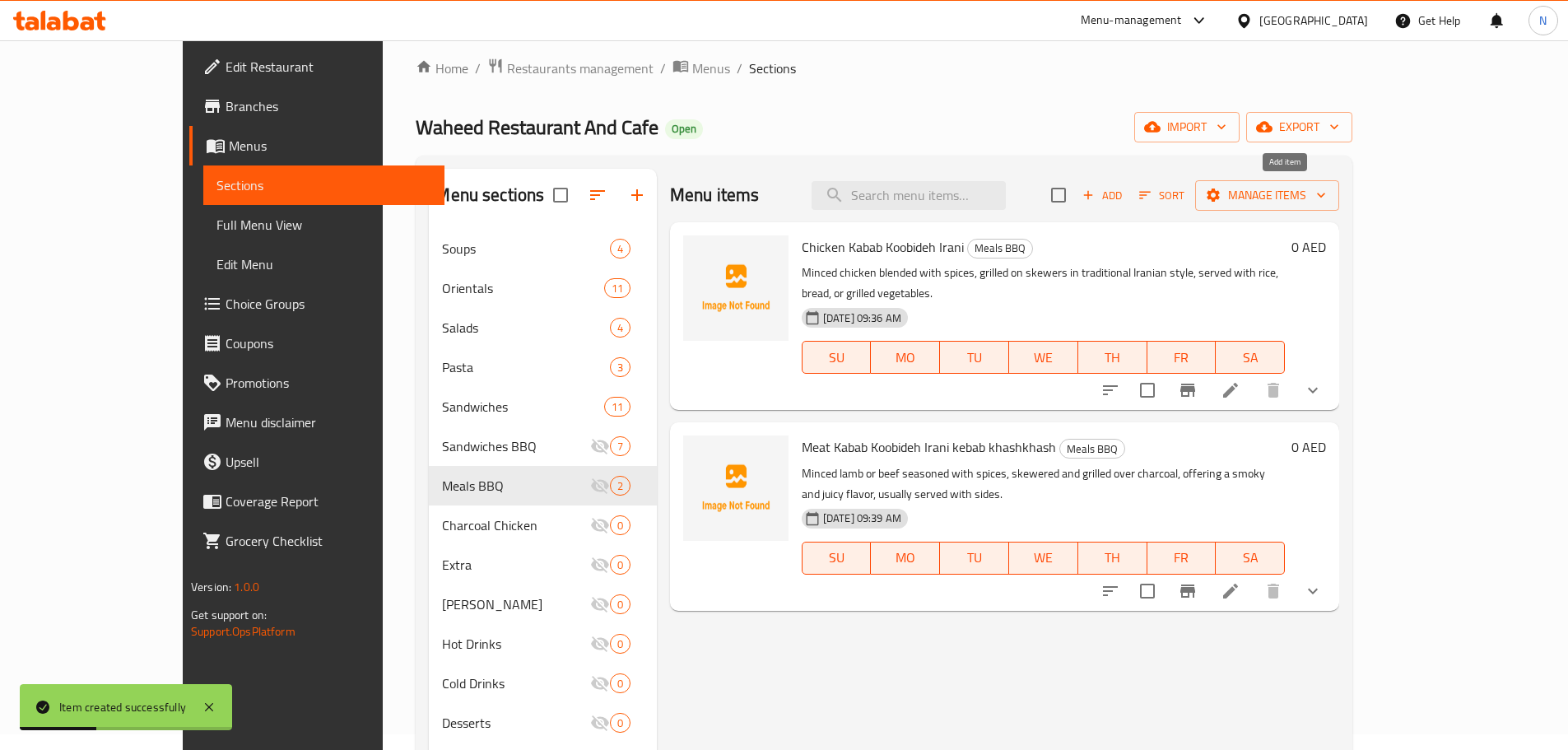
click at [1124, 201] on span "Add" at bounding box center [1102, 195] width 45 height 19
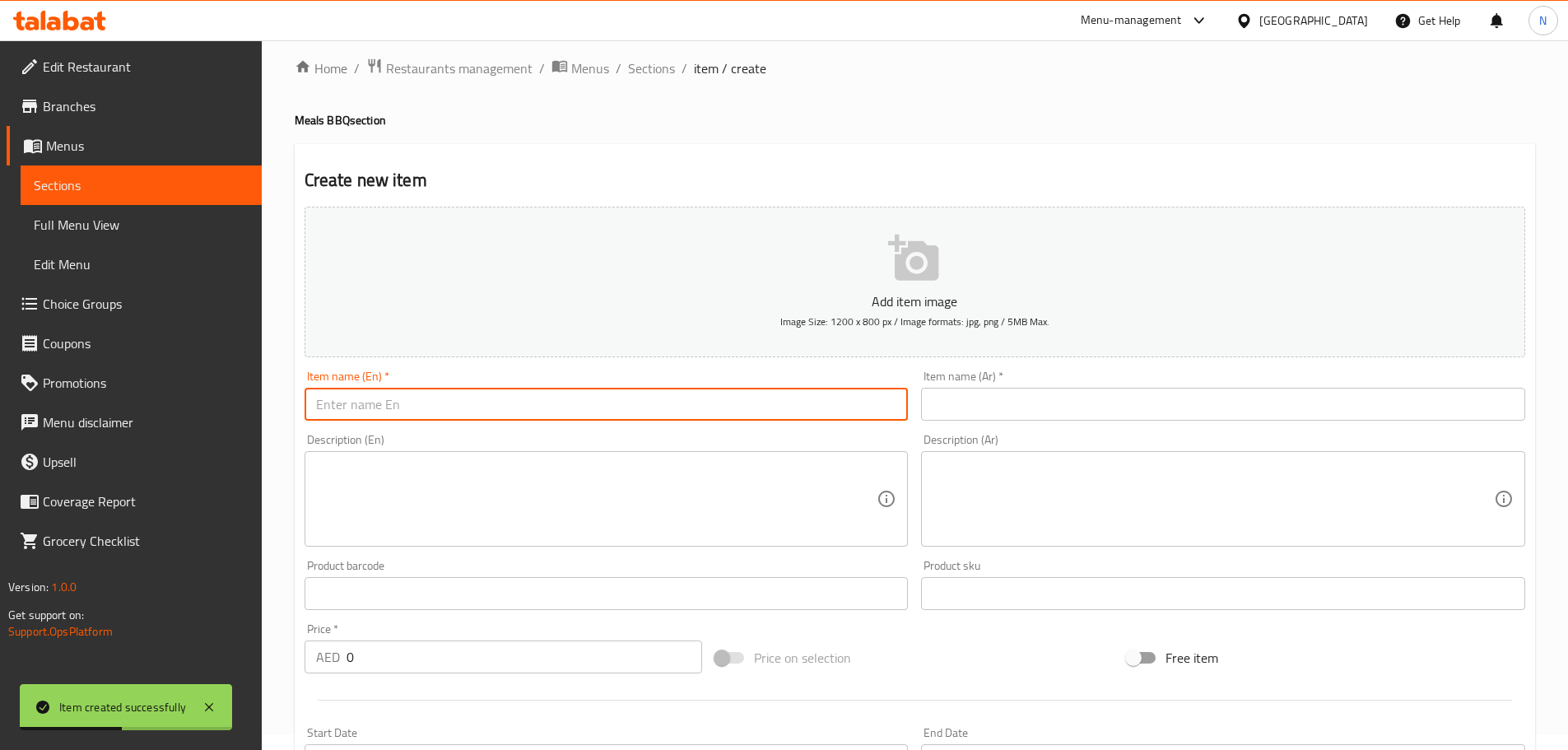
click at [595, 415] on input "text" at bounding box center [606, 404] width 604 height 33
paste input "Mix Grill"
type input "Mix Grill"
click at [1222, 404] on input "text" at bounding box center [1223, 404] width 604 height 33
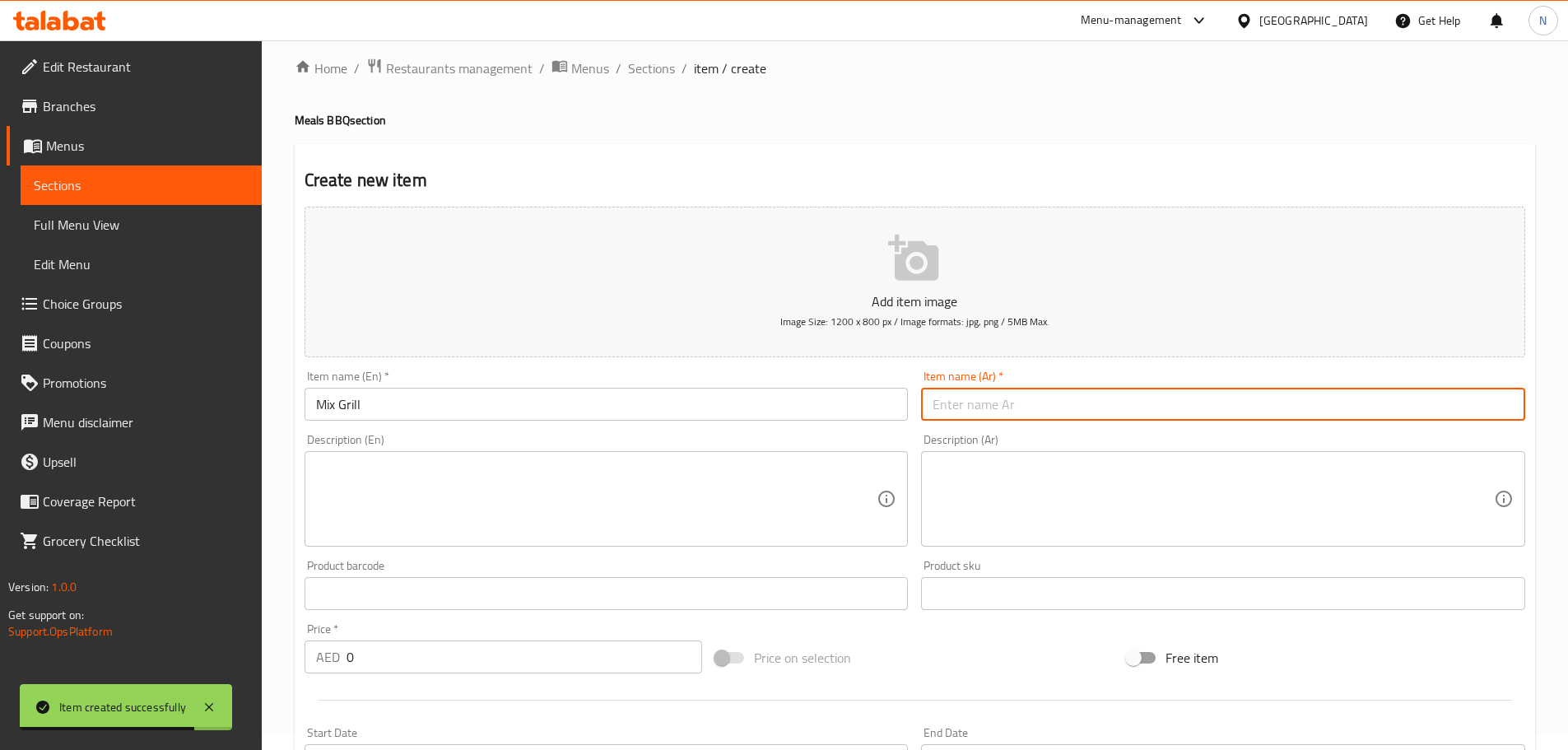
paste input "مكس غريل / مشاوي مشكل"
drag, startPoint x: 1102, startPoint y: 405, endPoint x: 1029, endPoint y: 418, distance: 74.1
click at [1029, 418] on input "مكس غريل / مشاوي مشكل" at bounding box center [1223, 404] width 604 height 33
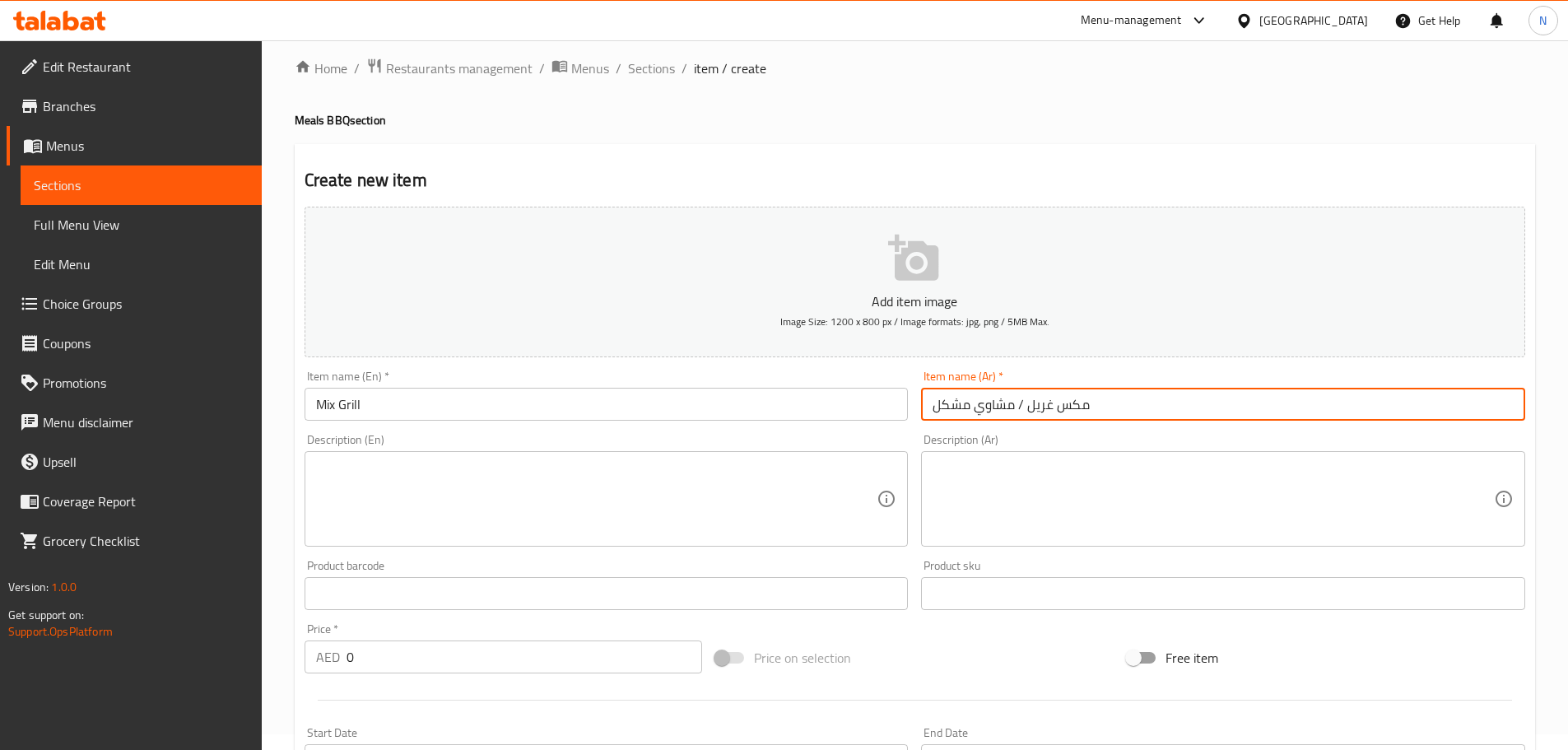
click at [1030, 418] on input "مكس غريل / مشاوي مشكل" at bounding box center [1223, 404] width 604 height 33
drag, startPoint x: 1014, startPoint y: 407, endPoint x: 1089, endPoint y: 406, distance: 75.0
click at [1089, 406] on input "مكس غريل / مشاوي مشكل" at bounding box center [1223, 404] width 604 height 33
type input "مشاوي مشكل"
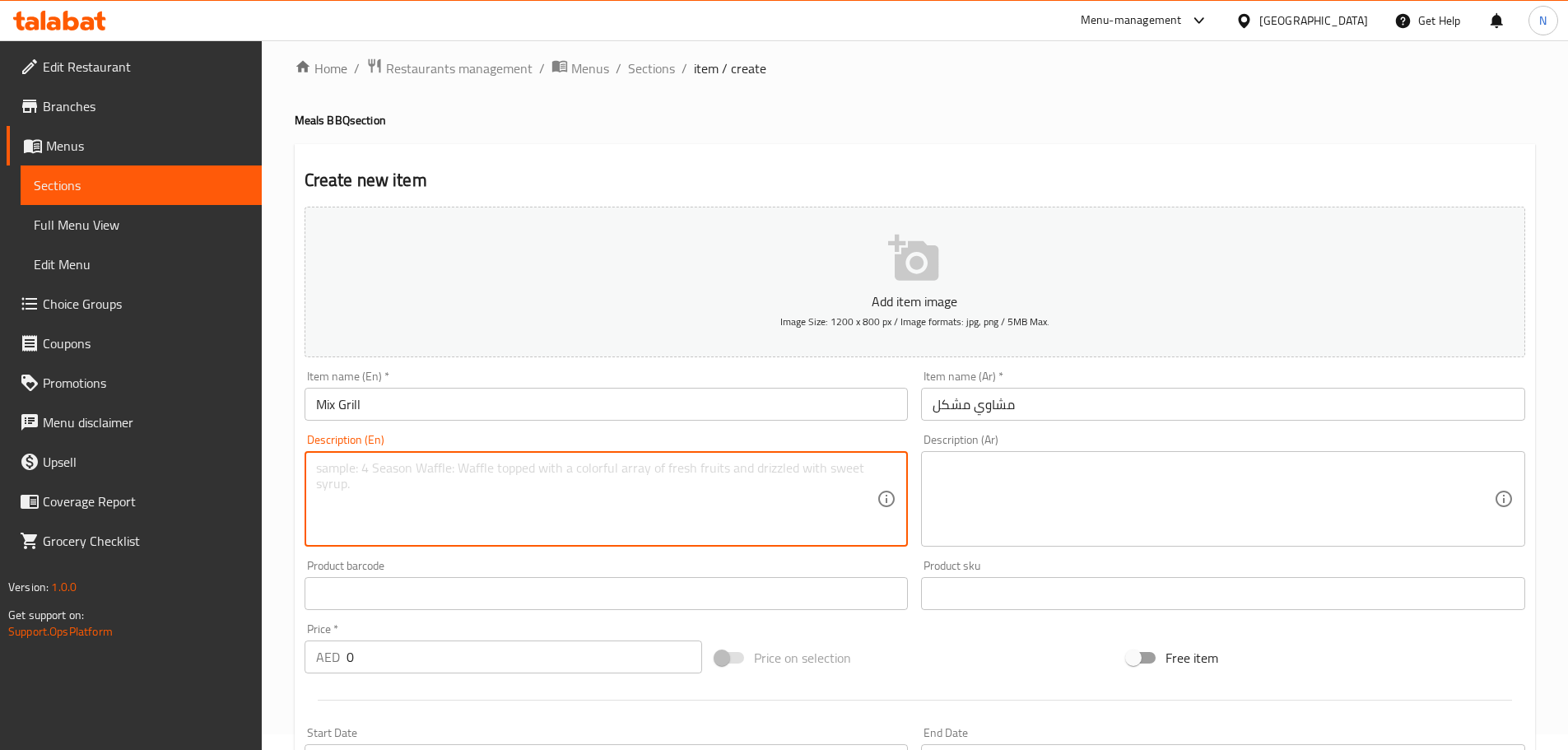
click at [649, 511] on textarea at bounding box center [597, 499] width 562 height 78
paste textarea "A generous platter combining a variety of grilled meats such as kebabs, shish t…"
type textarea "A generous platter combining a variety of grilled meats such as kebabs, shish t…"
click at [974, 502] on textarea at bounding box center [1214, 499] width 562 height 78
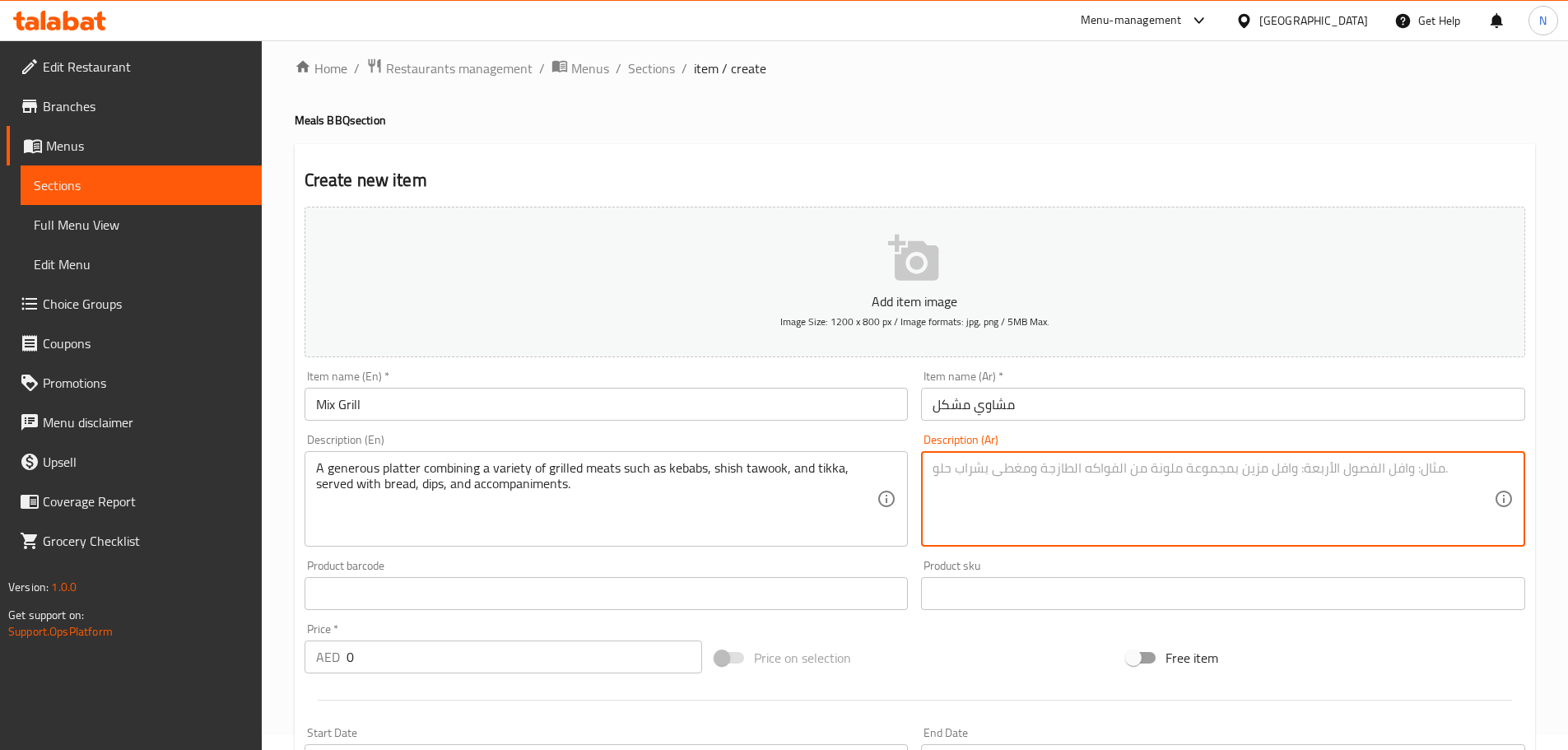
paste textarea "طبق سخي يجمع بين مجموعة متنوعة من اللحوم المشوية مثل الكباب والشيش طاووق والتيك…"
click at [1239, 468] on textarea "طبق سخي يجمع بين مجموعة متنوعة من اللحوم المشوية مثل الكباب والشيش طاووق والتيك…" at bounding box center [1214, 499] width 562 height 78
click at [1224, 472] on textarea "طبق سخي يجمع بين مجموعة متنوعة من لحوم المشوية مثل الكباب والشيش طاووق والتيكا،…" at bounding box center [1214, 499] width 562 height 78
click at [1222, 471] on textarea "طبق سخي يجمع بين مجموعة متنوعة من لحوم المشوية مثل الكباب والشيش طاووق والتيكا،…" at bounding box center [1214, 499] width 562 height 78
click at [1146, 470] on textarea "طبق سخي يجمع بين مجموعة متنوعة من لحوم مشوية مثل الكباب والشيش طاووق والتيكا، و…" at bounding box center [1214, 499] width 562 height 78
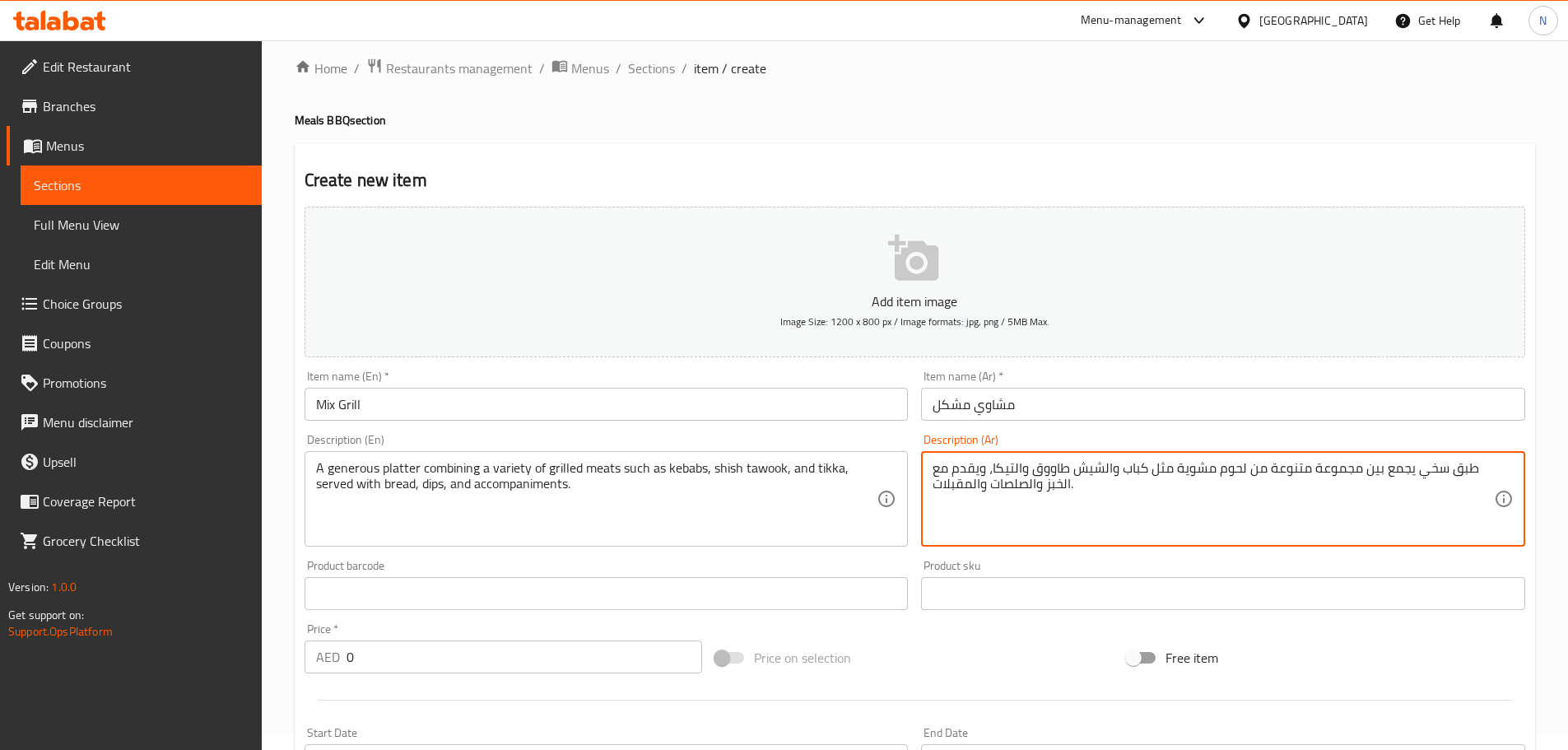
click at [1102, 464] on textarea "طبق سخي يجمع بين مجموعة متنوعة من لحوم مشوية مثل كباب والشيش طاووق والتيكا، ويق…" at bounding box center [1214, 499] width 562 height 78
click at [1040, 470] on textarea "طبق سخي يجمع بين مجموعة متنوعة من لحوم مشوية مثل كباب، شيش طاووق والتيكا، ويقدم…" at bounding box center [1214, 499] width 562 height 78
click at [1031, 468] on textarea "طبق سخي يجمع بين مجموعة متنوعة من لحوم مشوية مثل كباب، شيش طاووق، تيكا، ويقدم م…" at bounding box center [1214, 499] width 562 height 78
click at [947, 470] on textarea "طبق سخي يجمع بين مجموعة متنوعة من لحوم مشوية مثل كباب، شيش طاووق، تكا، ويقدم مع…" at bounding box center [1214, 499] width 562 height 78
click at [1028, 485] on textarea "طبق سخي يجمع بين مجموعة متنوعة من لحوم مشوية مثل كباب، شيش طاووق، تكا، ويقدم مع…" at bounding box center [1214, 499] width 562 height 78
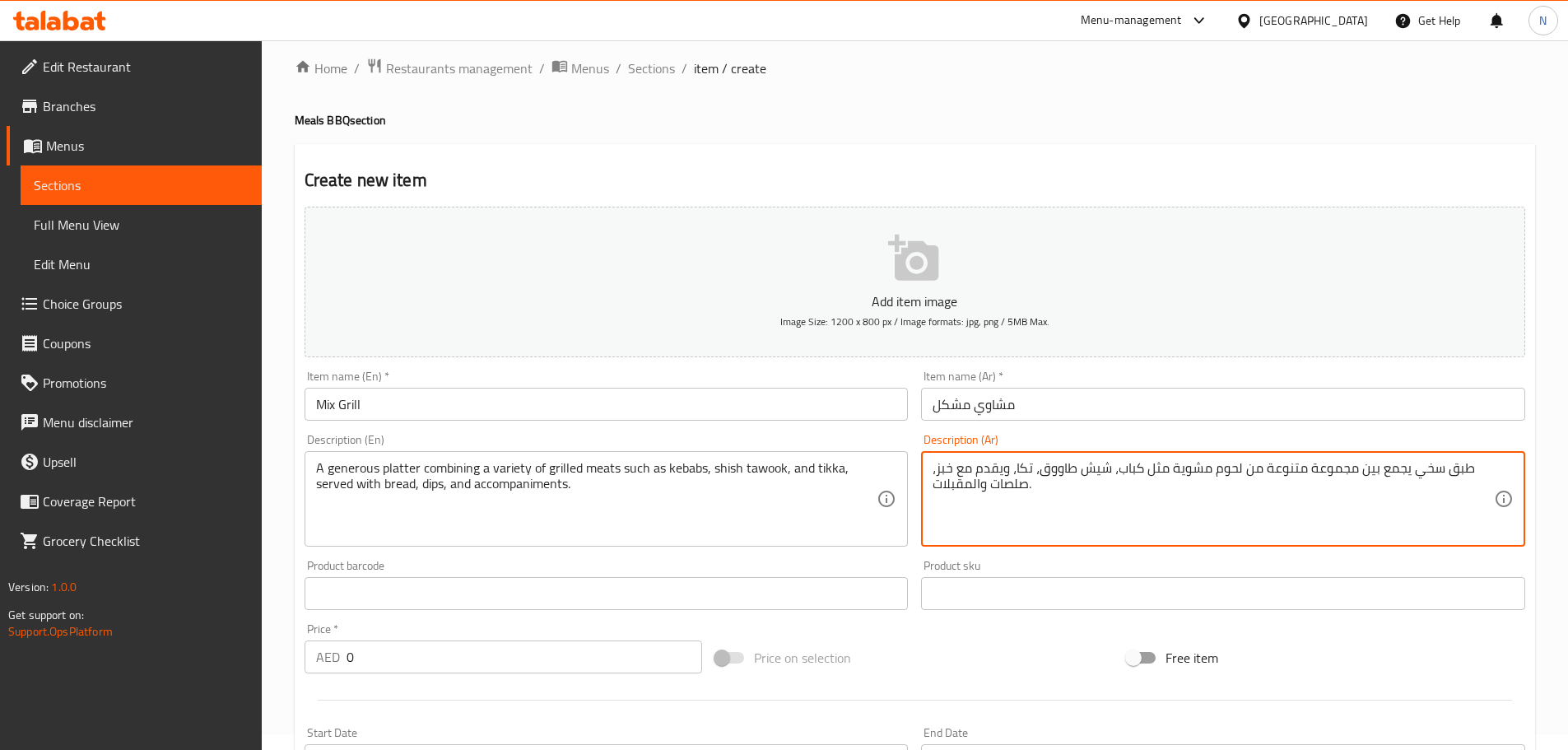
click at [972, 482] on textarea "طبق سخي يجمع بين مجموعة متنوعة من لحوم مشوية مثل كباب، شيش طاووق، تكا، ويقدم مع…" at bounding box center [1214, 499] width 562 height 78
type textarea "طبق سخي يجمع بين مجموعة متنوعة من لحوم مشوية مثل كباب، شيش طاووق، تكا، ويقدم مع…"
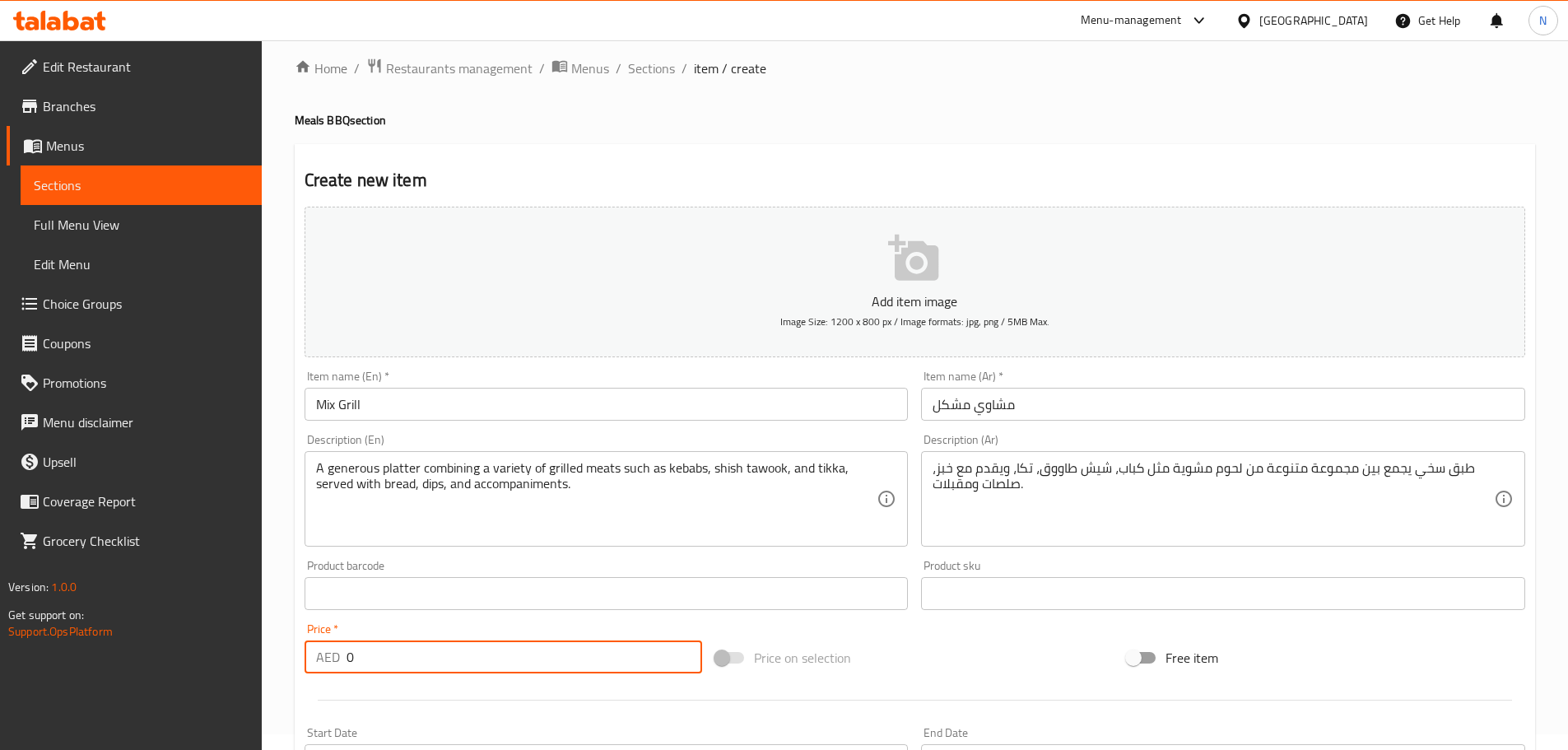
drag, startPoint x: 487, startPoint y: 656, endPoint x: 297, endPoint y: 665, distance: 190.2
click at [298, 665] on div "Price   * AED 0 Price *" at bounding box center [504, 648] width 411 height 64
paste input "43.75"
type input "43.75"
click at [961, 646] on div "Price on selection" at bounding box center [914, 658] width 411 height 45
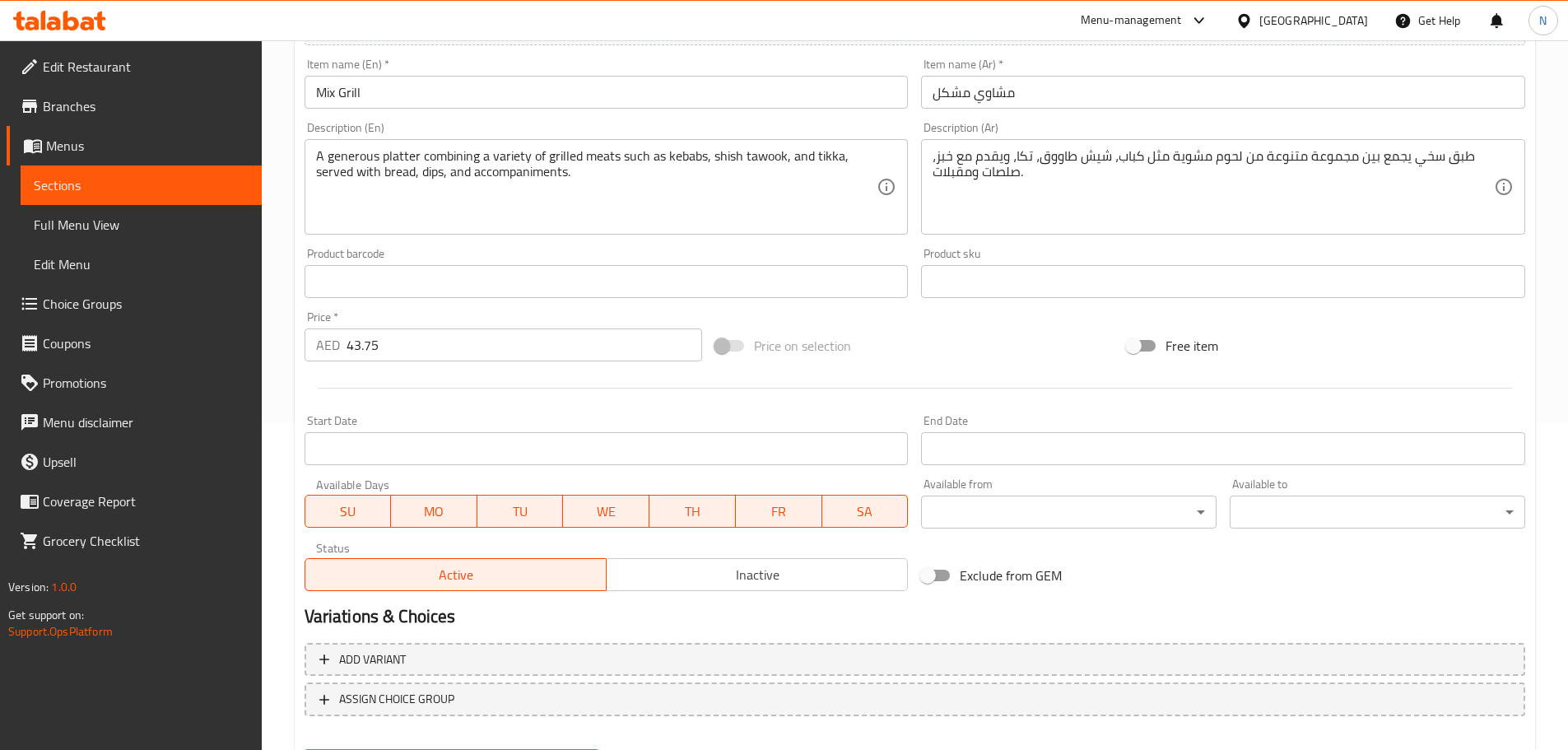
scroll to position [413, 0]
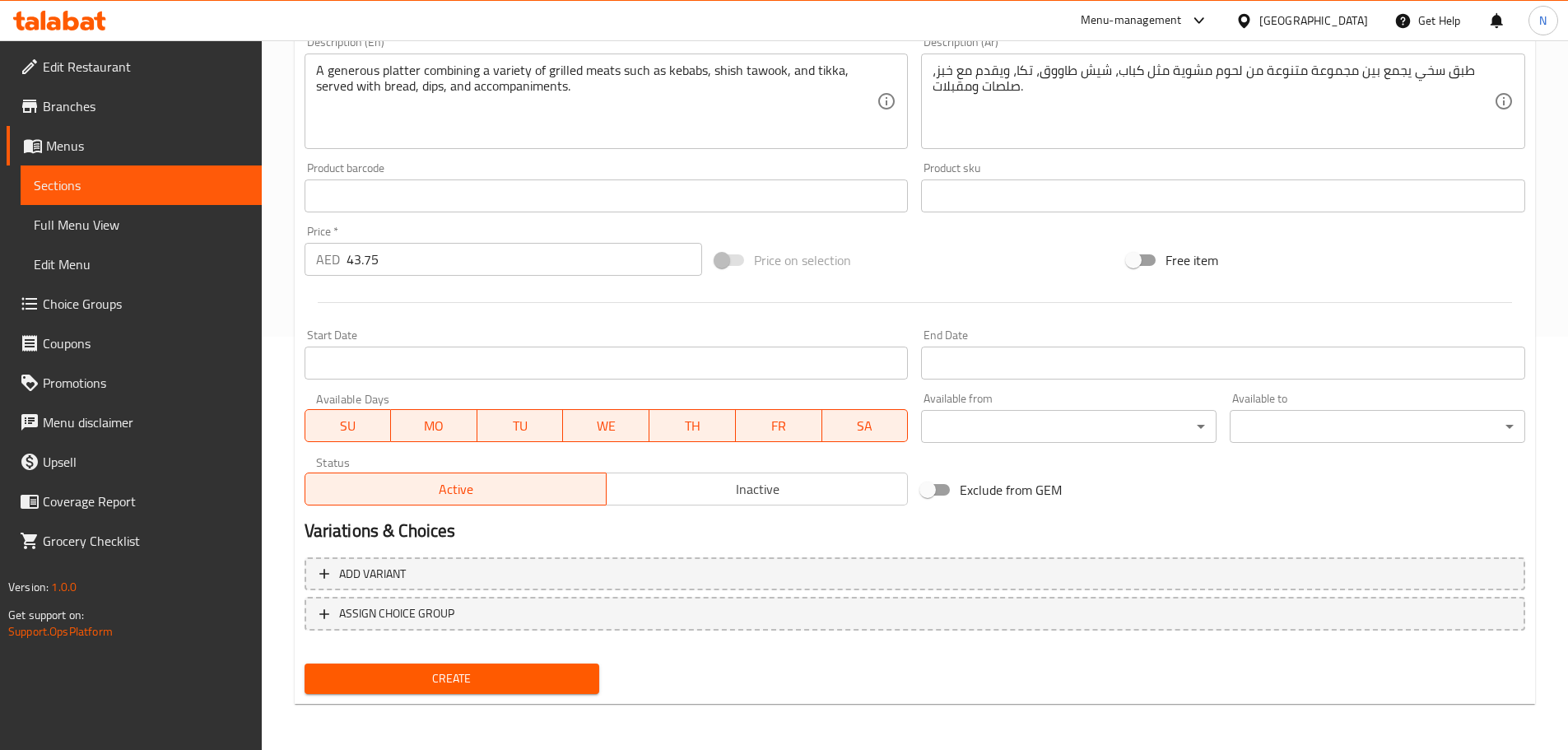
drag, startPoint x: 480, startPoint y: 682, endPoint x: 493, endPoint y: 683, distance: 13.0
click at [481, 683] on span "Create" at bounding box center [452, 678] width 269 height 21
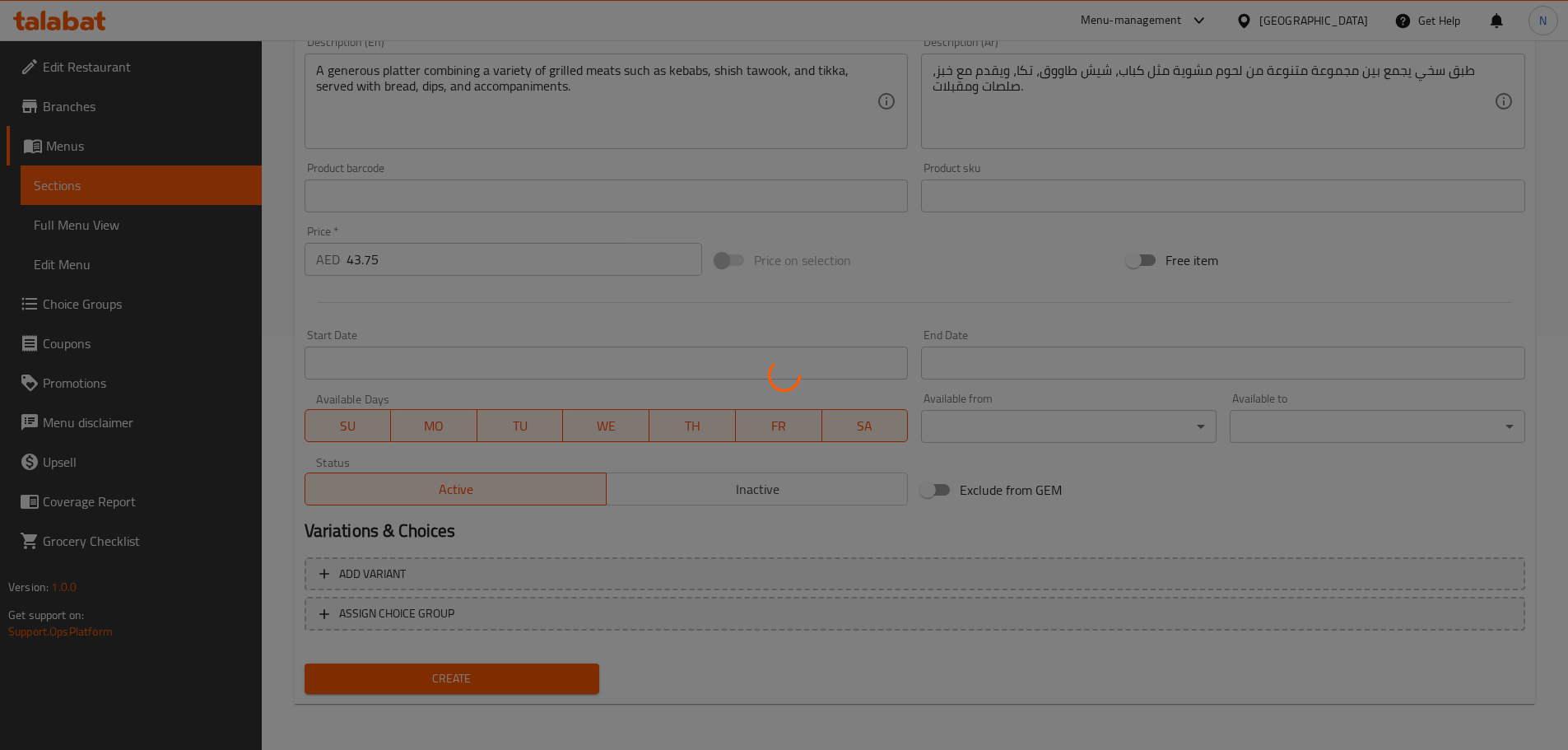
type input "0"
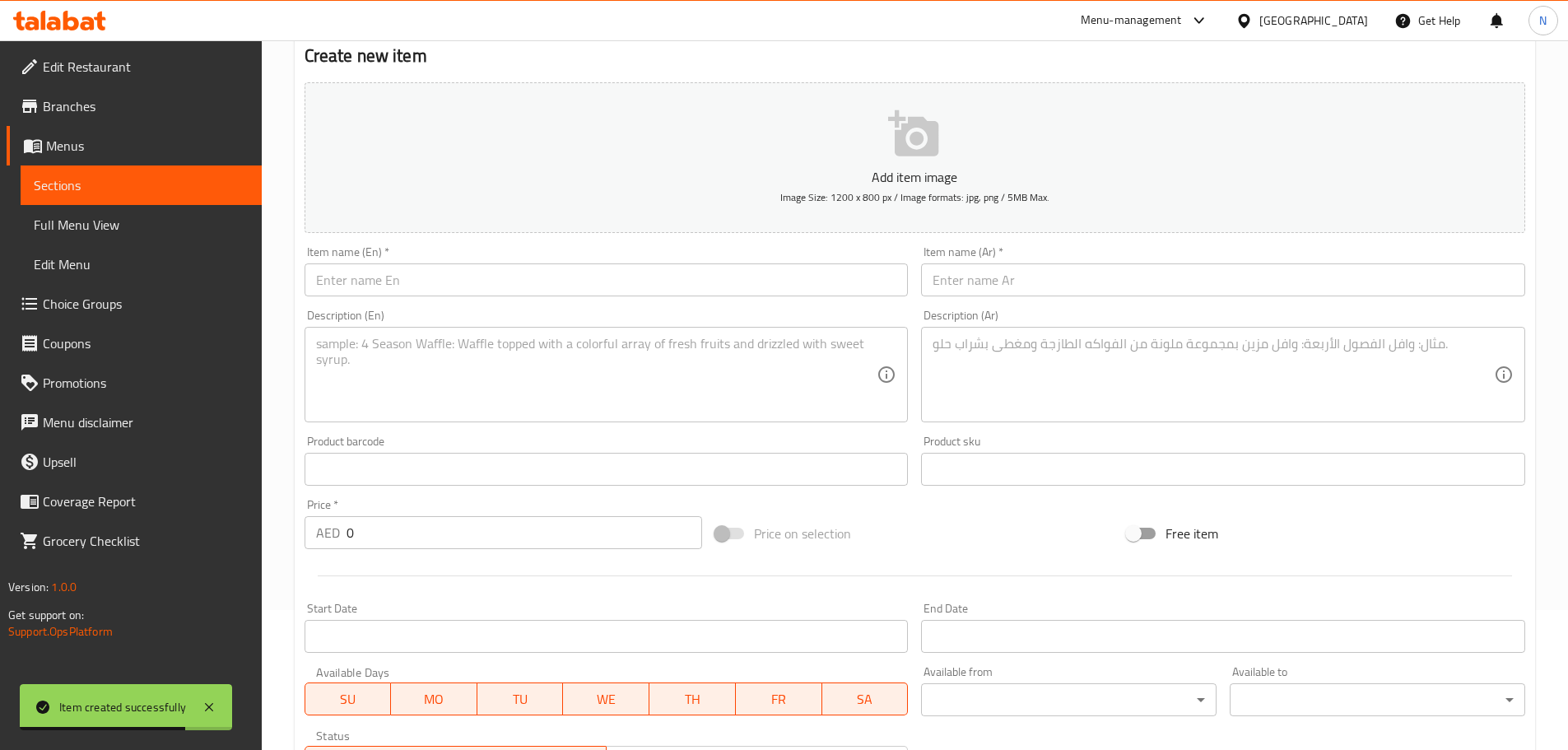
scroll to position [84, 0]
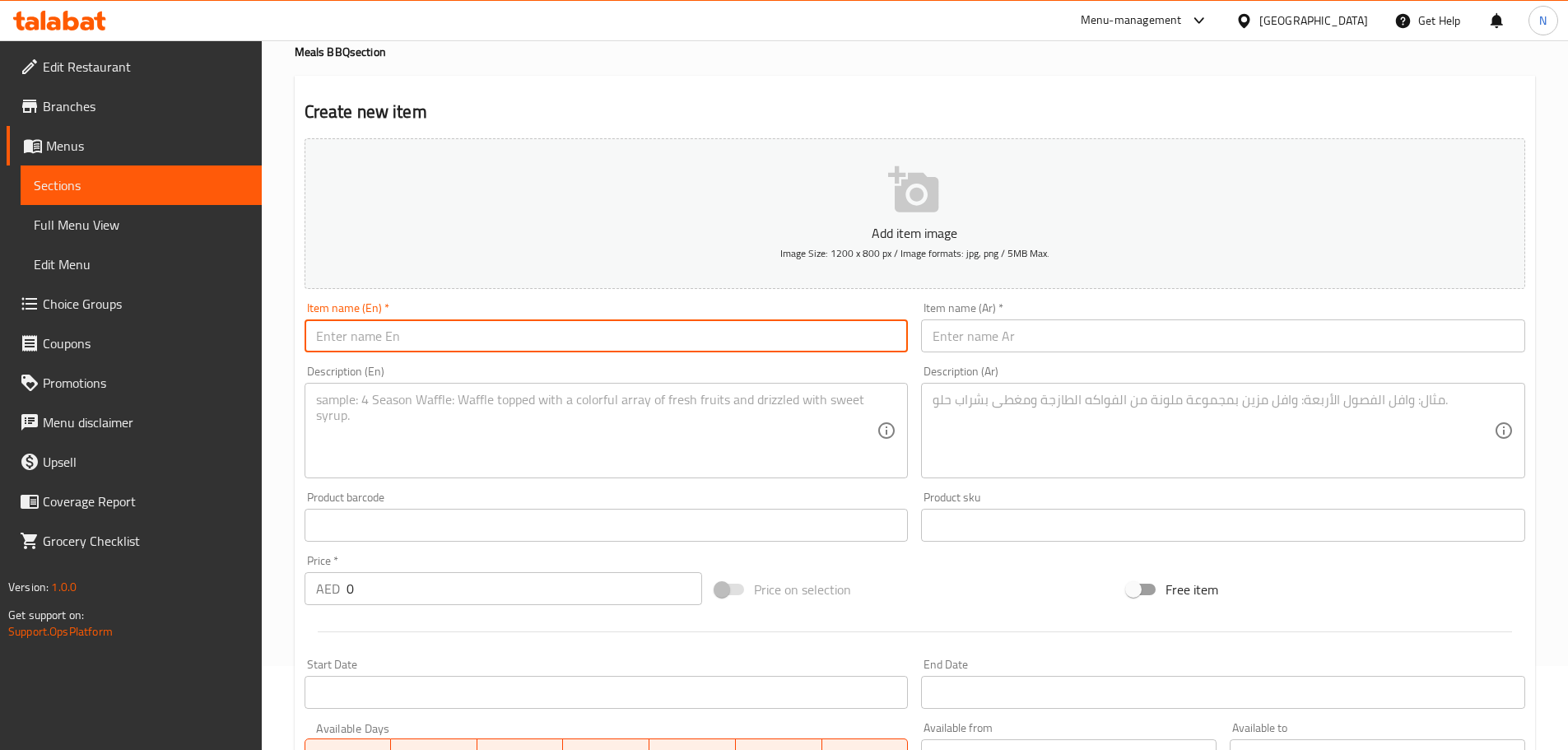
click at [453, 337] on input "text" at bounding box center [606, 336] width 604 height 33
paste input "[PERSON_NAME]"
type input "[PERSON_NAME]"
click at [1079, 322] on input "text" at bounding box center [1223, 336] width 604 height 33
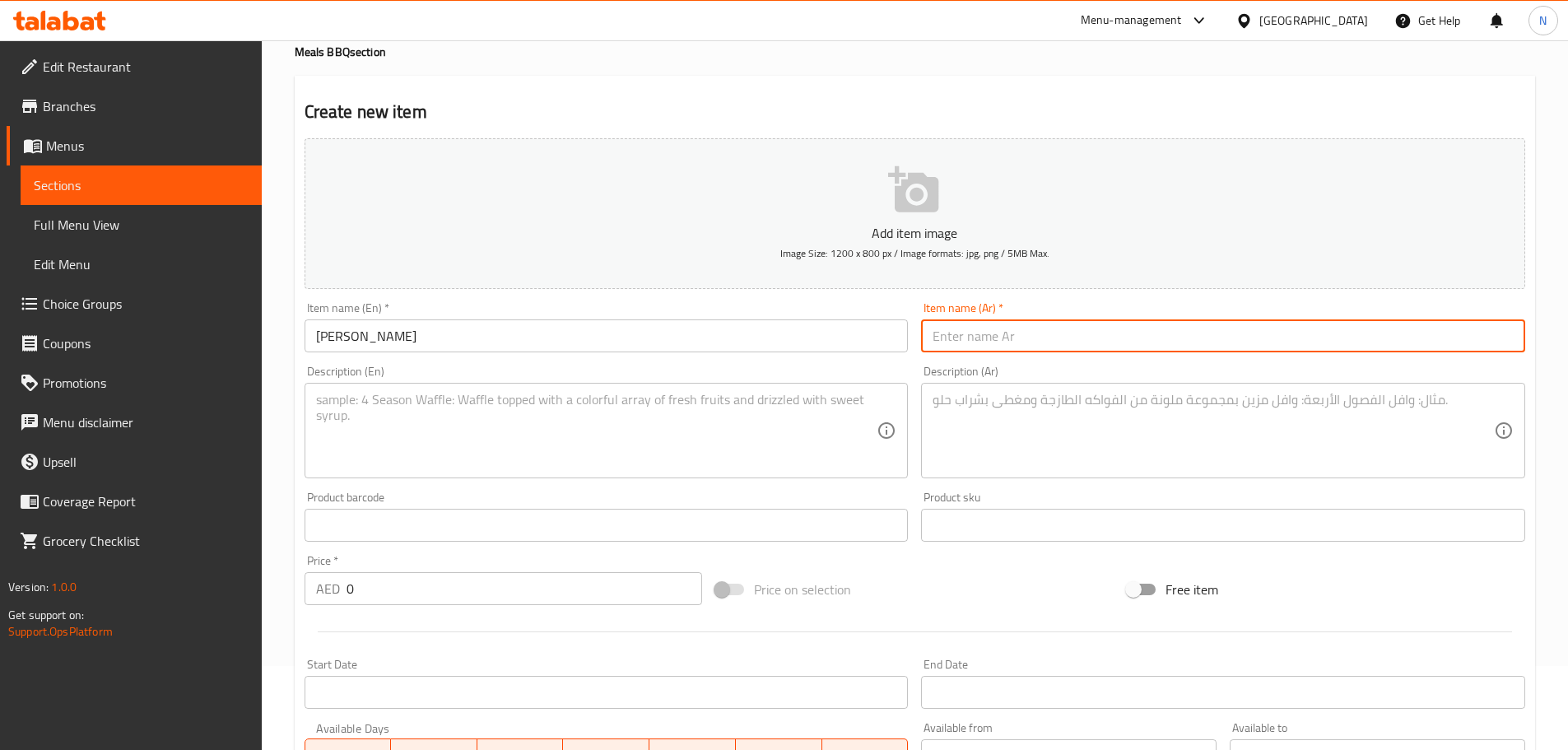
paste input "[PERSON_NAME]"
type input "[PERSON_NAME]"
click at [753, 440] on textarea at bounding box center [597, 430] width 562 height 78
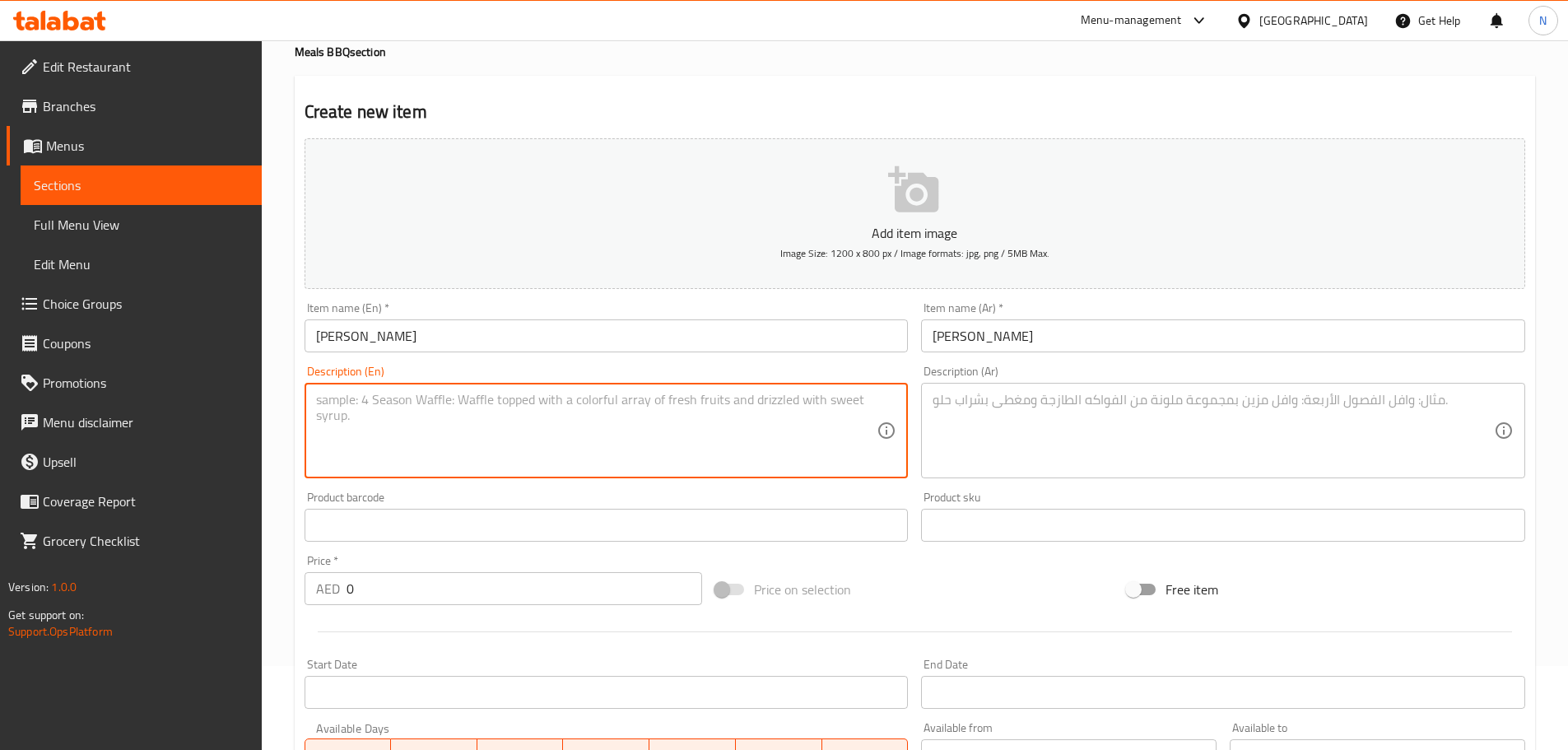
paste textarea "Cubes of chicken marinated in garlic, lemon, and spices, grilled on skewers and…"
type textarea "Cubes of chicken marinated in garlic, lemon, and spices, grilled on skewers and…"
click at [1021, 476] on div "Description (Ar)" at bounding box center [1223, 430] width 604 height 96
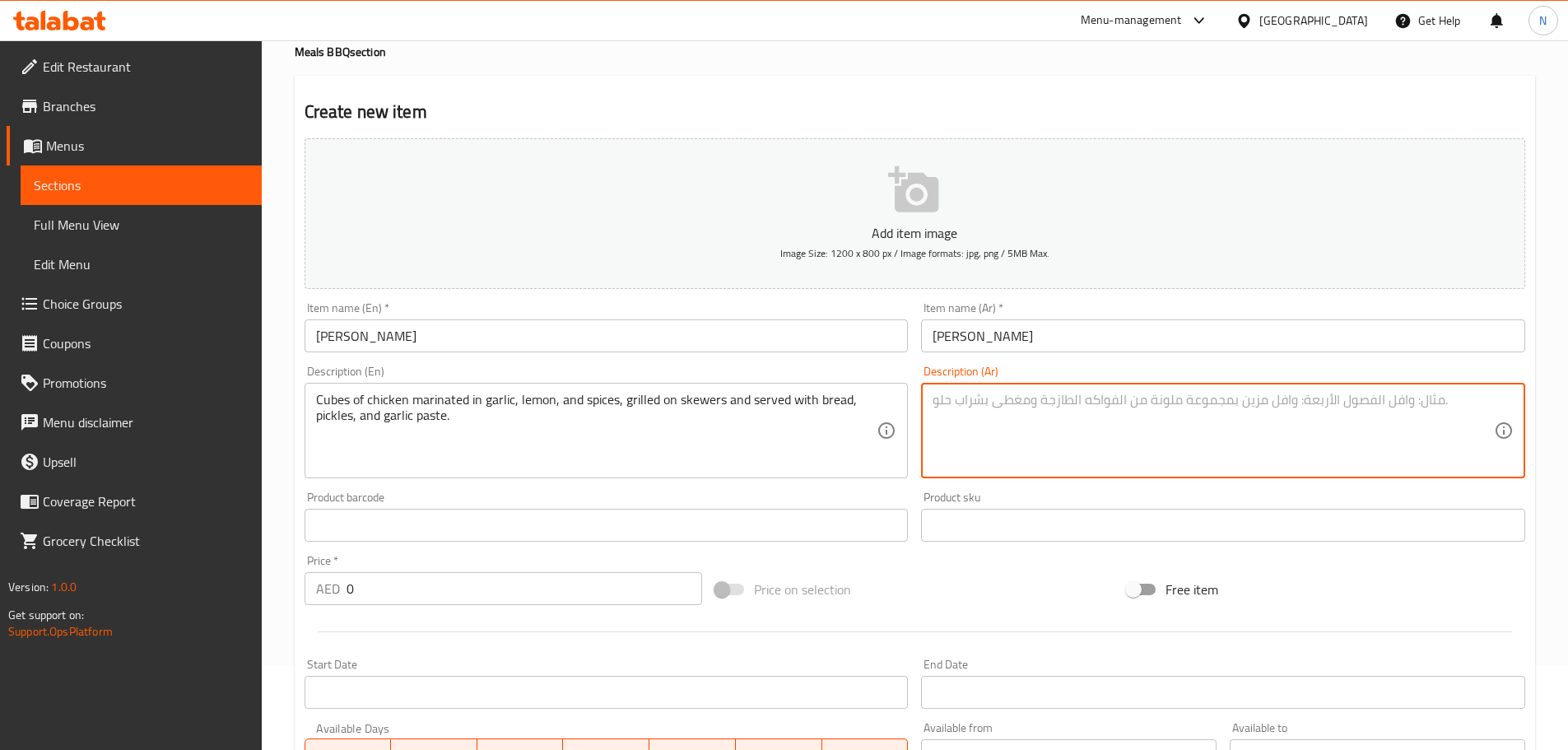
paste textarea "مكعبات دجاج متبلة بالثوم والليمون والبهارات، مشوية على أسياخ وتقدم مع الخبز وال…"
click at [1315, 407] on textarea "مكعبات دجاج متبلة بالثوم والليمون والبهارات، مشوية على أسياخ وتقدم مع الخبز وال…" at bounding box center [1214, 430] width 562 height 78
click at [1292, 400] on textarea "مكعبات دجاج متبلة بالثوم، ليمون والبهارات، مشوية على أسياخ وتقدم مع الخبز والمخ…" at bounding box center [1214, 430] width 562 height 78
click at [1084, 401] on textarea "مكعبات دجاج متبلة بالثوم، ليمون وبهارات، مشوية على أسياخ وتقدم مع الخبز والمخلل…" at bounding box center [1214, 430] width 562 height 78
click at [1051, 399] on textarea "مكعبات دجاج متبلة بالثوم، ليمون وبهارات، مشوية على أسياخ وتقدم مع خبز والمخللات…" at bounding box center [1214, 430] width 562 height 78
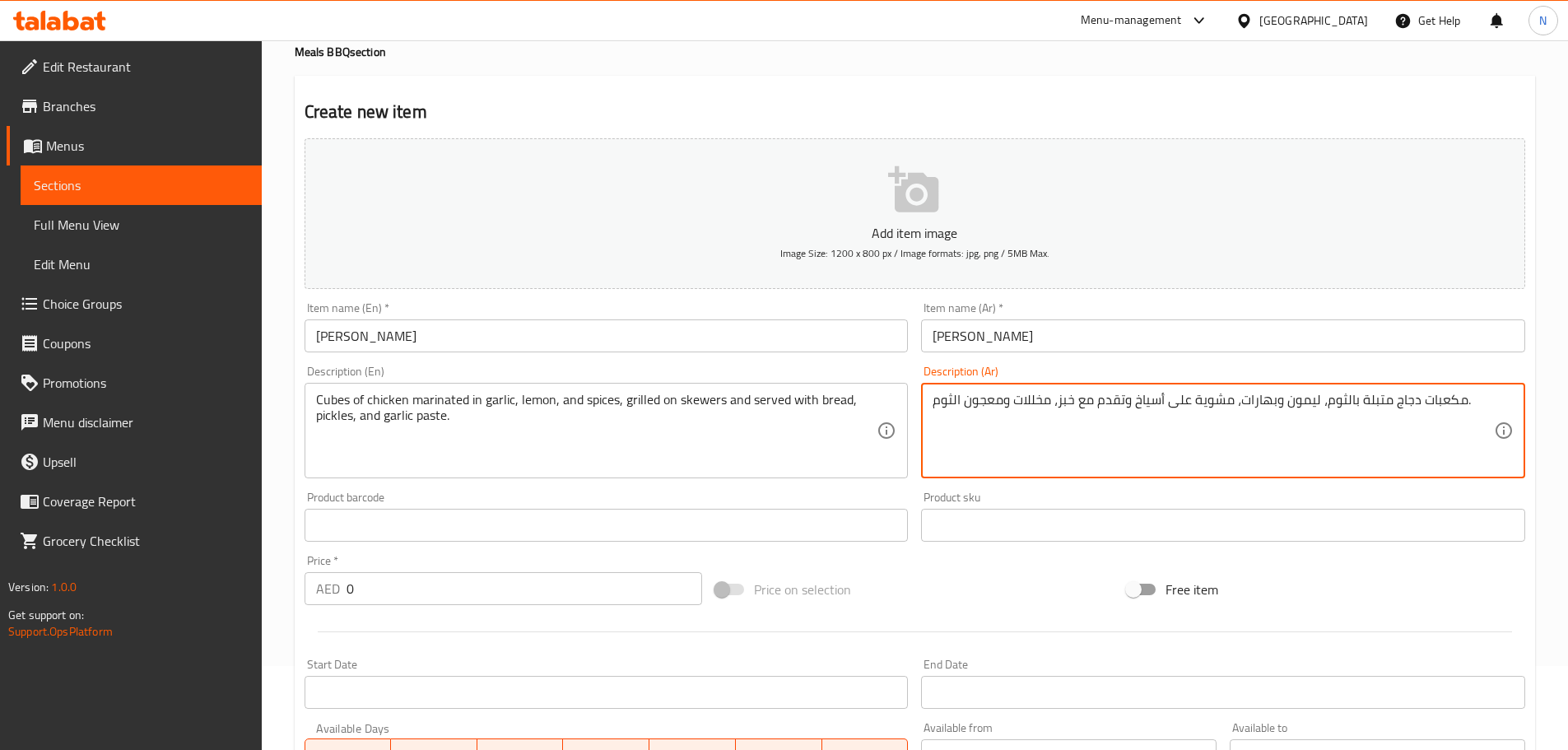
click at [954, 401] on textarea "مكعبات دجاج متبلة بالثوم، ليمون وبهارات، مشوية على أسياخ وتقدم مع خبز، مخللات و…" at bounding box center [1214, 430] width 562 height 78
type textarea "مكعبات دجاج متبلة بالثوم، ليمون وبهارات، مشوية على أسياخ وتقدم مع خبز، مخللات و…"
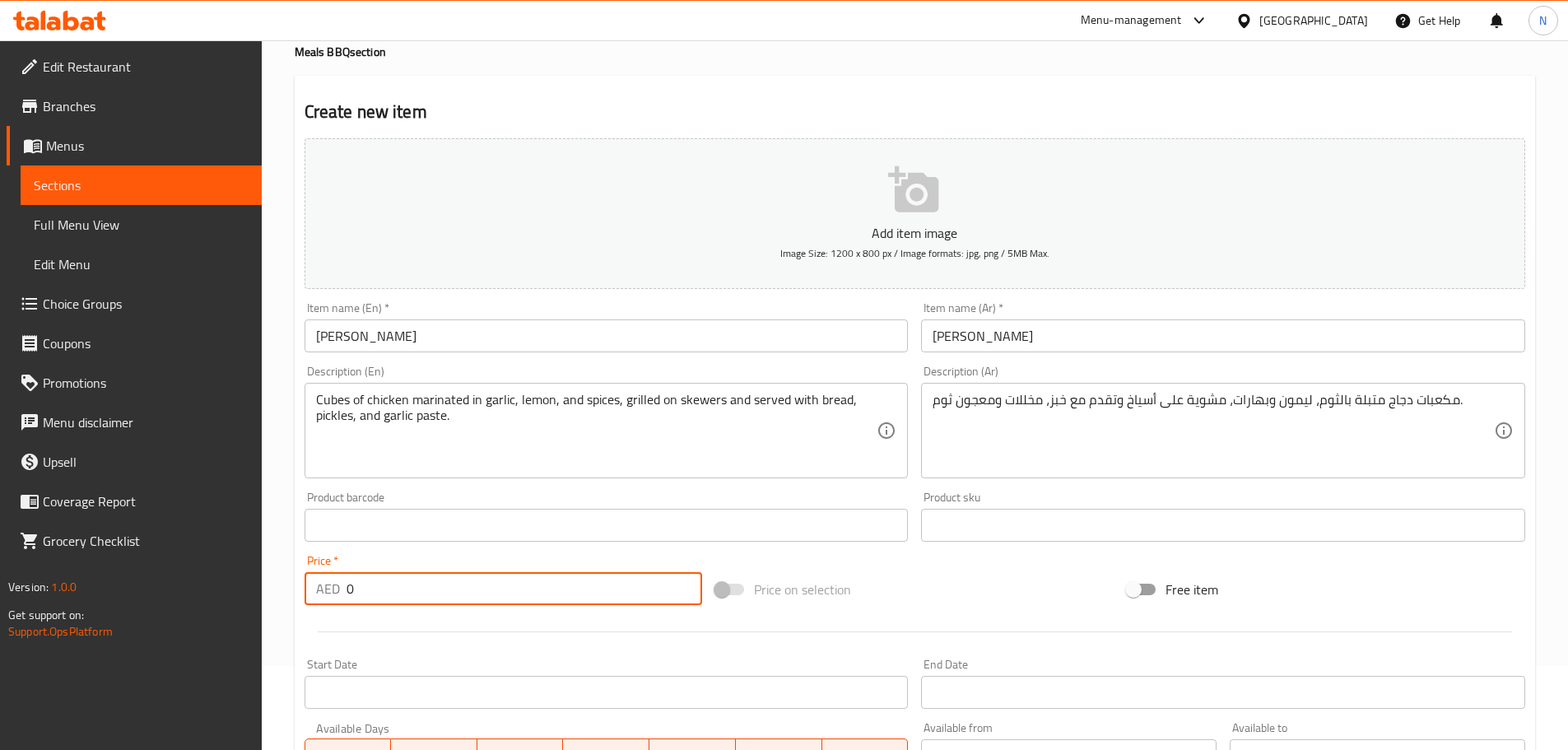
drag, startPoint x: 364, startPoint y: 583, endPoint x: 327, endPoint y: 593, distance: 38.3
click at [327, 593] on div "AED 0 Price *" at bounding box center [503, 589] width 398 height 33
paste input "31.25"
type input "31.25"
click at [933, 579] on div "Price on selection" at bounding box center [914, 590] width 411 height 45
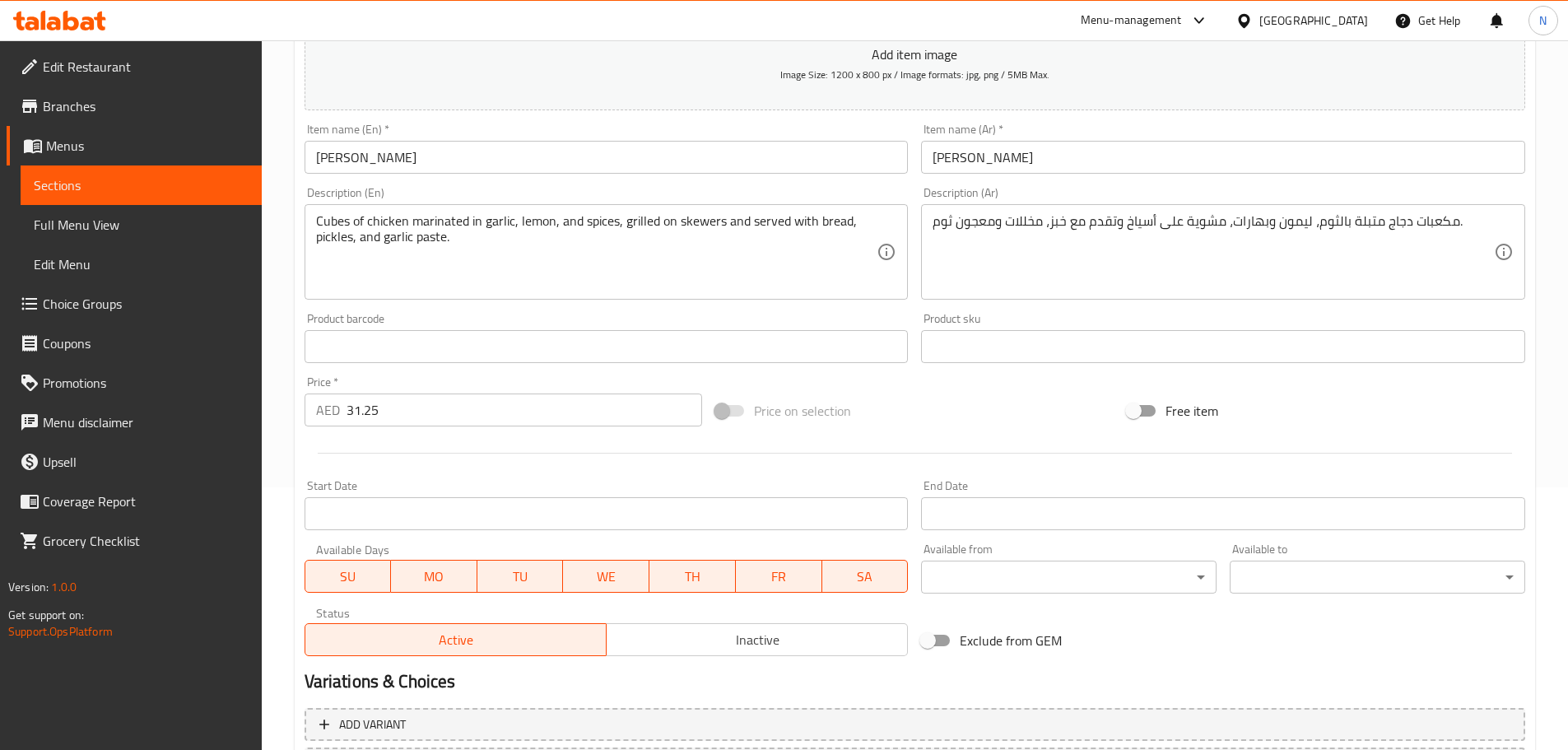
scroll to position [413, 0]
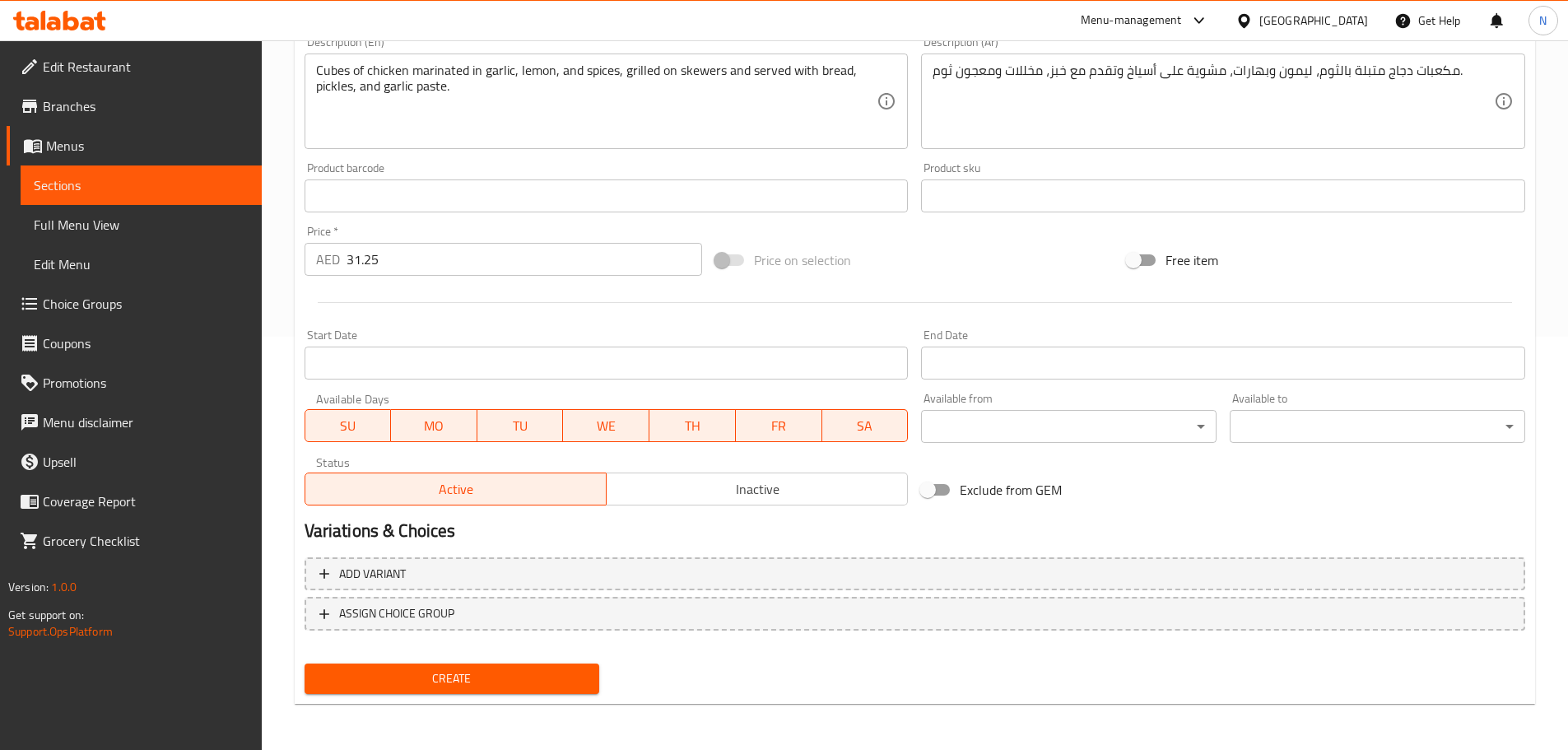
click at [448, 674] on span "Create" at bounding box center [452, 678] width 269 height 21
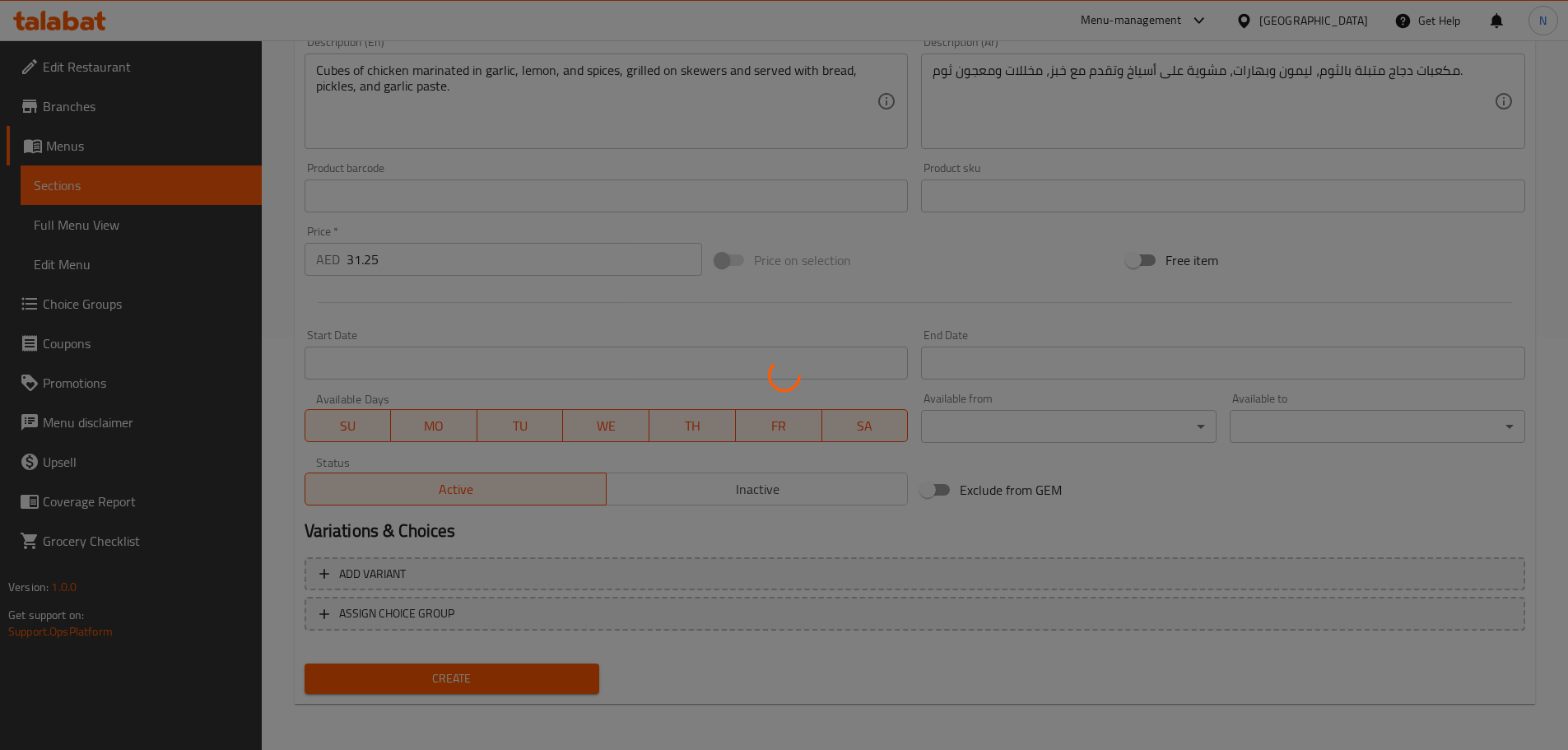
type input "0"
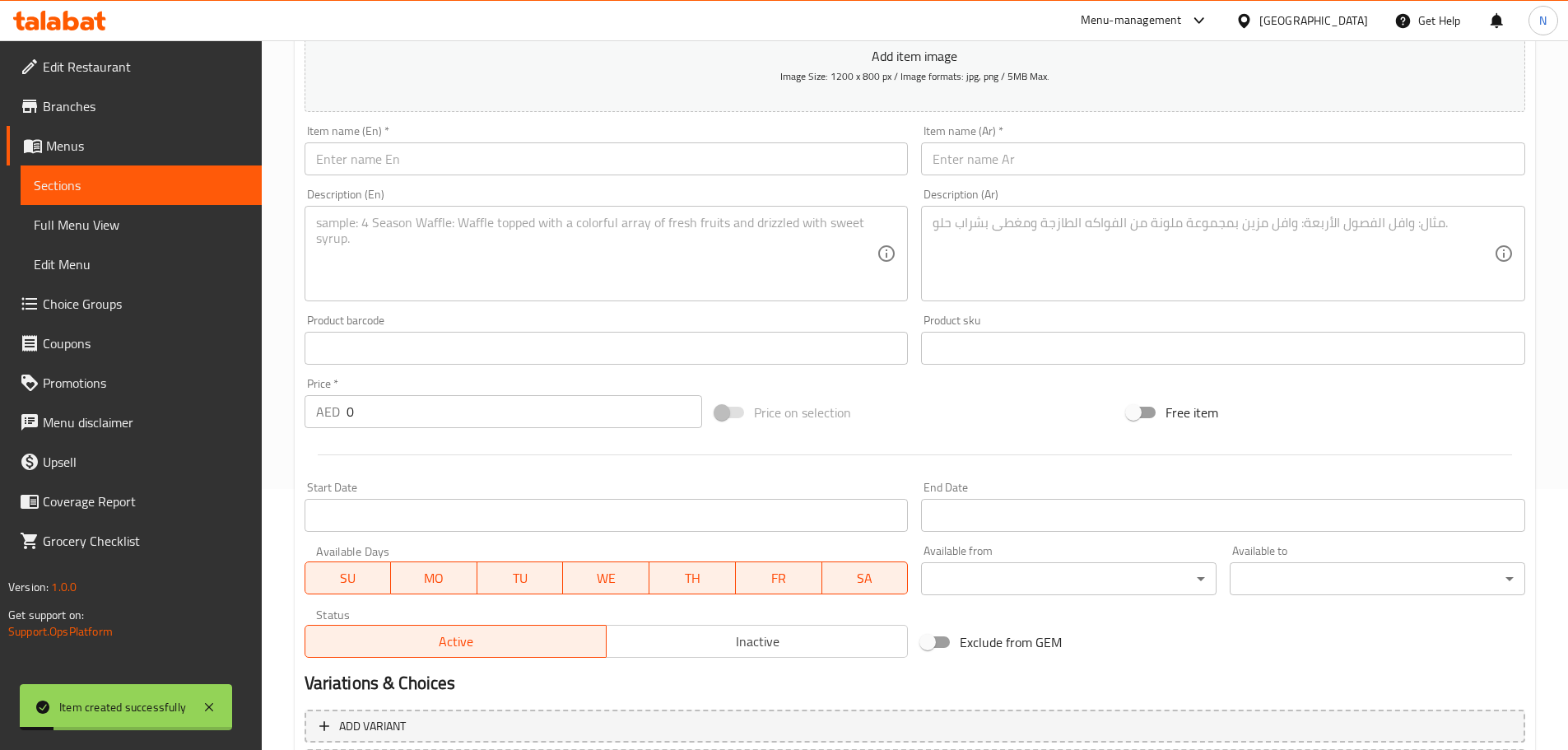
scroll to position [84, 0]
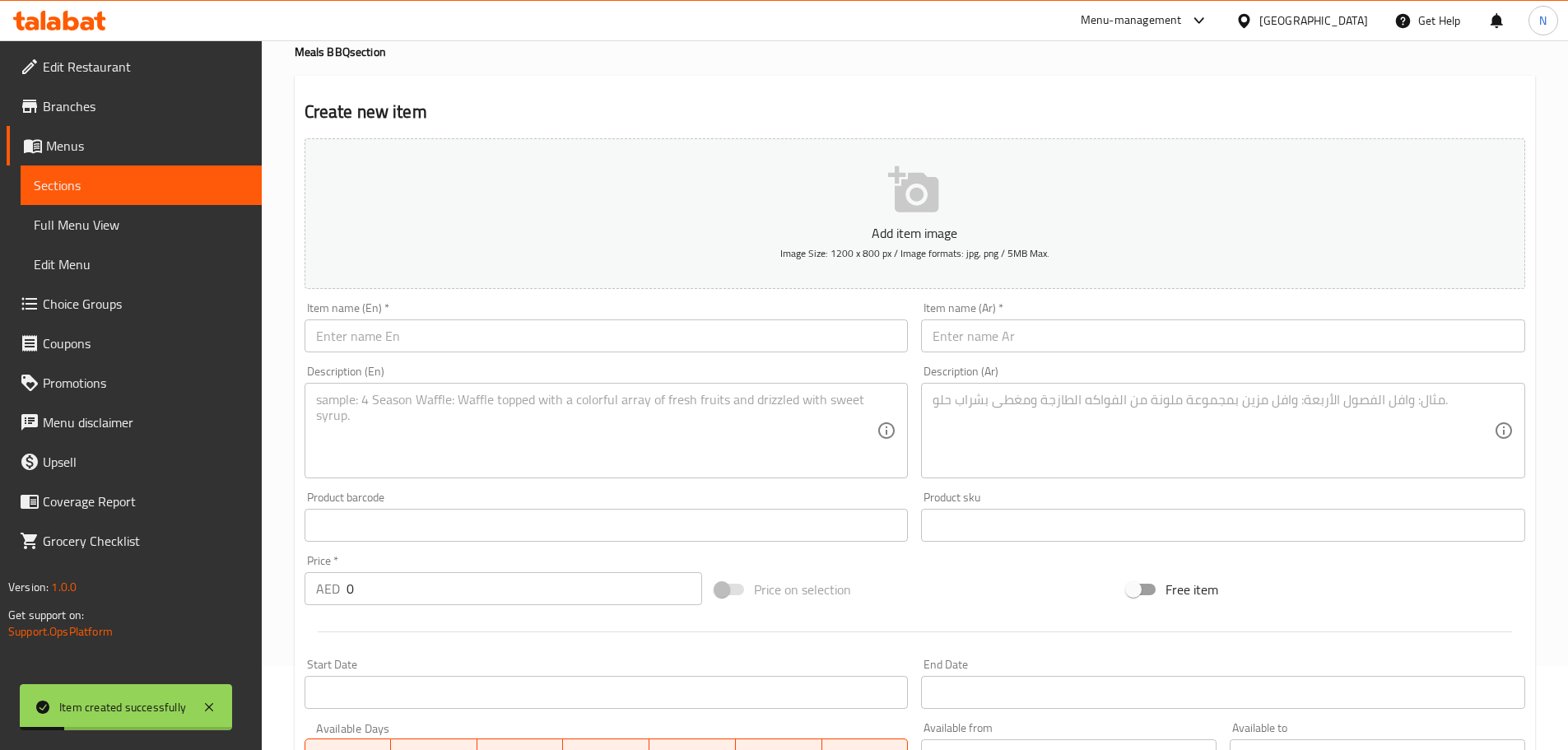
click at [496, 331] on input "text" at bounding box center [606, 336] width 604 height 33
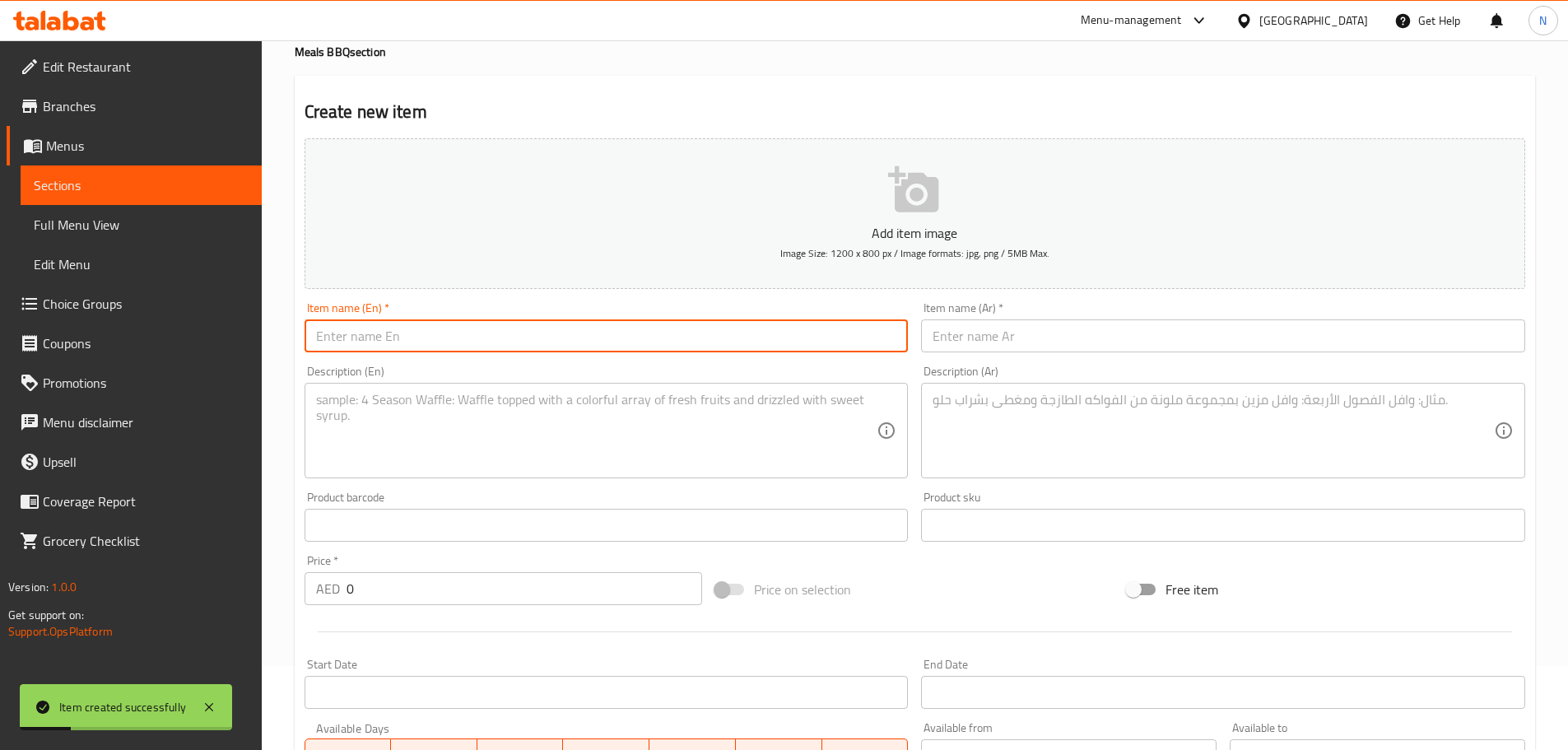
paste input "Tikka"
type input "Tikka"
